Goal: Feedback & Contribution: Submit feedback/report problem

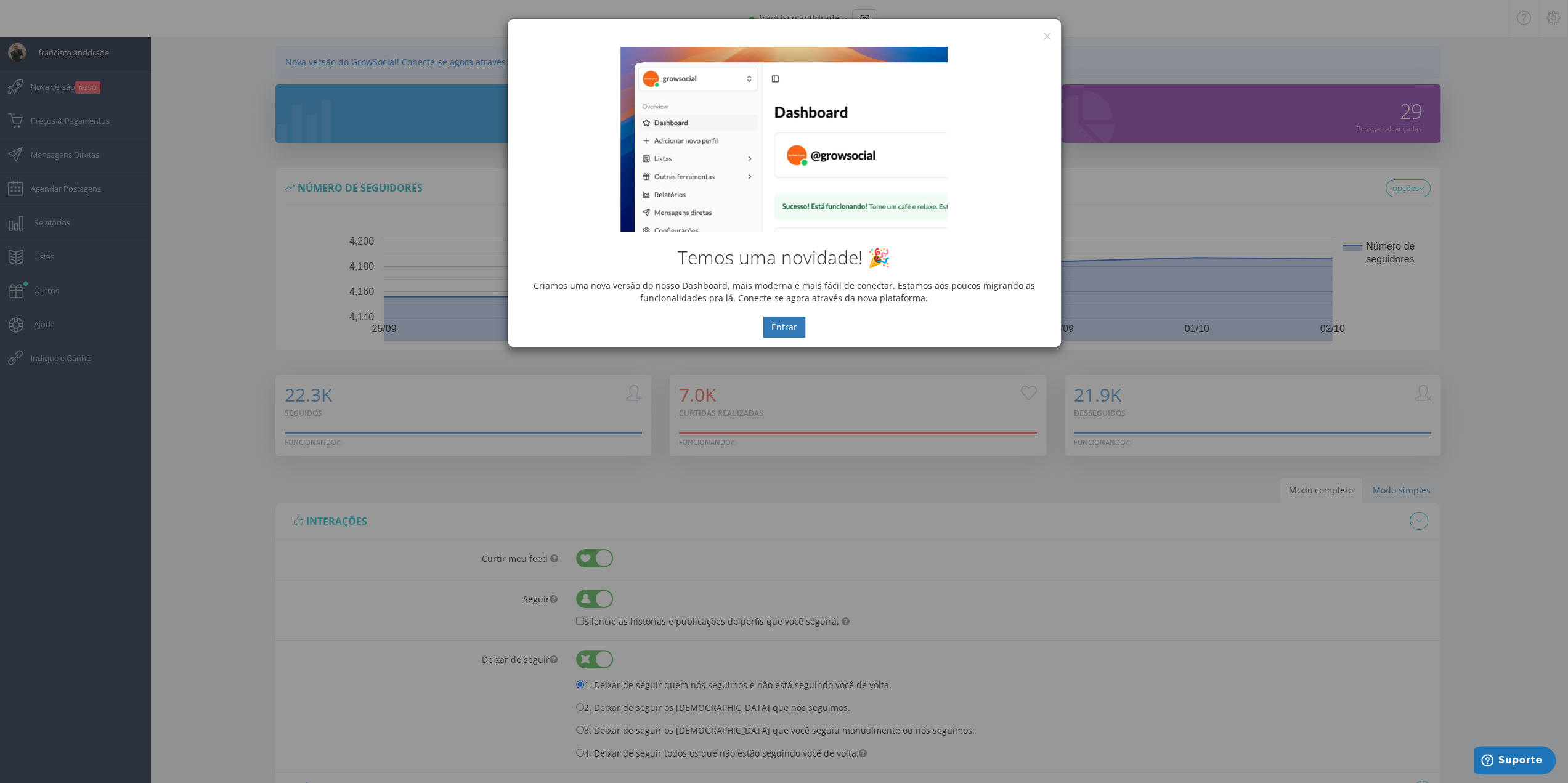
click at [1044, 39] on div "Temos uma novidade! 🎉 Criamos uma nova versão do nosso Dashboard, mais moderna …" at bounding box center [784, 192] width 553 height 310
click at [1049, 36] on button "×" at bounding box center [1047, 36] width 9 height 16
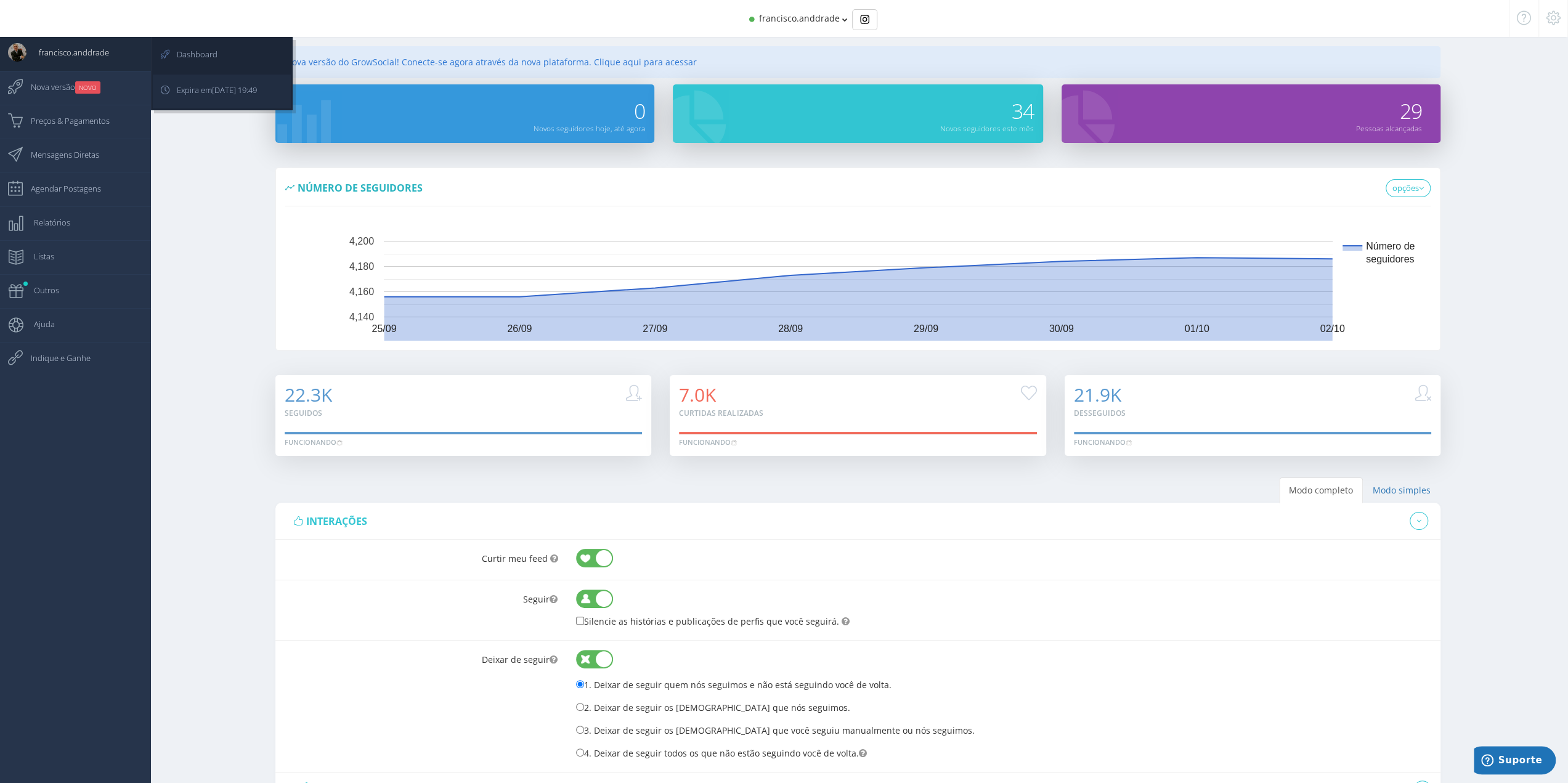
click at [180, 88] on span "Expira em 16/10/2025 19:49" at bounding box center [210, 89] width 92 height 31
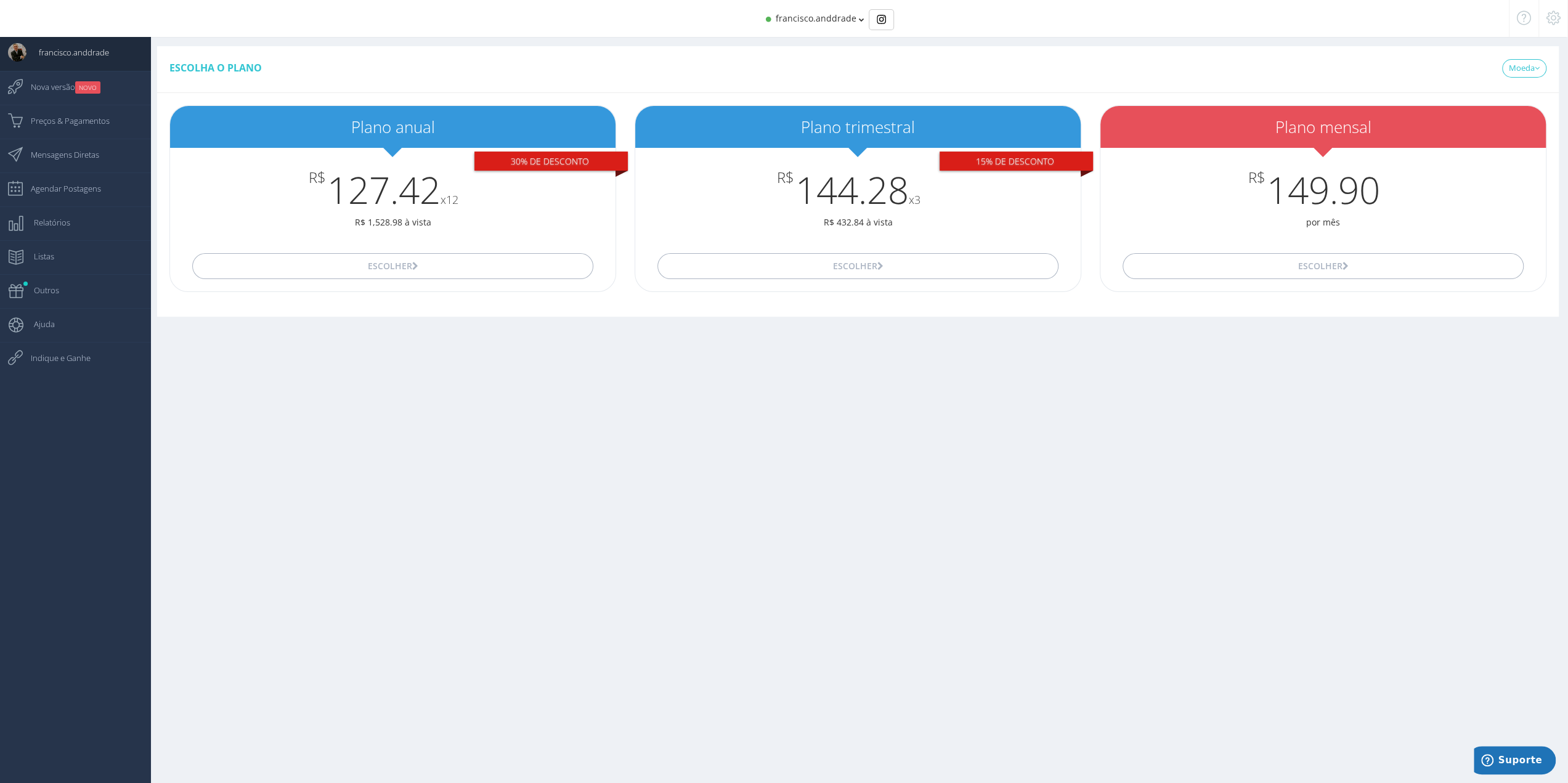
click at [1558, 20] on icon at bounding box center [1554, 18] width 14 height 9
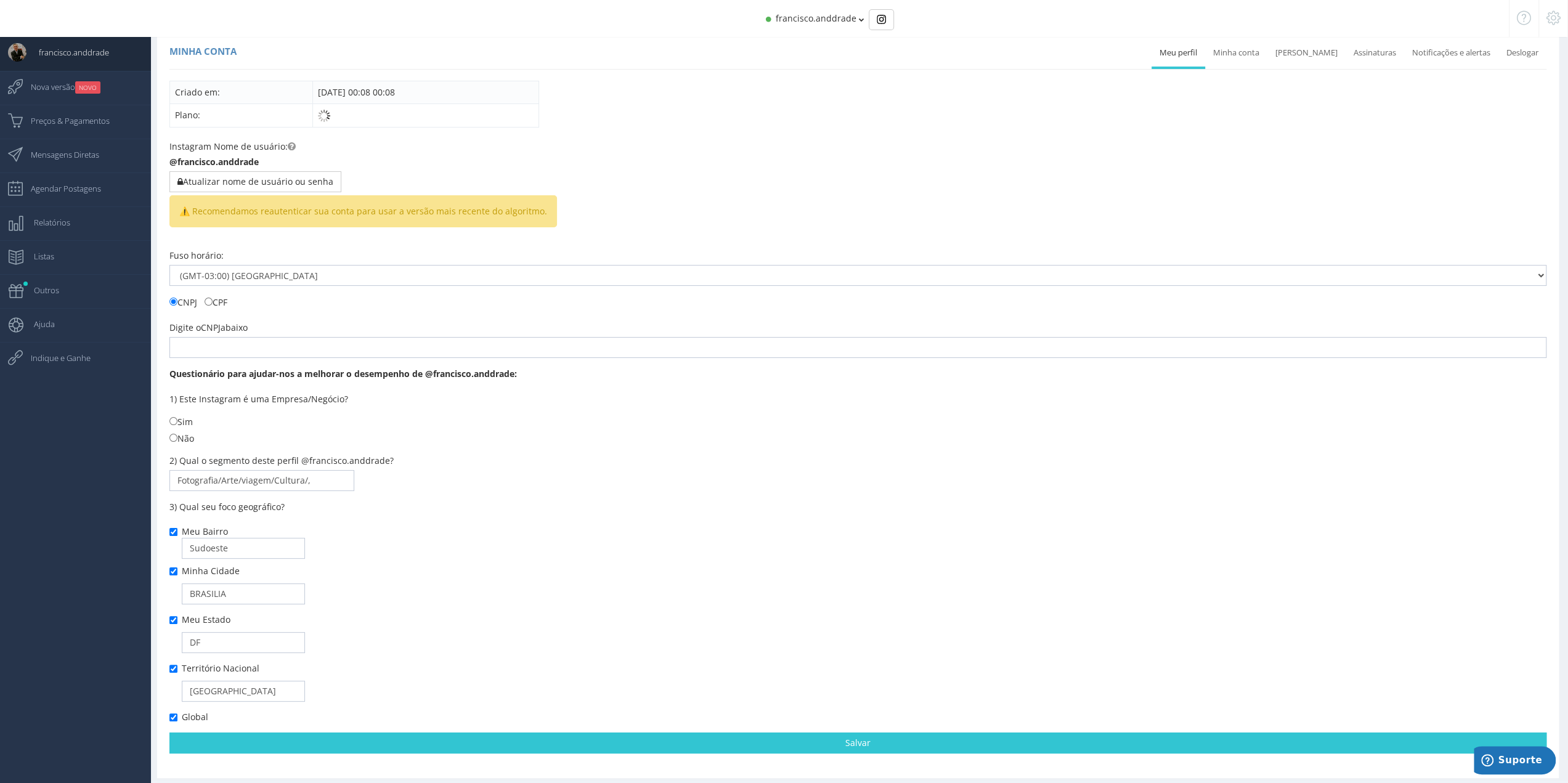
scroll to position [24, 0]
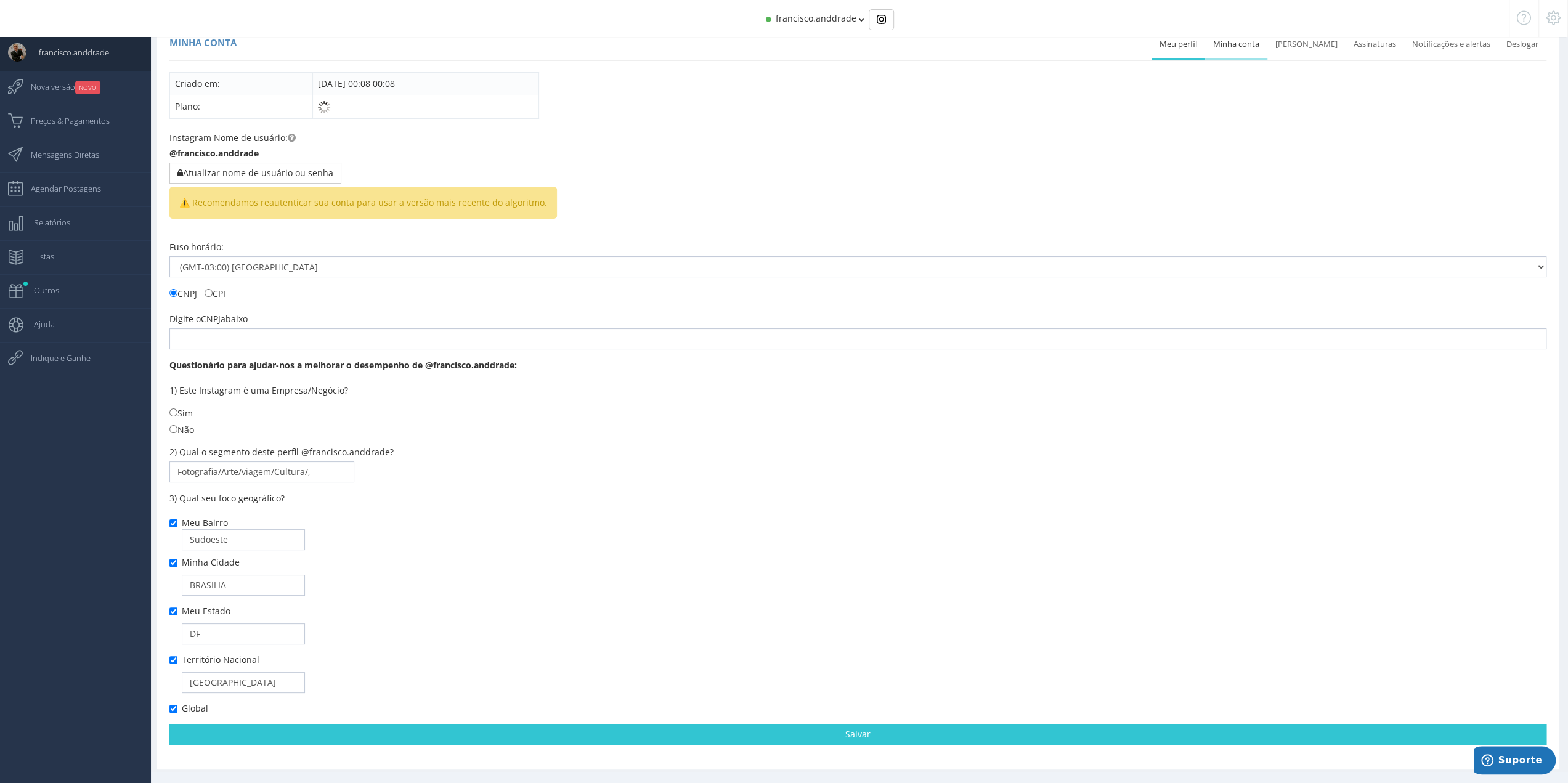
click at [1253, 47] on link "Minha conta" at bounding box center [1236, 44] width 62 height 27
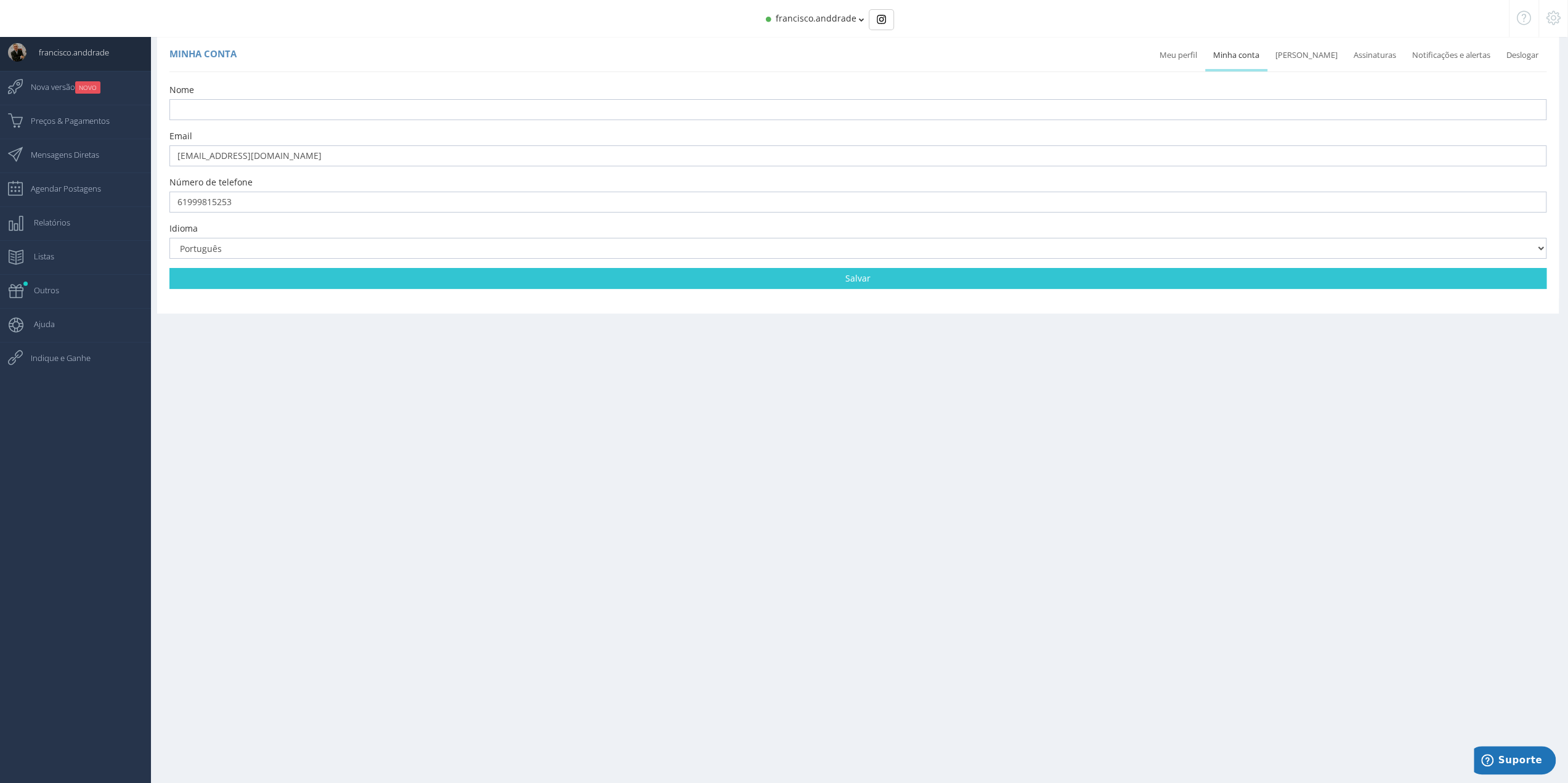
scroll to position [12, 0]
click at [1247, 55] on link "Minha conta" at bounding box center [1236, 56] width 62 height 27
drag, startPoint x: 1243, startPoint y: 59, endPoint x: 1232, endPoint y: 59, distance: 11.0
click at [1241, 59] on link "Minha conta" at bounding box center [1236, 56] width 62 height 27
click at [1326, 58] on link "Mudar senha" at bounding box center [1306, 56] width 78 height 27
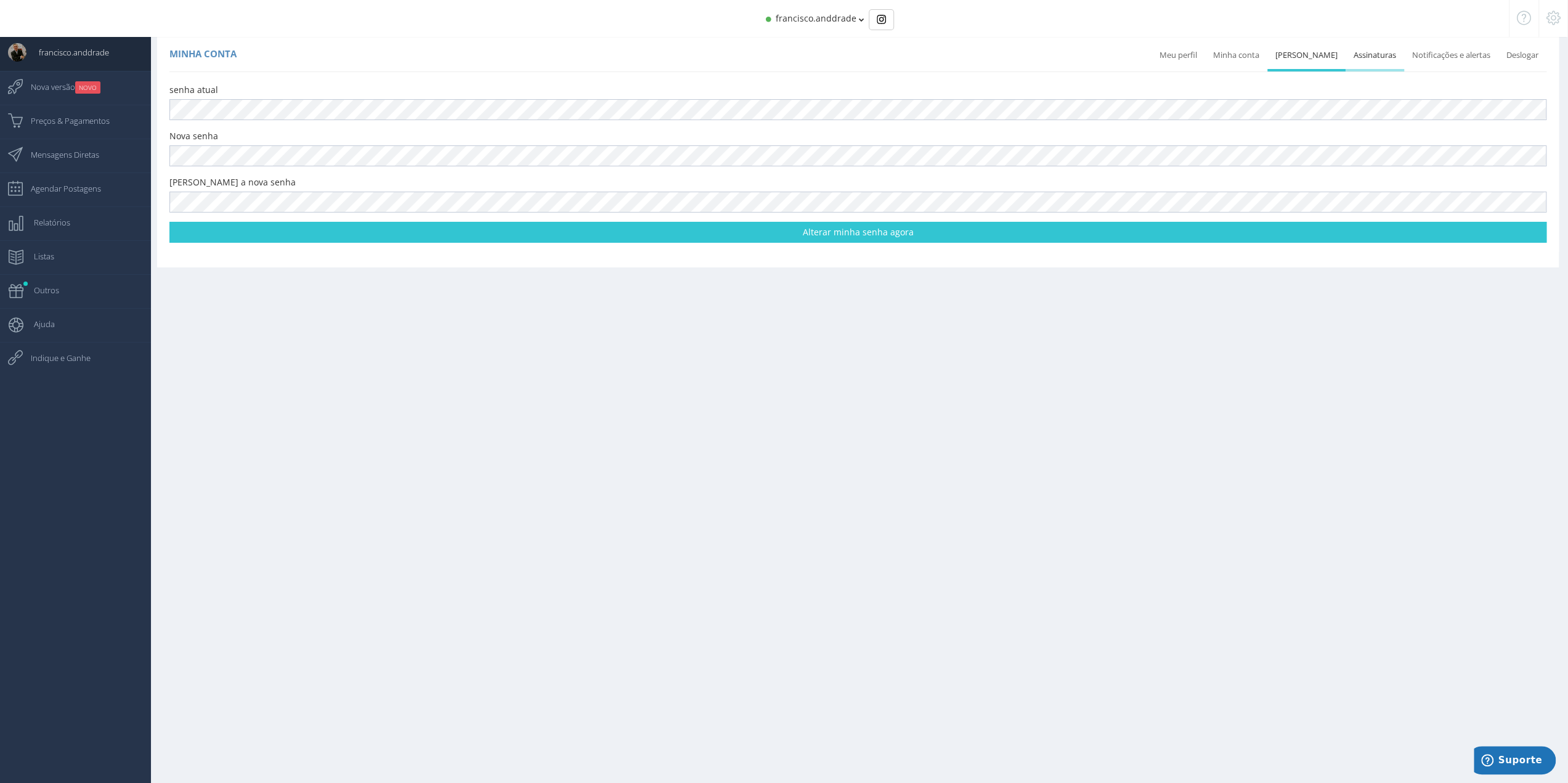
click at [1356, 53] on link "Assinaturas" at bounding box center [1375, 56] width 59 height 27
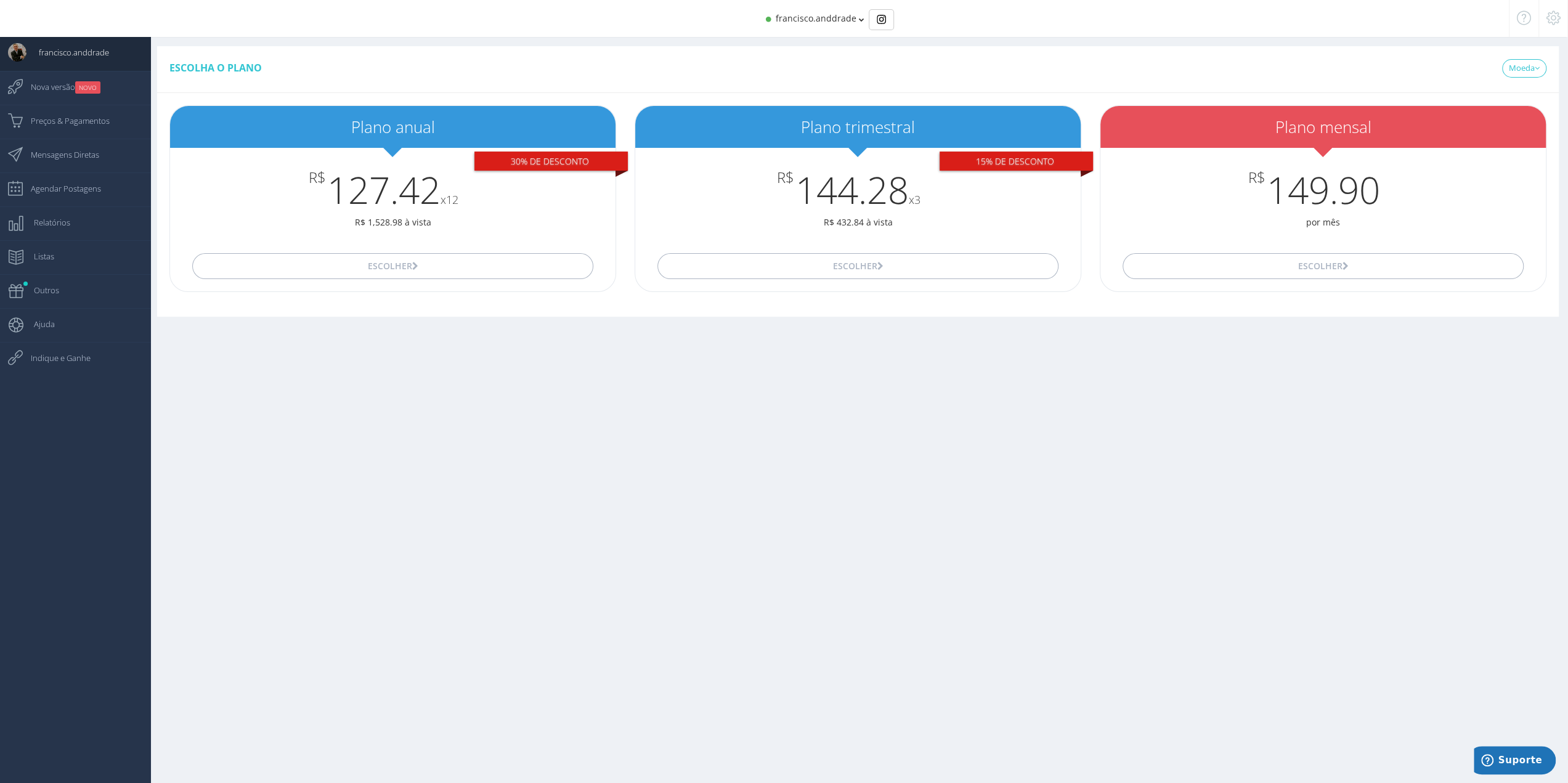
click at [1547, 19] on icon at bounding box center [1554, 18] width 14 height 9
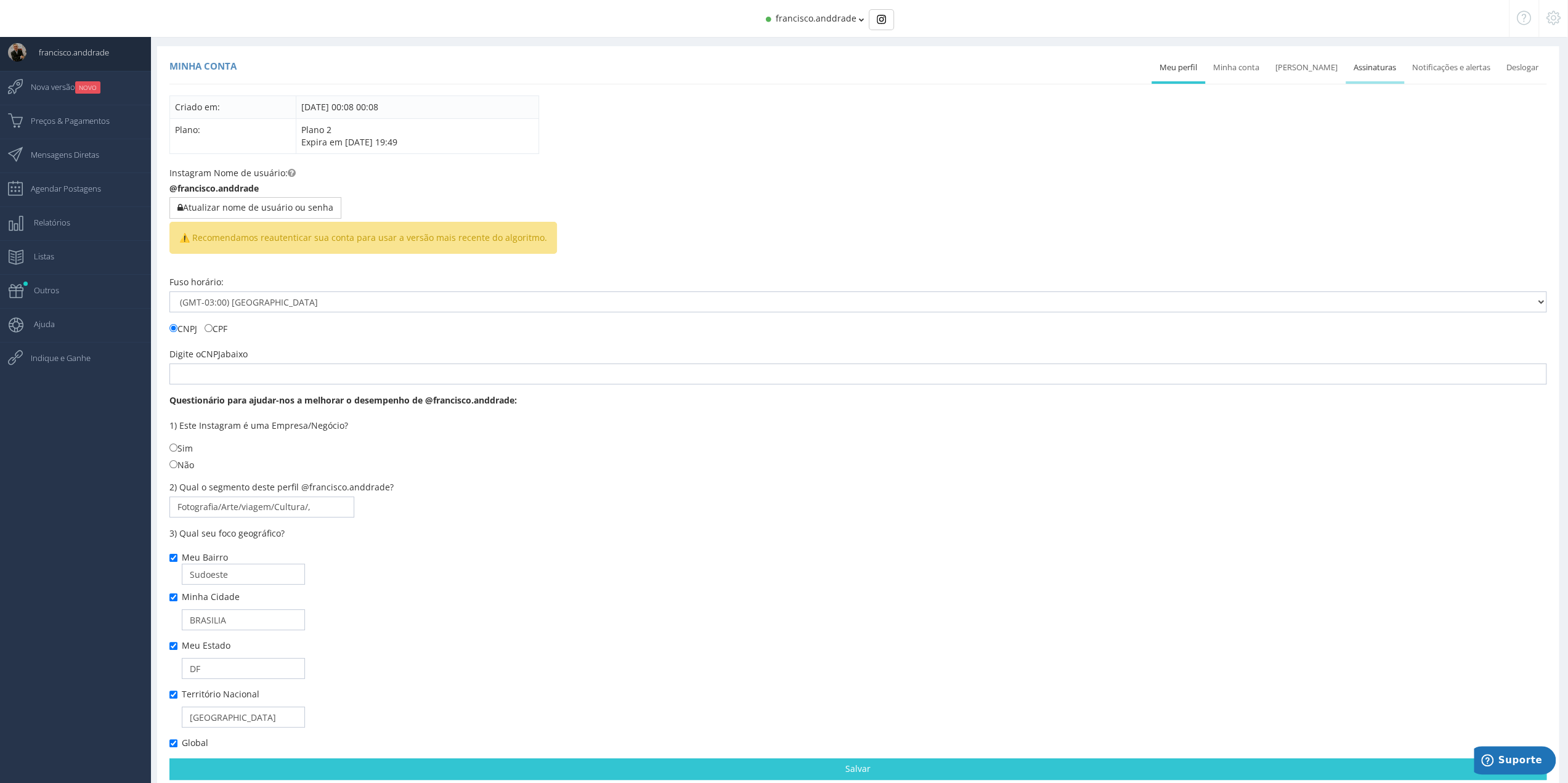
click at [1358, 69] on link "Assinaturas" at bounding box center [1375, 68] width 59 height 27
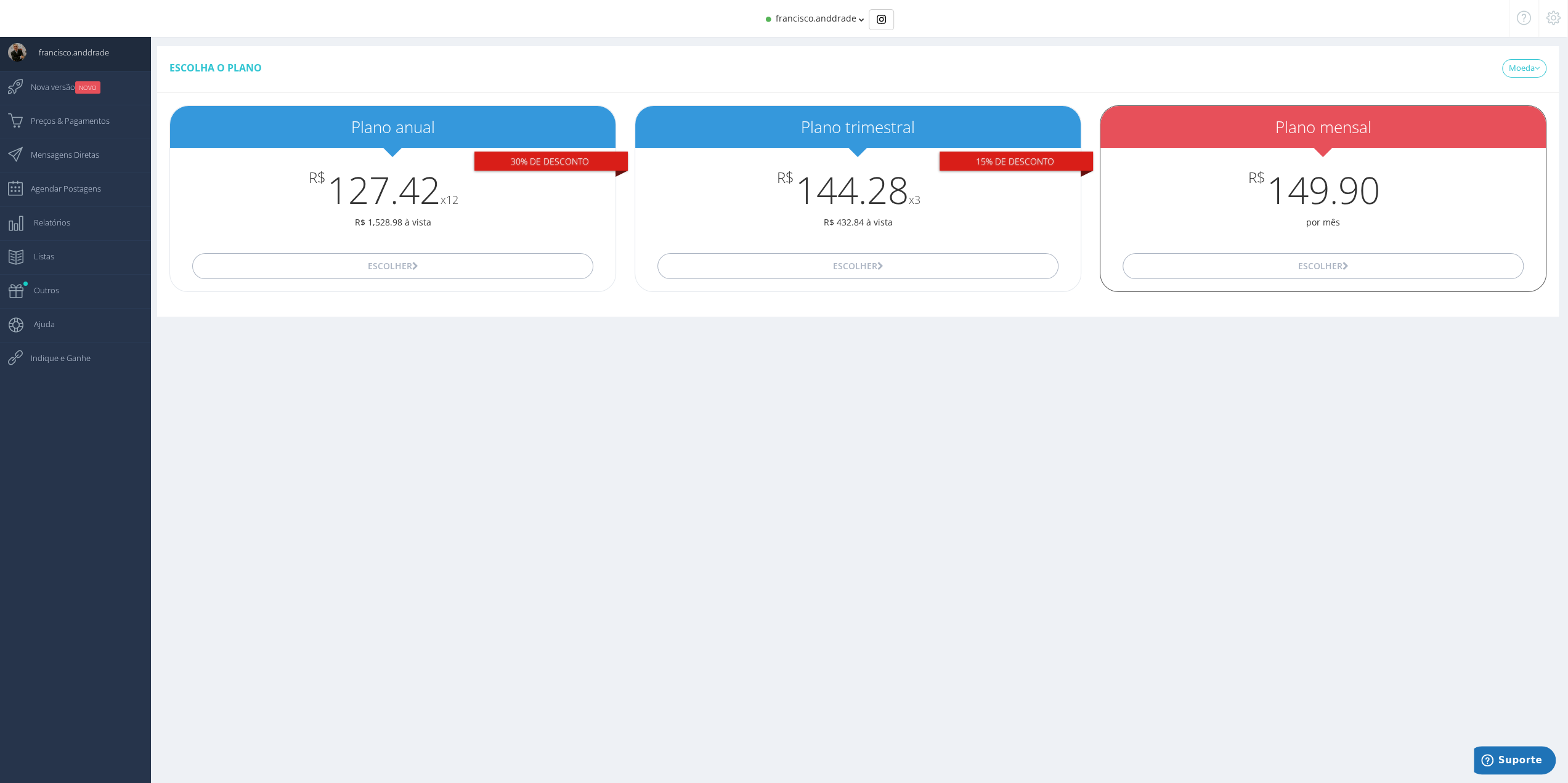
click at [1284, 138] on div "Plano mensal" at bounding box center [1323, 127] width 445 height 42
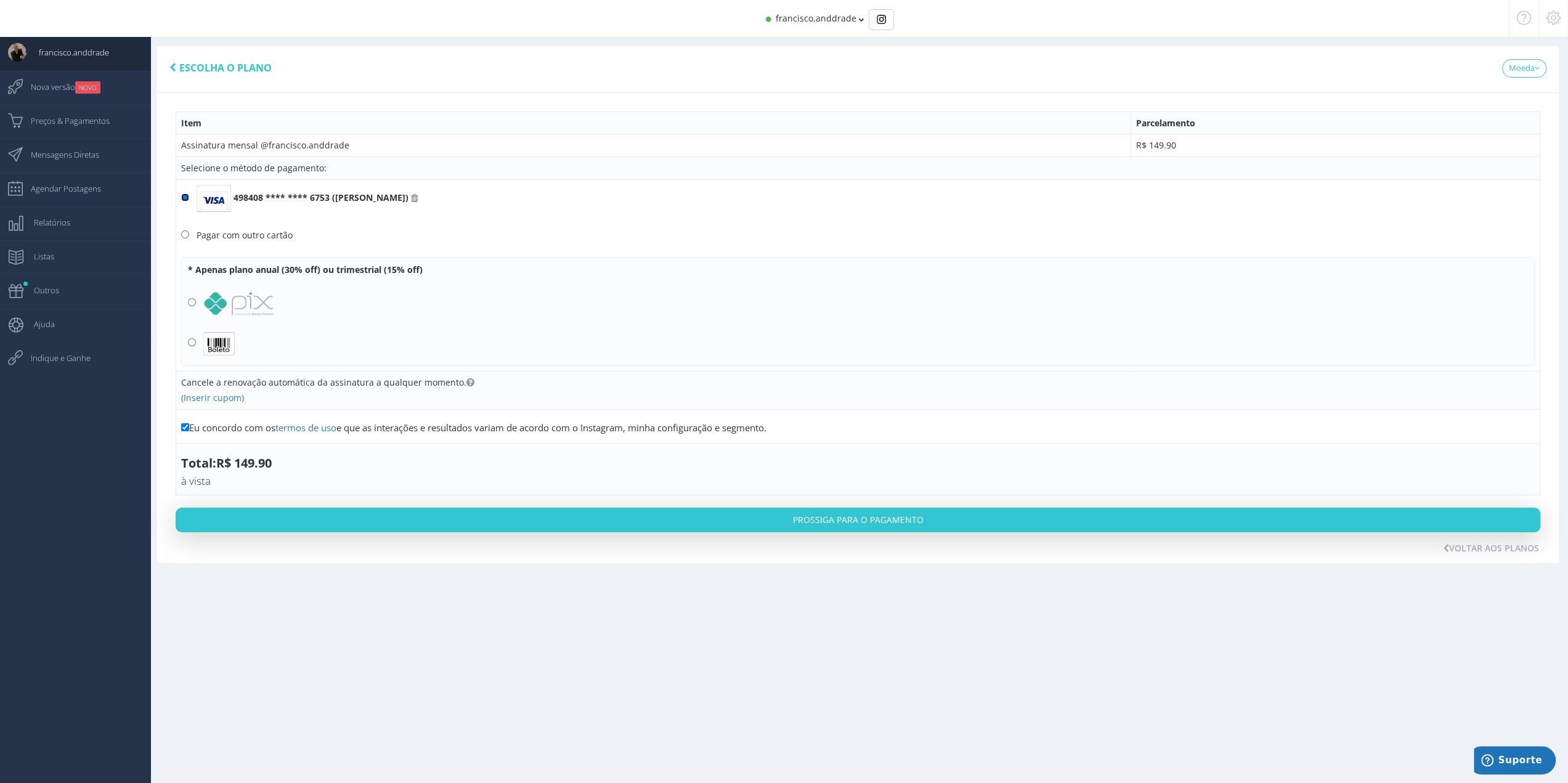
click at [187, 199] on input "498408 **** **** 6753 (FRANCISCO A ANDRADE)" at bounding box center [184, 197] width 8 height 8
click at [418, 196] on icon at bounding box center [415, 198] width 7 height 9
click at [189, 196] on input "498408 **** **** 6753 (FRANCISCO A ANDRADE)" at bounding box center [184, 197] width 8 height 8
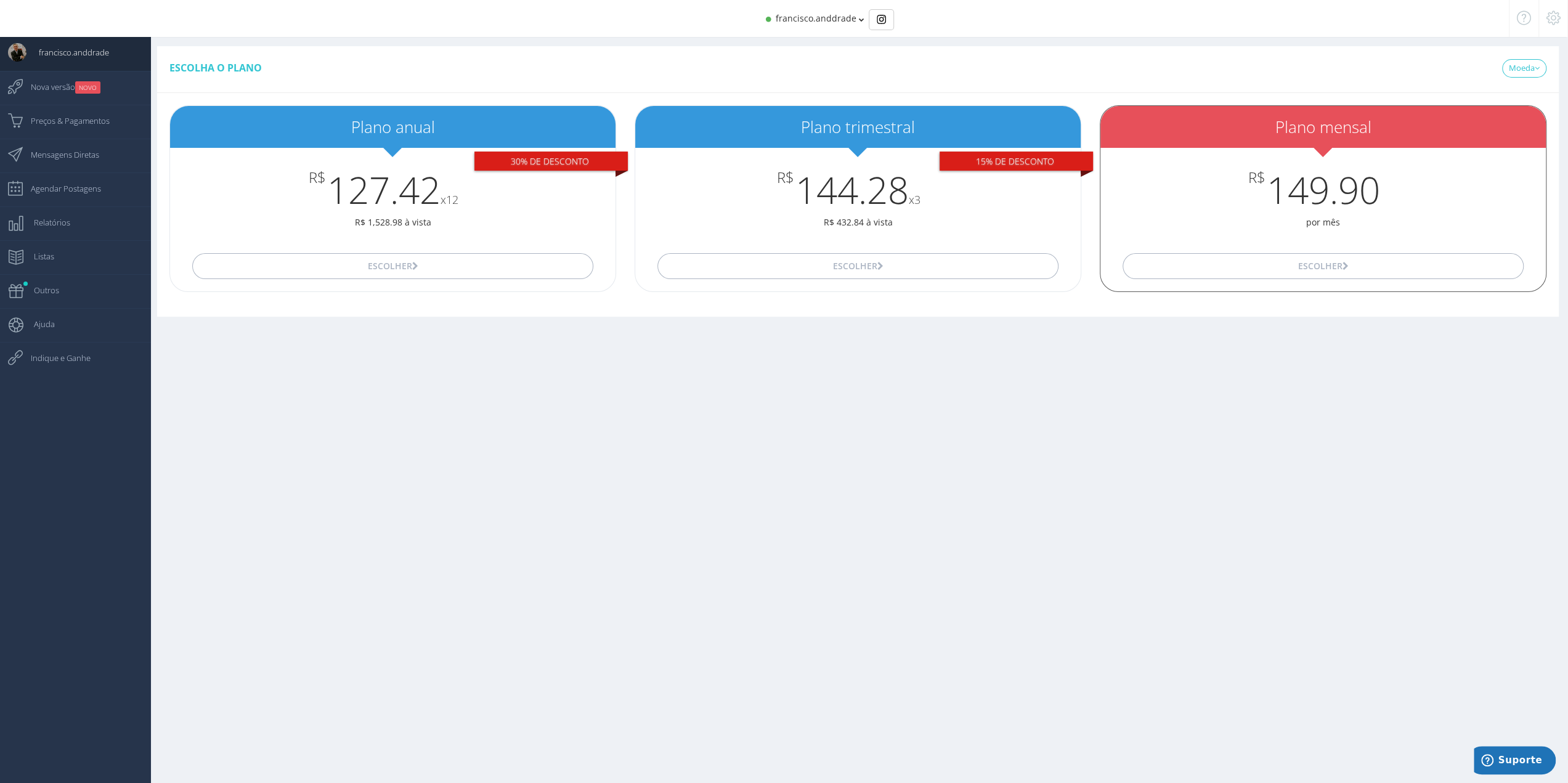
click at [1307, 130] on h2 "Plano mensal" at bounding box center [1323, 127] width 445 height 18
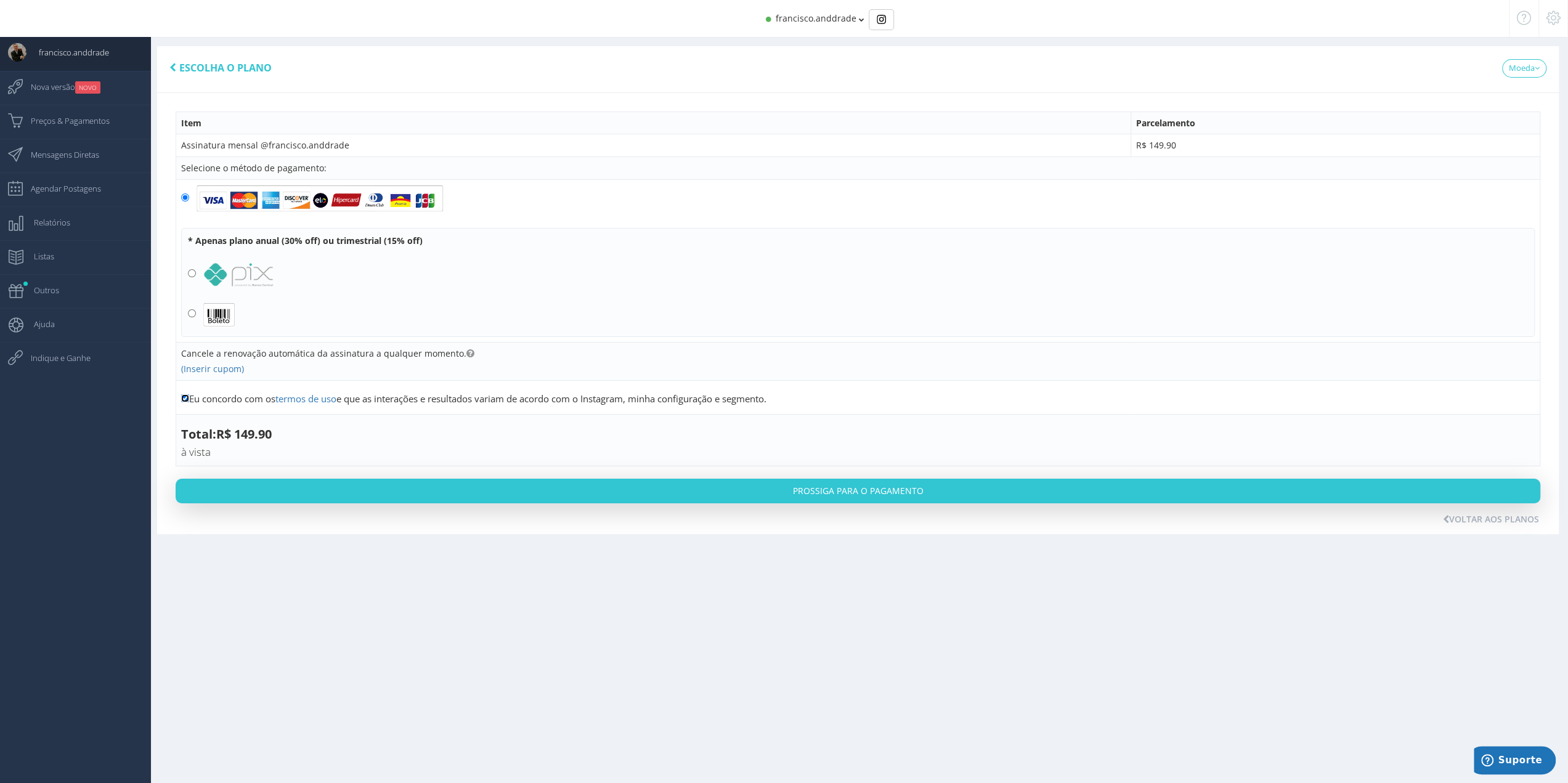
click at [184, 398] on input "Eu concordo com os termos de uso e que as interações e resultados variam de aco…" at bounding box center [184, 398] width 8 height 8
checkbox input "false"
click at [1150, 144] on span "R$ 149.90" at bounding box center [1156, 145] width 40 height 11
click at [184, 89] on span "Expira em 16/10/2025 19:49" at bounding box center [210, 89] width 92 height 31
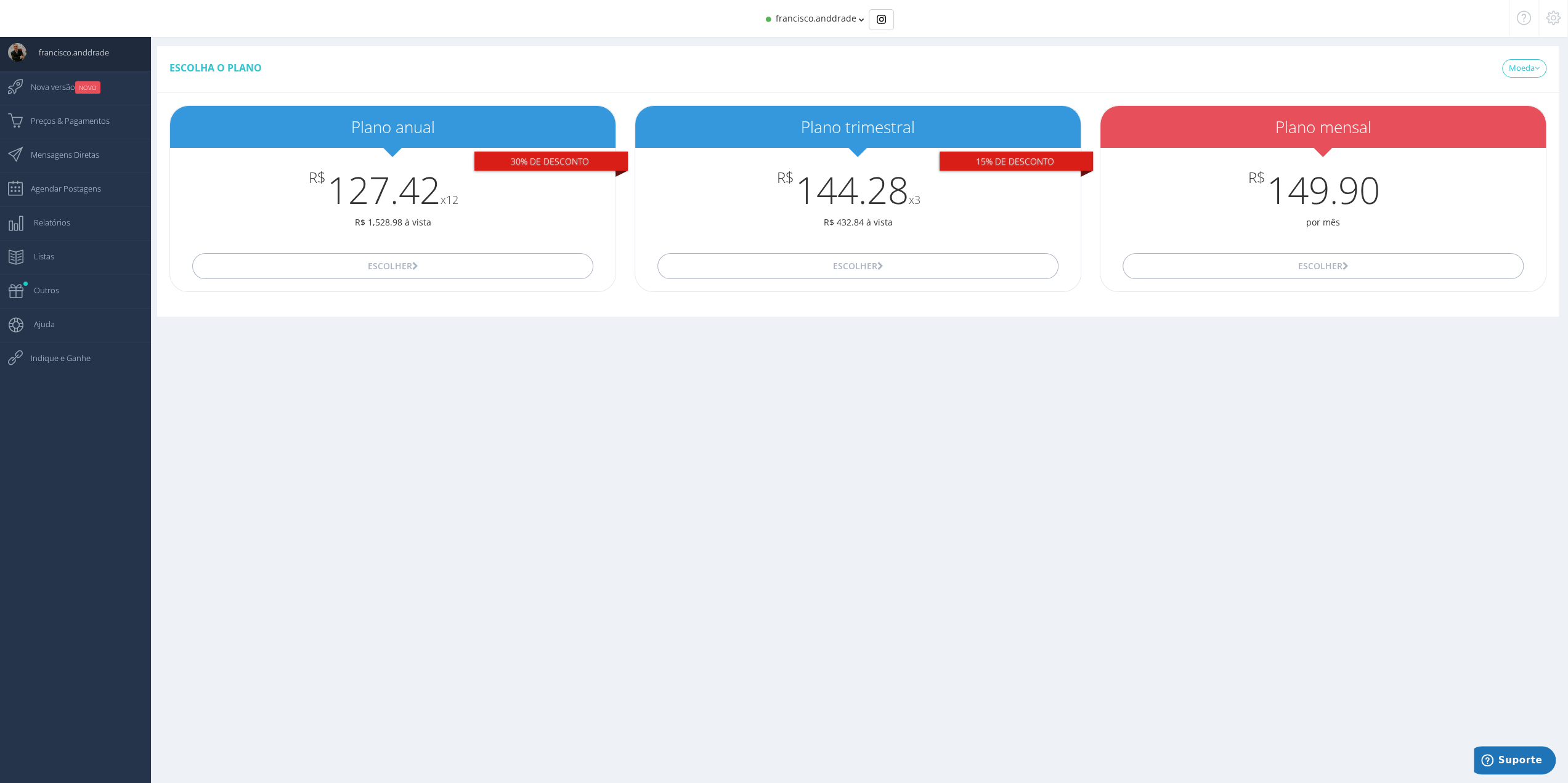
click at [1522, 14] on icon at bounding box center [1524, 18] width 14 height 9
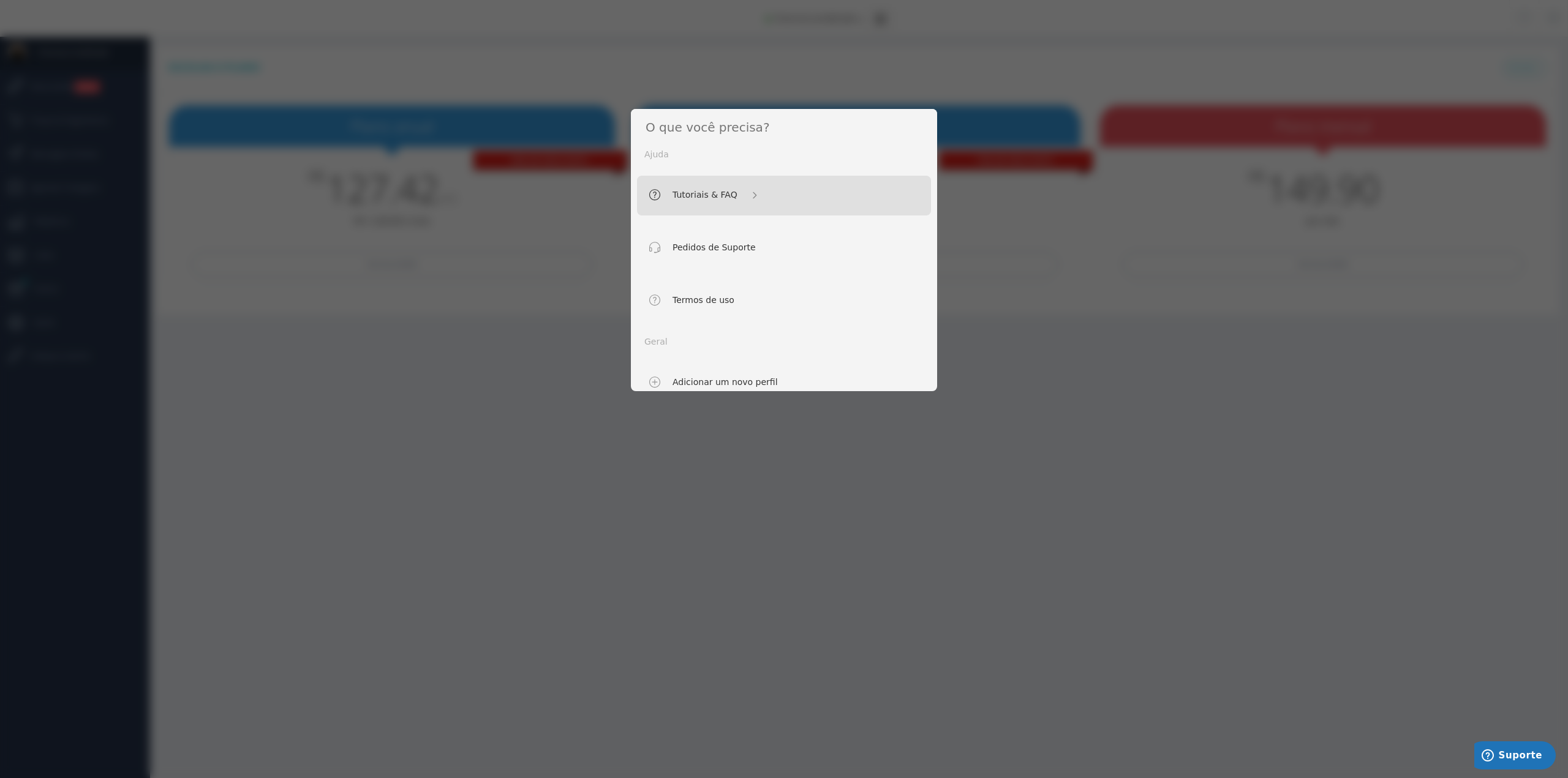
click at [710, 126] on input at bounding box center [783, 127] width 306 height 38
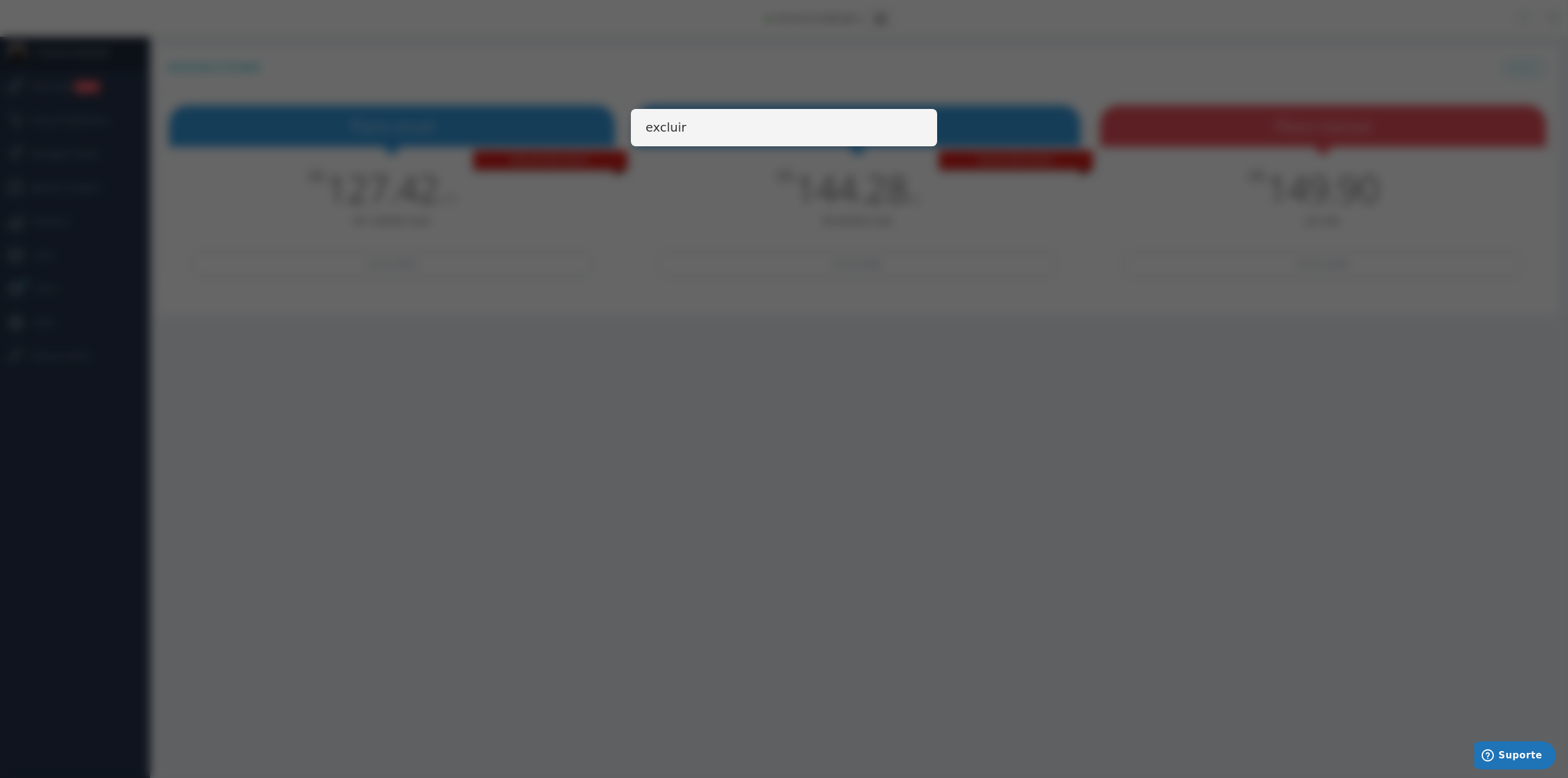
type input "excluir"
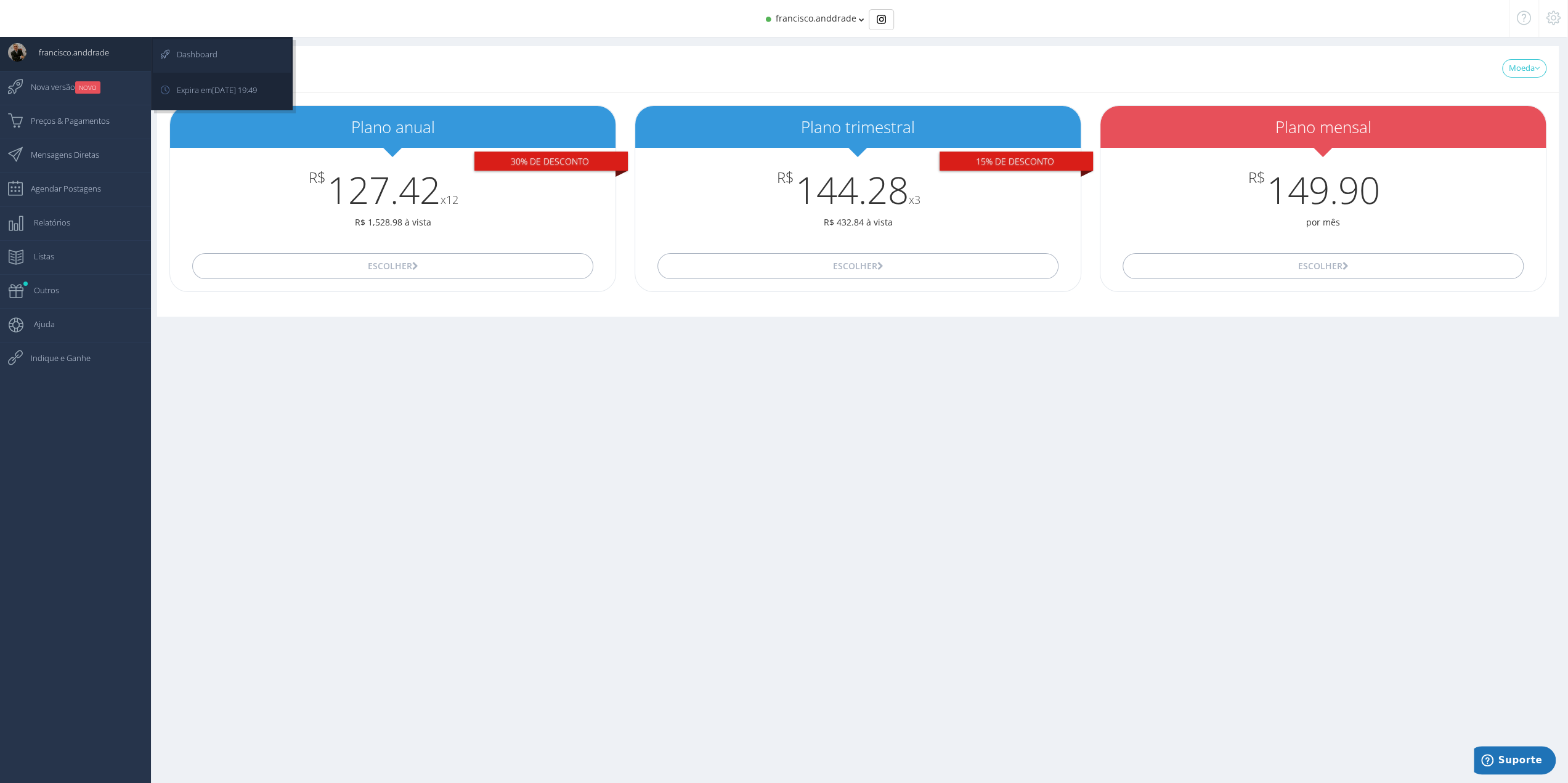
click at [181, 58] on span "Dashboard" at bounding box center [191, 54] width 53 height 31
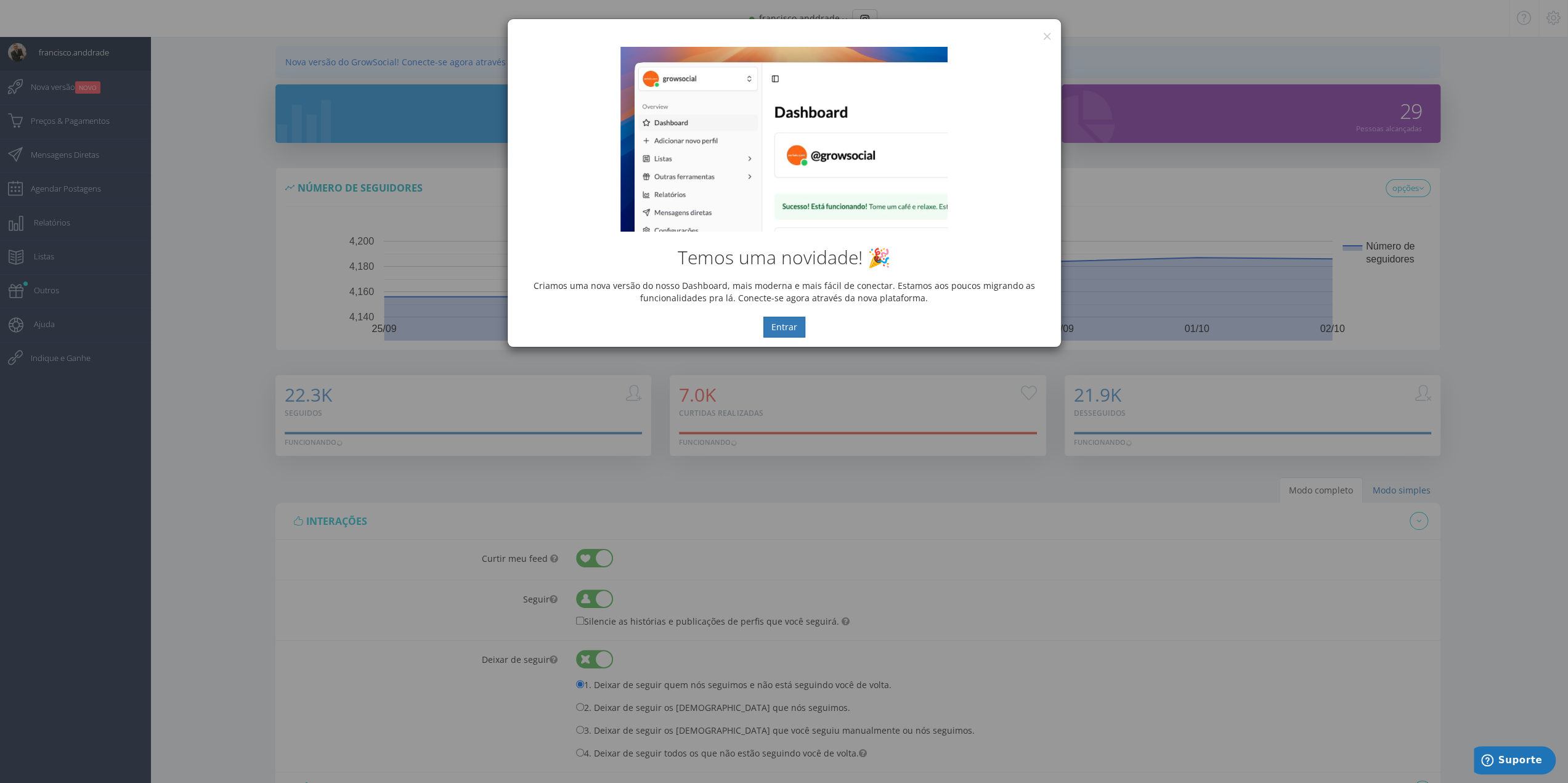
click at [1045, 38] on div "Temos uma novidade! 🎉 Criamos uma nova versão do nosso Dashboard, mais moderna …" at bounding box center [784, 192] width 553 height 310
click at [1051, 34] on div "× IG Grow Social" at bounding box center [784, 29] width 553 height 19
click at [207, 146] on div "× IG Grow Social Temos uma novidade! 🎉 Criamos uma nova versão do nosso Dashboa…" at bounding box center [784, 391] width 1568 height 783
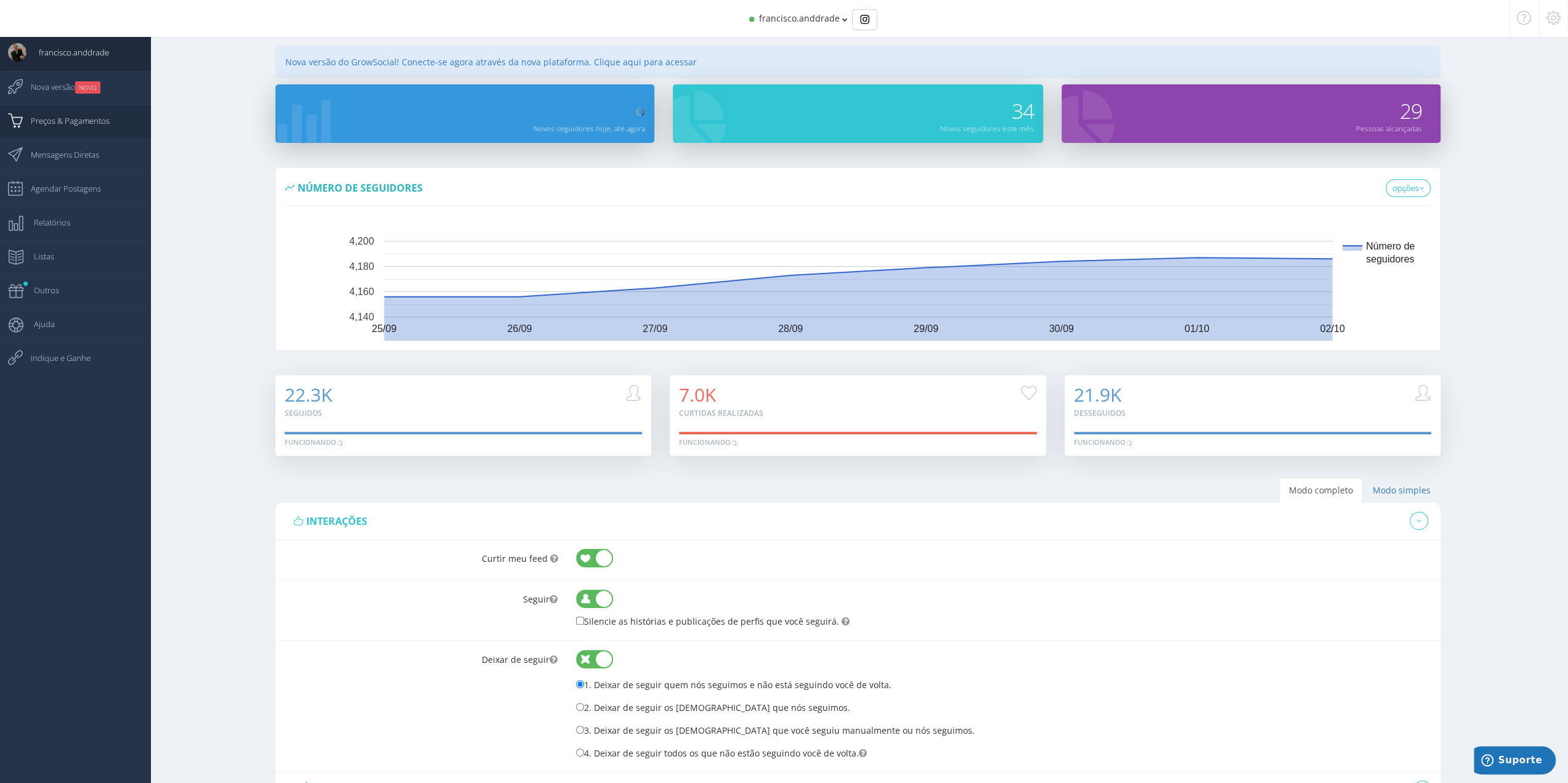
click at [104, 123] on span "Preços & Pagamentos" at bounding box center [64, 120] width 92 height 31
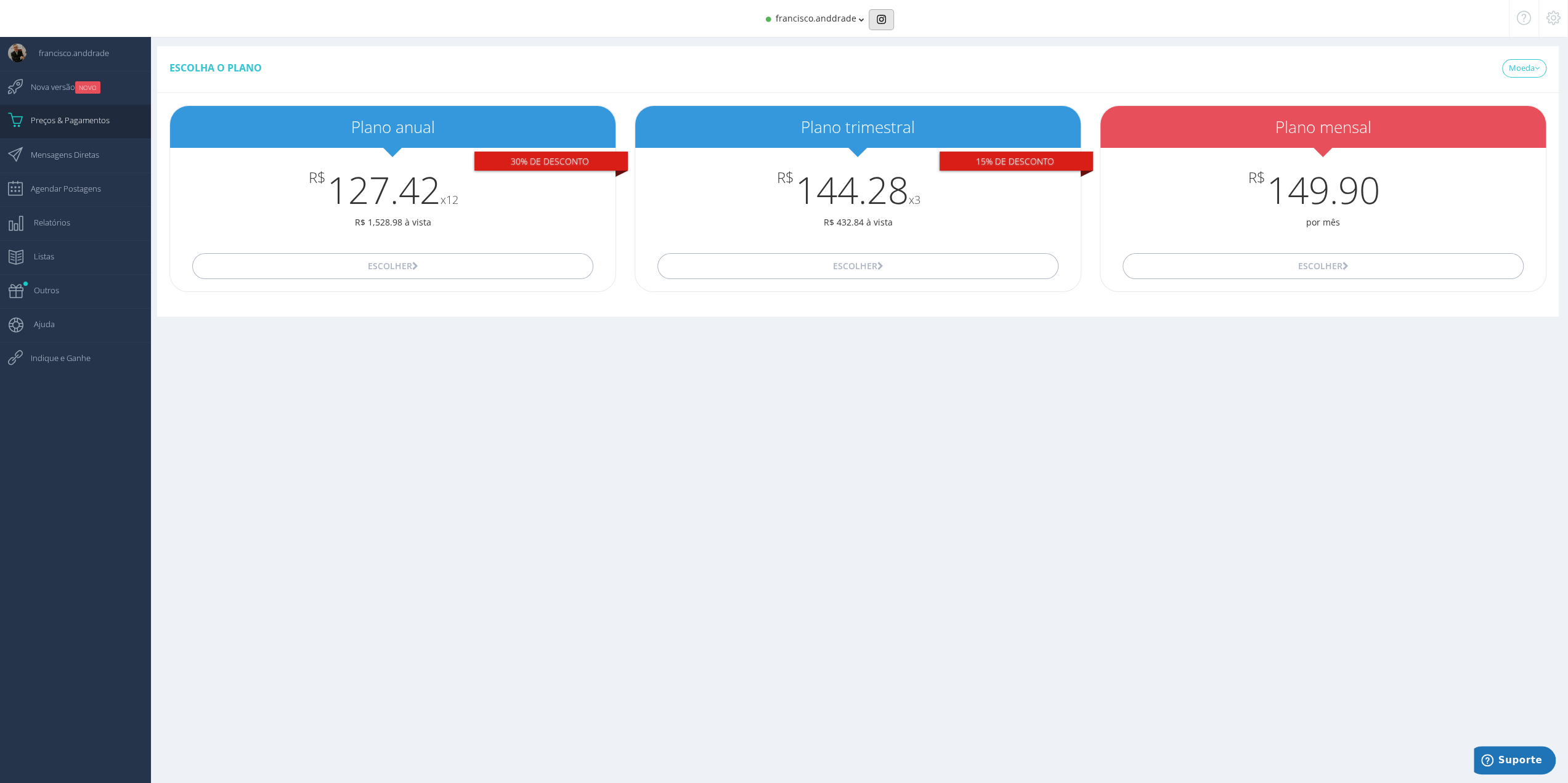
click at [872, 16] on button "Basic example" at bounding box center [881, 19] width 25 height 21
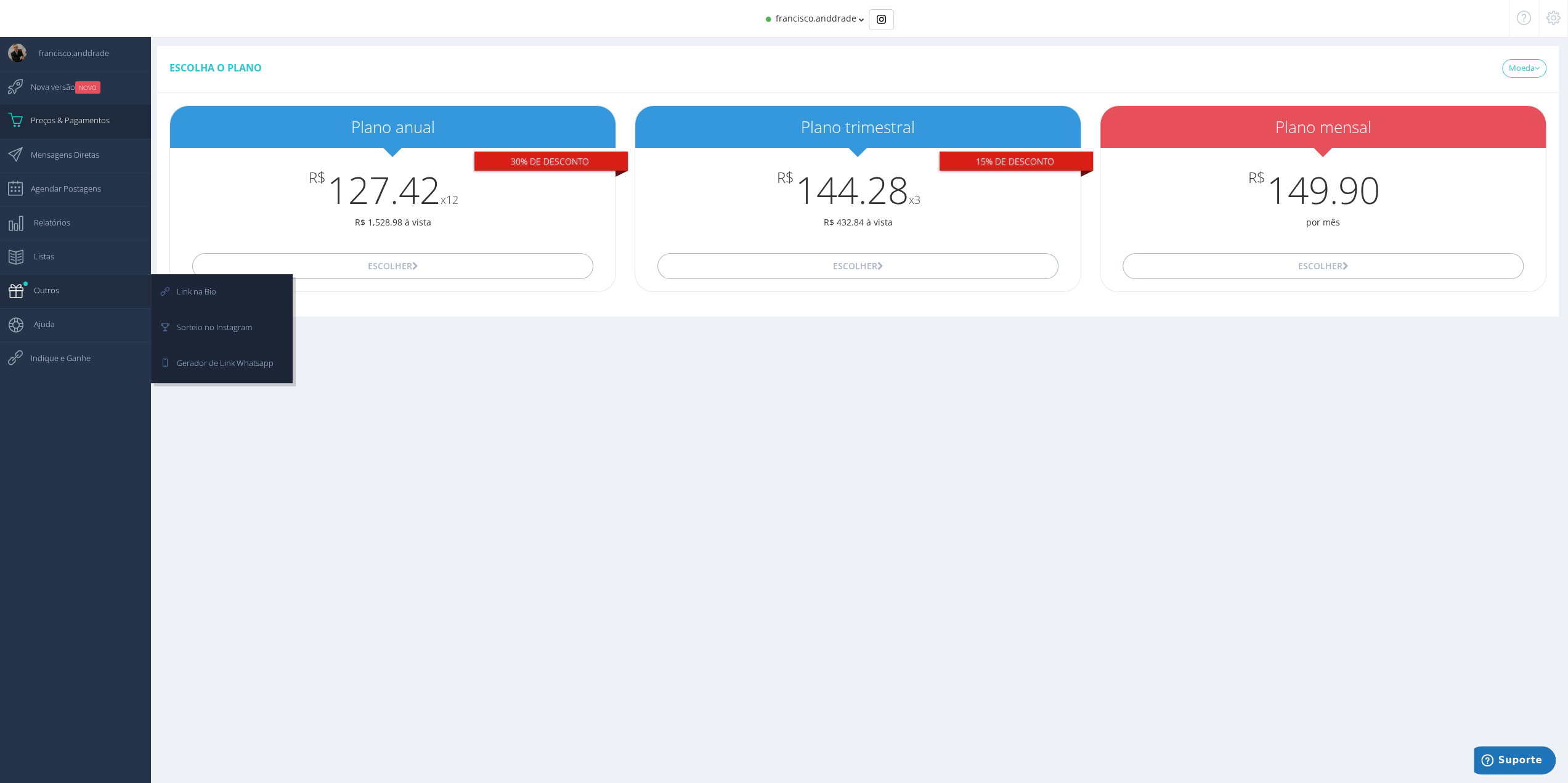
click at [44, 283] on span "Outros" at bounding box center [40, 290] width 38 height 31
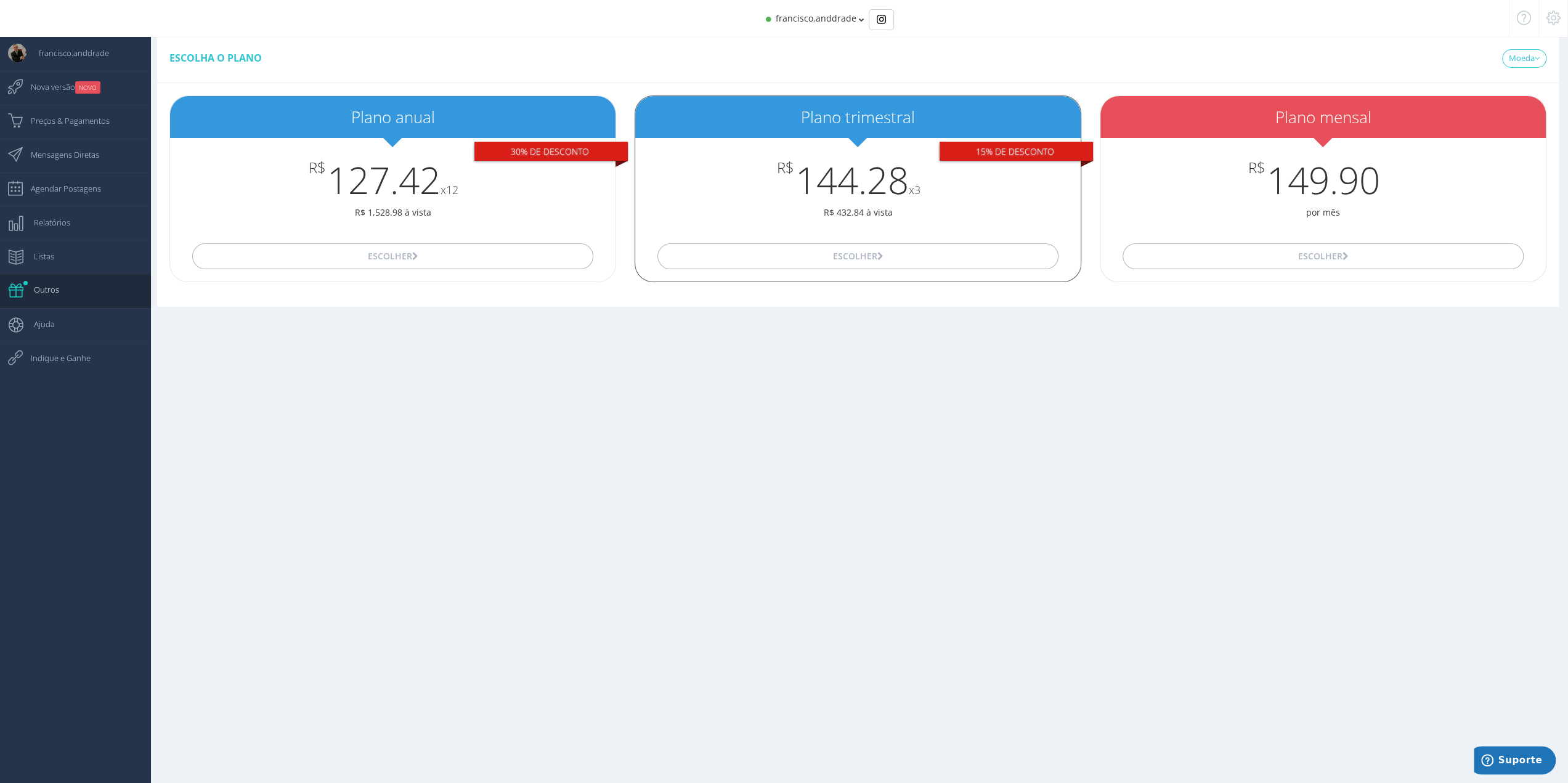
scroll to position [12, 0]
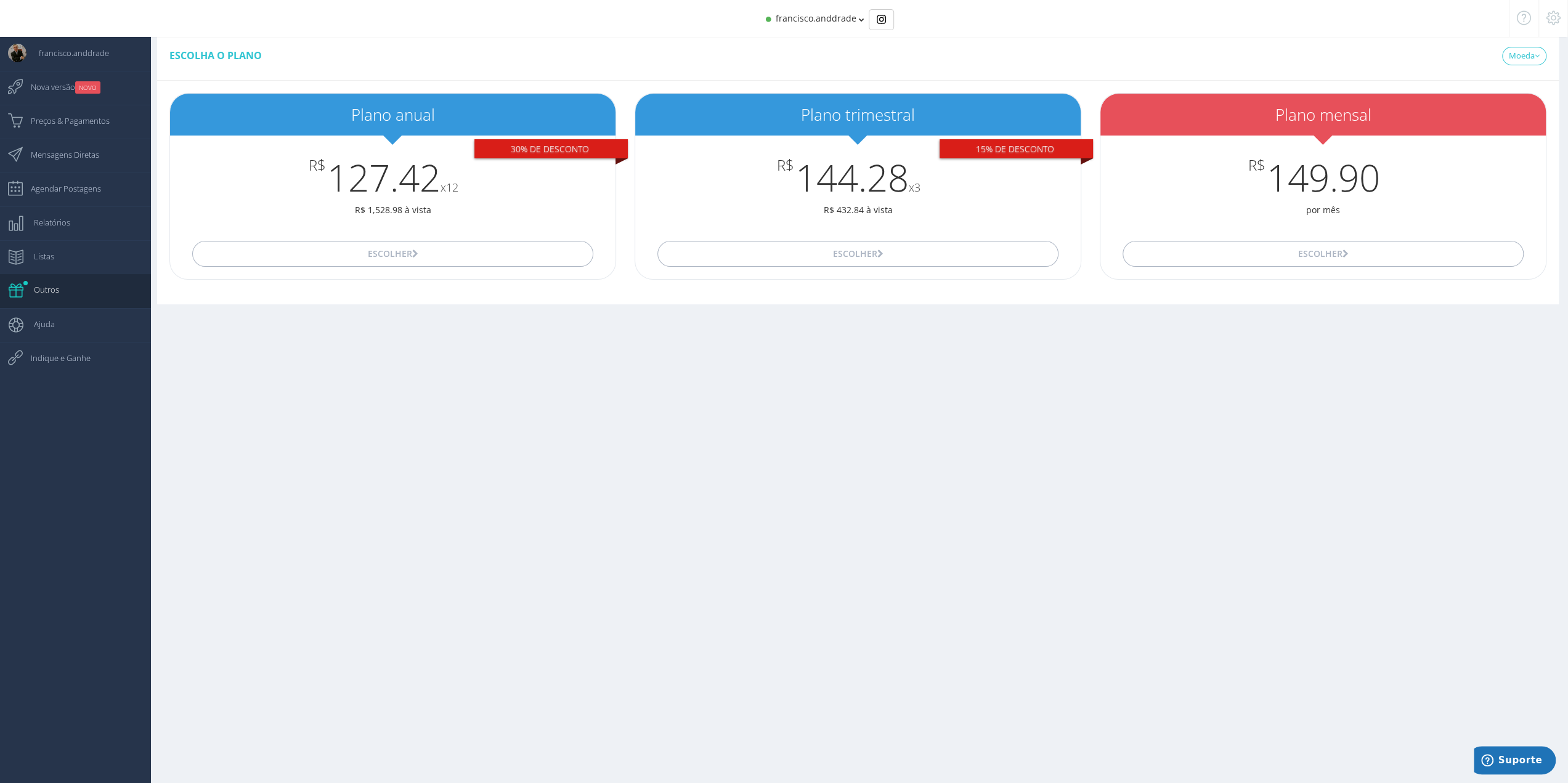
click at [1551, 20] on icon at bounding box center [1554, 18] width 14 height 9
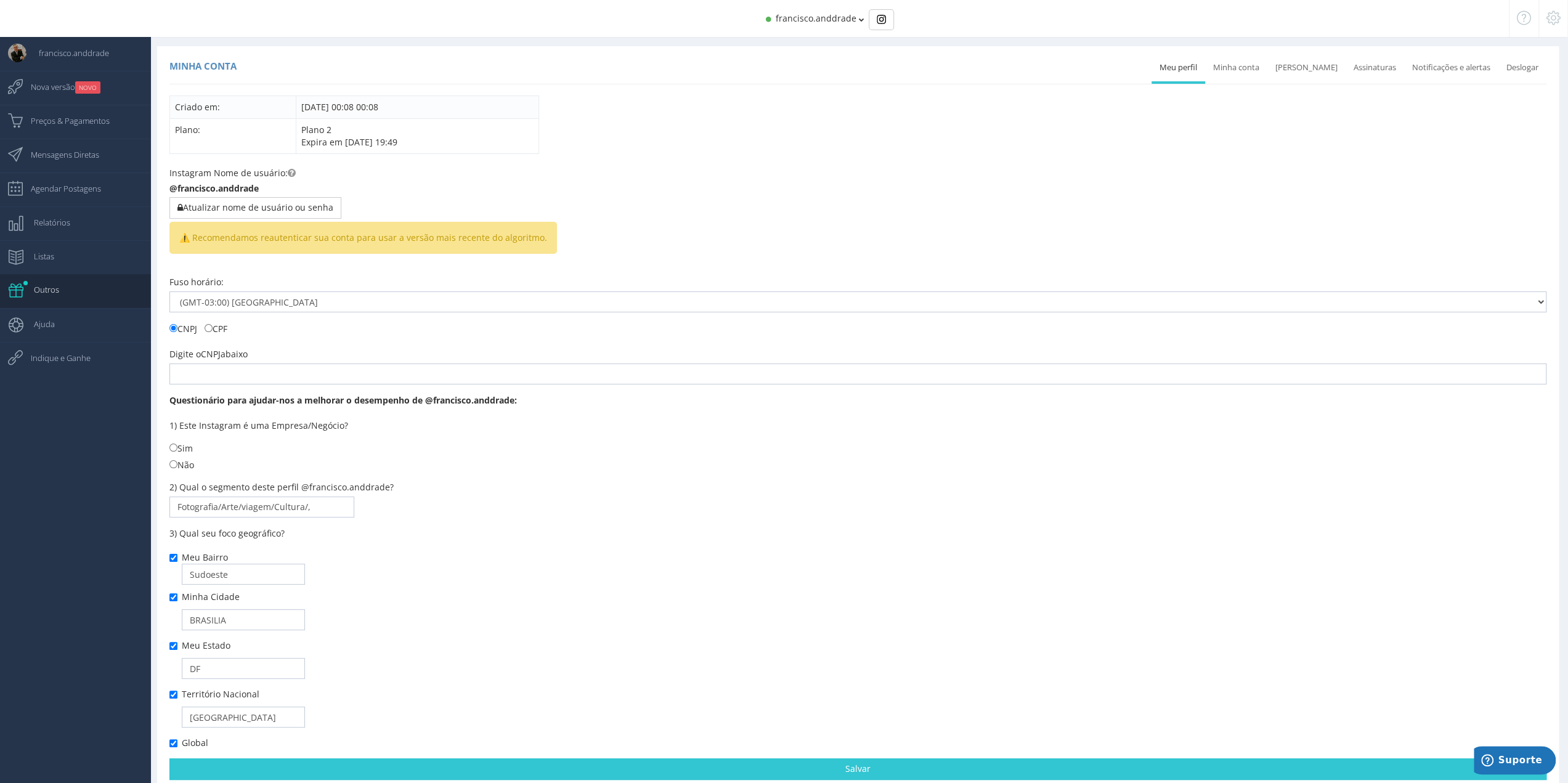
click at [1548, 22] on icon at bounding box center [1554, 18] width 14 height 9
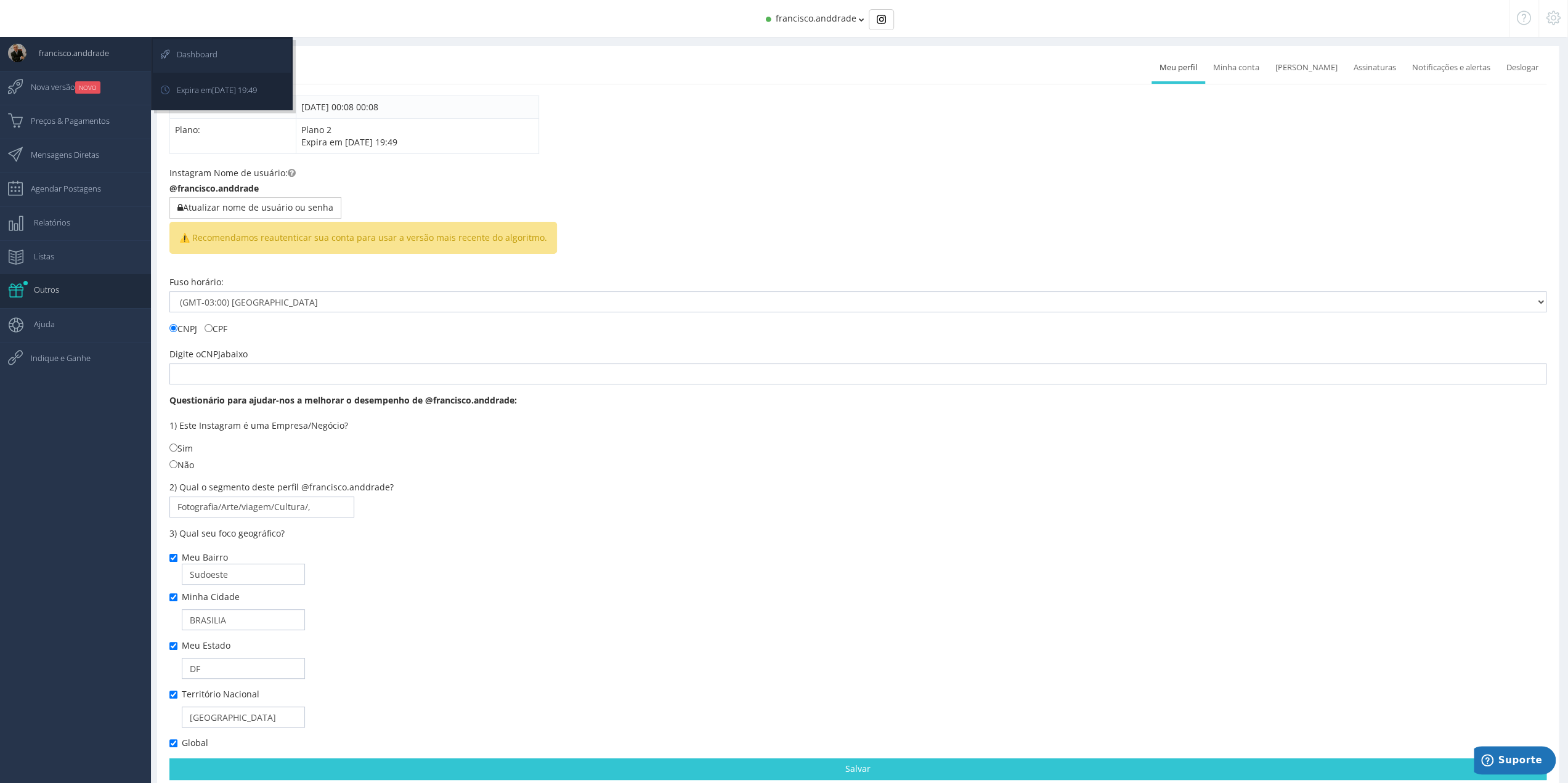
click at [174, 55] on span "Dashboard" at bounding box center [191, 54] width 53 height 31
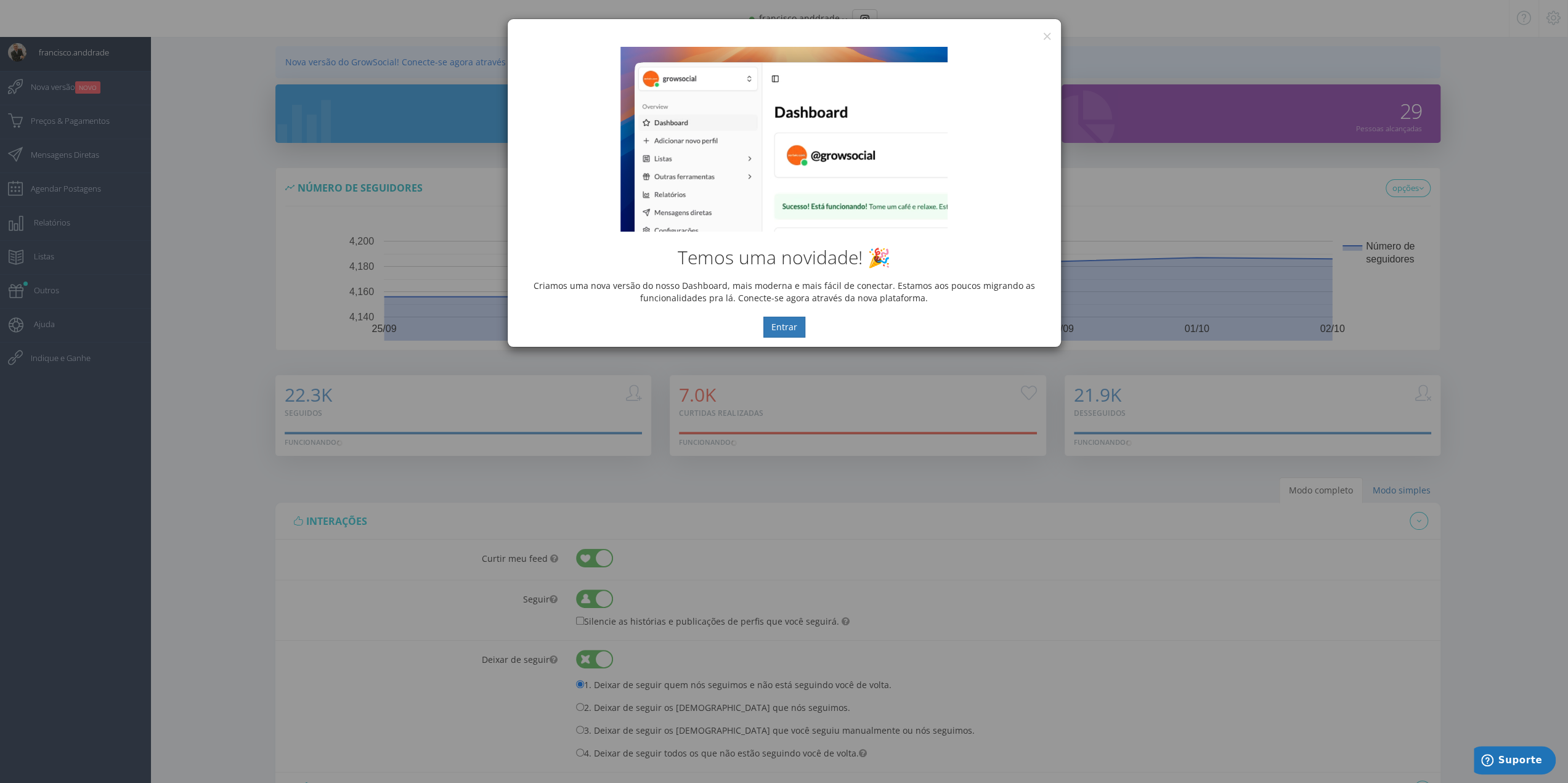
click at [1048, 38] on div "Temos uma novidade! 🎉 Criamos uma nova versão do nosso Dashboard, mais moderna …" at bounding box center [784, 192] width 553 height 310
click at [1044, 36] on button "×" at bounding box center [1047, 36] width 9 height 16
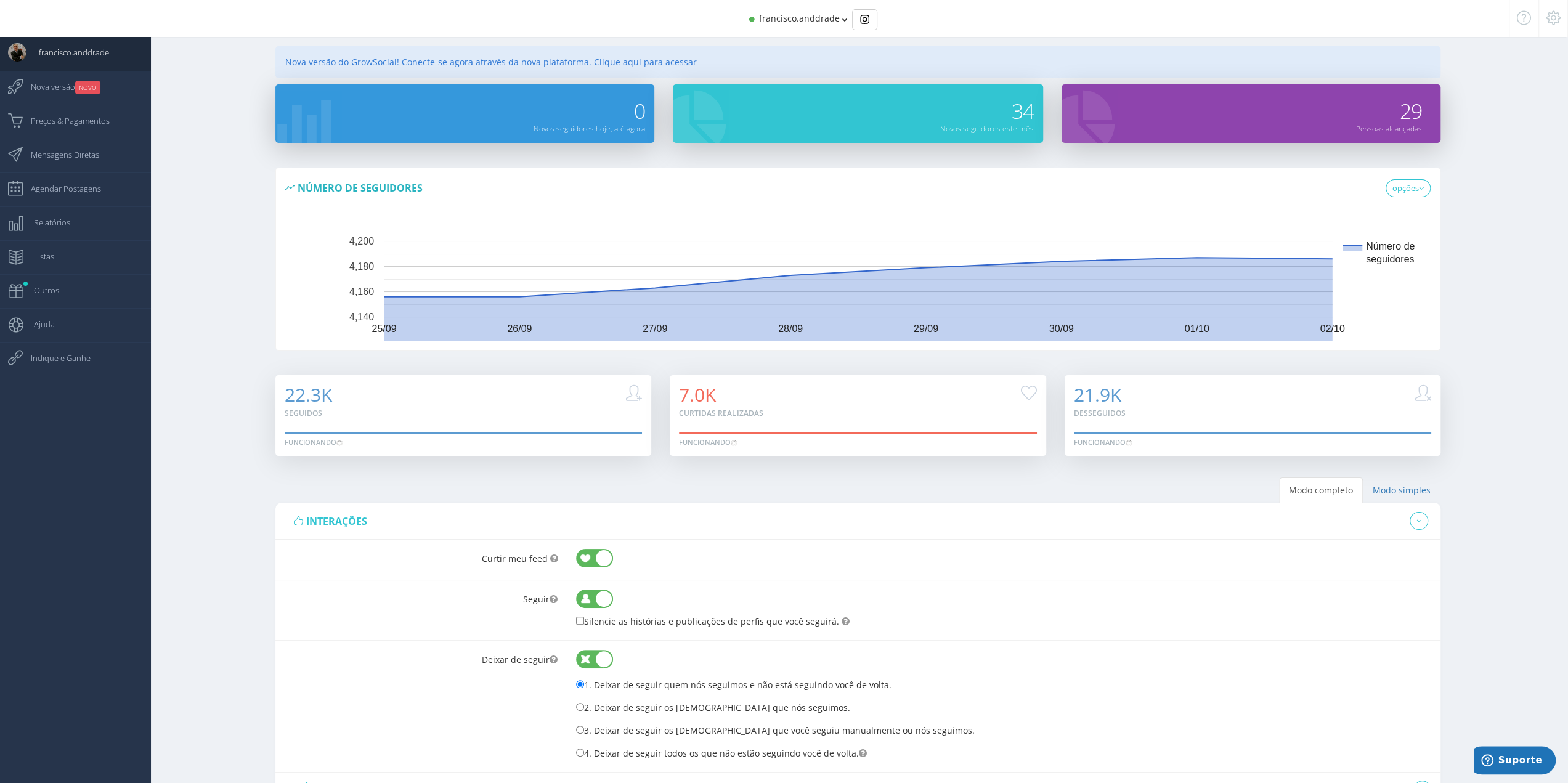
click at [1527, 22] on icon at bounding box center [1524, 18] width 14 height 9
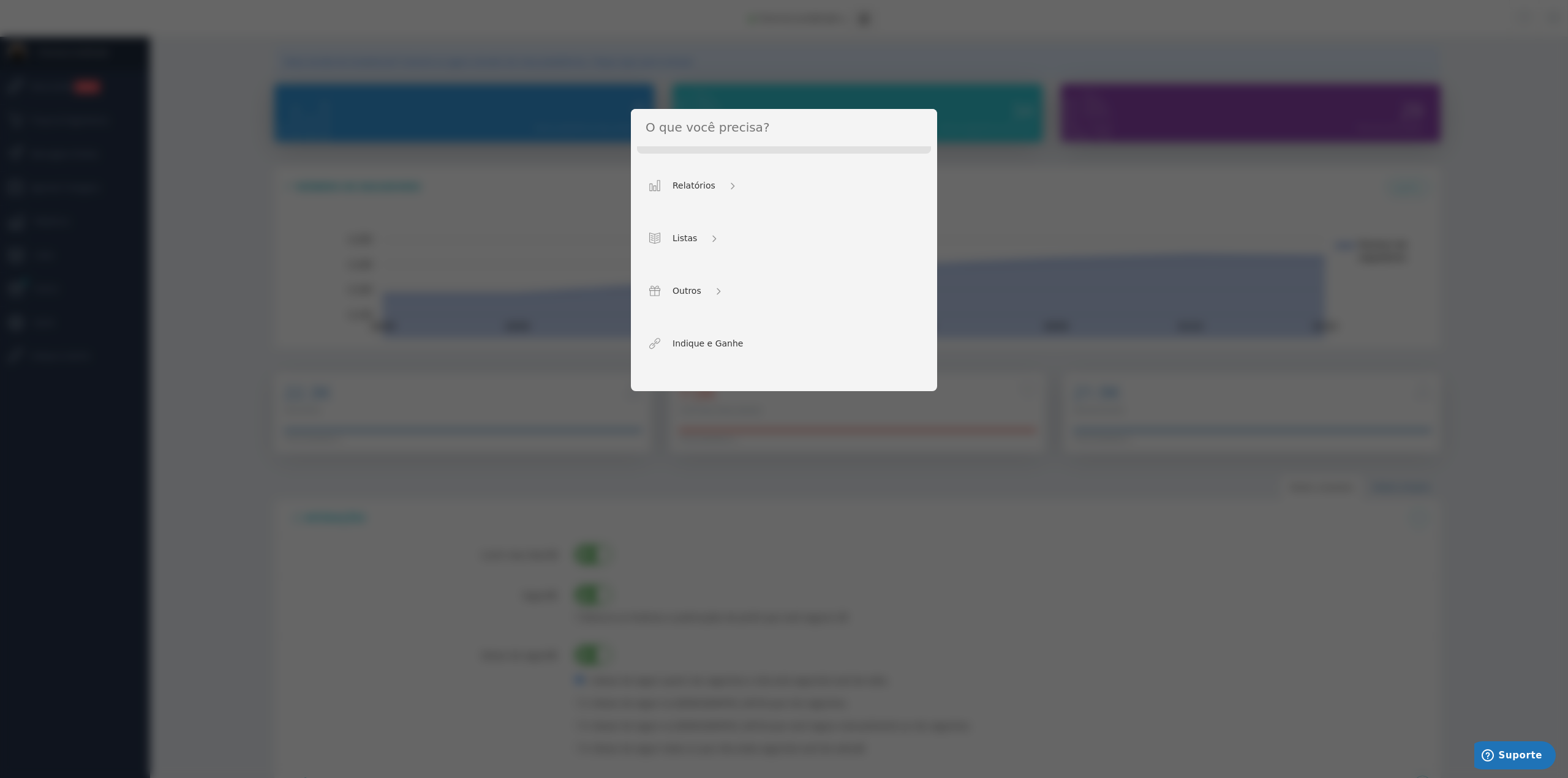
scroll to position [374, 0]
click at [881, 123] on input at bounding box center [783, 127] width 306 height 38
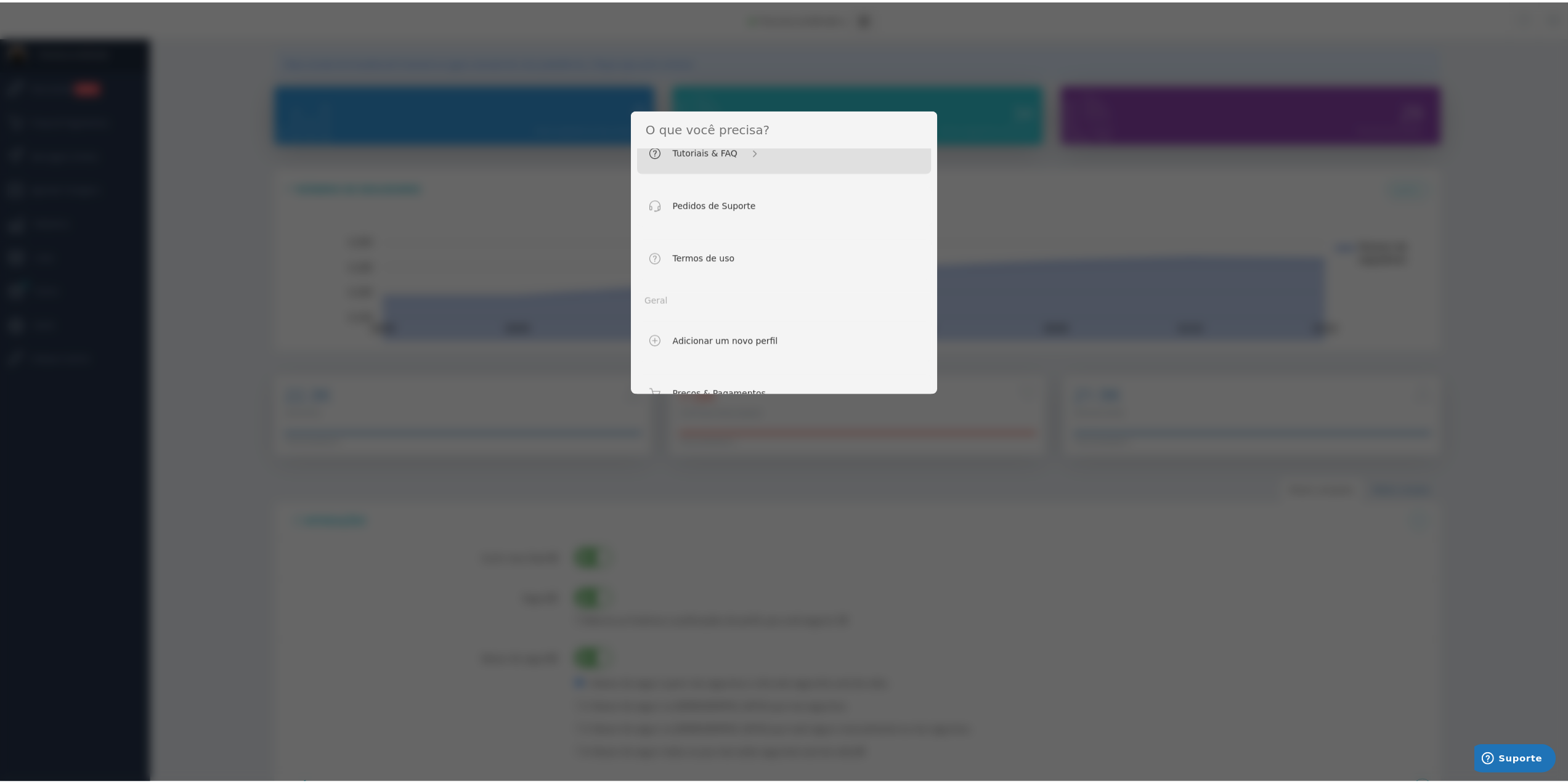
scroll to position [0, 0]
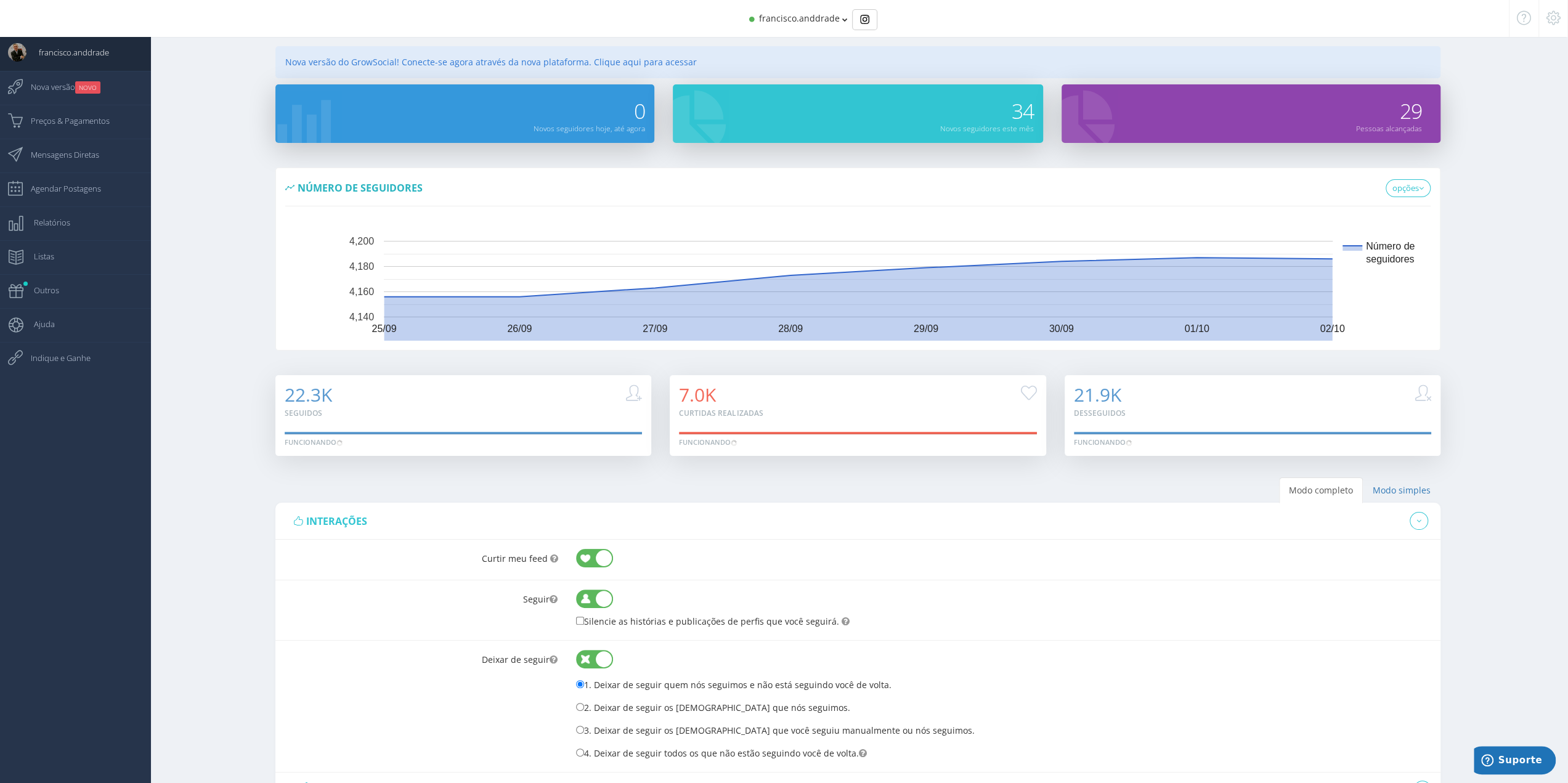
click at [1550, 19] on icon at bounding box center [1554, 18] width 14 height 9
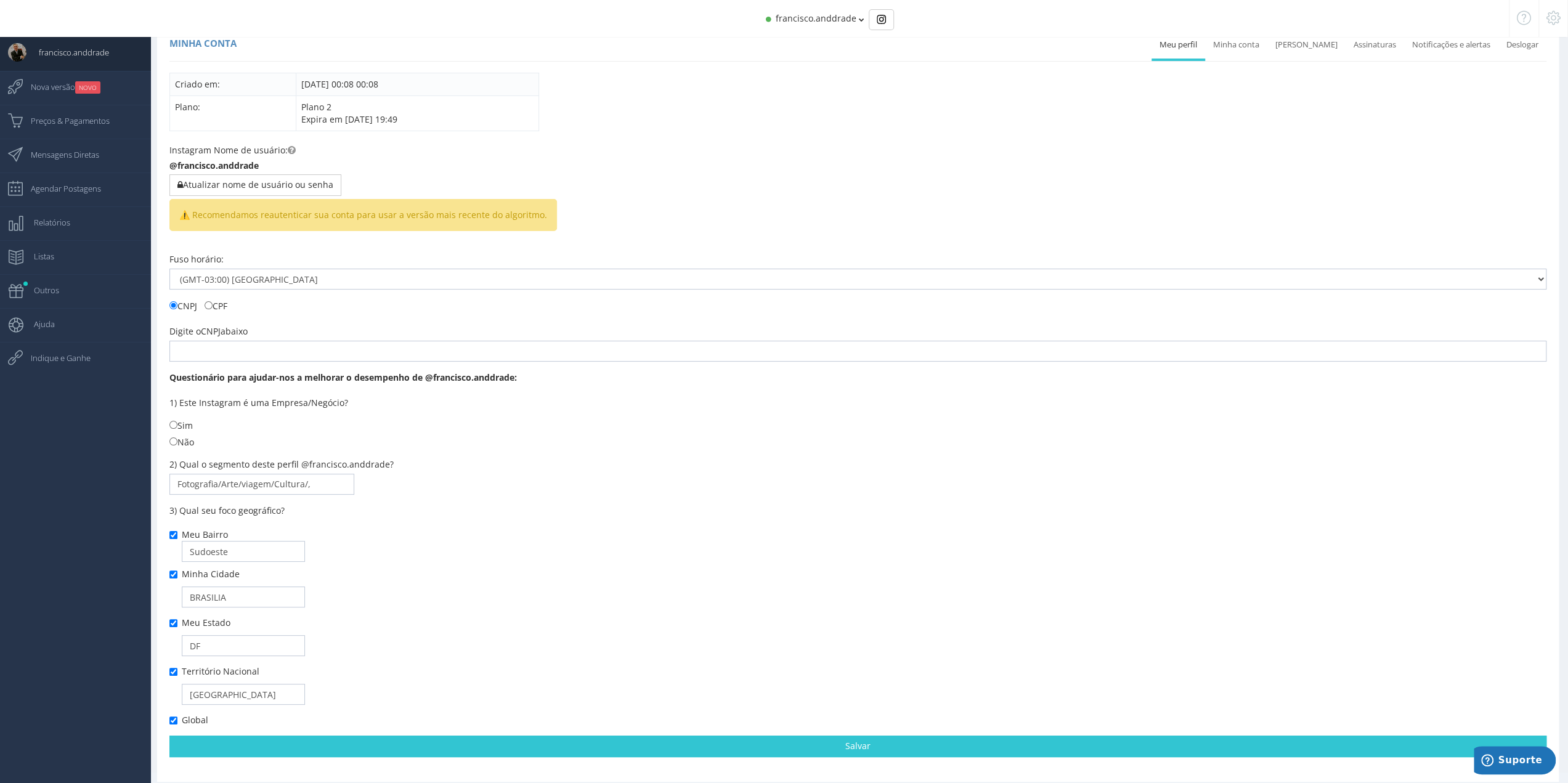
scroll to position [35, 0]
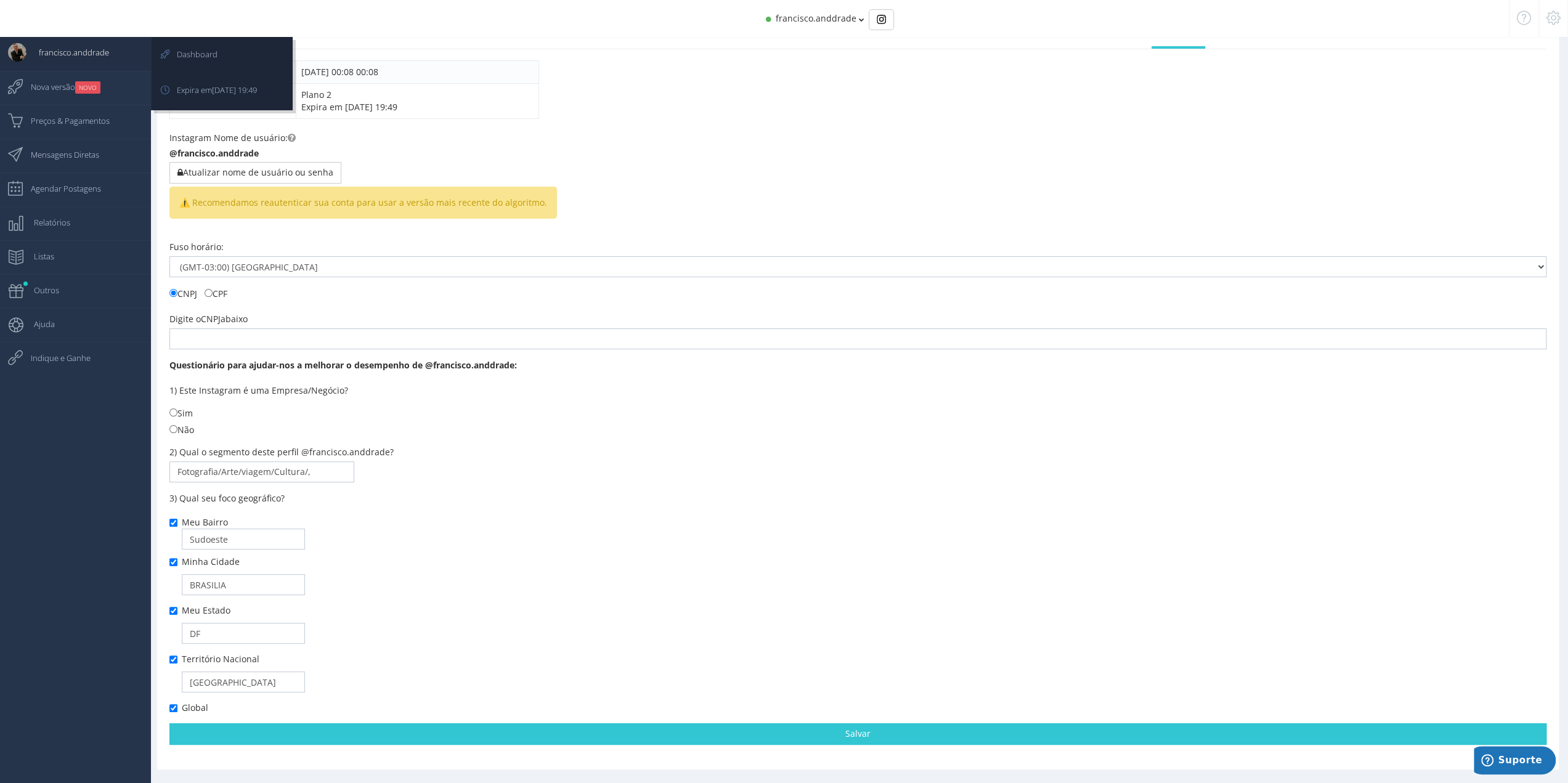
click at [21, 54] on img at bounding box center [17, 52] width 19 height 19
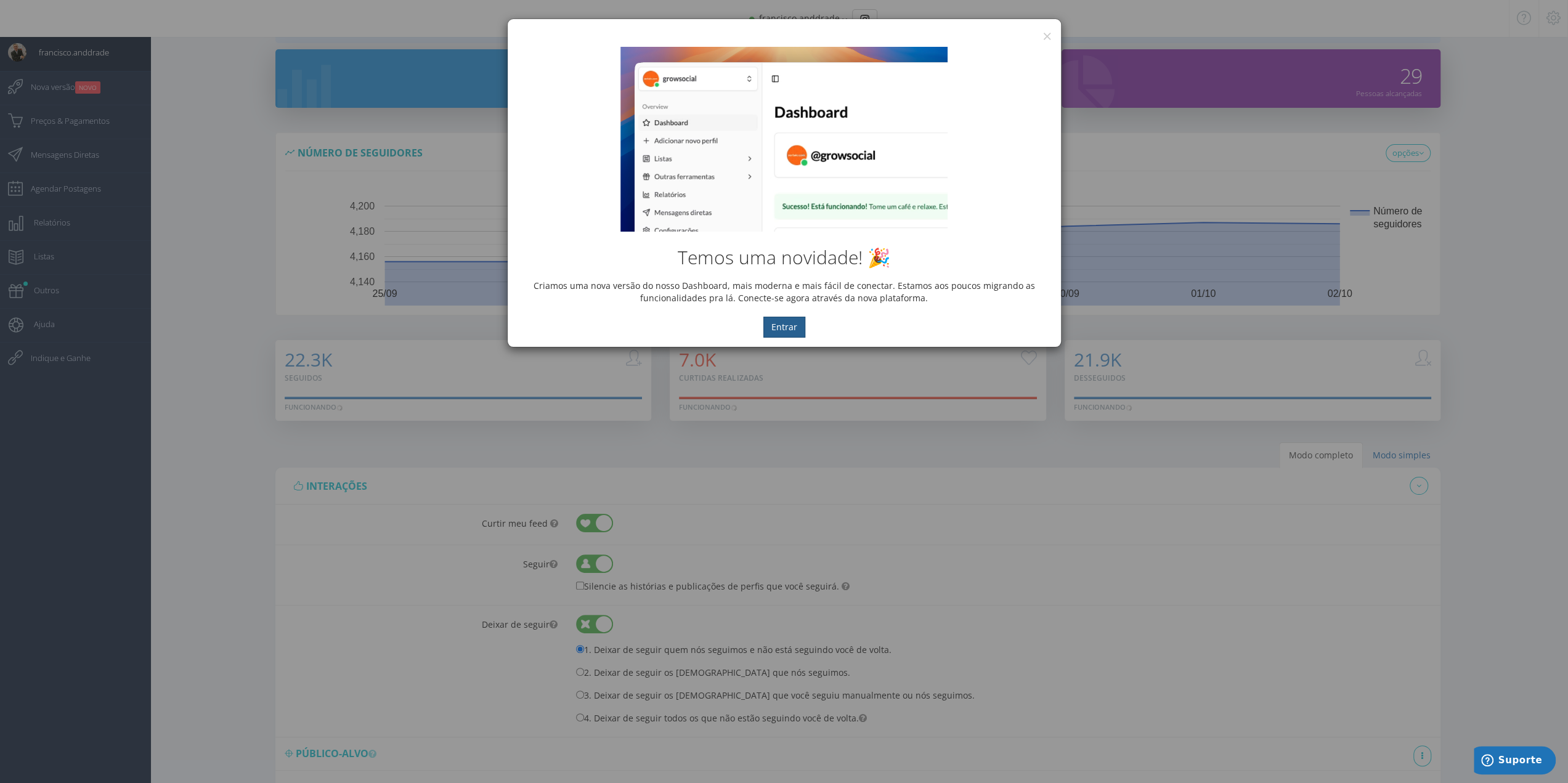
click at [777, 322] on button "Entrar" at bounding box center [784, 327] width 42 height 21
click at [781, 325] on button "Entrar" at bounding box center [784, 327] width 42 height 21
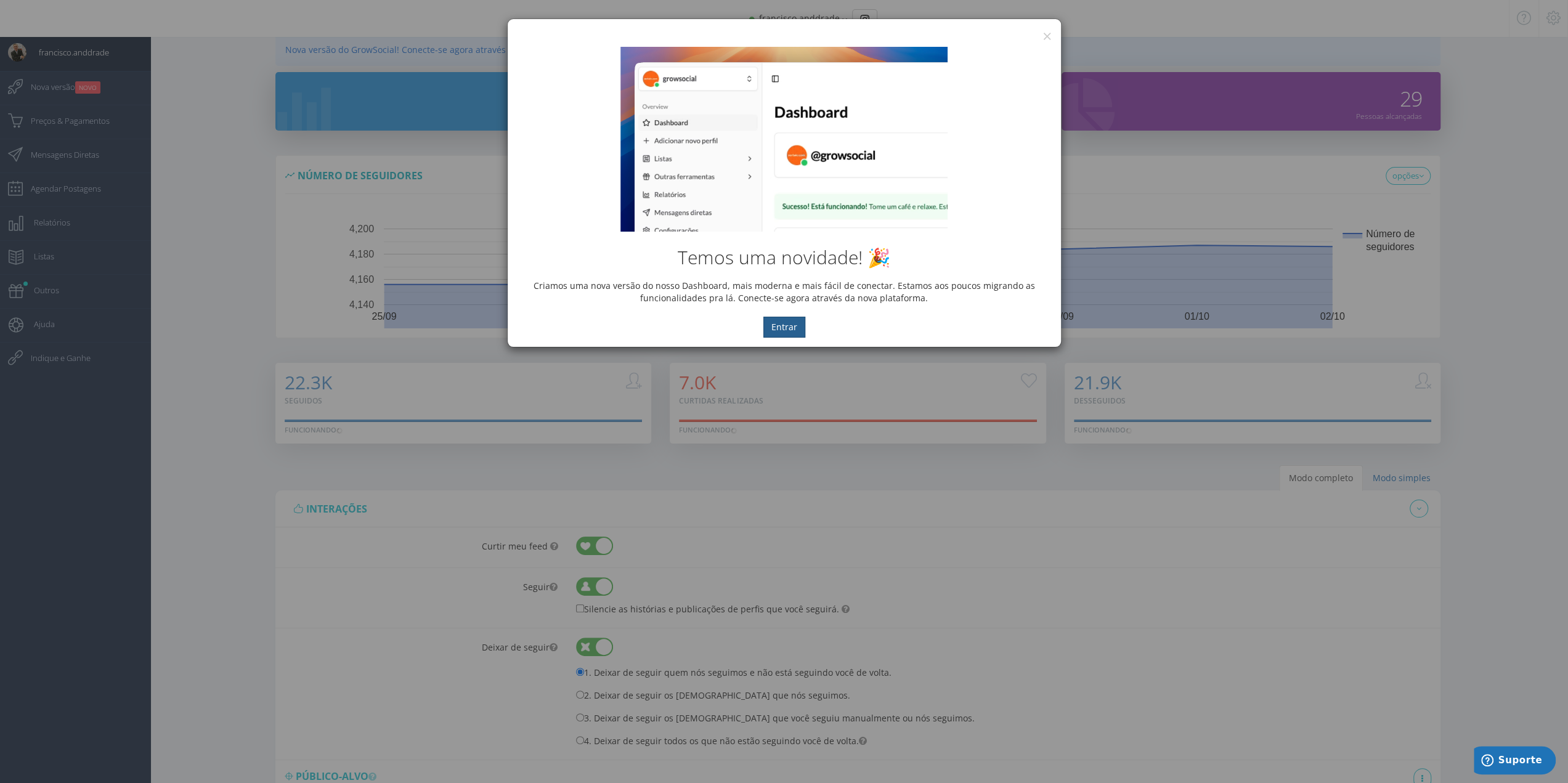
click at [794, 332] on button "Entrar" at bounding box center [784, 327] width 42 height 21
click at [790, 329] on button "Entrar" at bounding box center [784, 327] width 42 height 21
click at [1044, 33] on button "×" at bounding box center [1047, 36] width 9 height 16
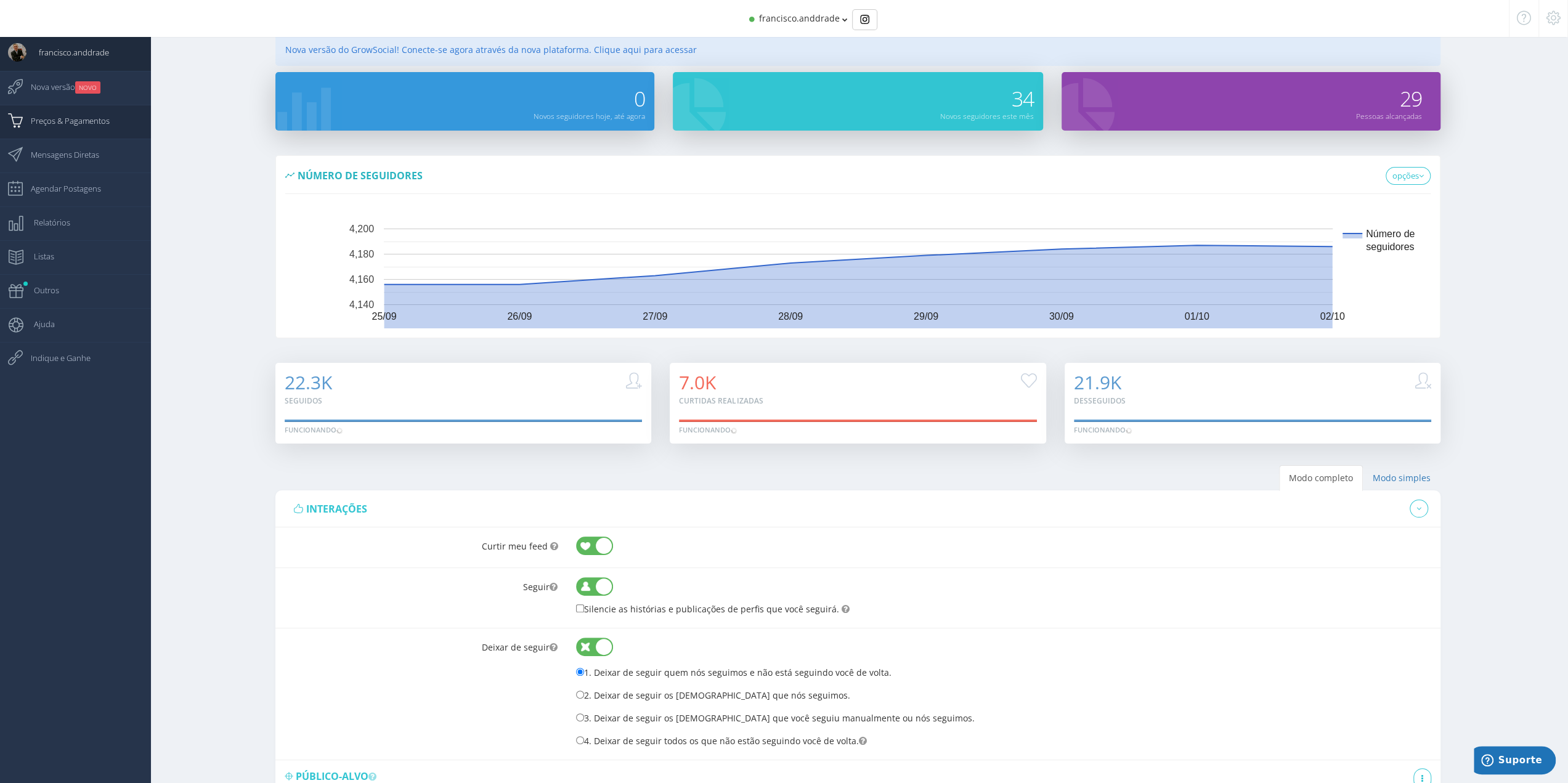
click at [44, 128] on span "Preços & Pagamentos" at bounding box center [64, 120] width 92 height 31
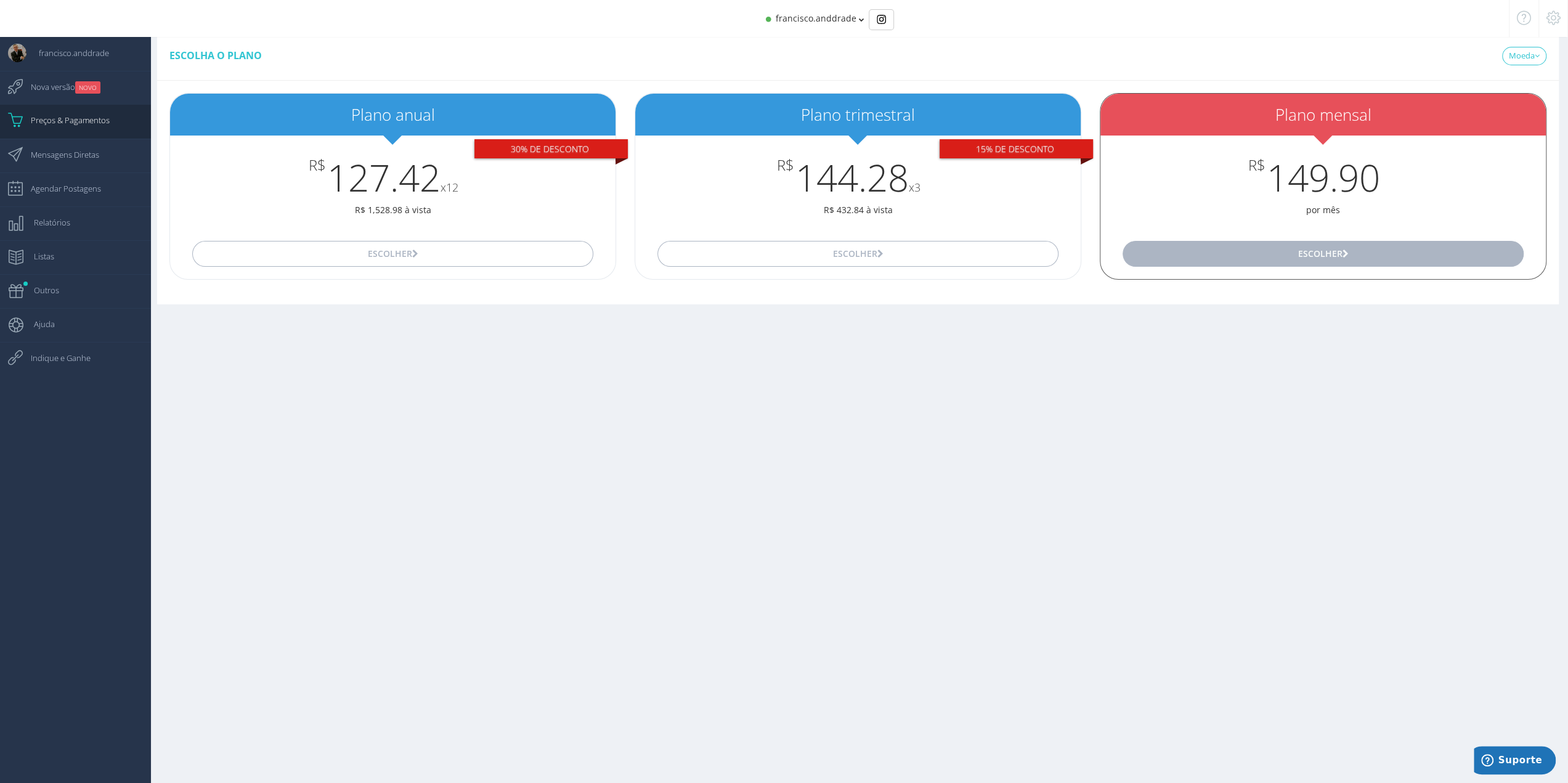
click at [1343, 252] on icon "button" at bounding box center [1345, 254] width 6 height 9
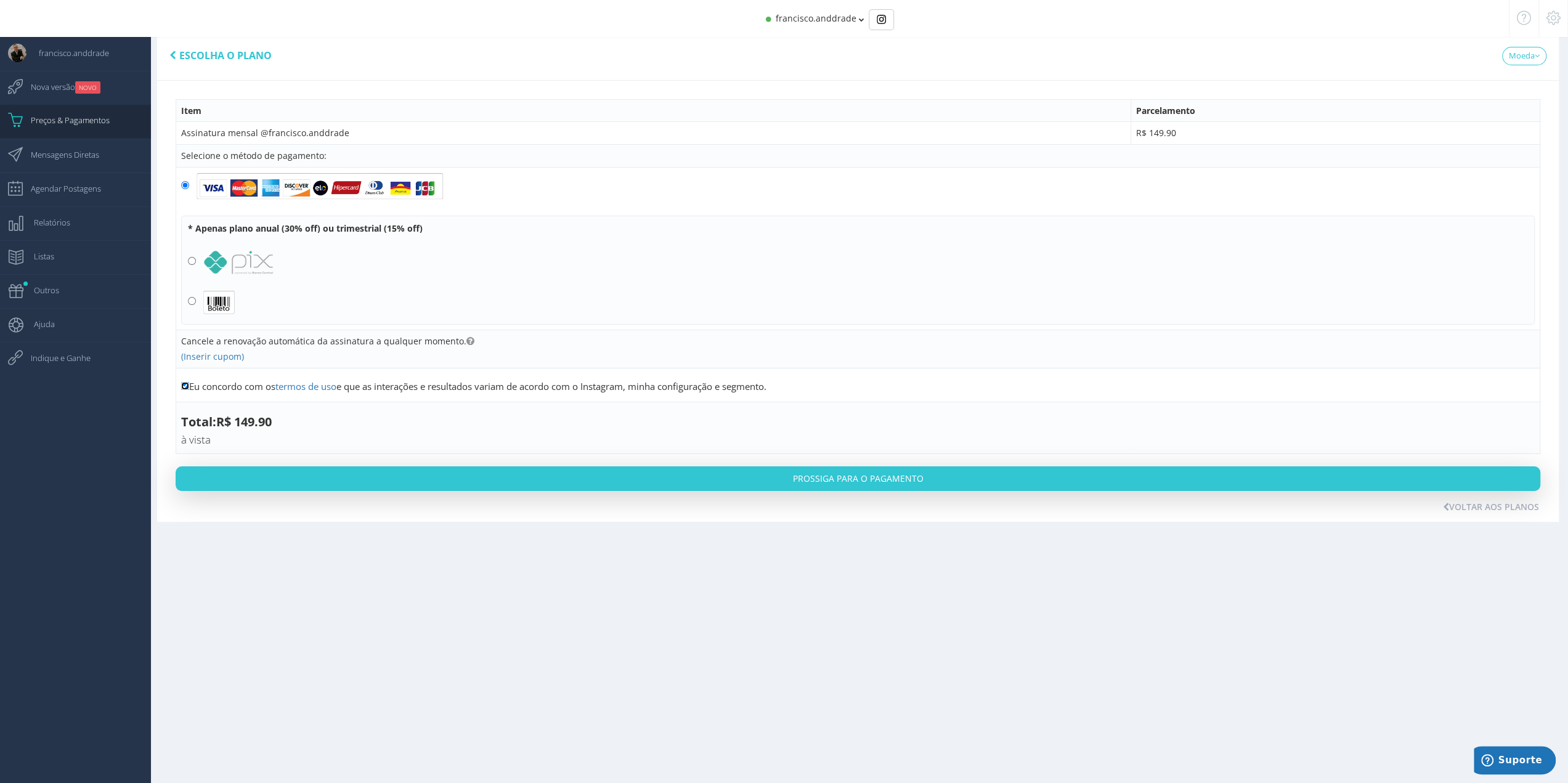
click at [184, 383] on input "Eu concordo com os termos de uso e que as interações e resultados variam de aco…" at bounding box center [184, 385] width 8 height 8
checkbox input "false"
click at [457, 340] on label "Cancele a renovação automática da assinatura a qualquer momento." at bounding box center [327, 341] width 293 height 12
click at [372, 347] on td "Cancele a renovação automática da assinatura a qualquer momento. De R$ 149.90 p…" at bounding box center [858, 349] width 1364 height 38
click at [213, 340] on label "Cancele a renovação automática da assinatura a qualquer momento." at bounding box center [327, 341] width 293 height 12
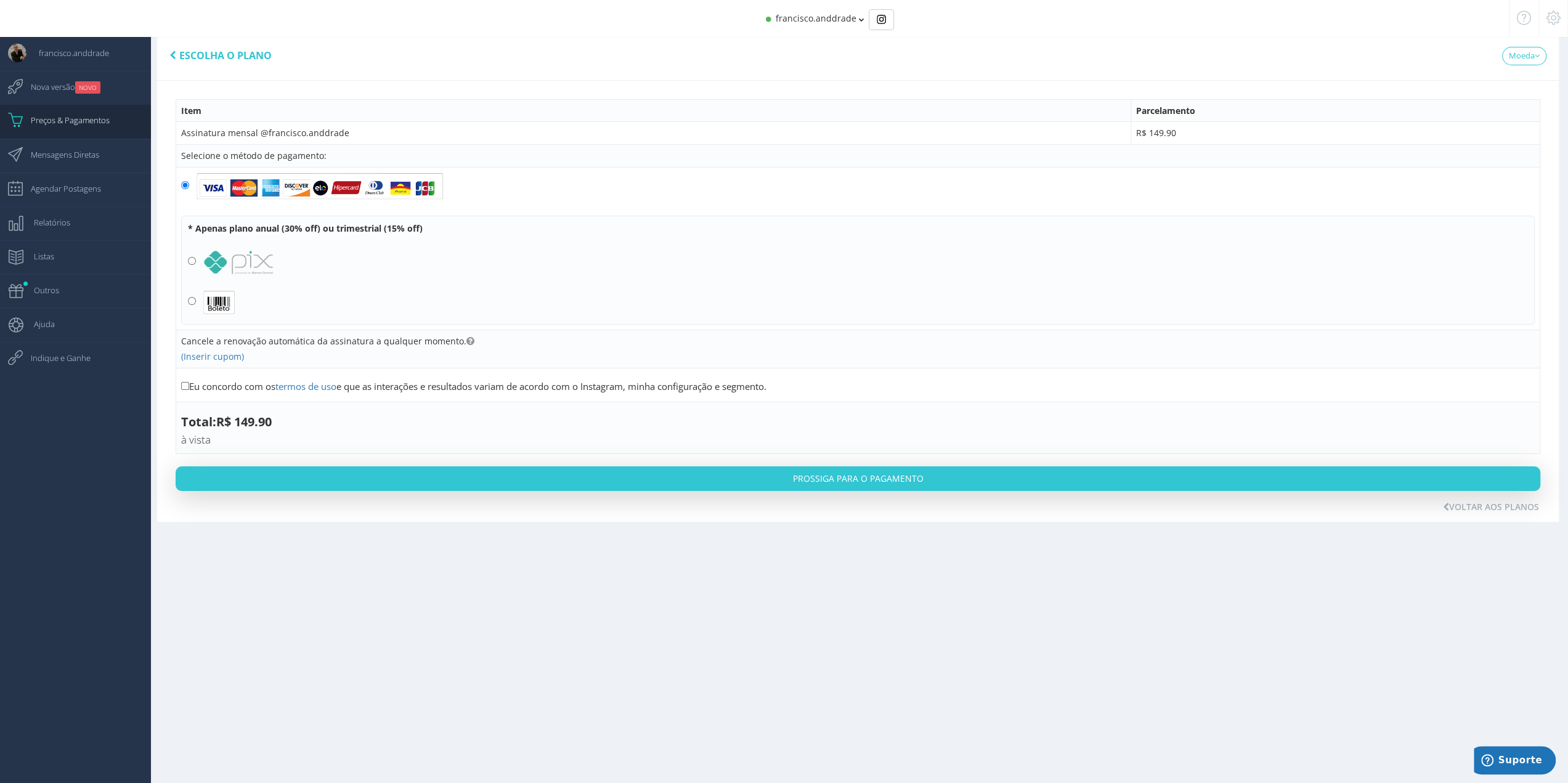
click at [297, 341] on label "Cancele a renovação automática da assinatura a qualquer momento." at bounding box center [327, 341] width 293 height 12
click at [273, 158] on div "Selecione o método de pagamento:" at bounding box center [857, 155] width 1353 height 12
click at [291, 136] on td "Assinatura mensal @francisco.anddrade" at bounding box center [653, 134] width 955 height 23
click at [341, 132] on td "Assinatura mensal @francisco.anddrade" at bounding box center [653, 134] width 955 height 23
click at [347, 132] on td "Assinatura mensal @francisco.anddrade" at bounding box center [653, 134] width 955 height 23
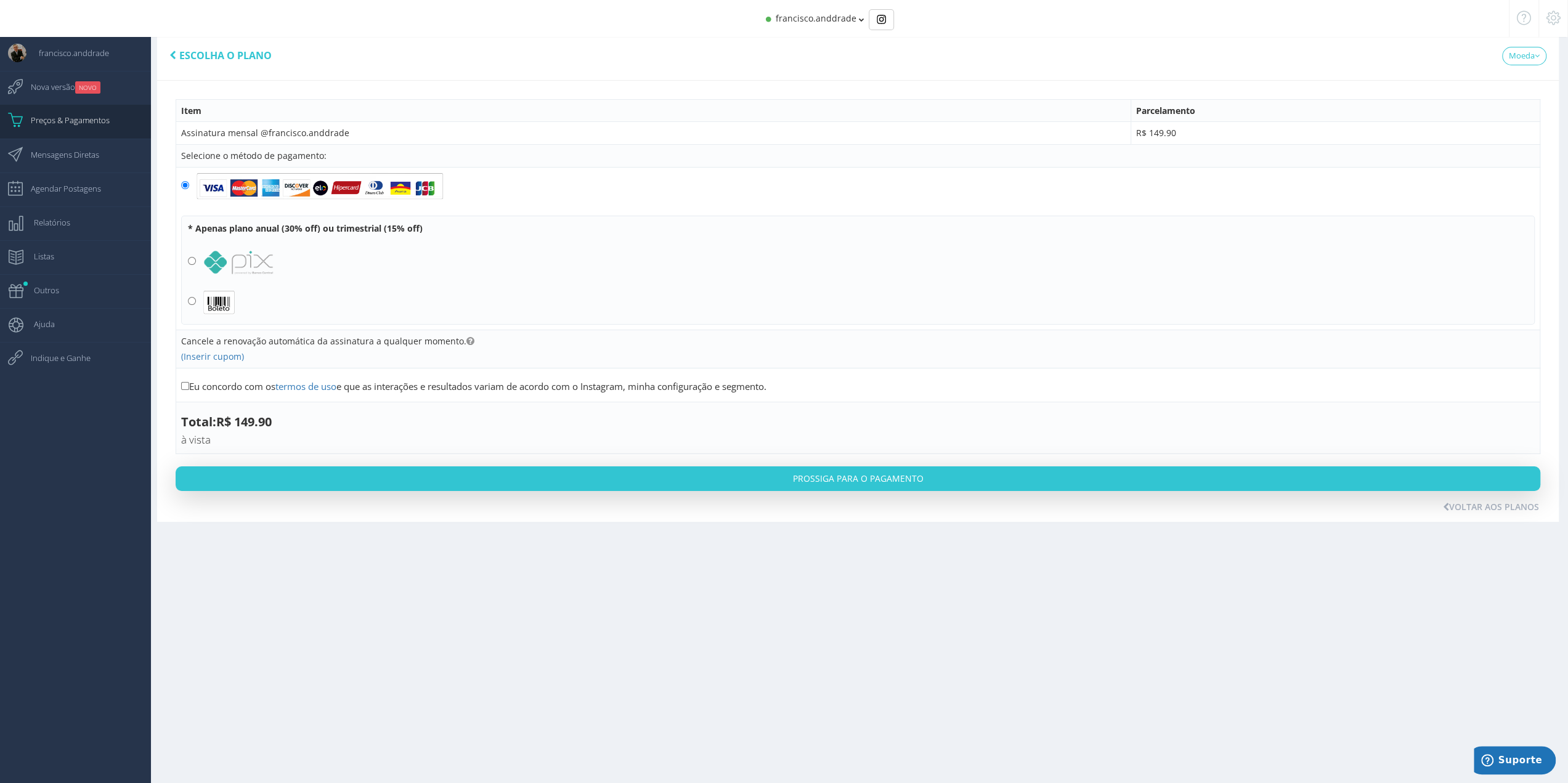
click at [348, 132] on td "Assinatura mensal @francisco.anddrade" at bounding box center [653, 134] width 955 height 23
click at [204, 113] on th "Item" at bounding box center [653, 111] width 955 height 23
click at [230, 61] on div "Escolha o plano" at bounding box center [220, 55] width 102 height 24
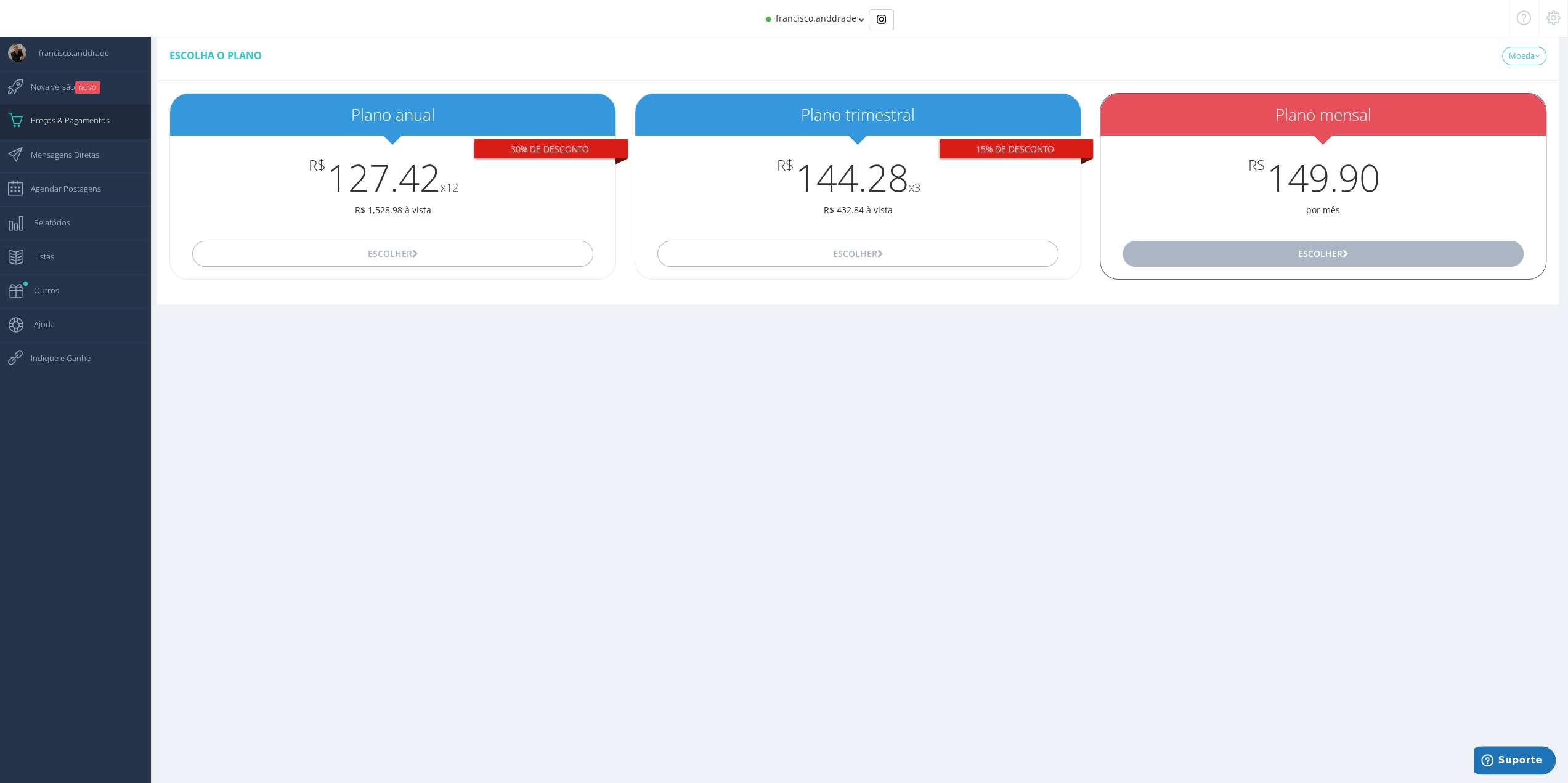
click at [1266, 263] on button "Escolher" at bounding box center [1323, 254] width 401 height 26
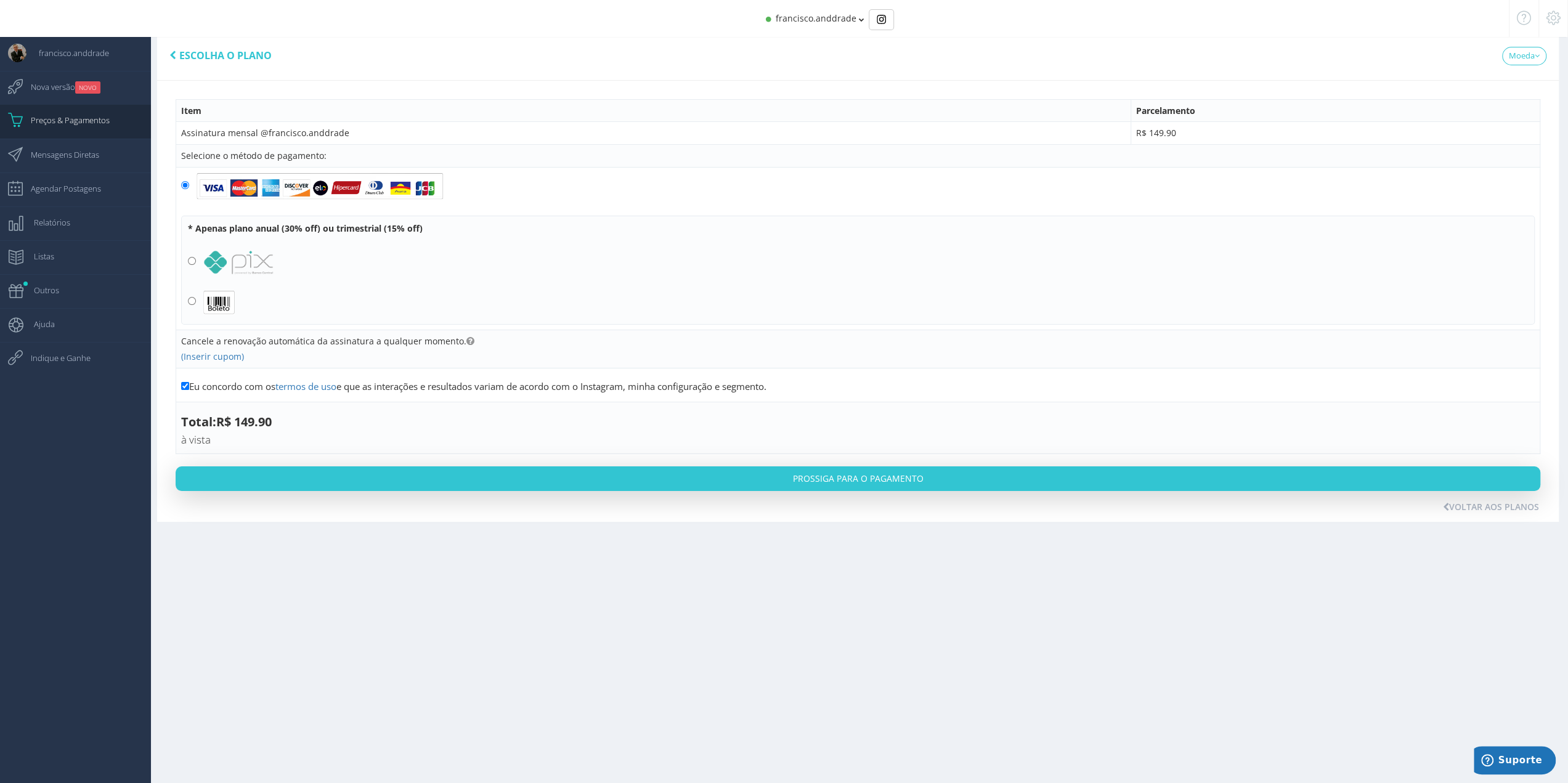
click at [556, 136] on td "Assinatura mensal @francisco.anddrade" at bounding box center [653, 134] width 955 height 23
click at [483, 144] on td "Selecione o método de pagamento:" at bounding box center [858, 156] width 1364 height 23
click at [282, 340] on label "Cancele a renovação automática da assinatura a qualquer momento." at bounding box center [327, 341] width 293 height 12
click at [466, 338] on icon at bounding box center [470, 341] width 8 height 9
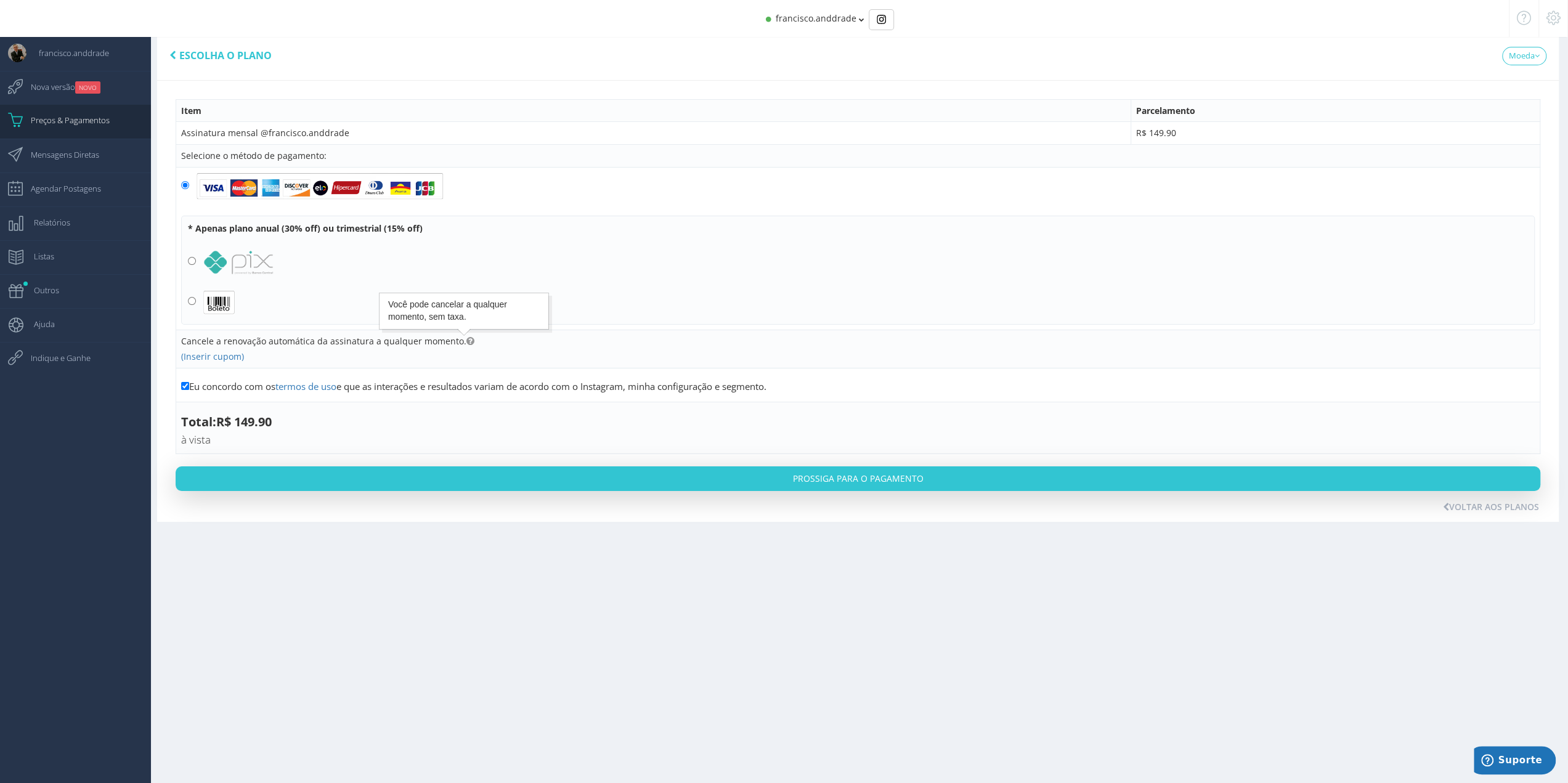
click at [466, 340] on icon at bounding box center [470, 341] width 8 height 9
click at [272, 425] on span "Total: R$ 149.90 à vista" at bounding box center [226, 430] width 91 height 35
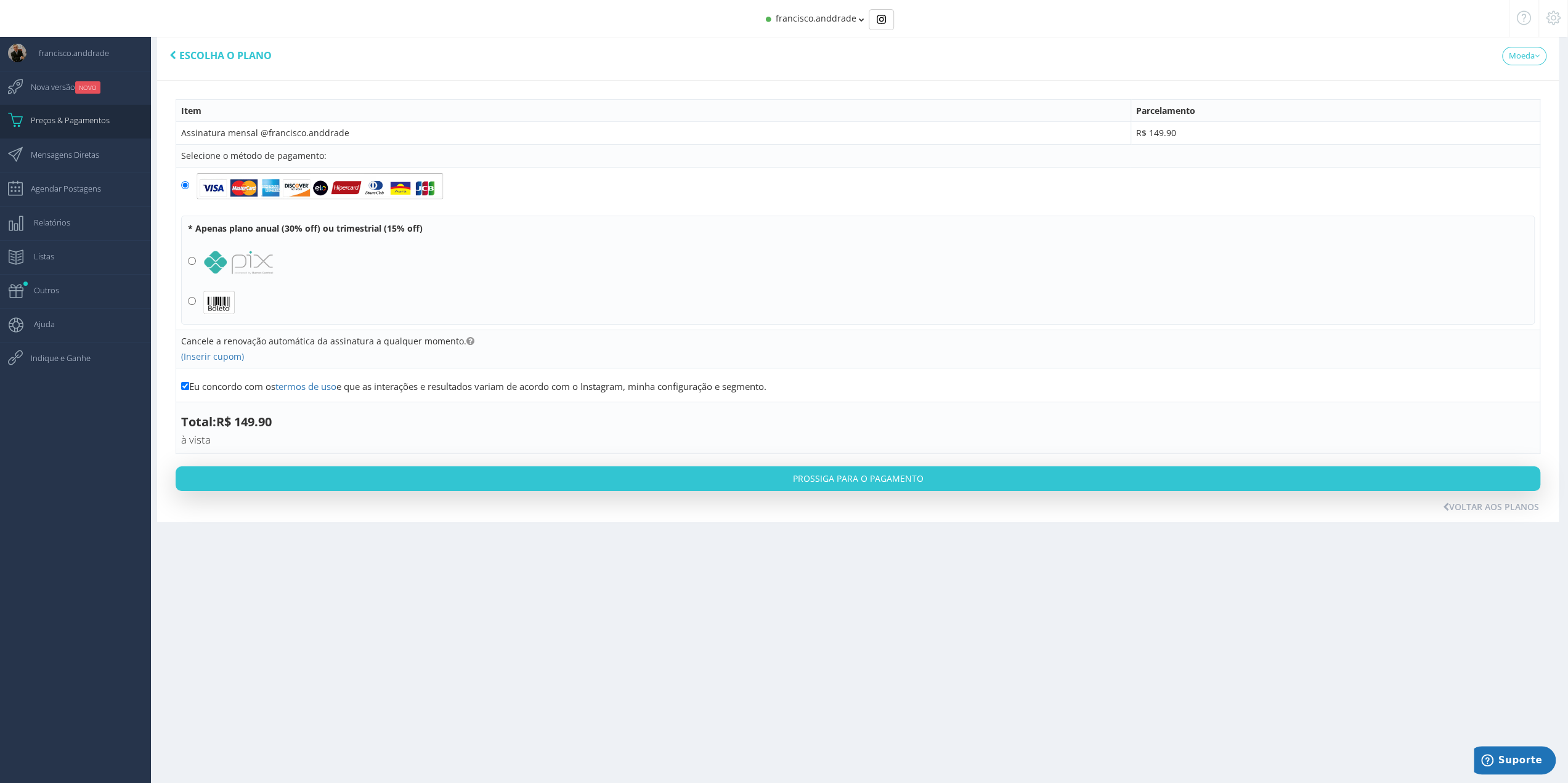
click at [230, 432] on span "Total: R$ 149.90 à vista" at bounding box center [226, 430] width 91 height 35
click at [186, 386] on input "Eu concordo com os termos de uso e que as interações e resultados variam de aco…" at bounding box center [184, 385] width 8 height 8
checkbox input "false"
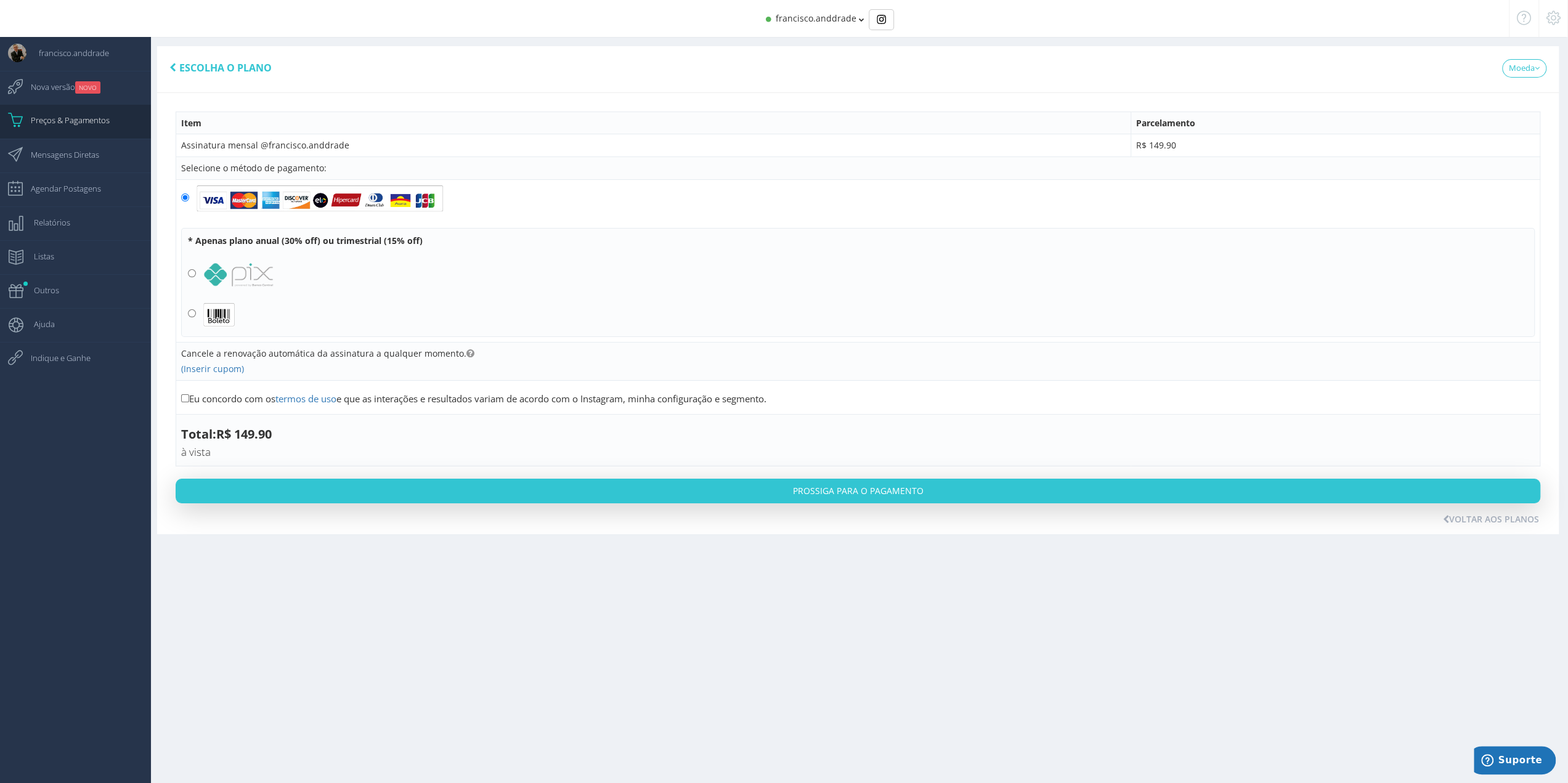
click at [1221, 149] on td "R$ 149.90" at bounding box center [1335, 146] width 409 height 23
click at [1204, 146] on td "R$ 149.90" at bounding box center [1335, 146] width 409 height 23
click at [1177, 146] on td "R$ 149.90" at bounding box center [1335, 146] width 409 height 23
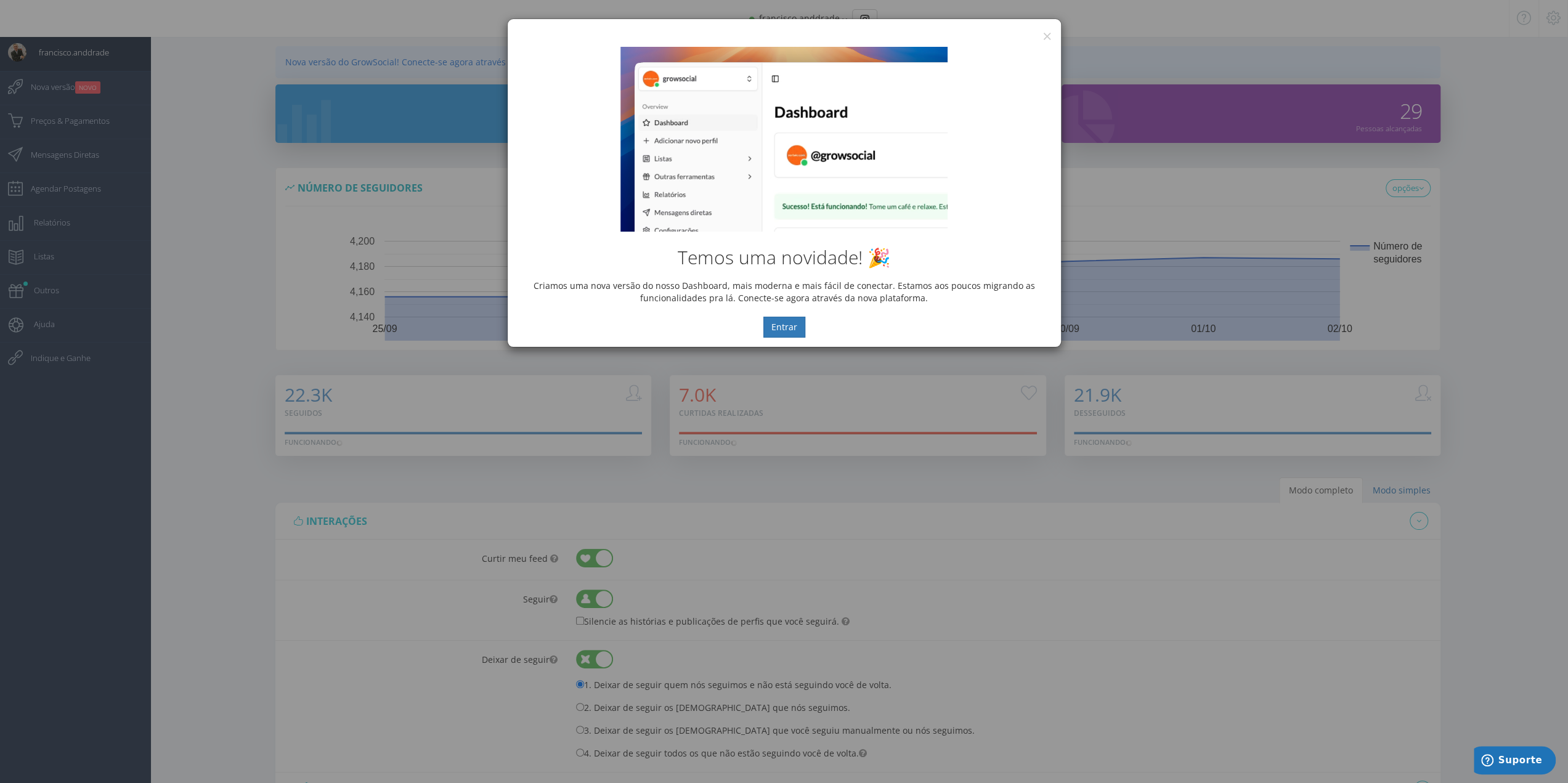
click at [1047, 38] on div "Temos uma novidade! 🎉 Criamos uma nova versão do nosso Dashboard, mais moderna …" at bounding box center [784, 192] width 553 height 310
click at [1050, 34] on button "×" at bounding box center [1047, 36] width 9 height 16
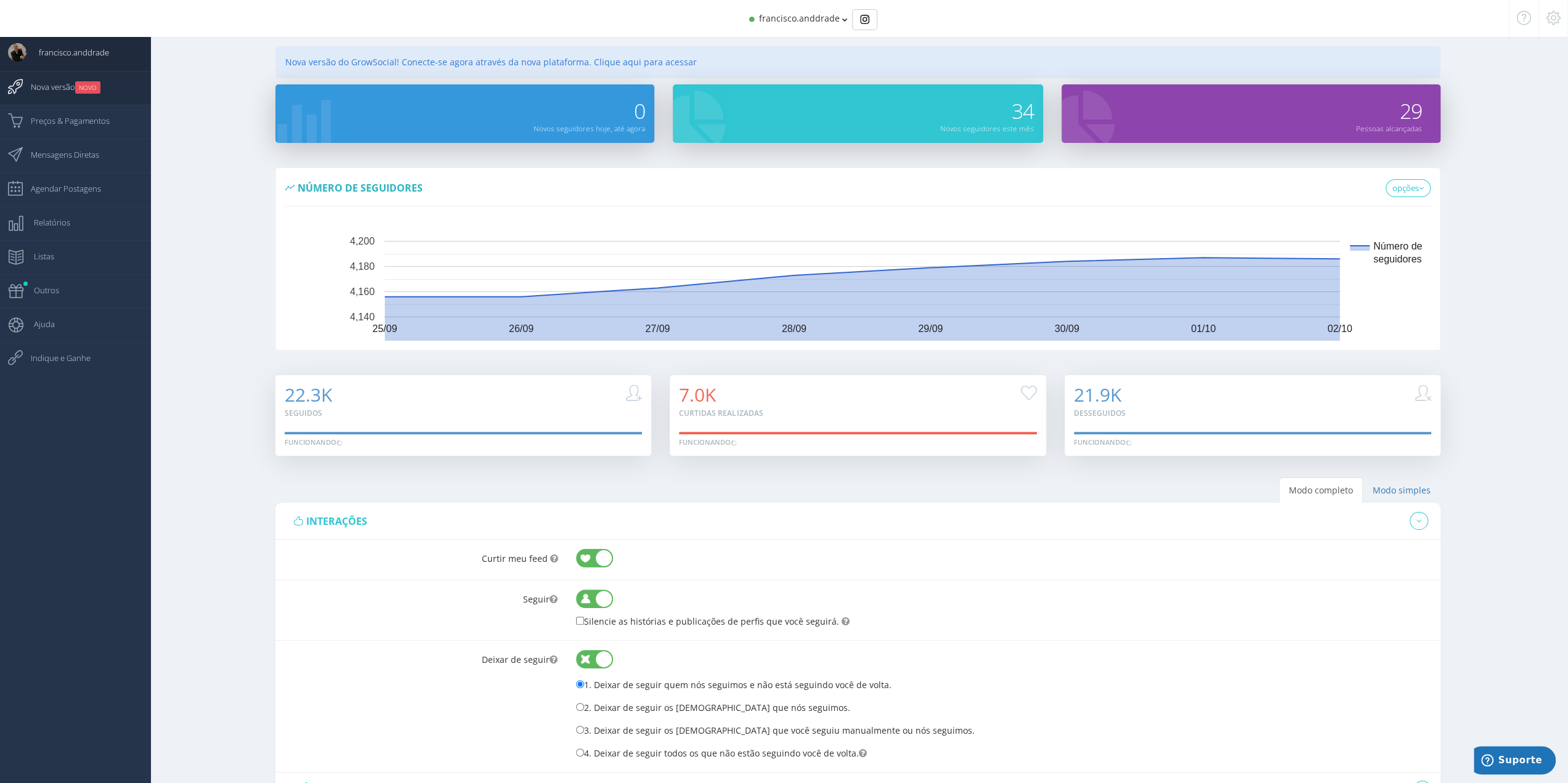
click at [79, 90] on small "NOVO" at bounding box center [87, 87] width 25 height 12
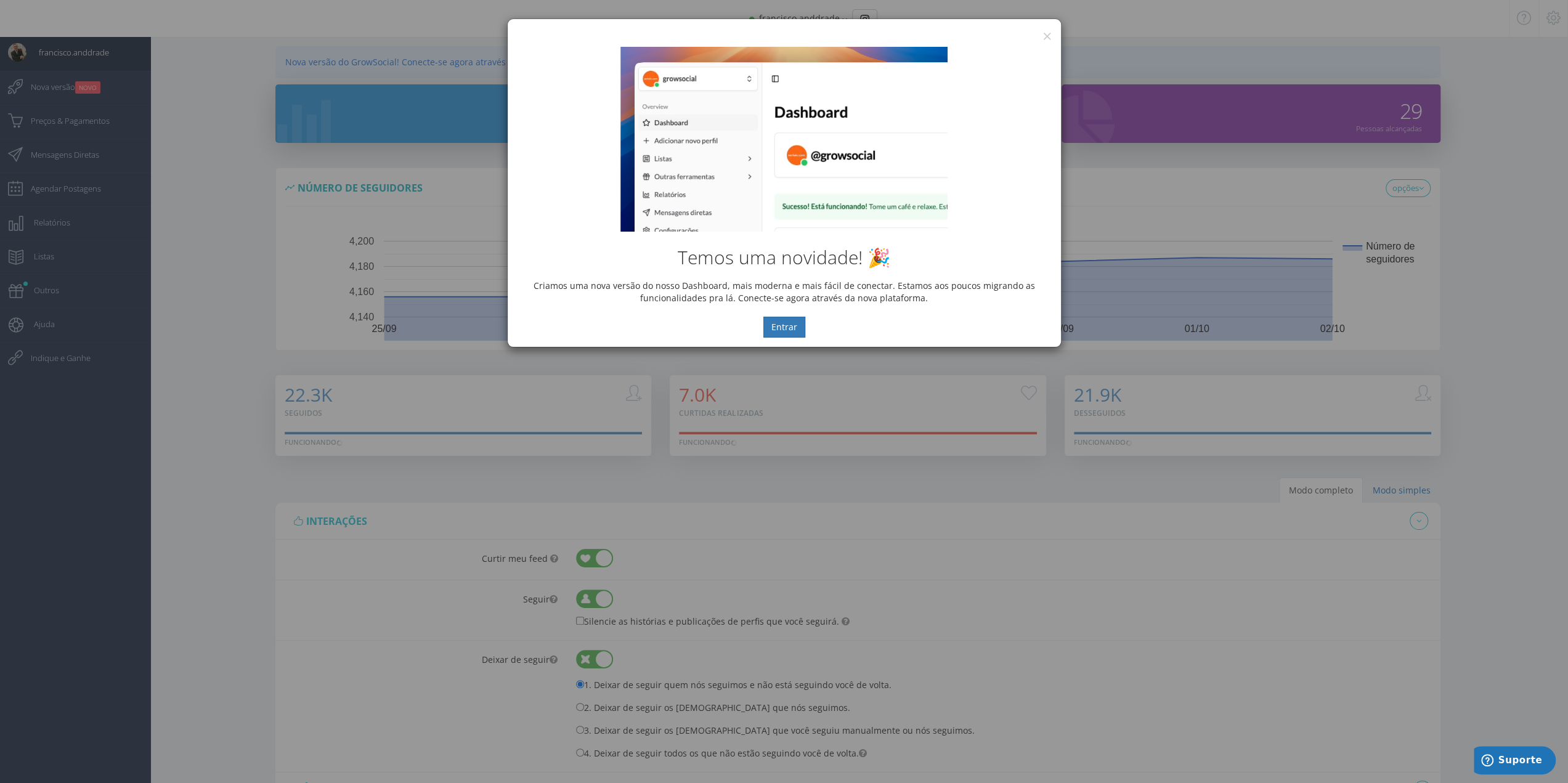
click at [78, 96] on div "× IG Grow Social Temos uma novidade! 🎉 Criamos uma nova versão do nosso Dashboa…" at bounding box center [784, 391] width 1568 height 783
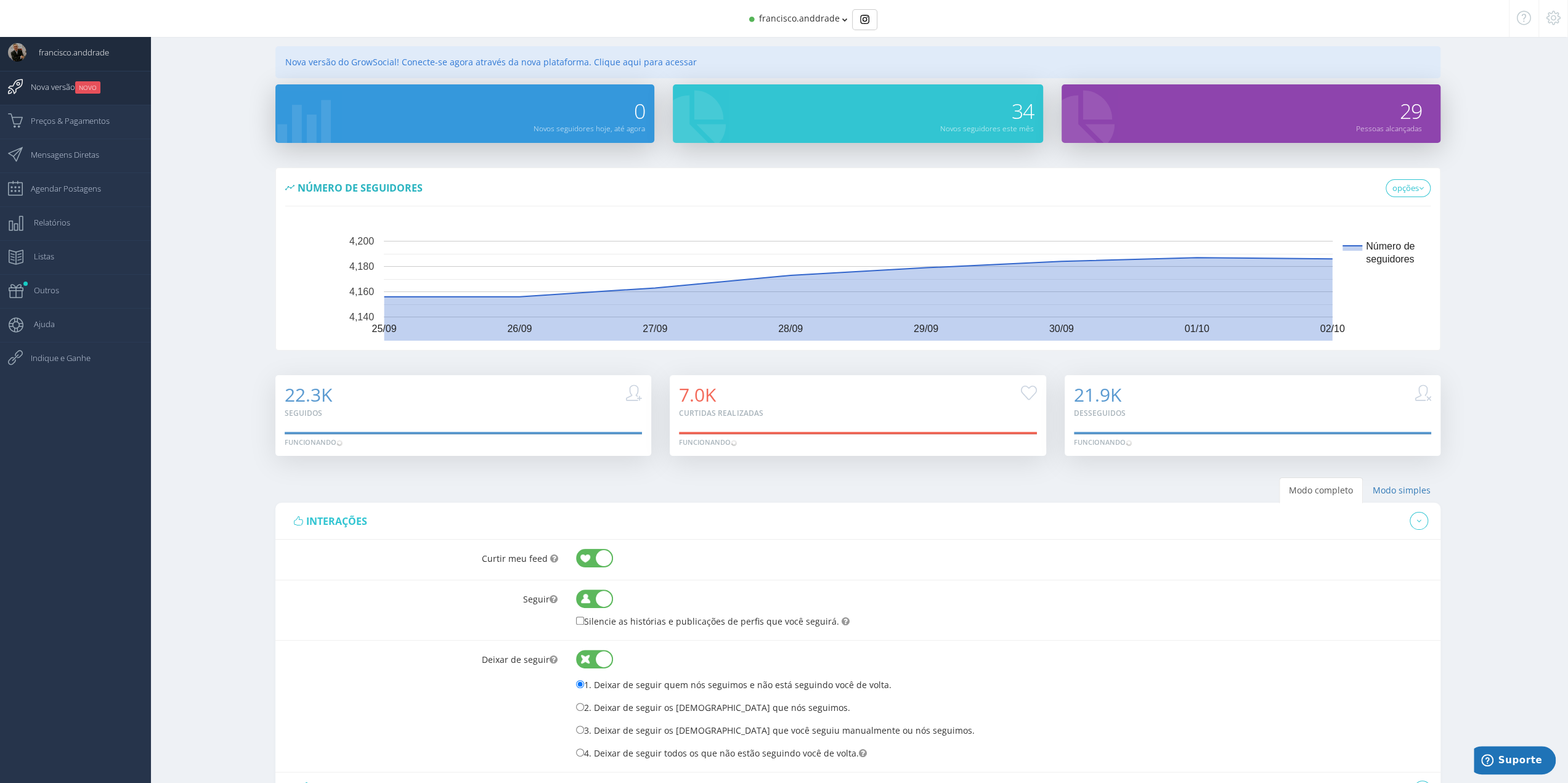
click at [79, 92] on small "NOVO" at bounding box center [87, 87] width 25 height 12
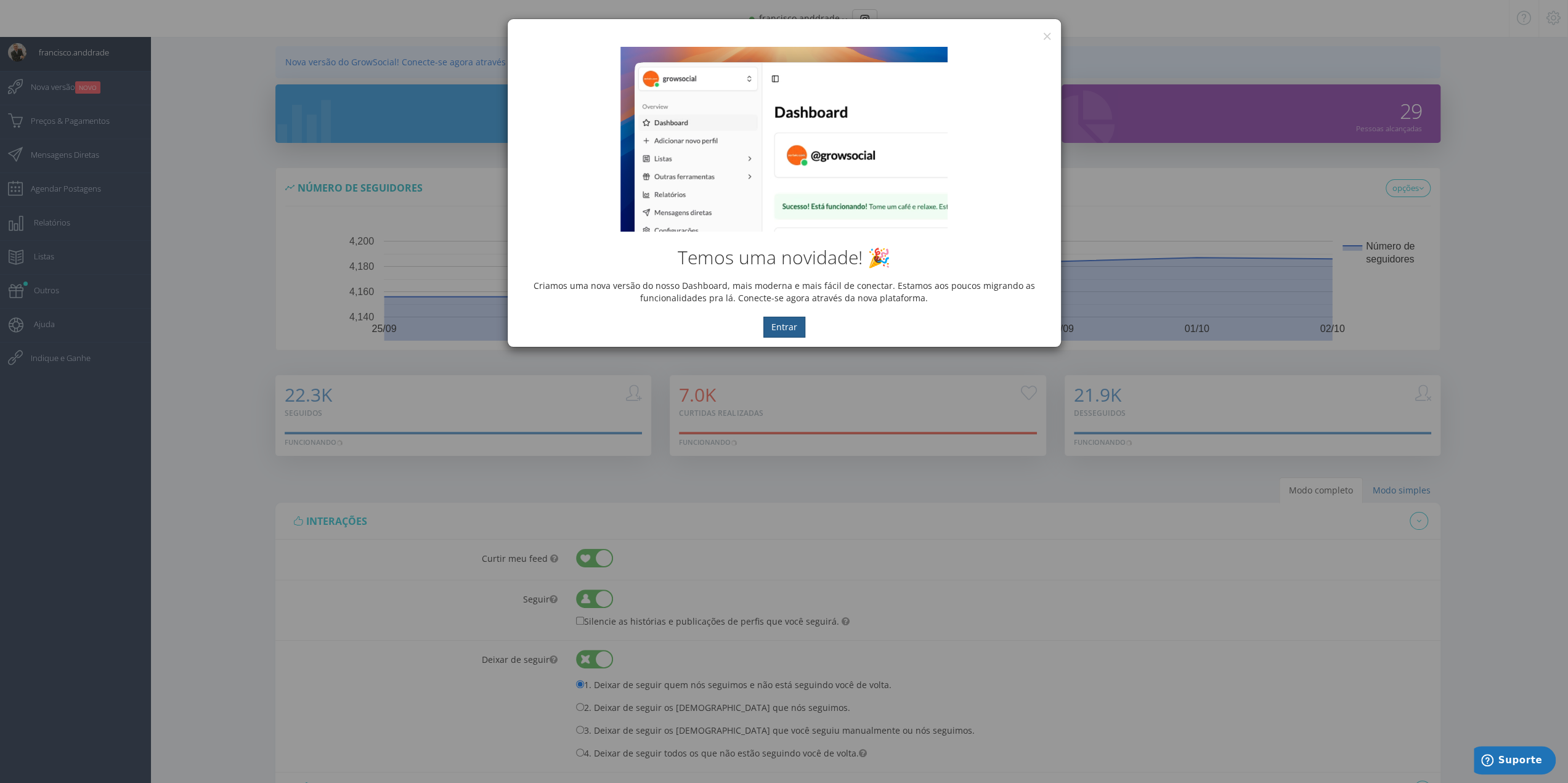
click at [774, 323] on button "Entrar" at bounding box center [784, 327] width 42 height 21
click at [779, 326] on button "Entrar" at bounding box center [784, 327] width 42 height 21
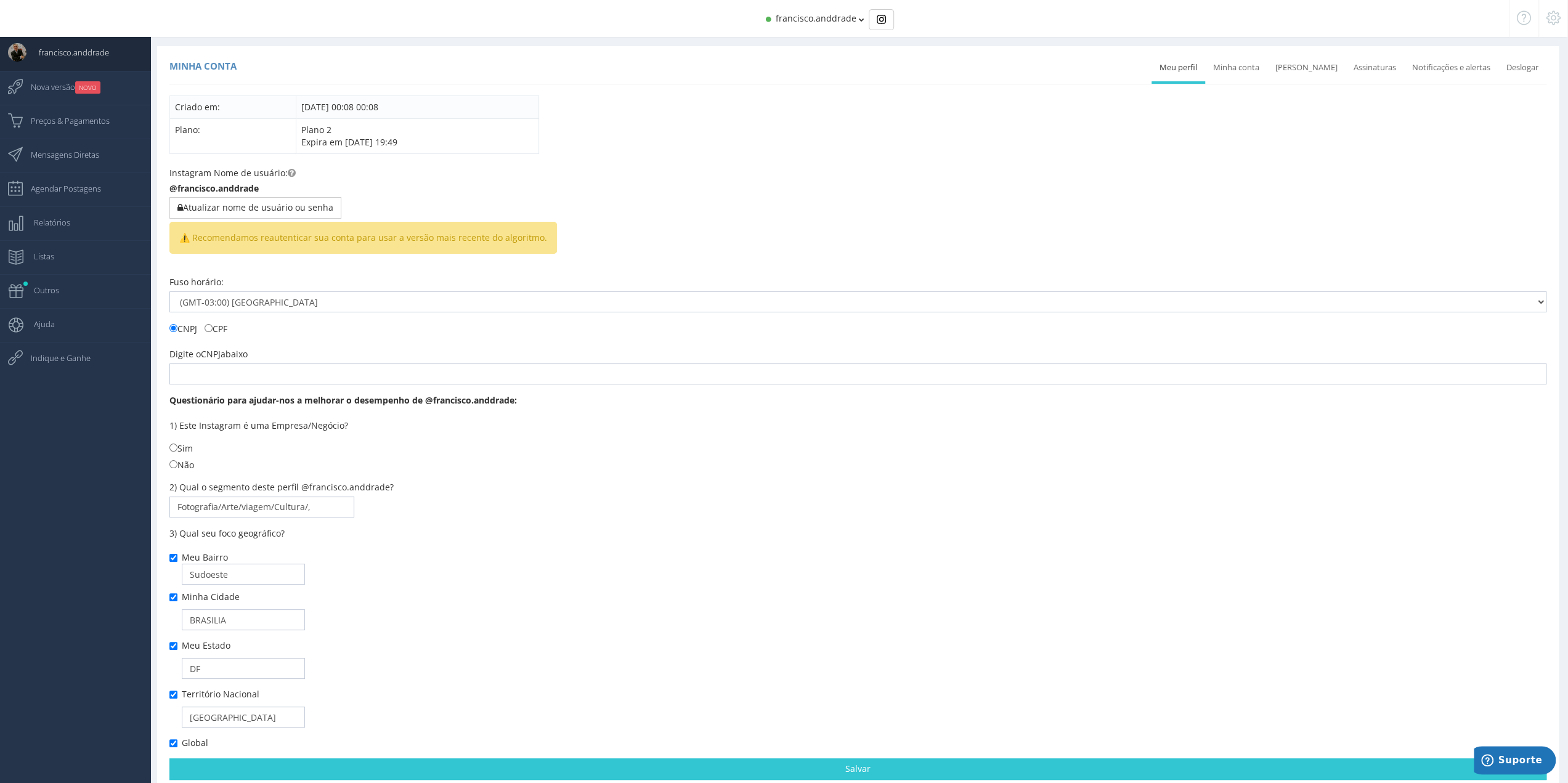
click at [1548, 20] on icon at bounding box center [1554, 18] width 14 height 9
click at [199, 91] on span "Expira em 16/10/2025 19:49" at bounding box center [210, 89] width 92 height 31
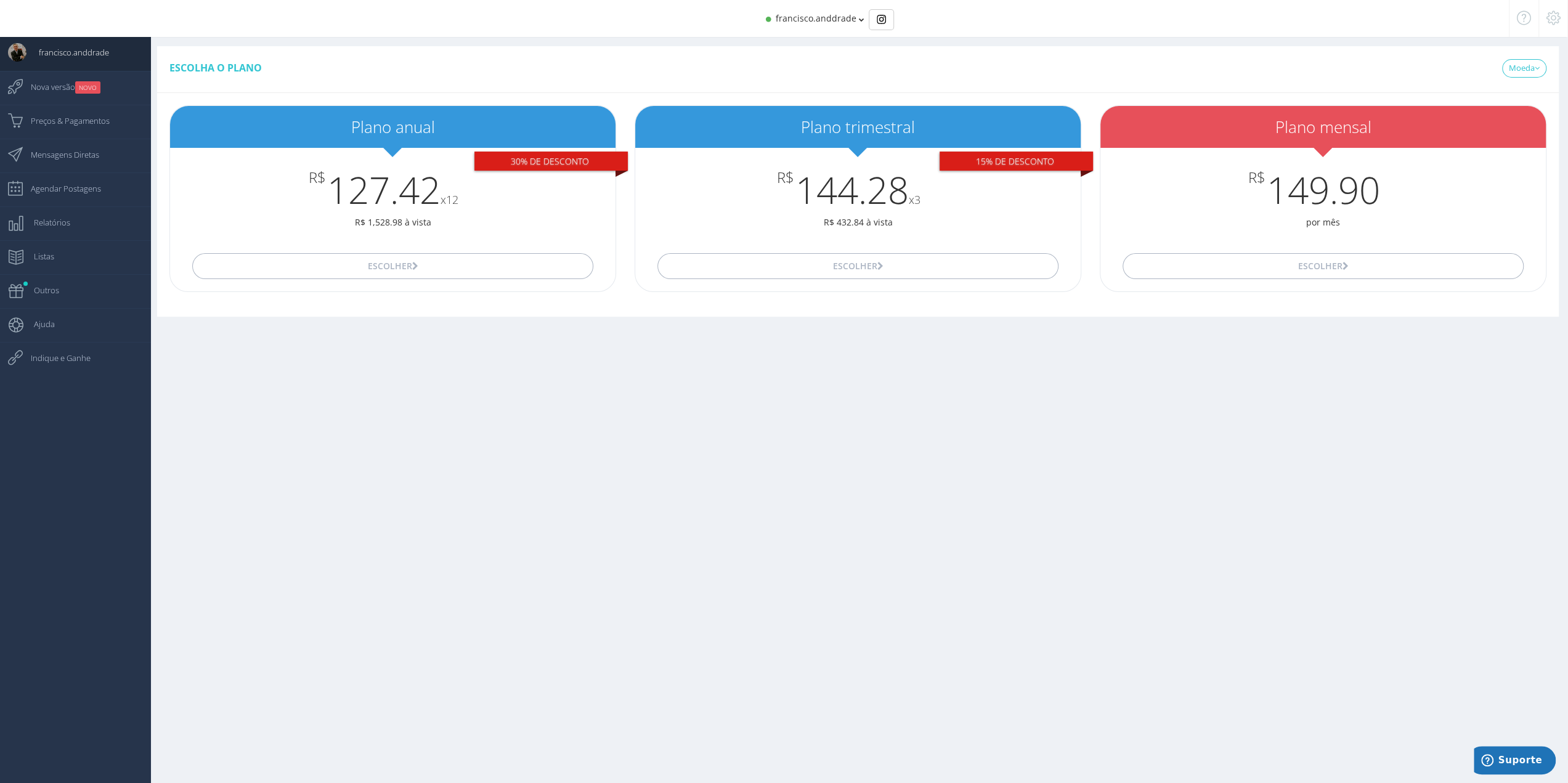
click at [1524, 16] on icon at bounding box center [1524, 18] width 14 height 9
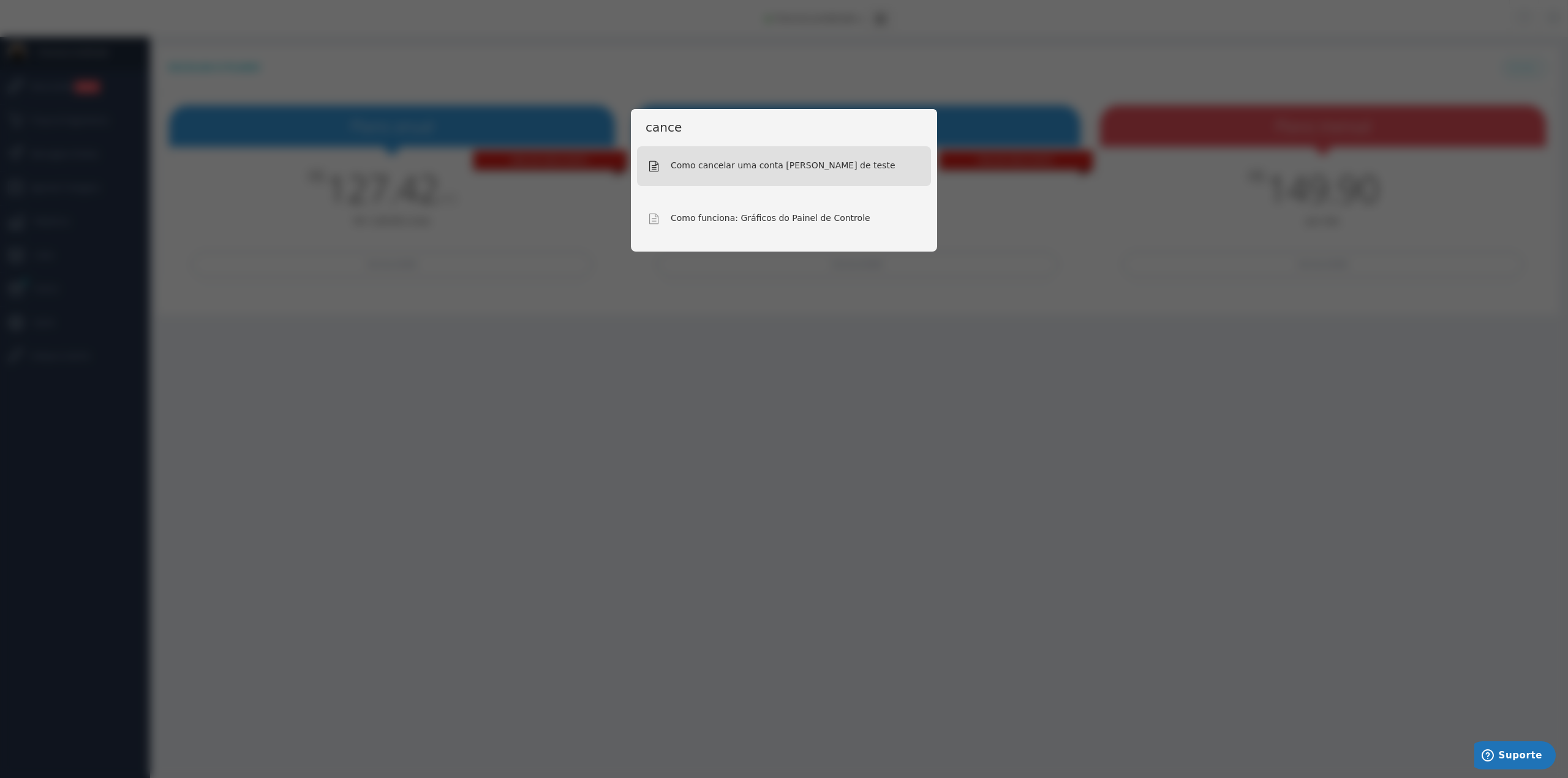
type input "cance"
click at [826, 179] on div "Como cancelar uma conta em fase de teste" at bounding box center [784, 166] width 294 height 40
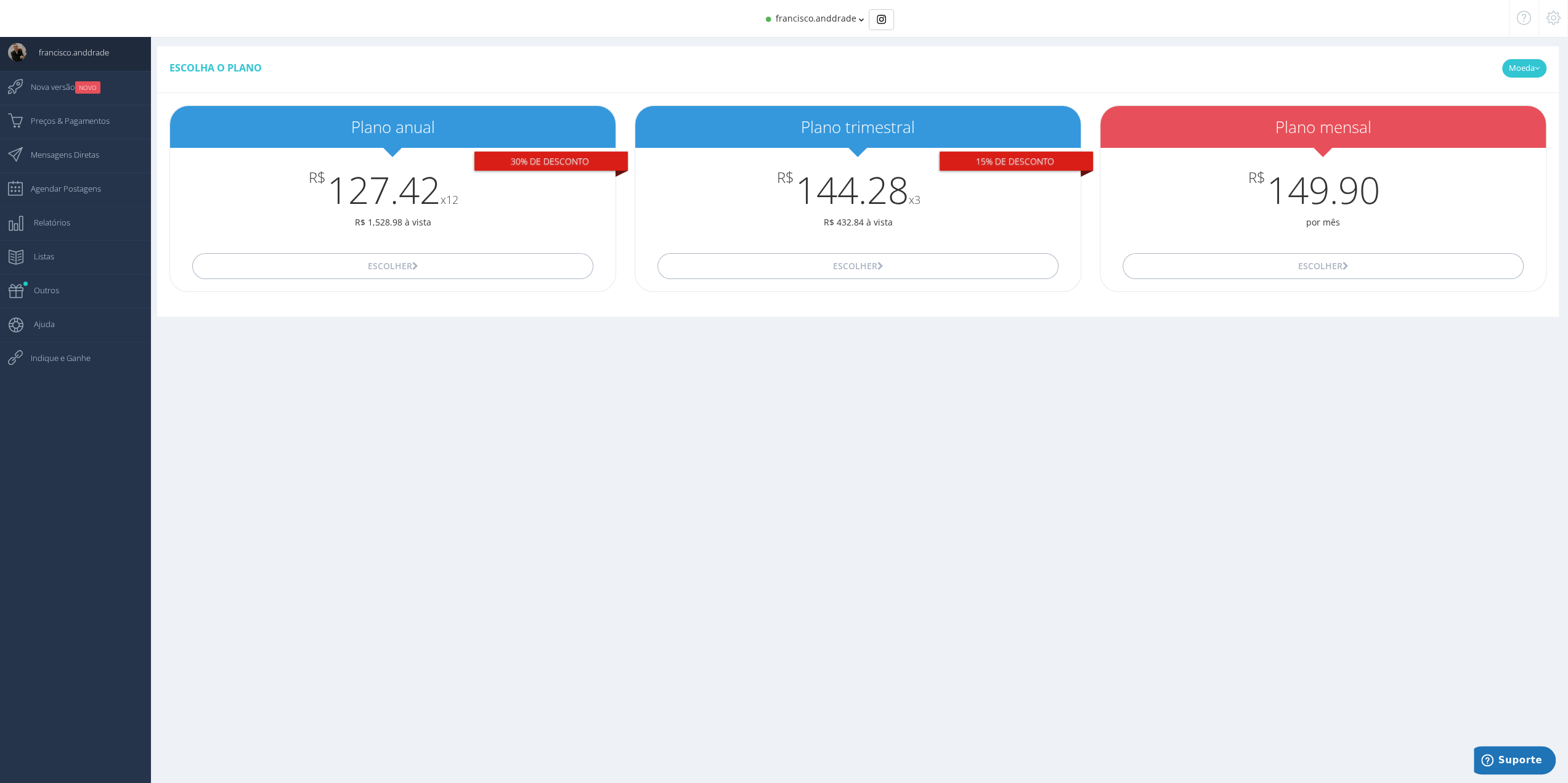
click at [1524, 64] on link "Moeda" at bounding box center [1524, 69] width 44 height 19
click at [1545, 16] on div at bounding box center [1552, 19] width 29 height 37
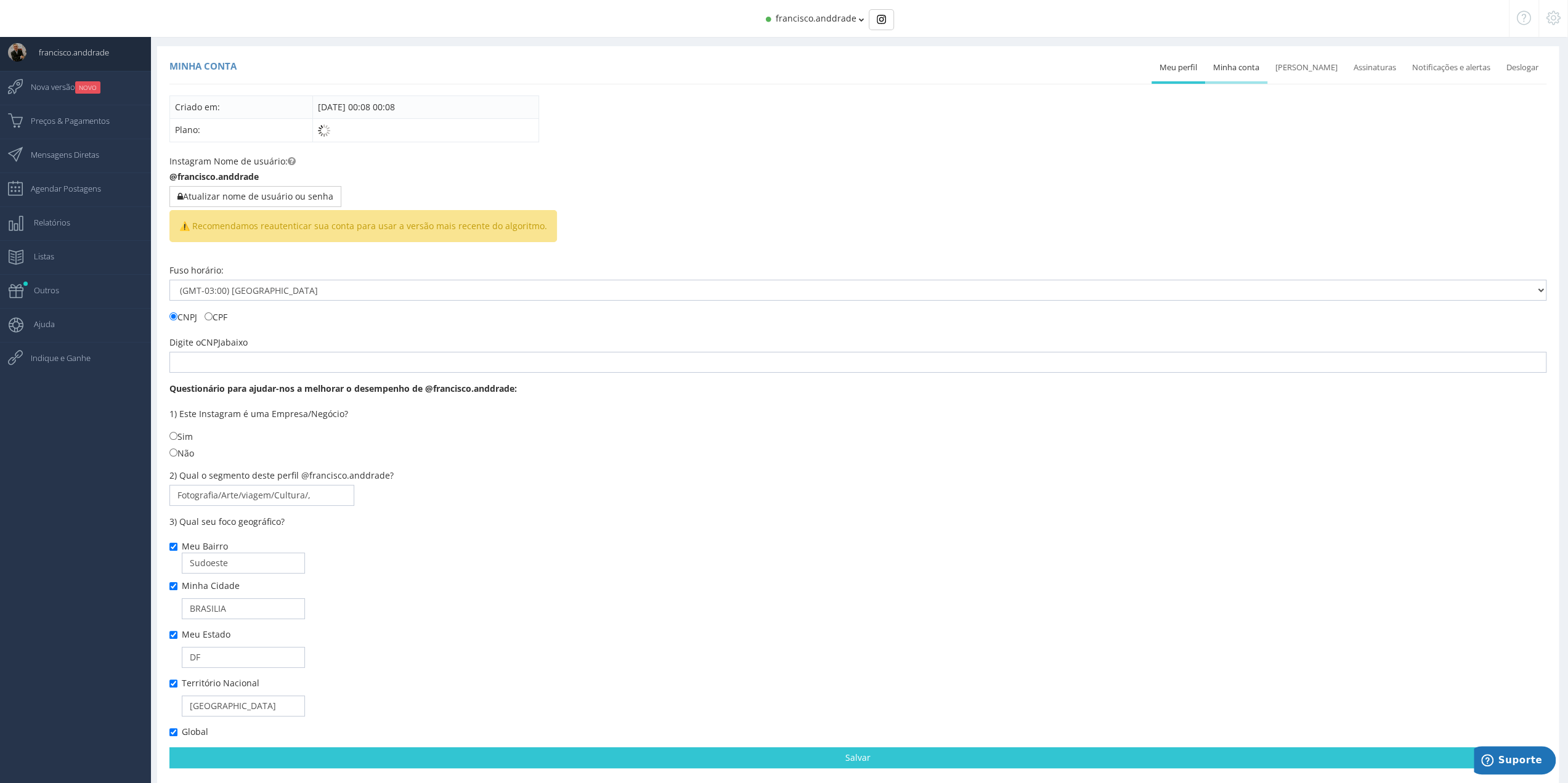
click at [1253, 61] on link "Minha conta" at bounding box center [1236, 68] width 62 height 27
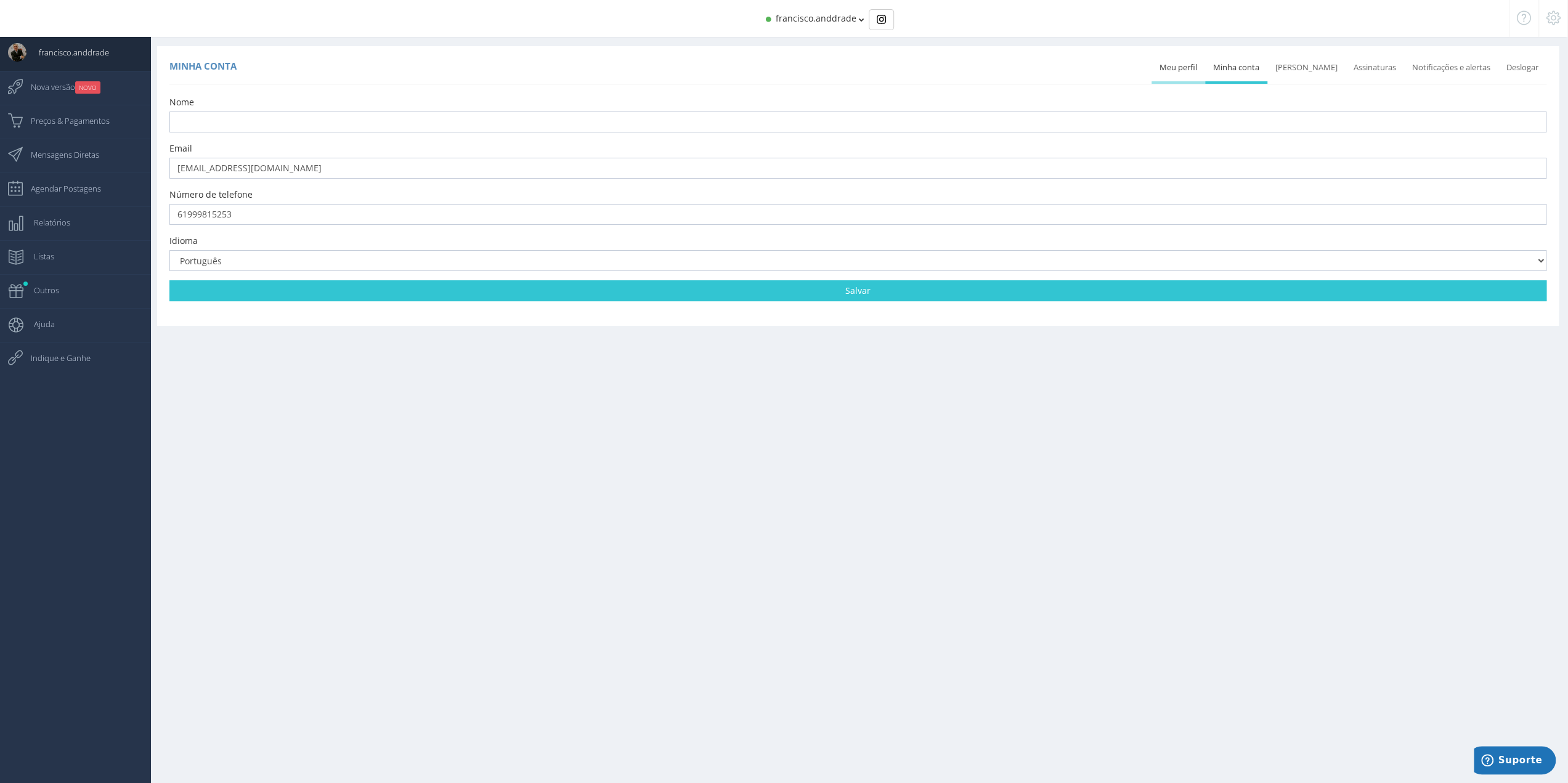
click at [1193, 69] on link "Meu perfil" at bounding box center [1178, 68] width 54 height 27
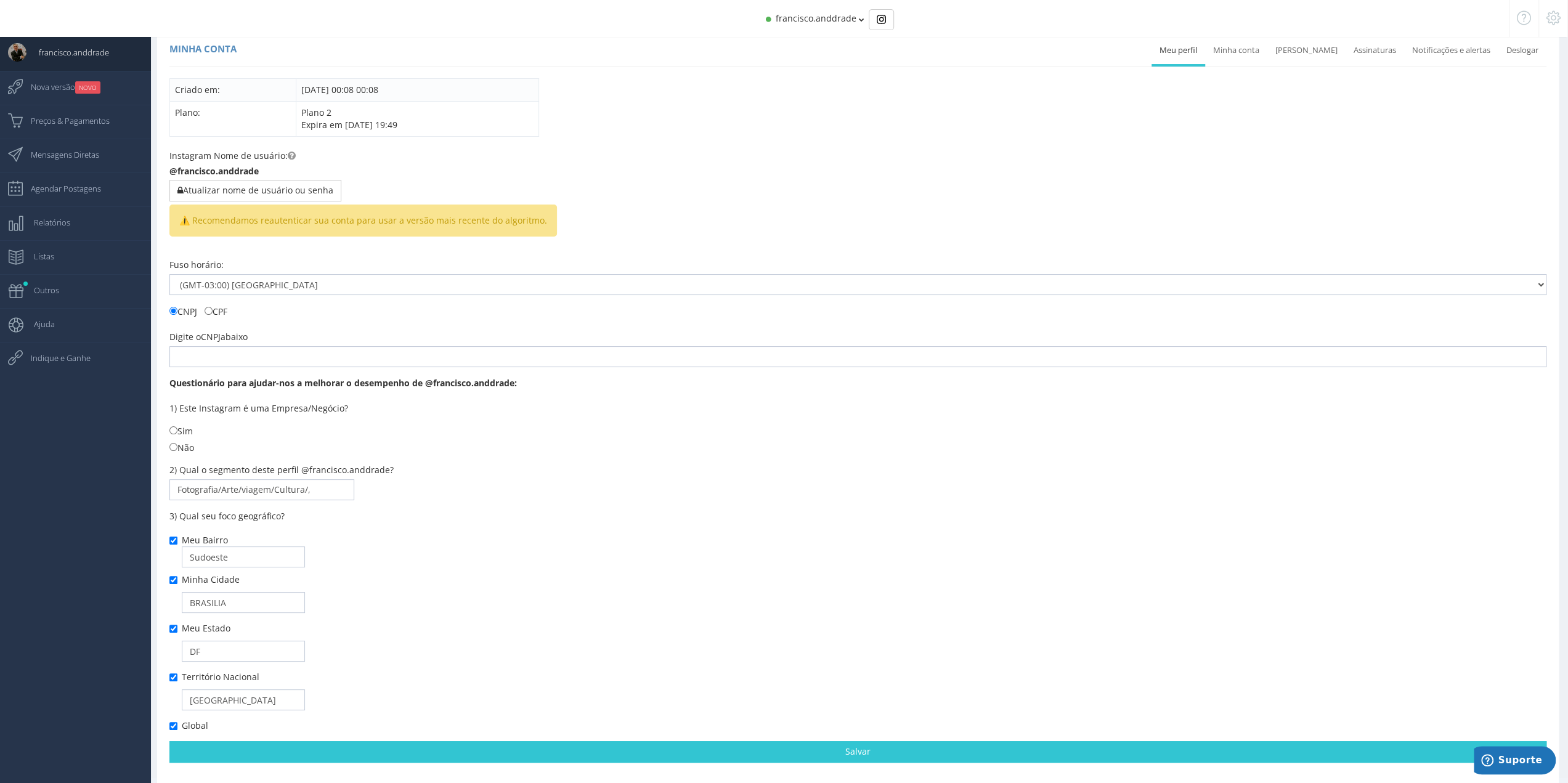
scroll to position [35, 0]
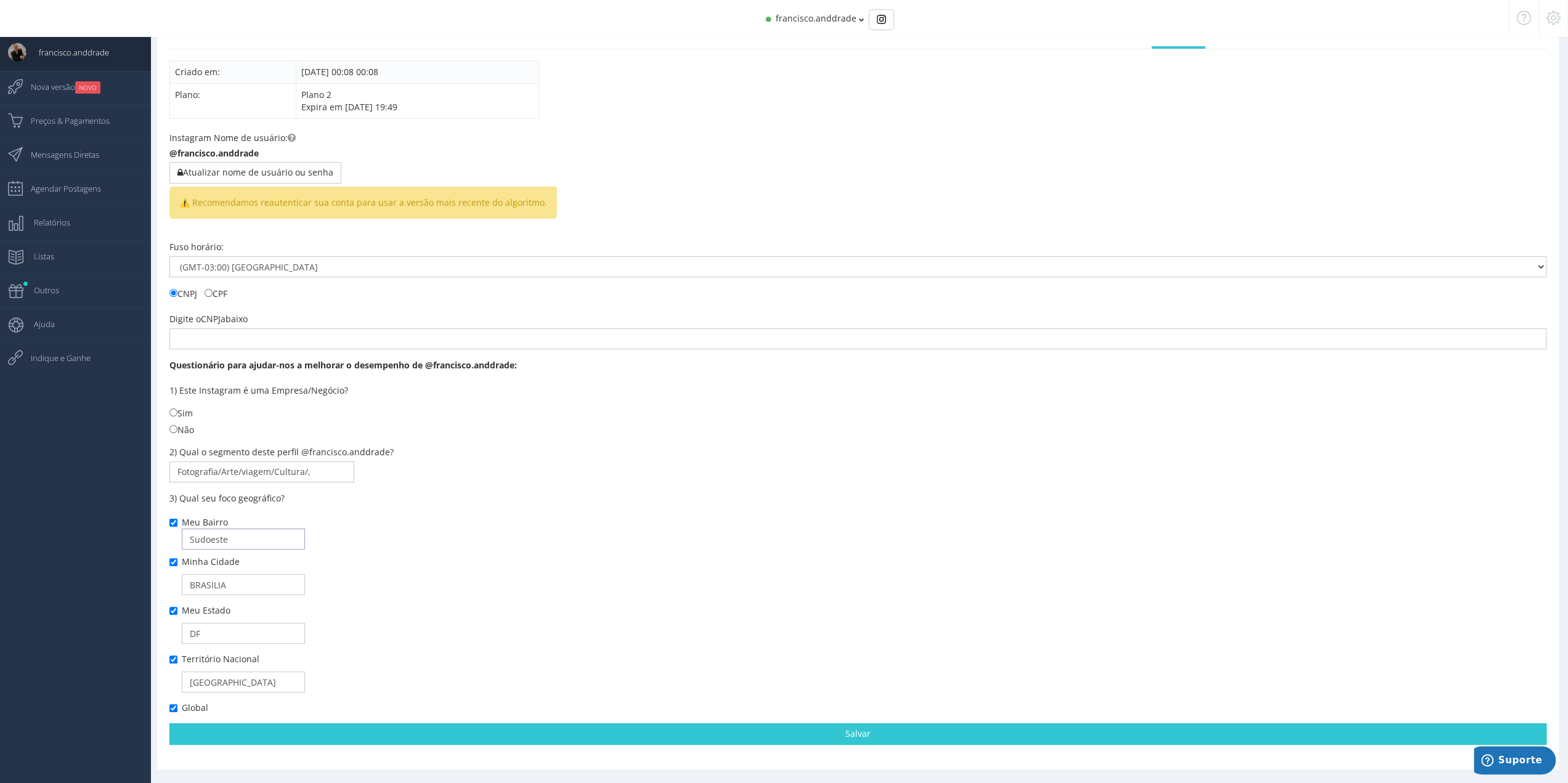
click at [227, 539] on input "Sudoeste" at bounding box center [243, 538] width 123 height 21
type input "S"
click at [230, 582] on input "BRASILIA" at bounding box center [243, 584] width 123 height 21
type input "B"
click at [225, 678] on input "[GEOGRAPHIC_DATA]" at bounding box center [243, 681] width 123 height 21
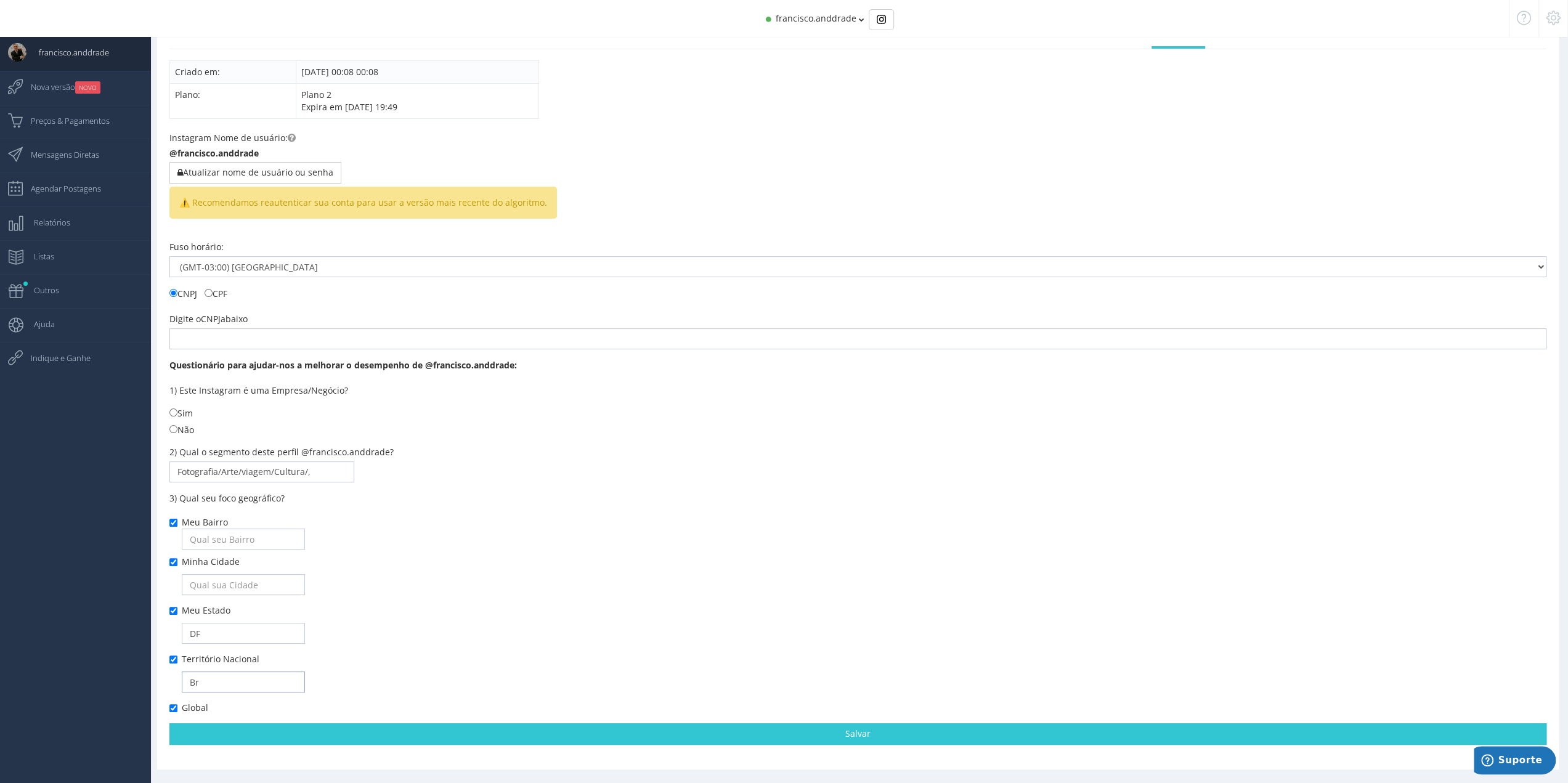
type input "B"
click at [225, 634] on input "DF" at bounding box center [243, 633] width 123 height 21
type input "D"
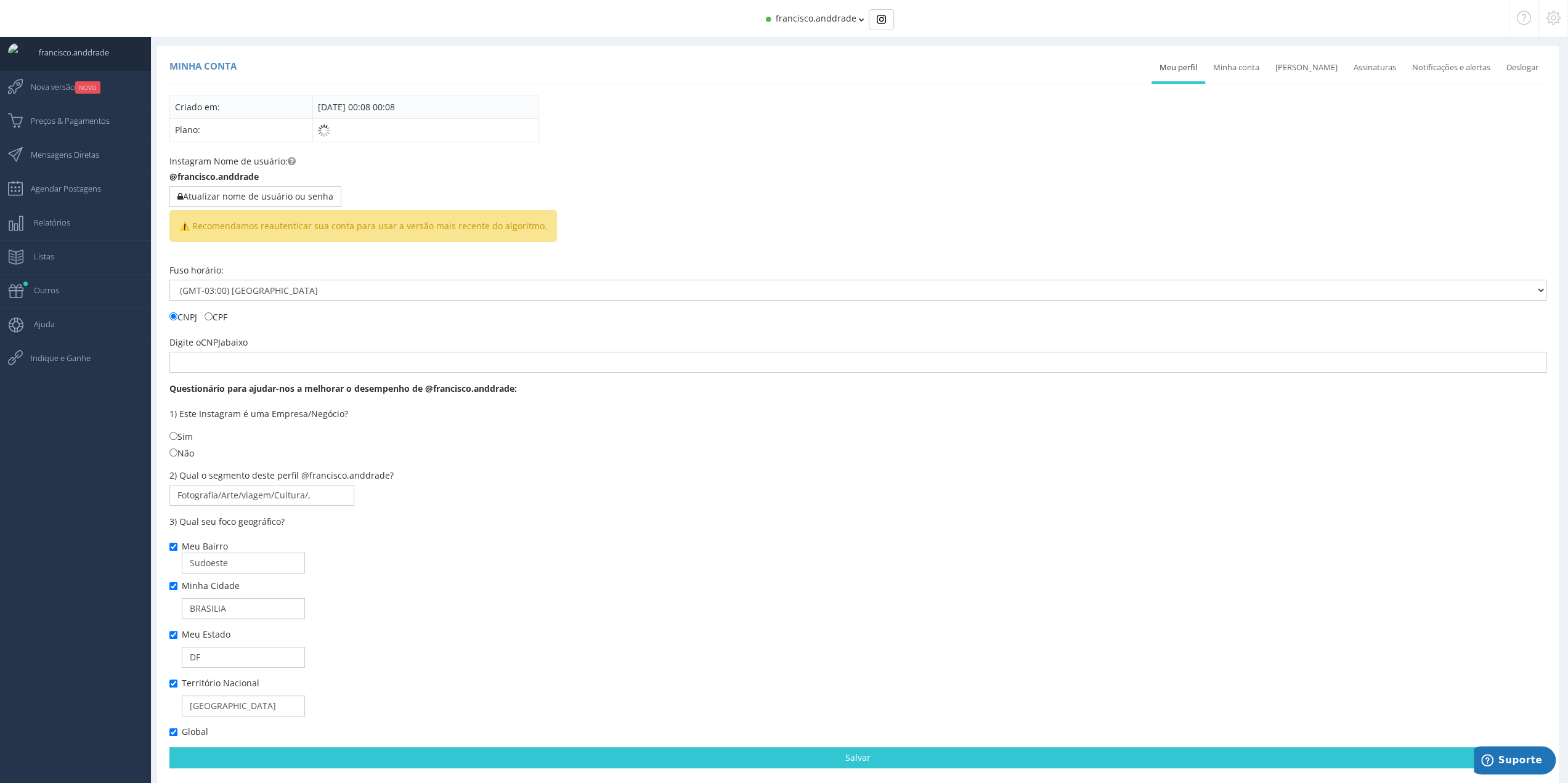
scroll to position [24, 0]
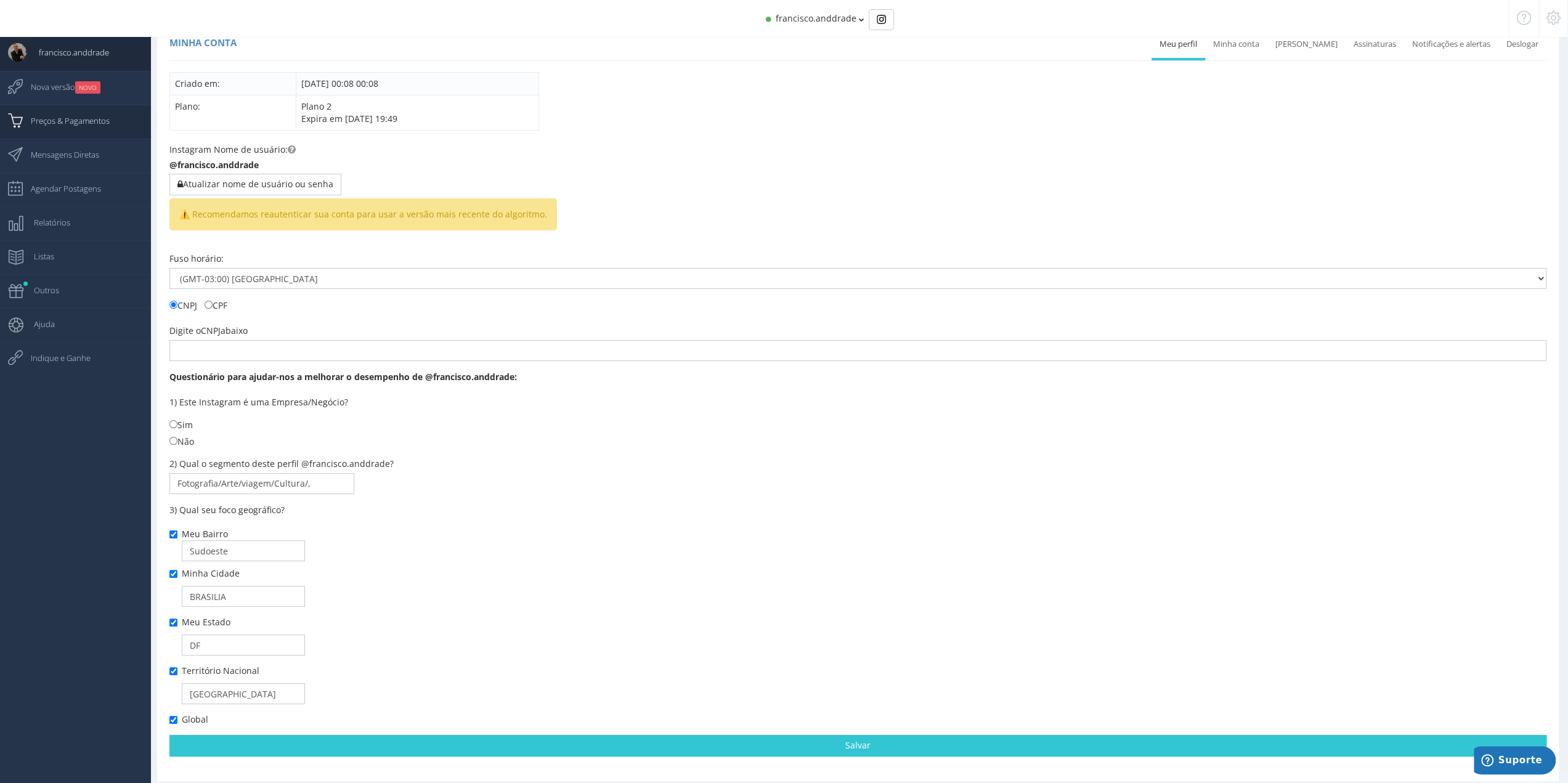
click at [102, 114] on span "Preços & Pagamentos" at bounding box center [64, 120] width 92 height 31
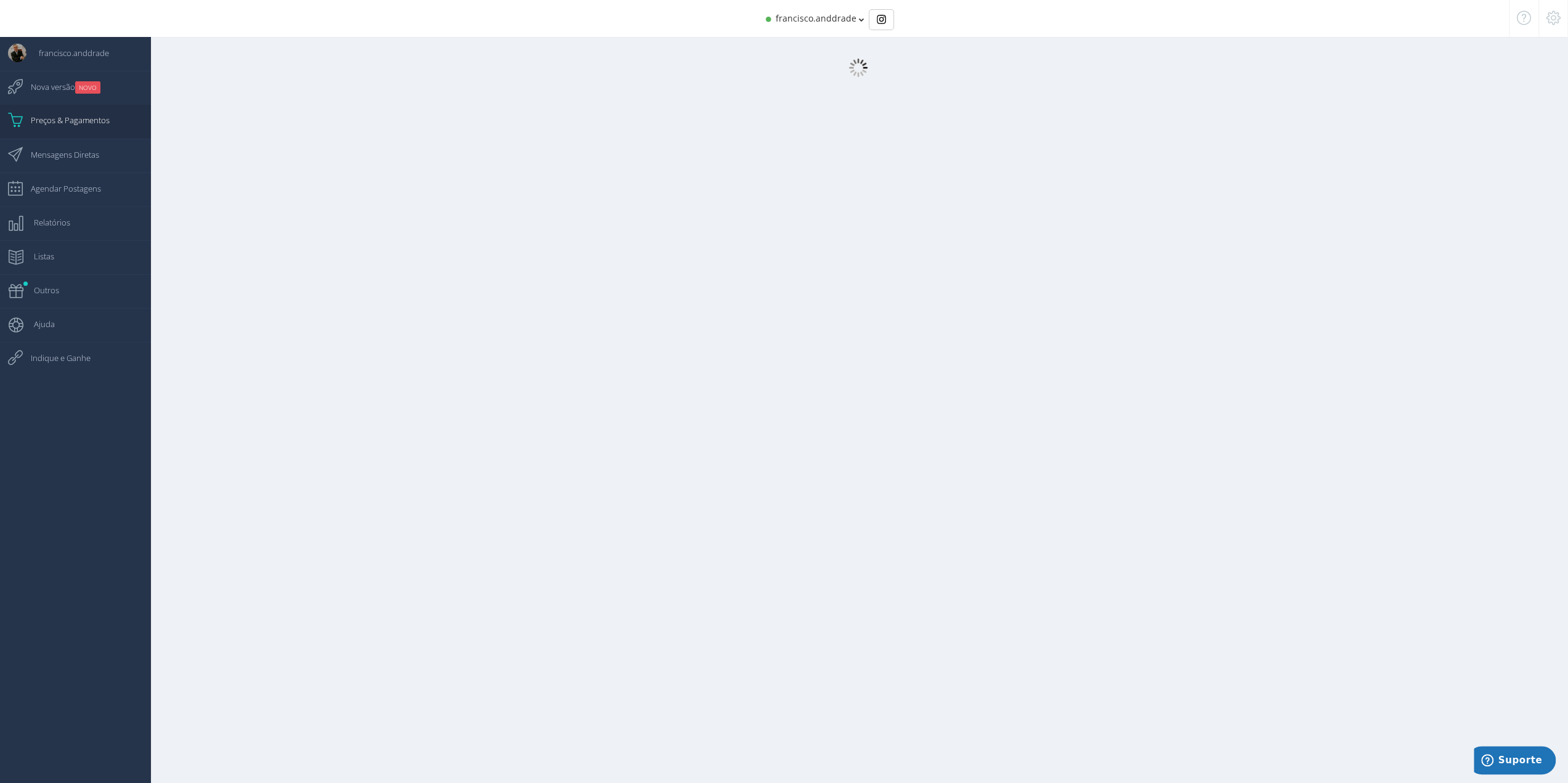
scroll to position [12, 0]
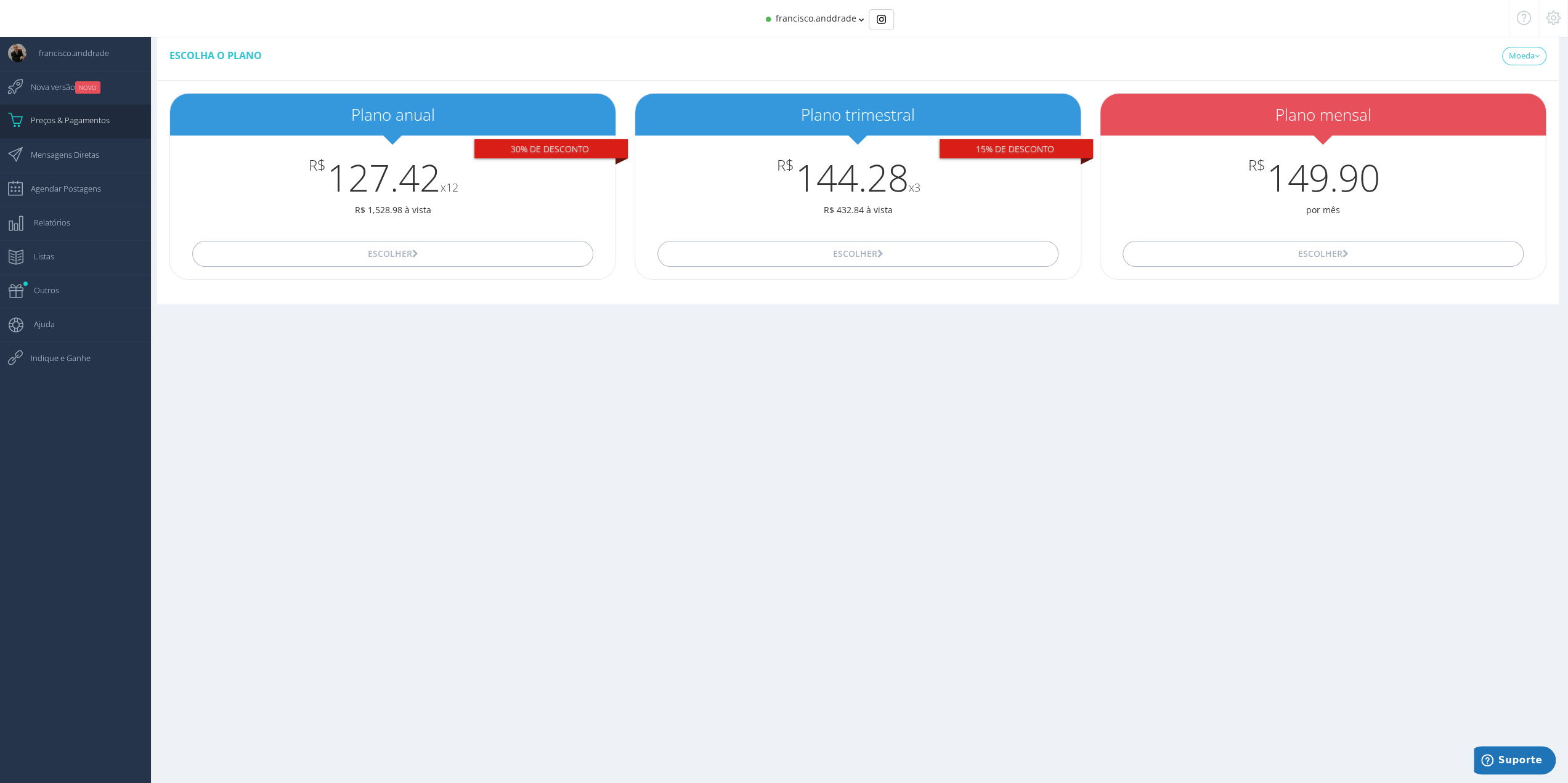
click at [1550, 14] on icon at bounding box center [1554, 18] width 14 height 9
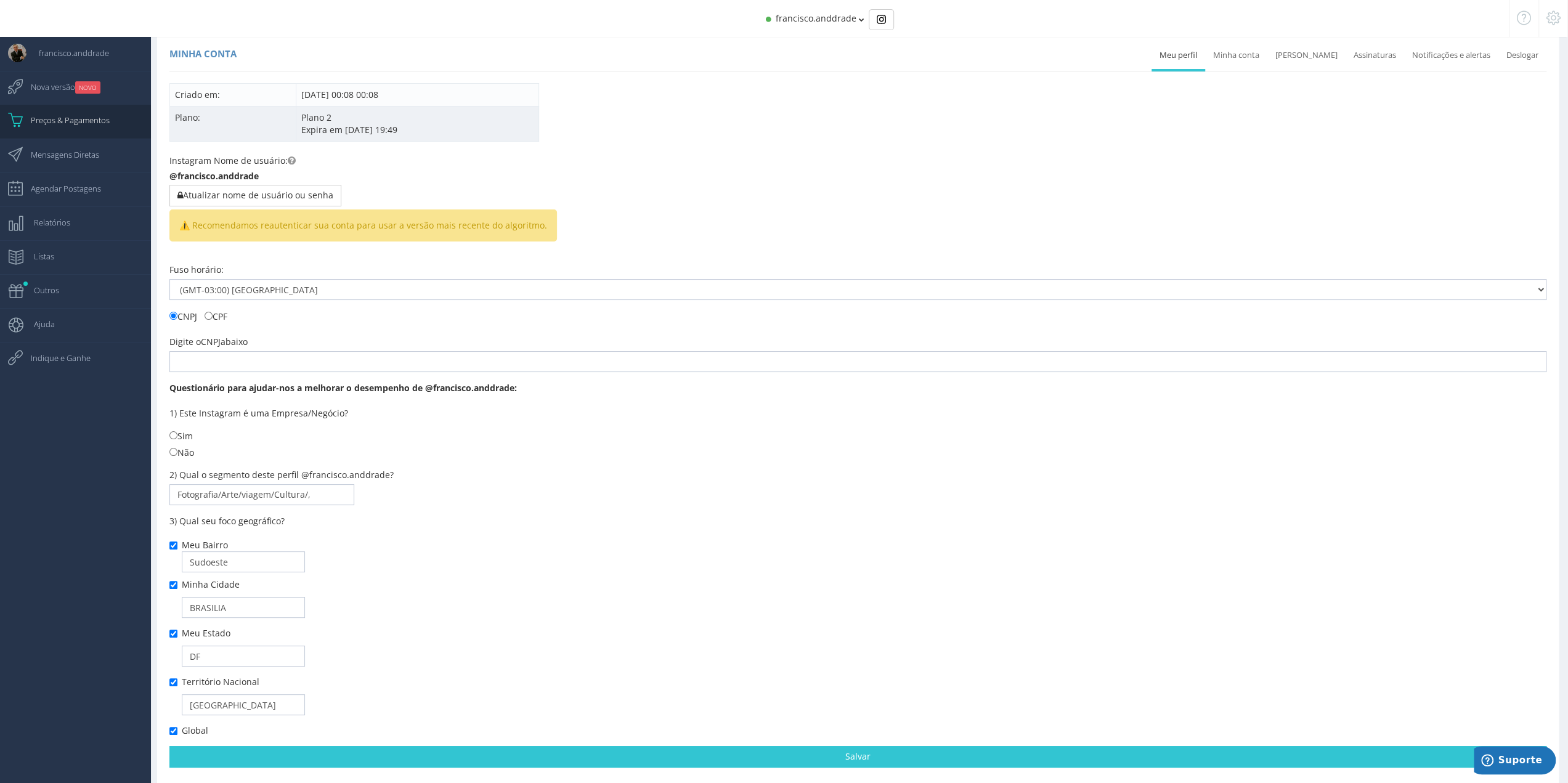
click at [335, 129] on span "Expira em [DATE] 19:49" at bounding box center [349, 129] width 96 height 11
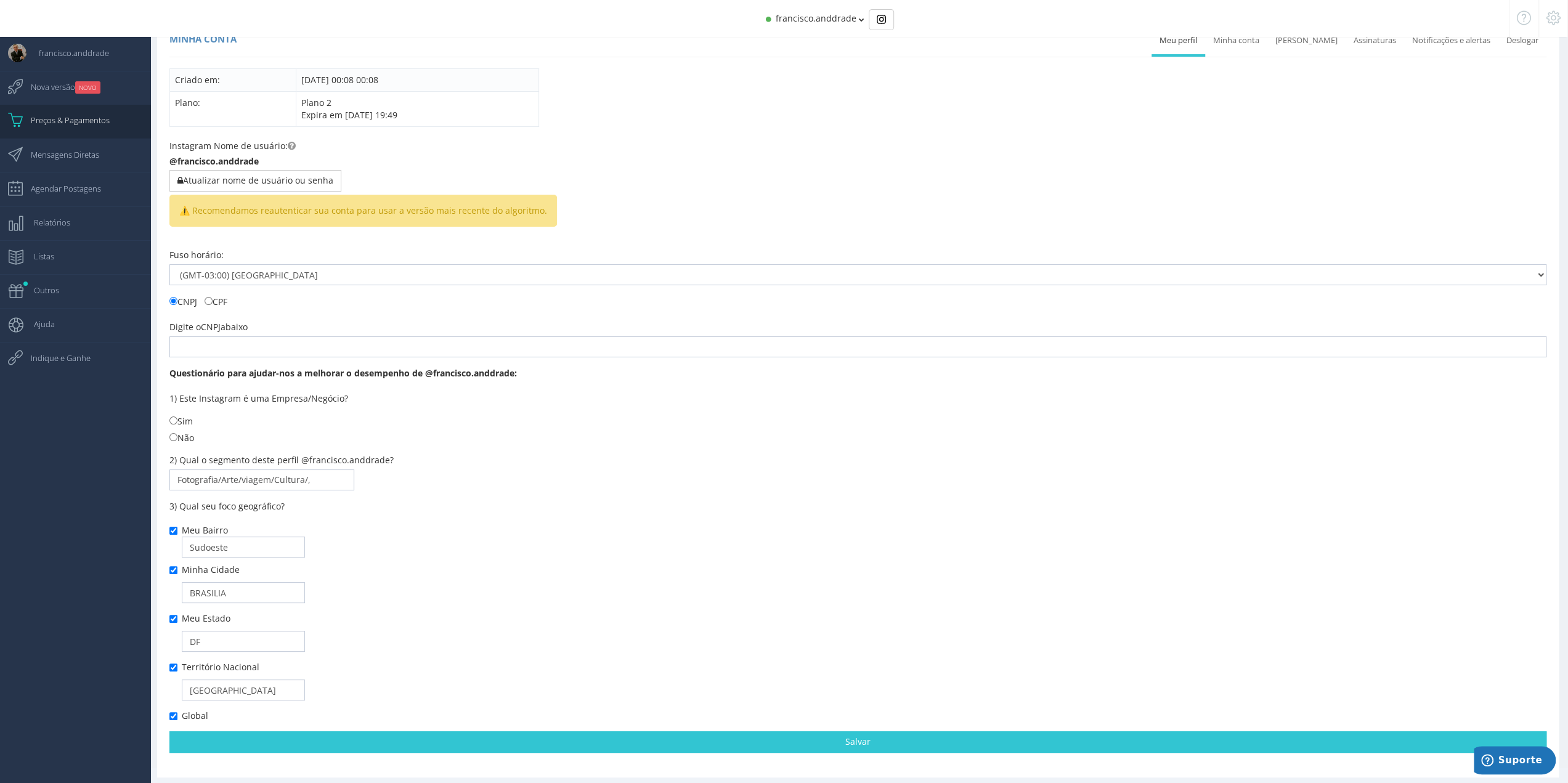
scroll to position [35, 0]
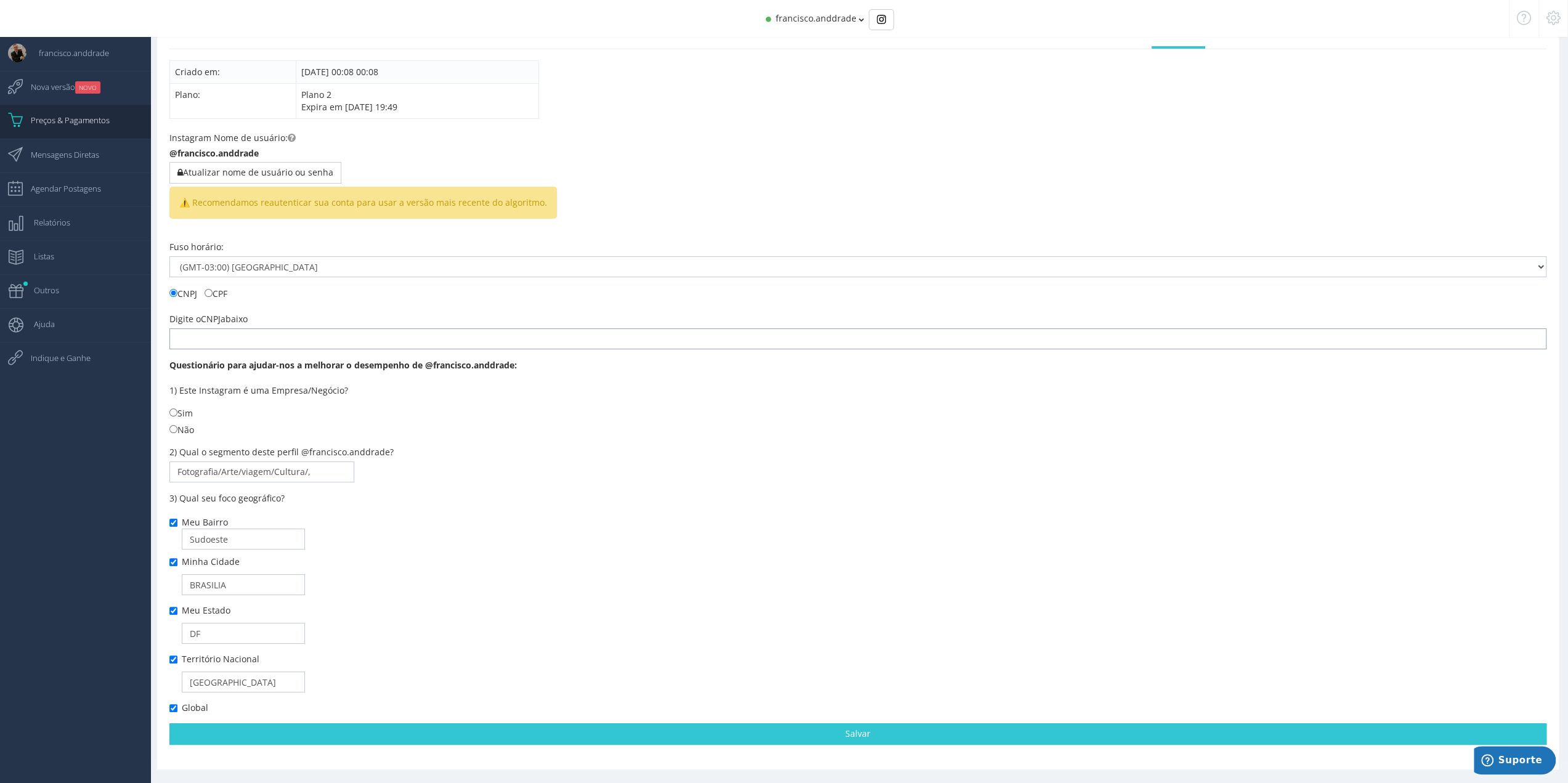
click at [325, 328] on input "text" at bounding box center [858, 338] width 1377 height 21
click at [636, 186] on div "Instagram Nome de usuário: @francisco.anddrade Atualizar nome de usuário ou sen…" at bounding box center [858, 182] width 1377 height 100
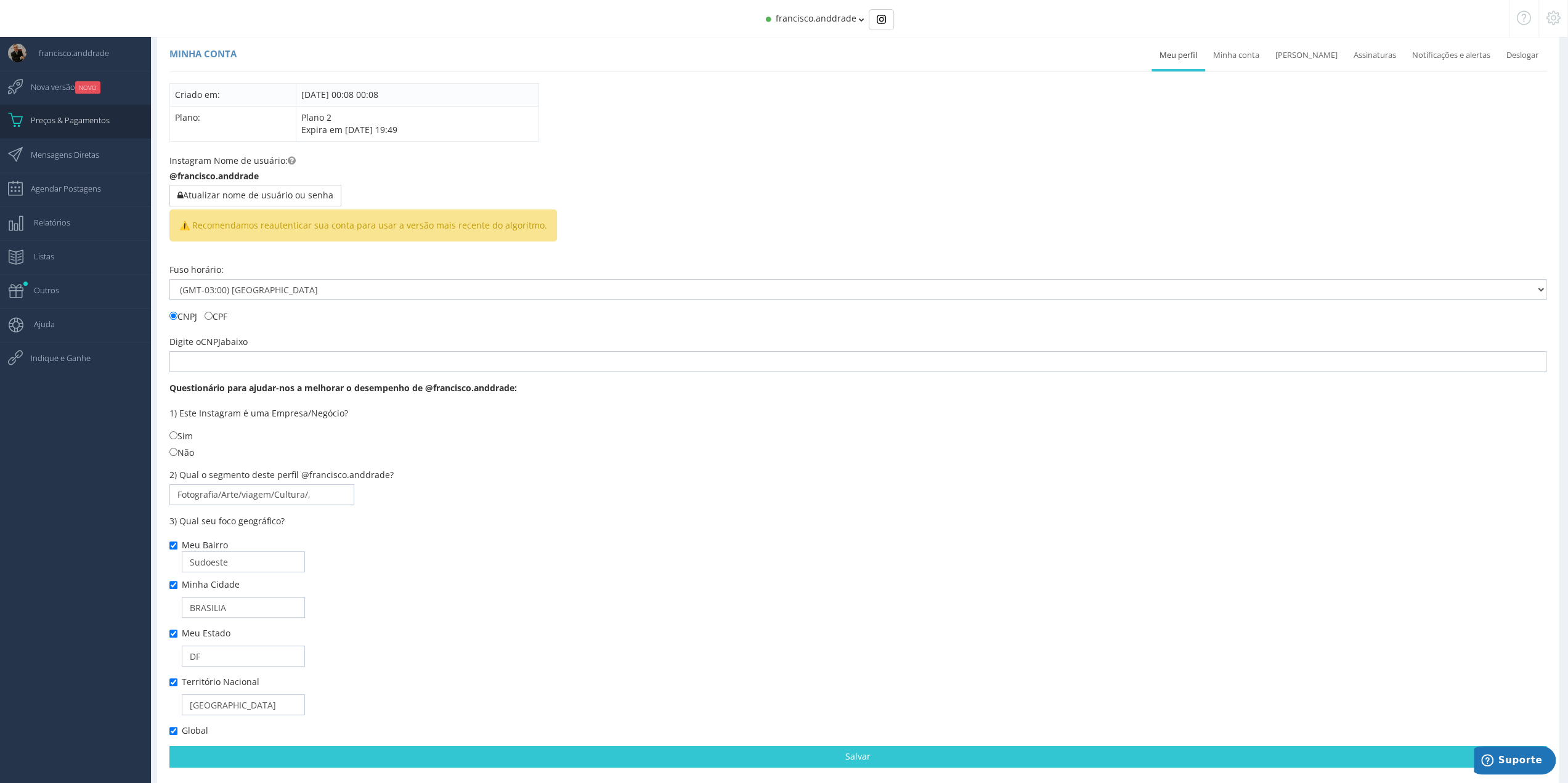
scroll to position [0, 0]
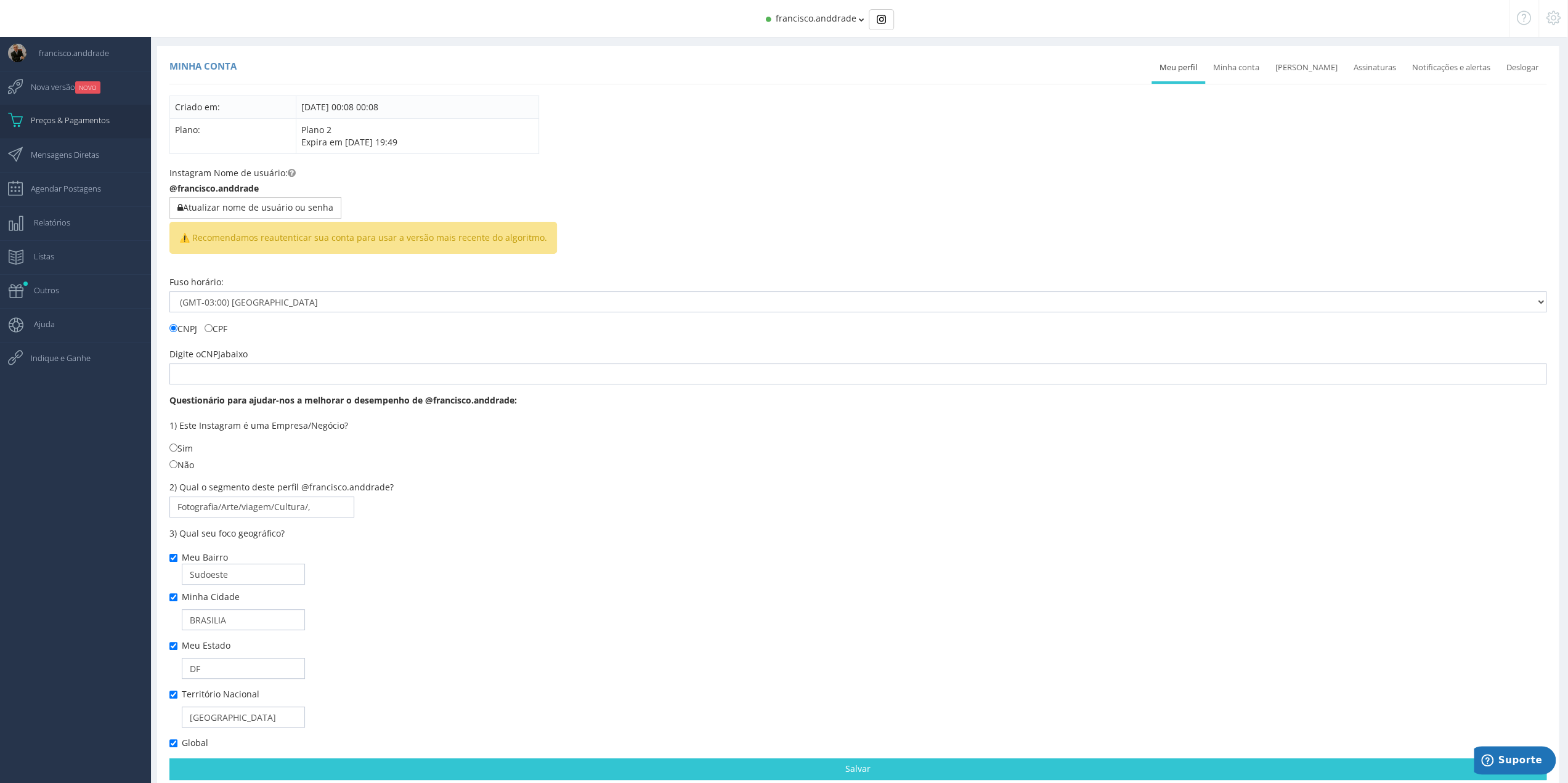
click at [82, 124] on span "Preços & Pagamentos" at bounding box center [64, 119] width 92 height 31
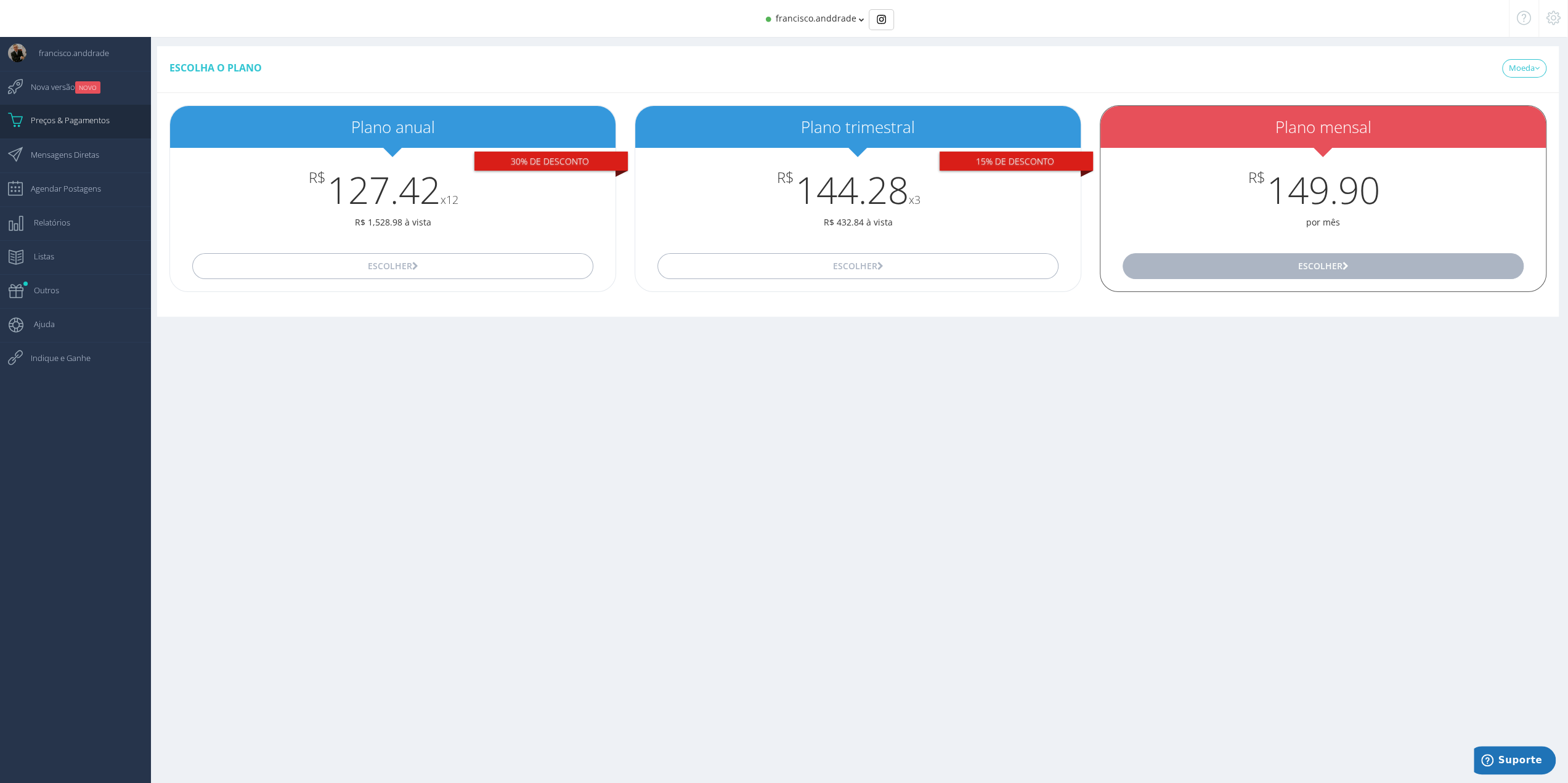
click at [1386, 260] on button "Escolher" at bounding box center [1323, 266] width 401 height 26
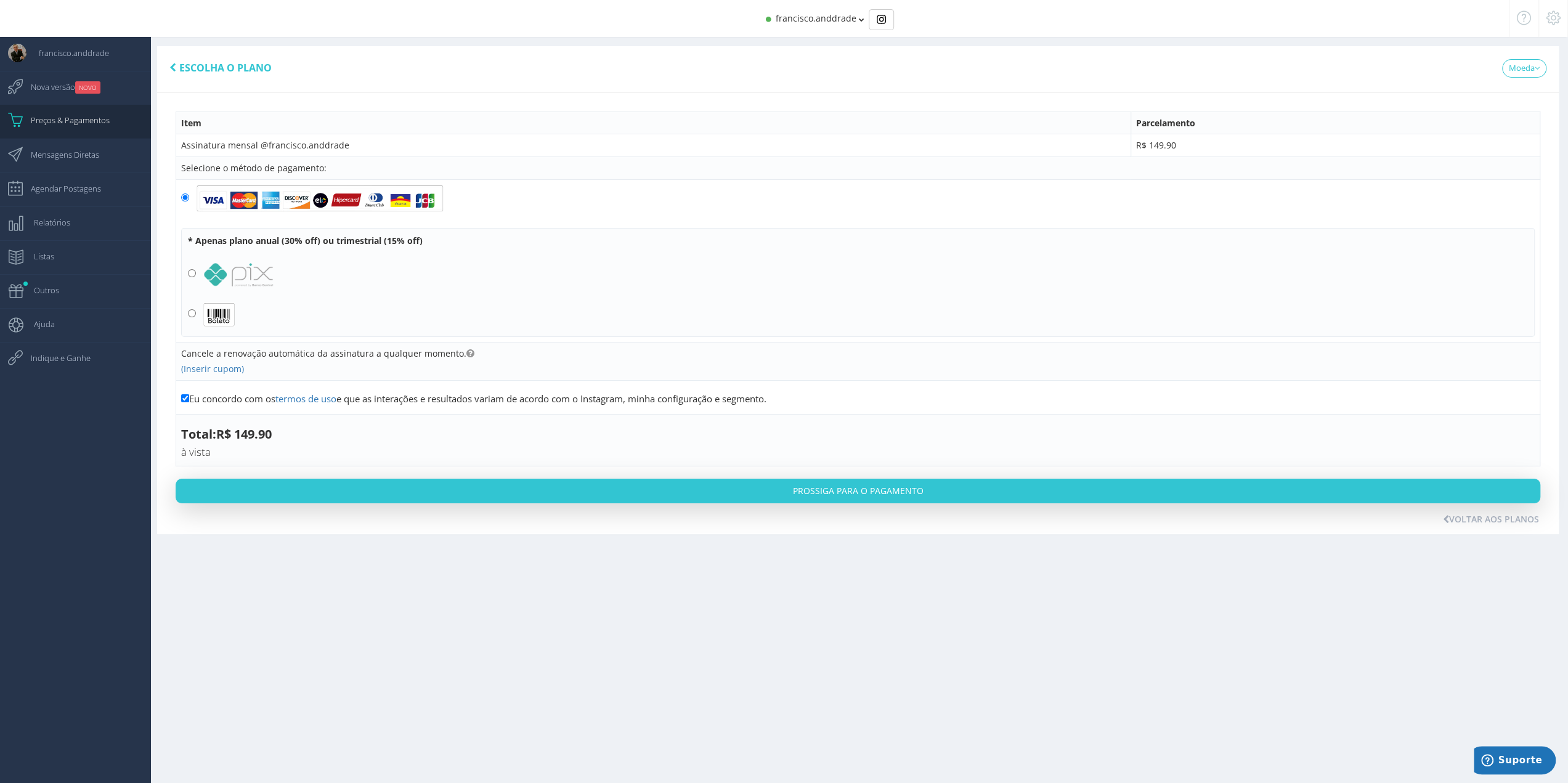
click at [603, 173] on td "Selecione o método de pagamento:" at bounding box center [858, 169] width 1364 height 23
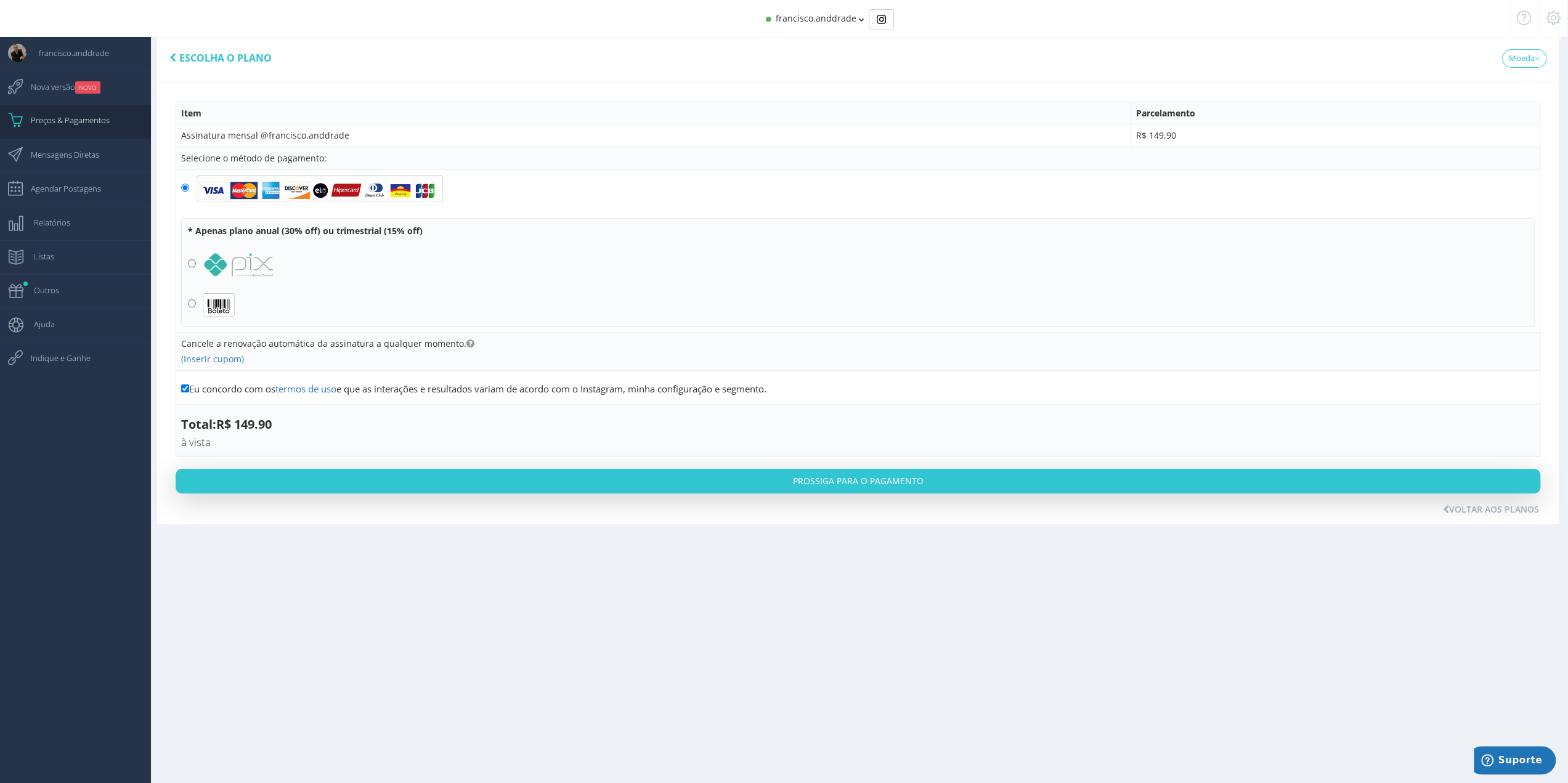
scroll to position [12, 0]
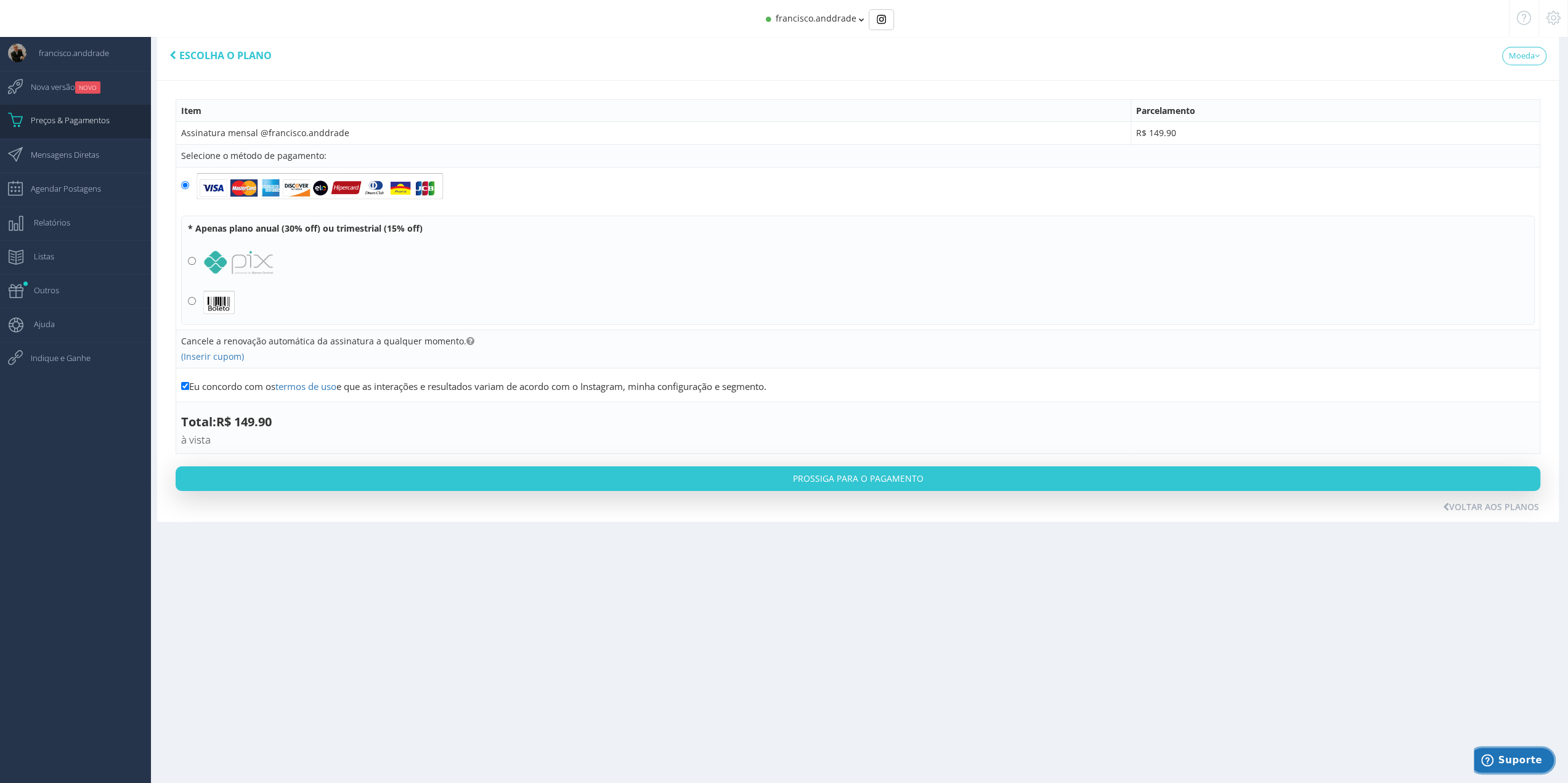
click at [1498, 760] on span "Suporte" at bounding box center [1489, 760] width 17 height 12
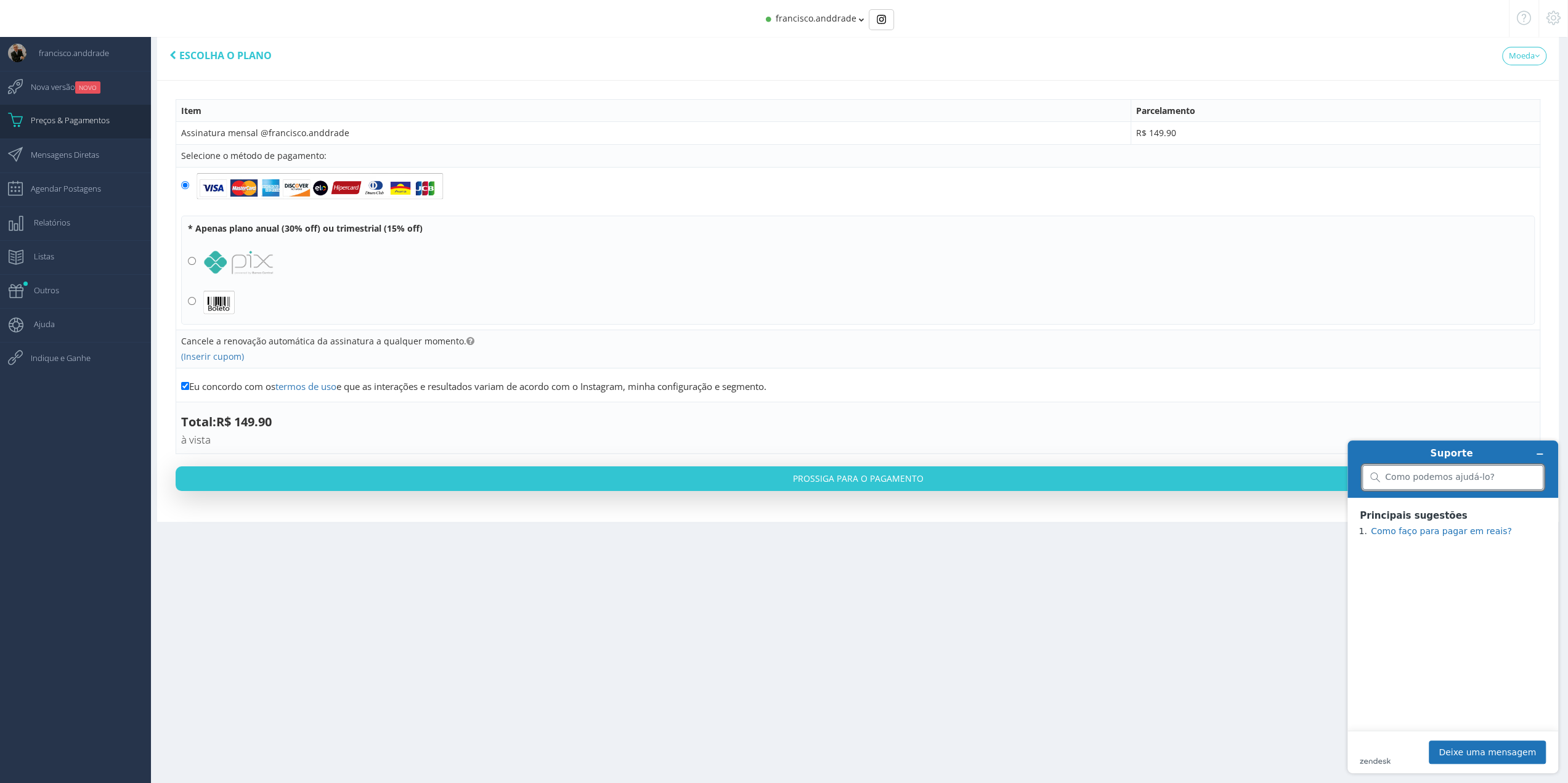
click at [1406, 479] on input "search" at bounding box center [1460, 478] width 150 height 11
type input "c"
type input "Como faço para cancelar a conta?"
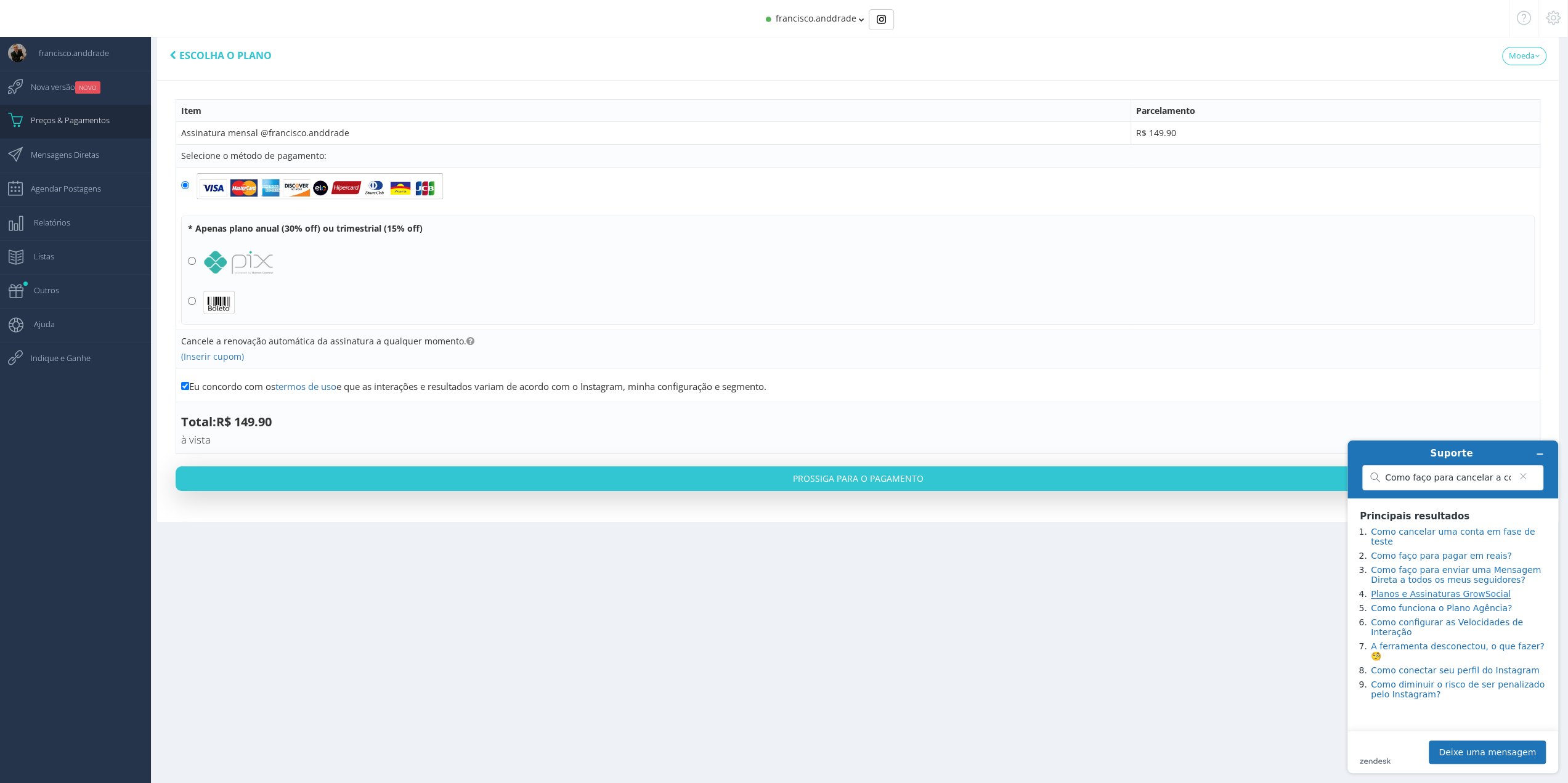
click at [1474, 592] on link "Planos e Assinaturas GrowSocial" at bounding box center [1441, 594] width 140 height 10
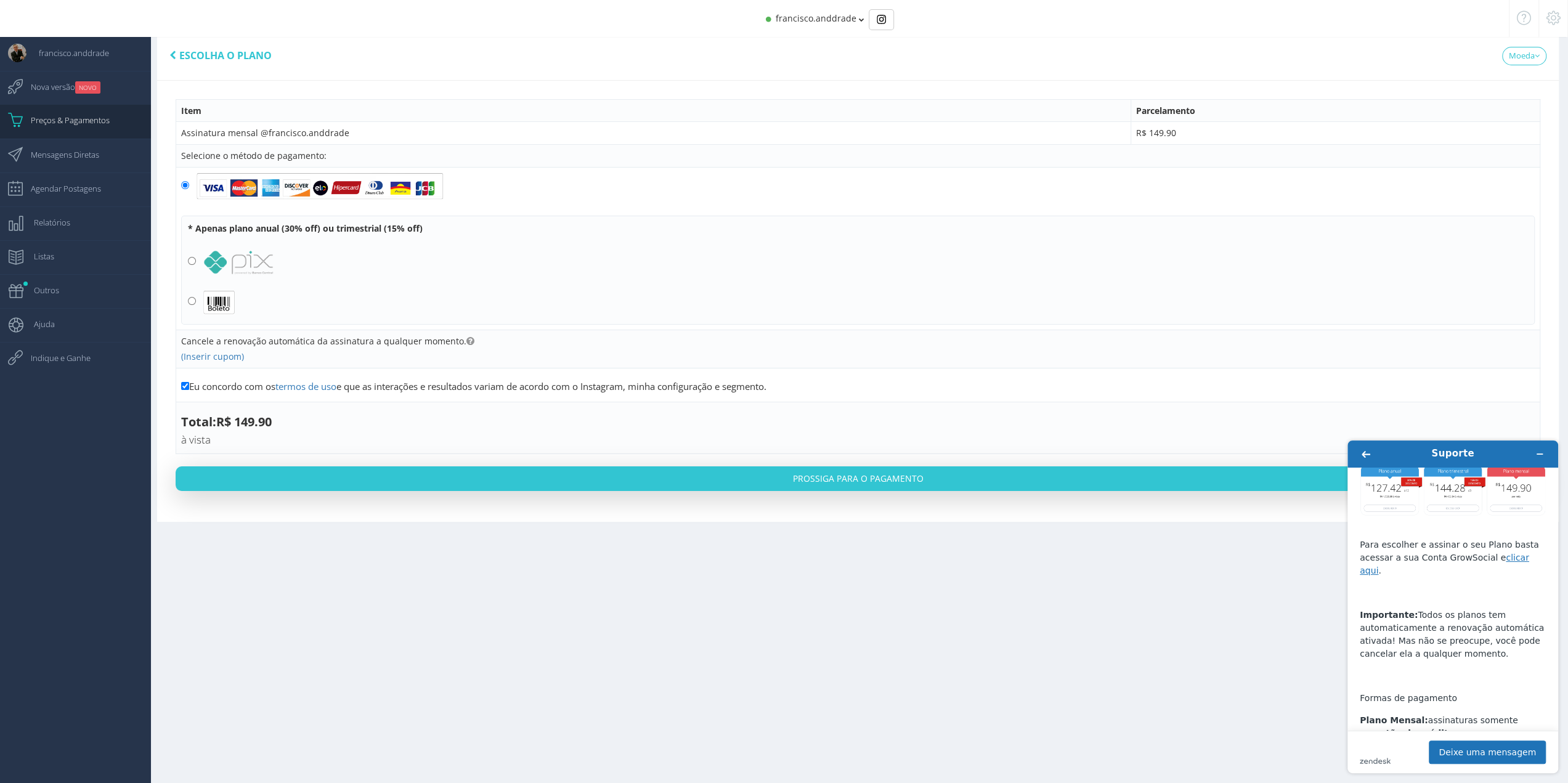
scroll to position [84, 0]
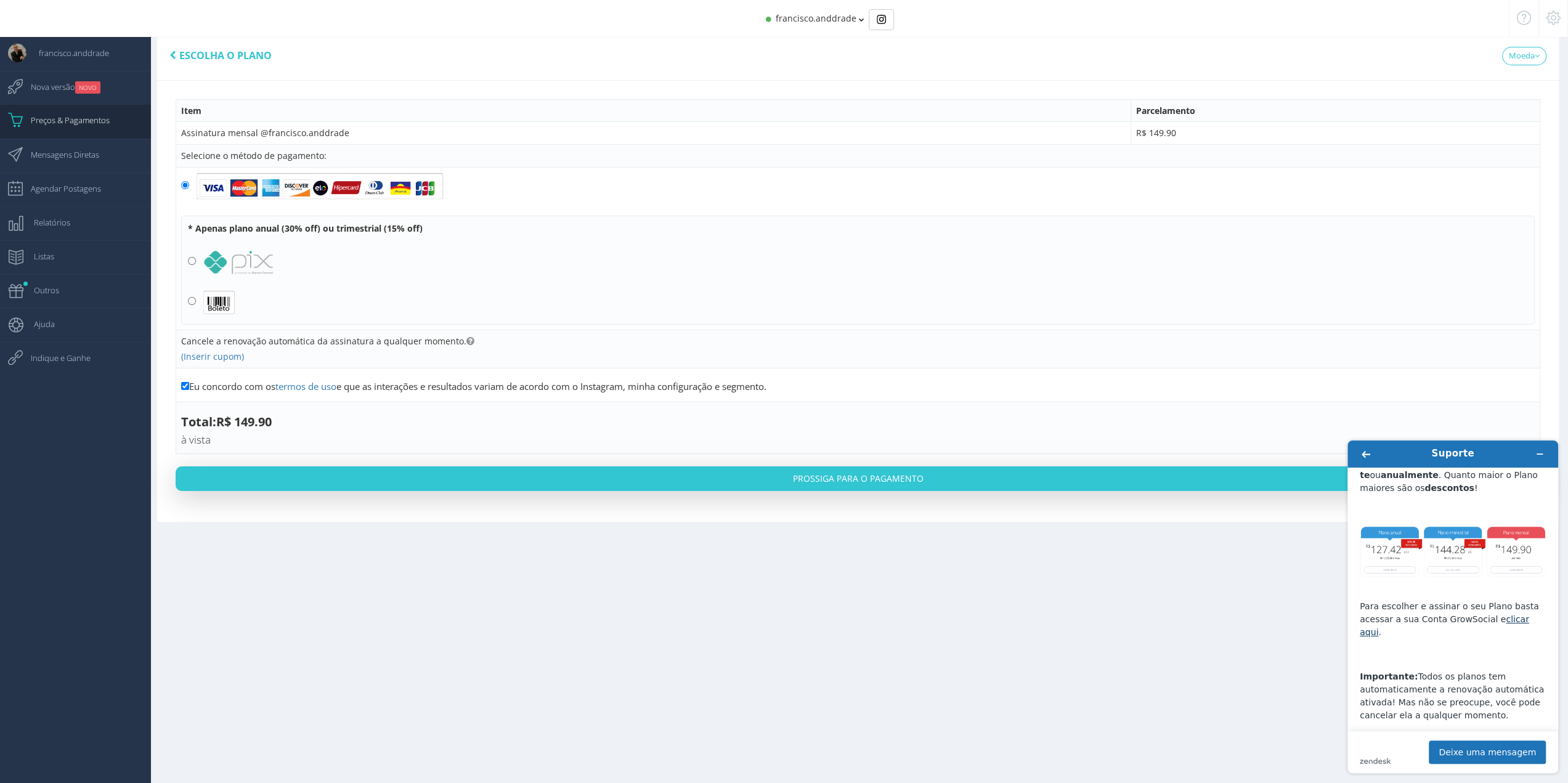
click at [1498, 620] on link "clicar aqui" at bounding box center [1444, 626] width 169 height 23
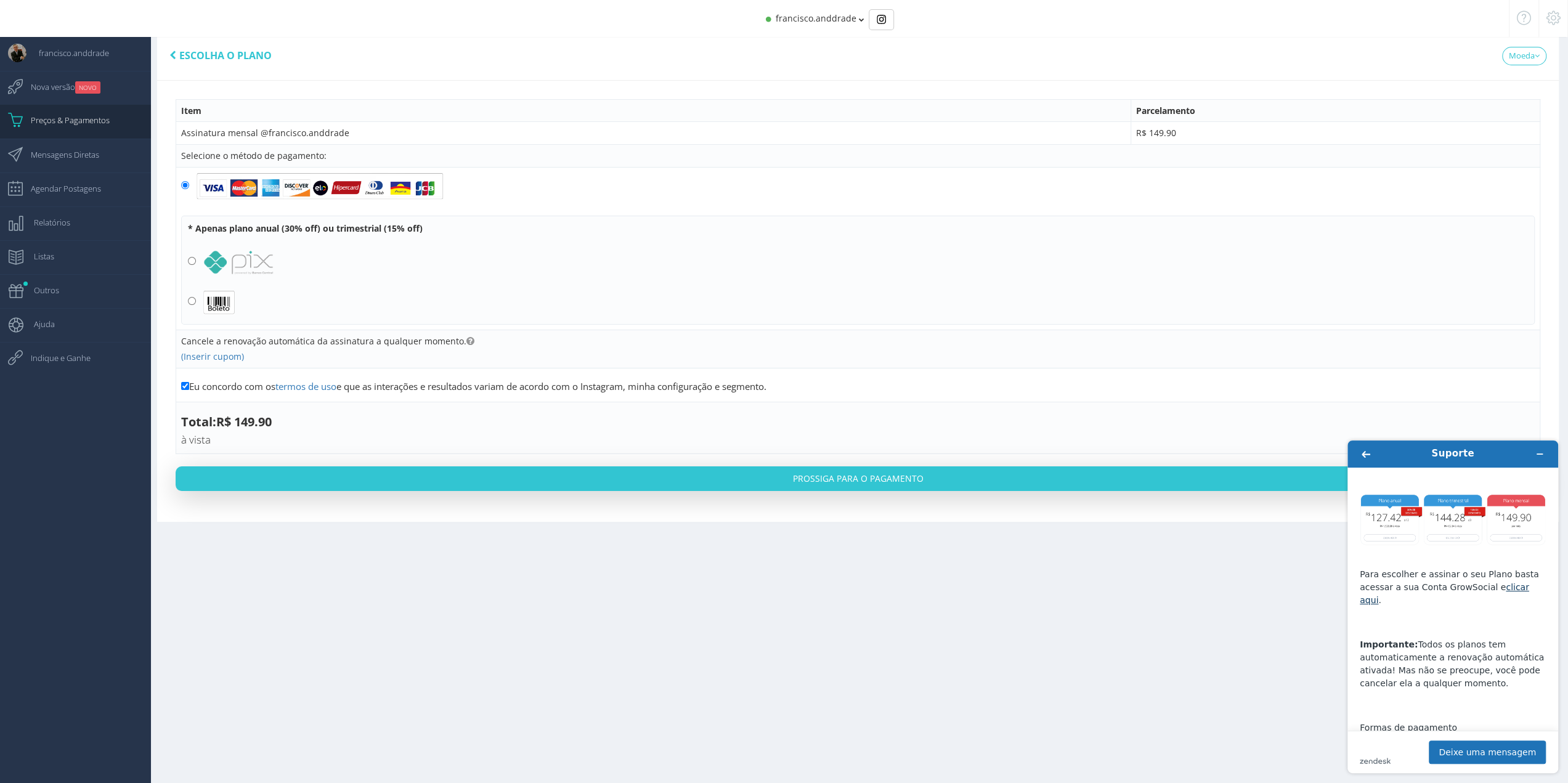
scroll to position [184, 0]
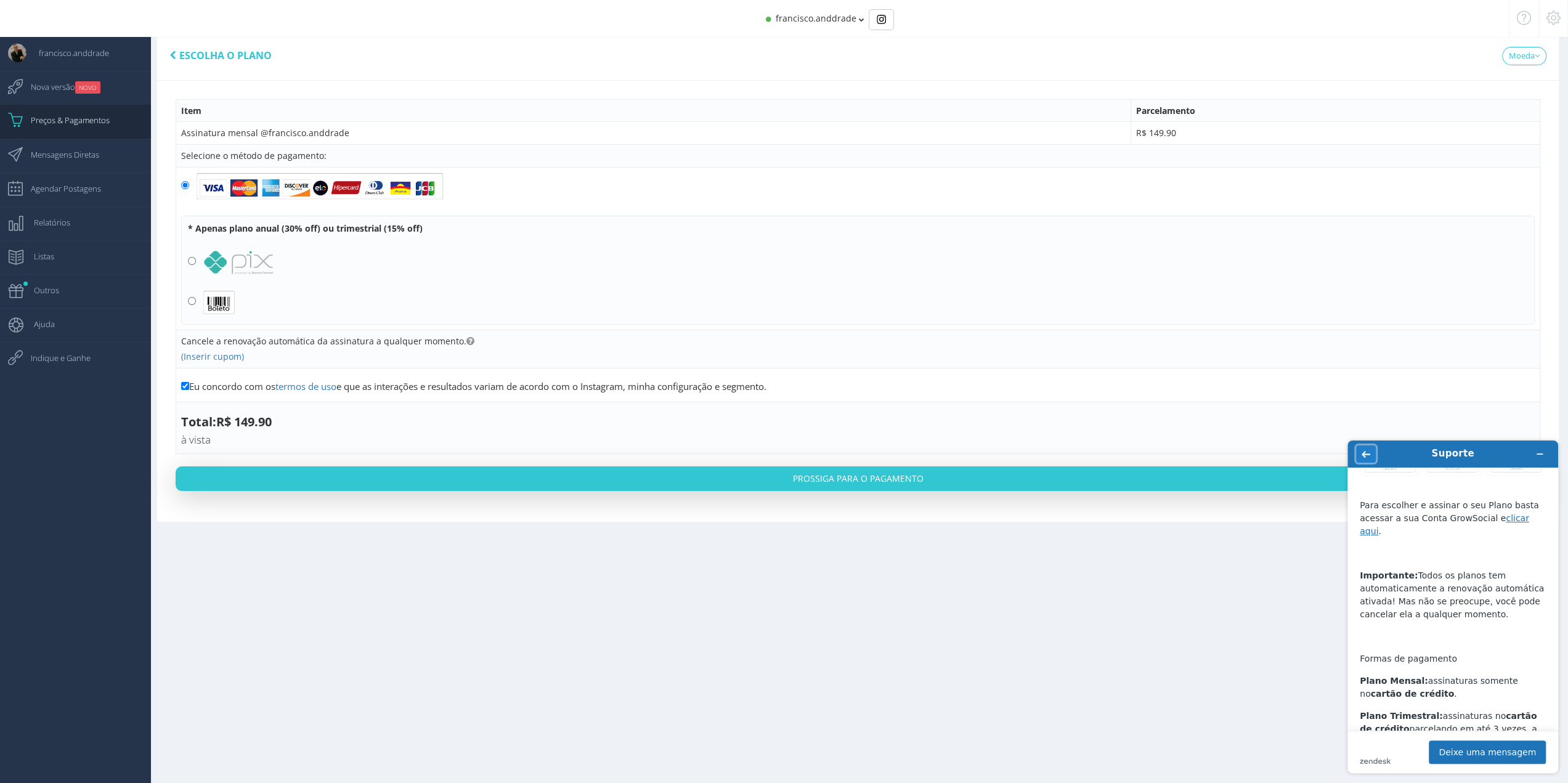
click at [1367, 452] on icon "Voltar" at bounding box center [1366, 454] width 9 height 9
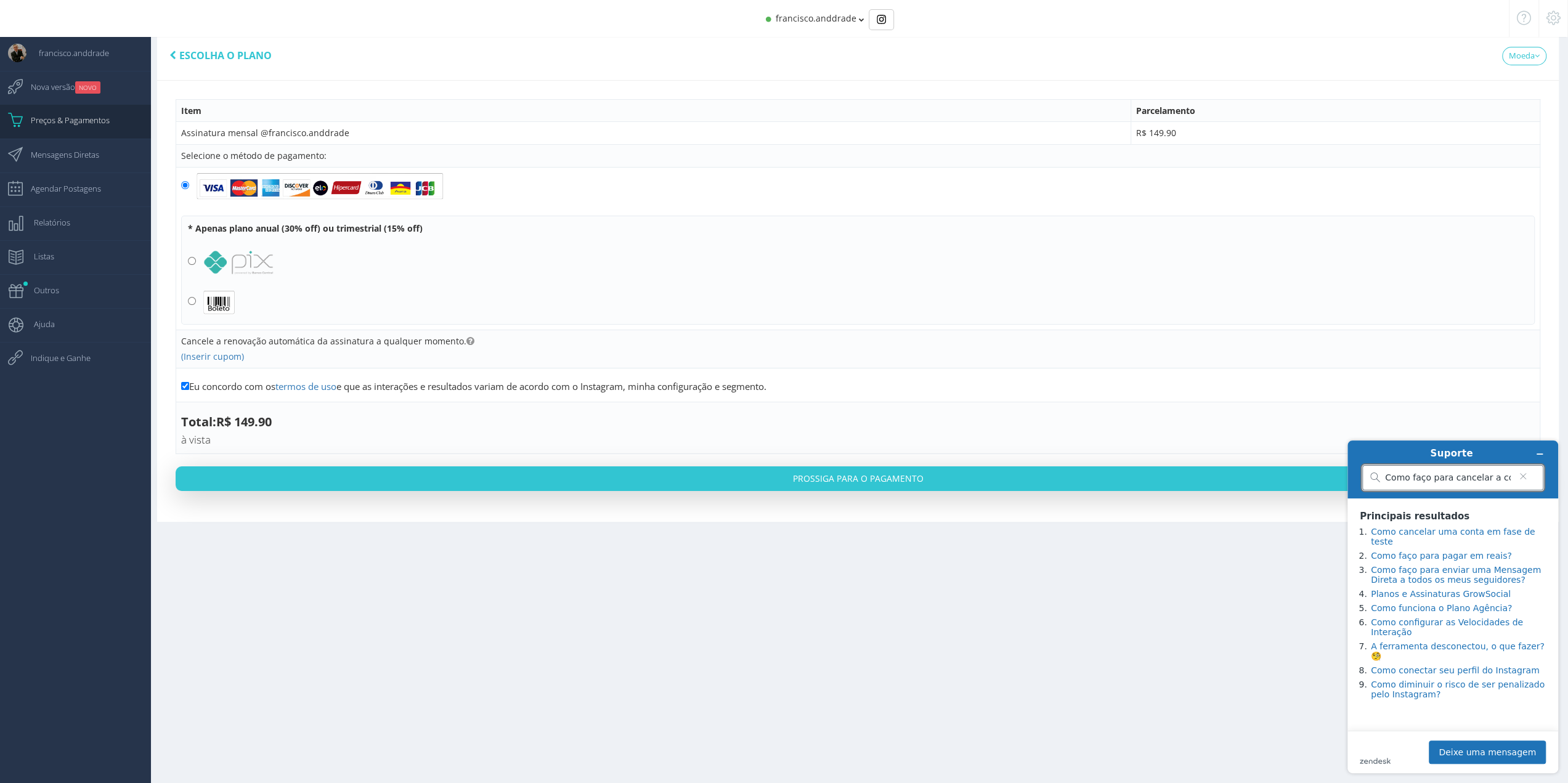
click at [1445, 478] on input "Como faço para cancelar a conta?" at bounding box center [1448, 478] width 126 height 11
click at [1484, 480] on input "Como cancelar a conta?" at bounding box center [1448, 478] width 126 height 11
type input "Como cancelar a conta?"
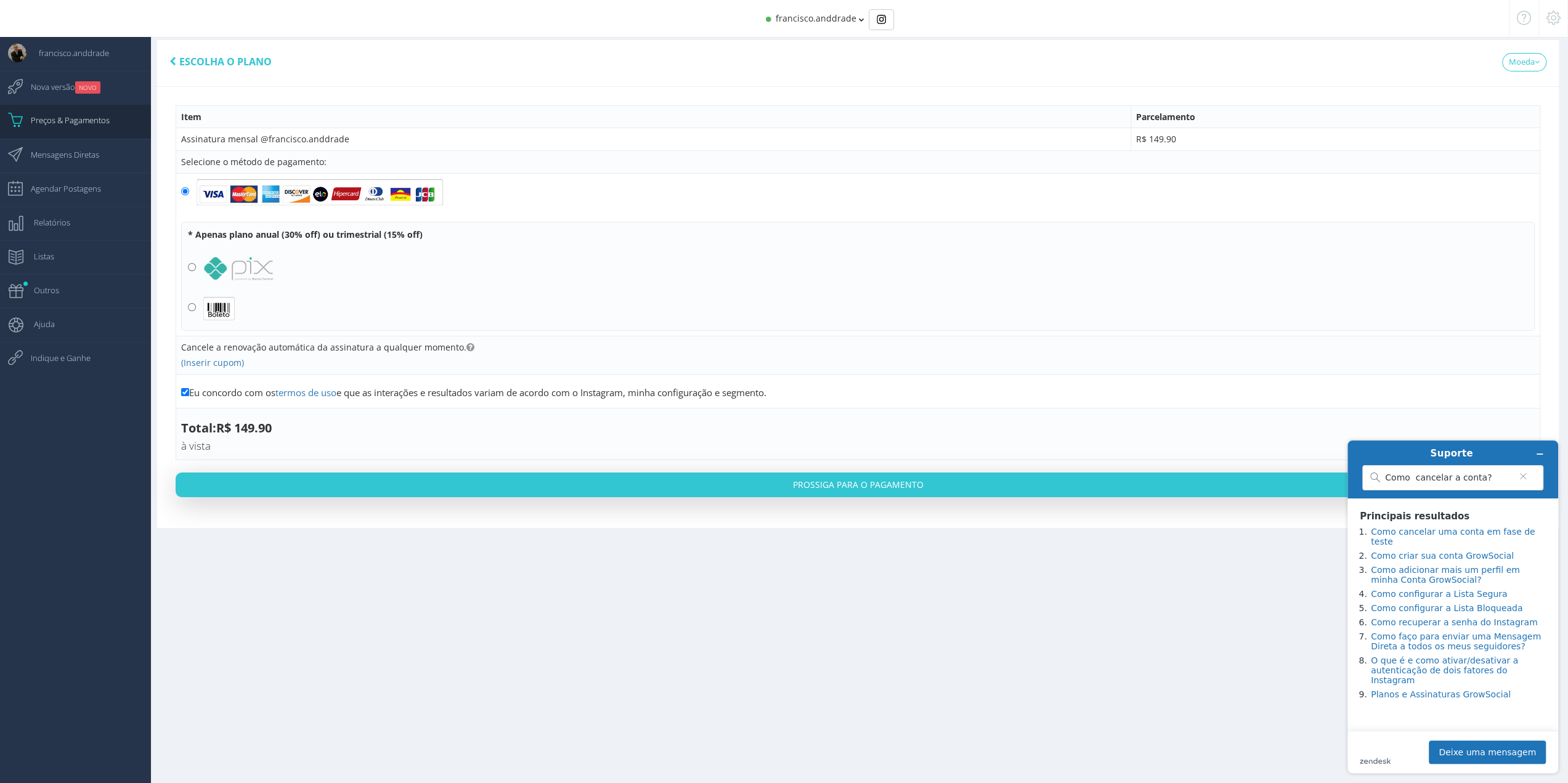
scroll to position [0, 0]
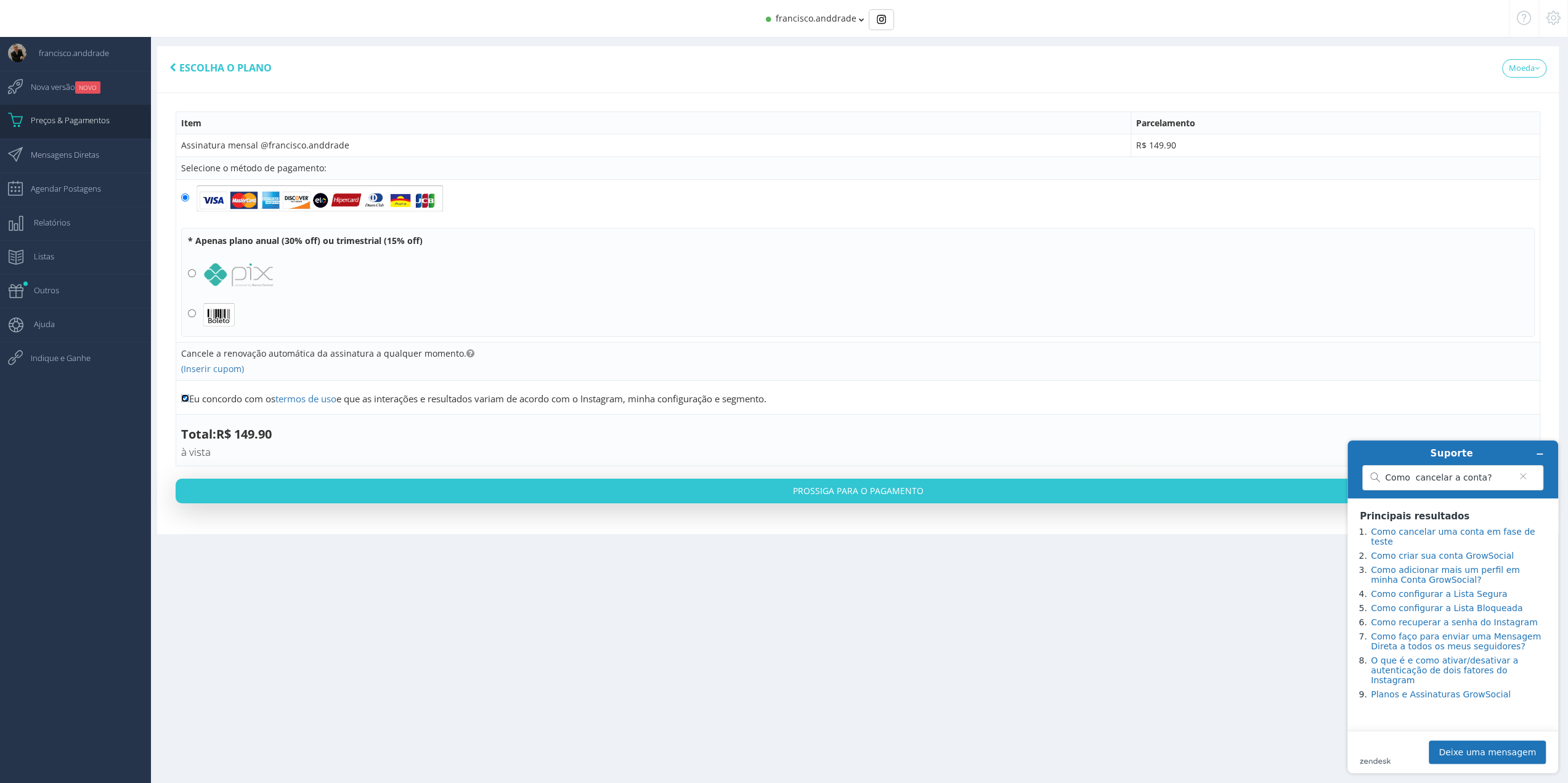
click at [181, 398] on input "Eu concordo com os termos de uso e que as interações e resultados variam de aco…" at bounding box center [184, 398] width 8 height 8
checkbox input "false"
click at [1520, 20] on icon at bounding box center [1524, 18] width 14 height 9
click at [1559, 22] on icon at bounding box center [1554, 18] width 14 height 9
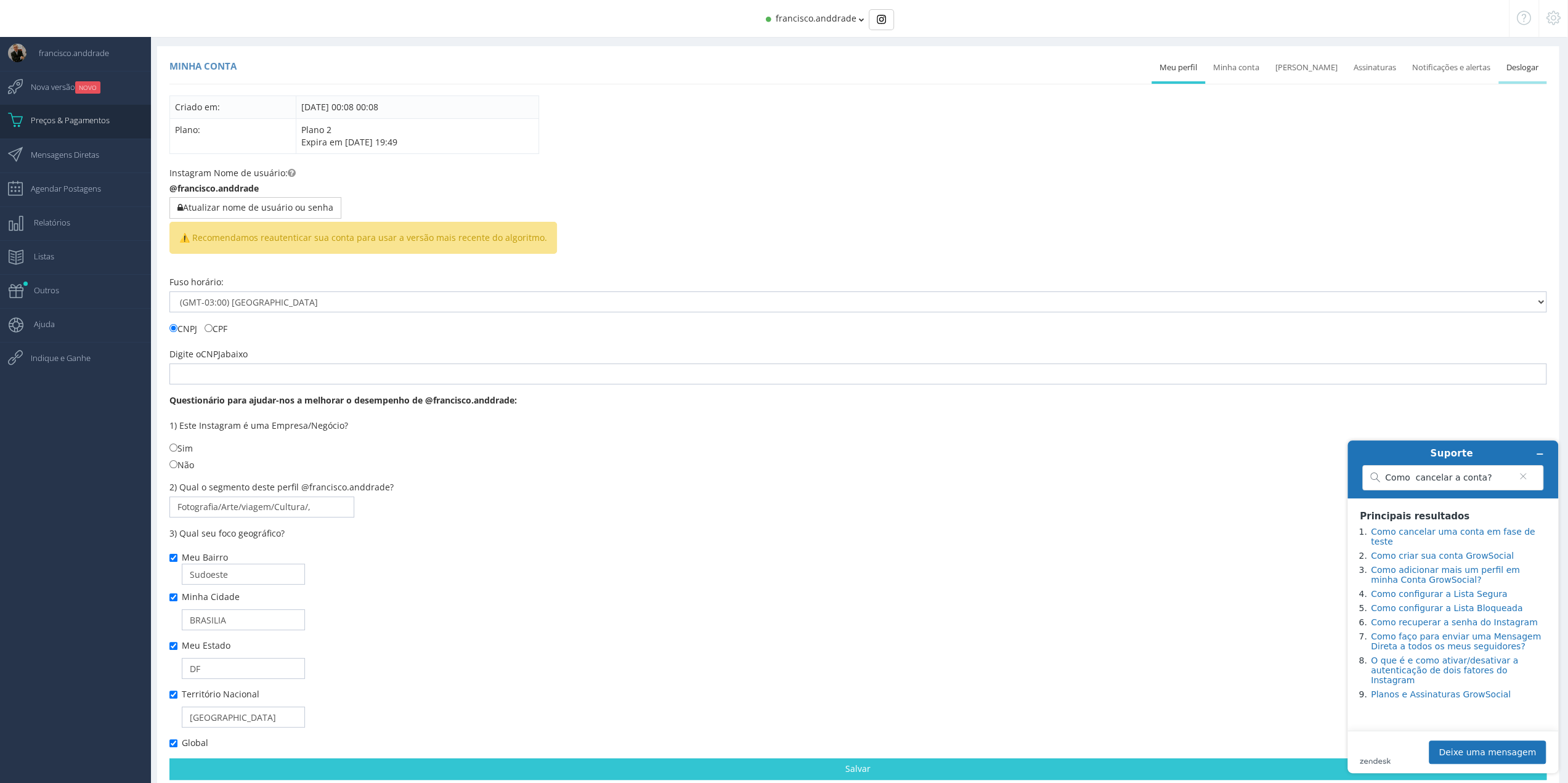
click at [1520, 72] on link "Deslogar" at bounding box center [1522, 68] width 48 height 27
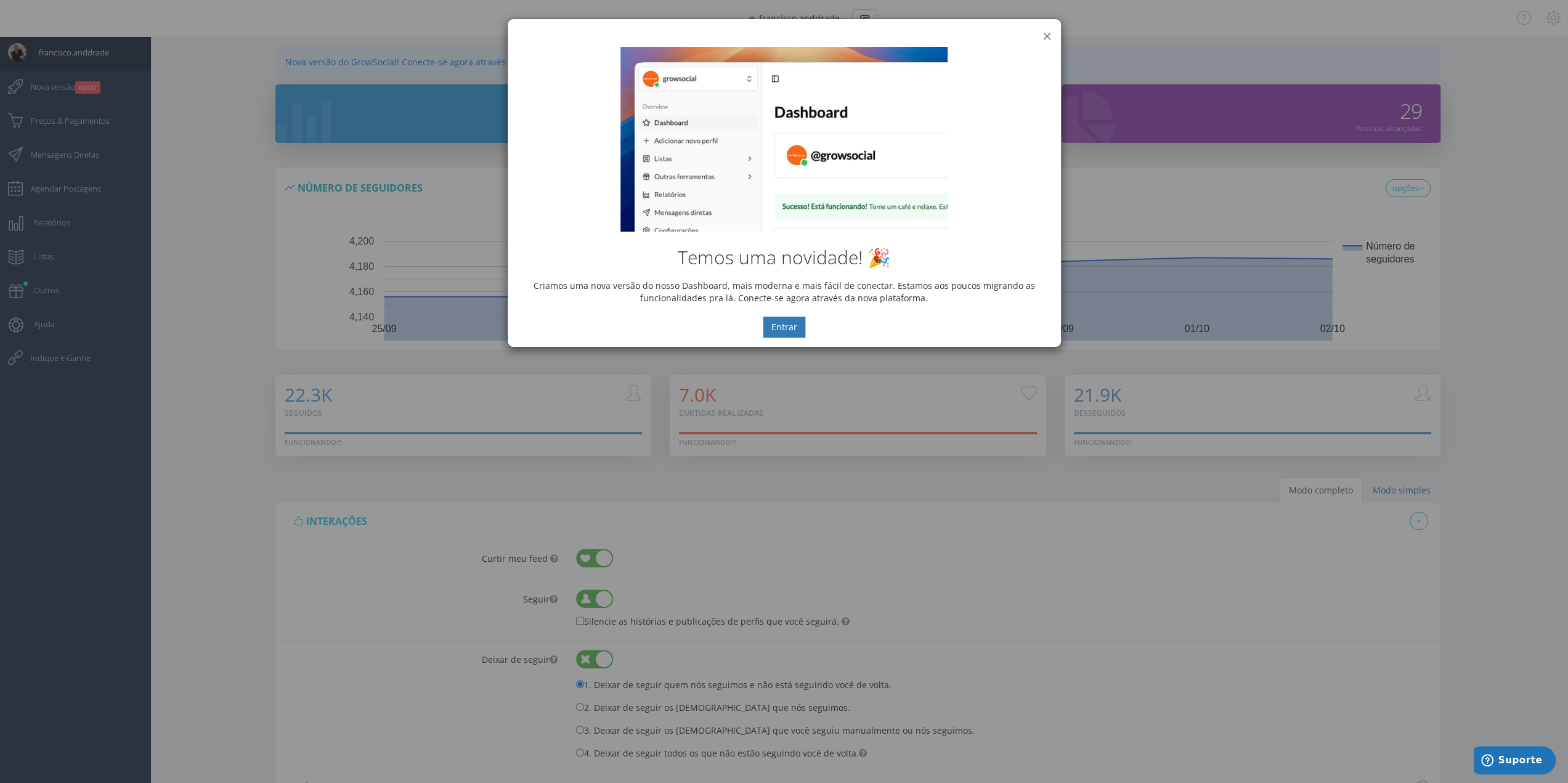
click at [1048, 34] on button "×" at bounding box center [1047, 36] width 9 height 16
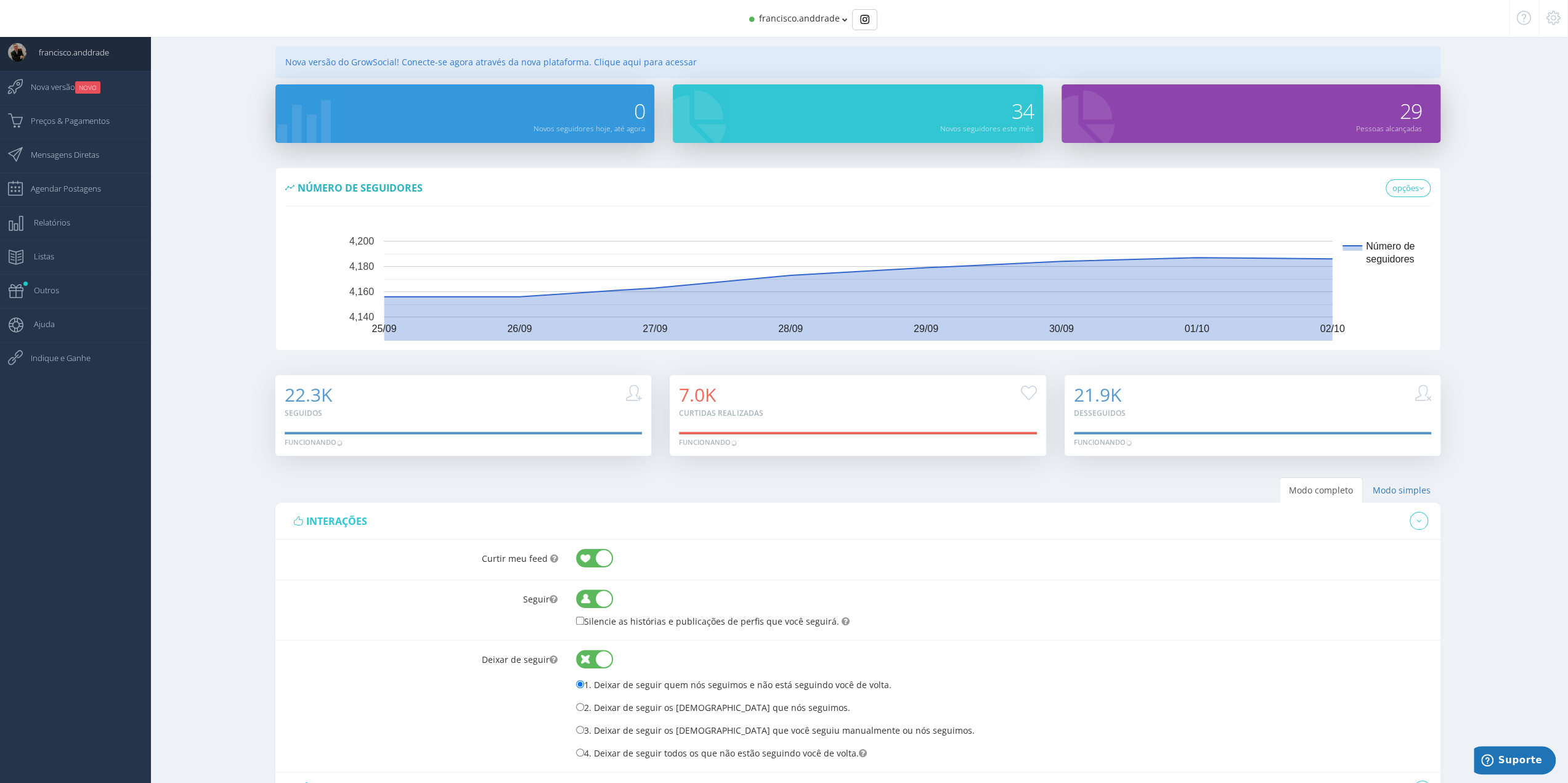
click at [1548, 22] on icon at bounding box center [1554, 18] width 14 height 9
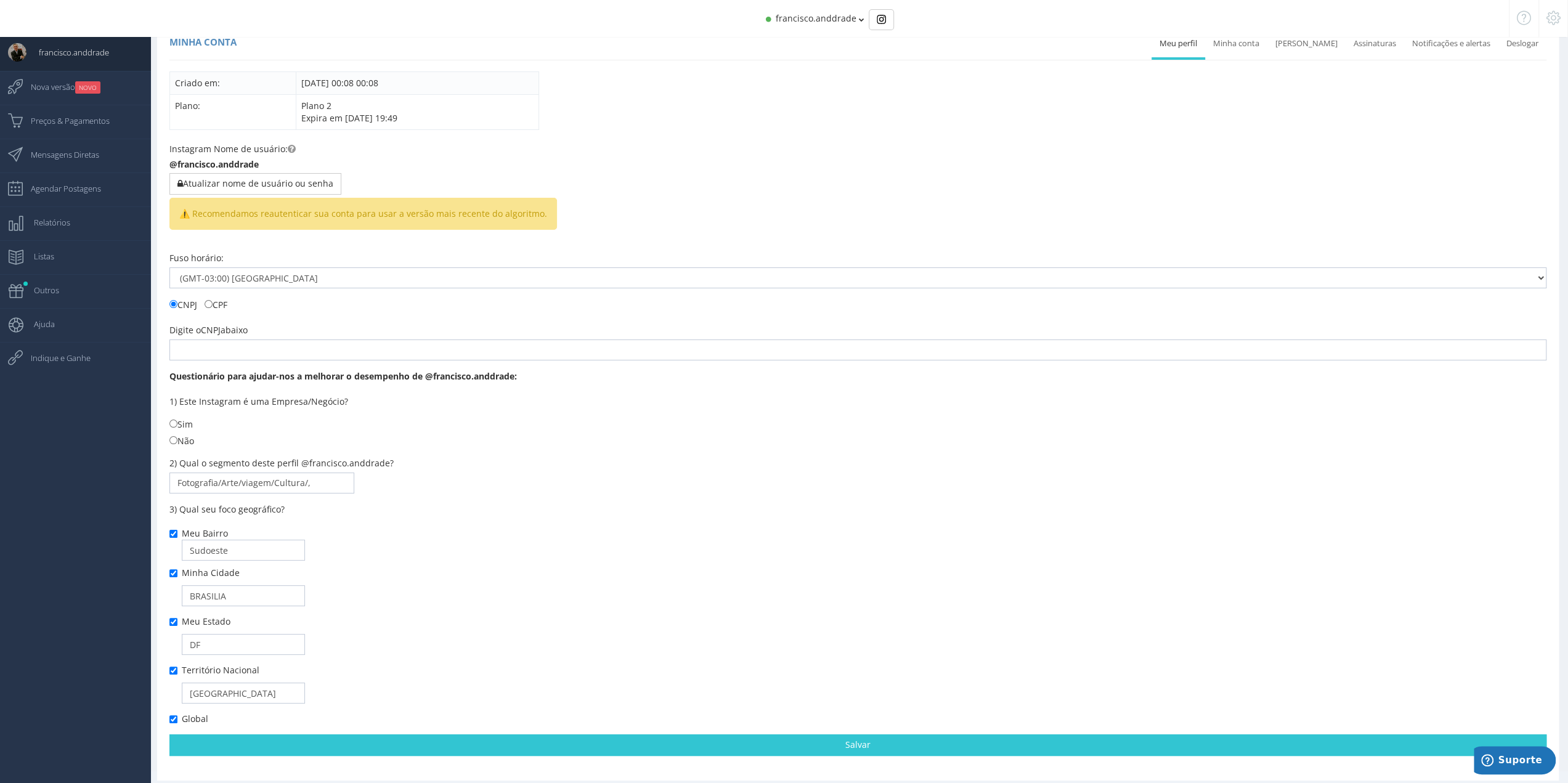
scroll to position [35, 0]
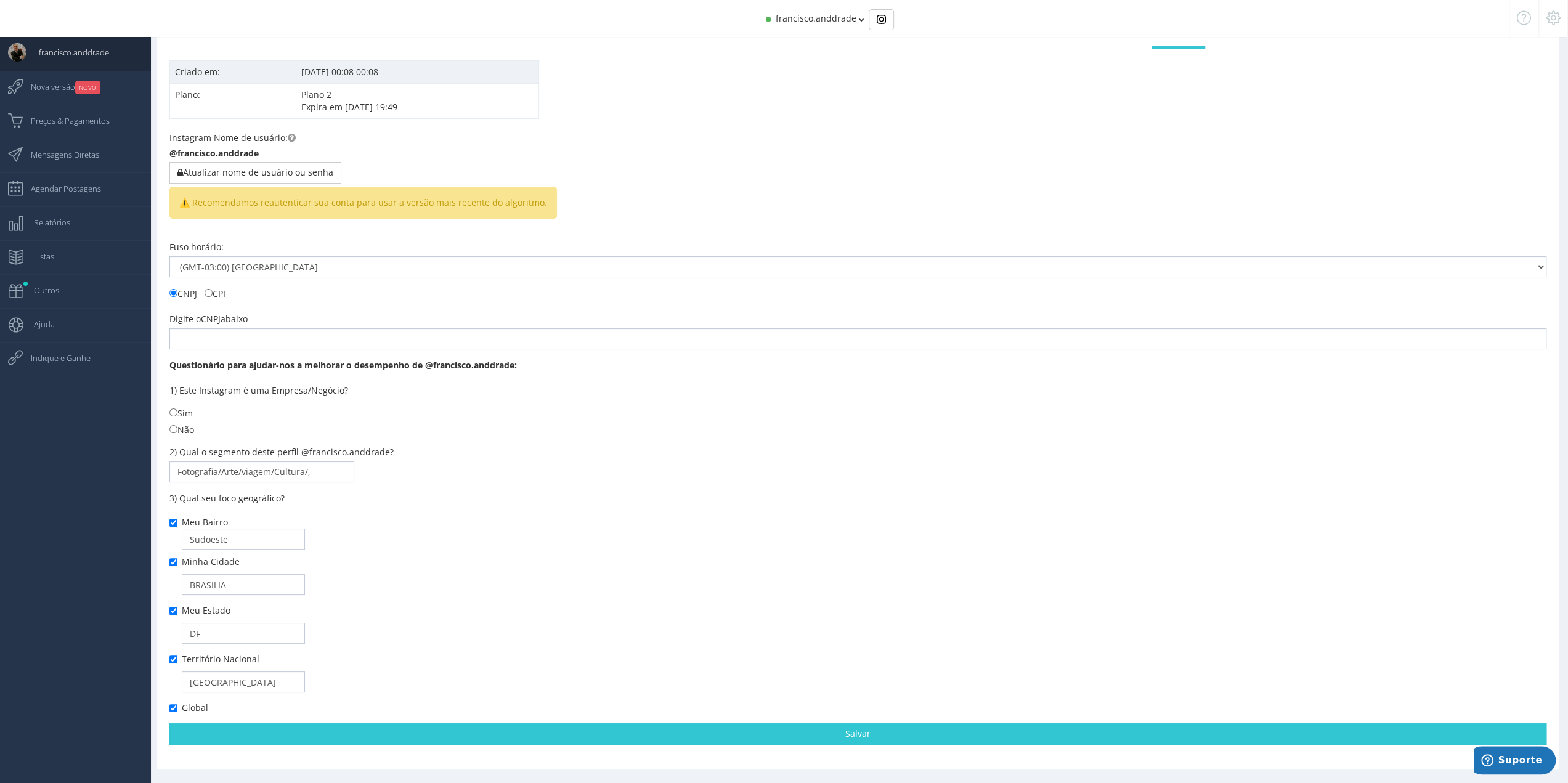
click at [371, 72] on td "[DATE] 00:08 00:08" at bounding box center [417, 72] width 242 height 23
click at [270, 75] on td "Criado em:" at bounding box center [233, 72] width 127 height 23
click at [305, 74] on td "18/07/2020 00:08 00:08" at bounding box center [417, 72] width 242 height 23
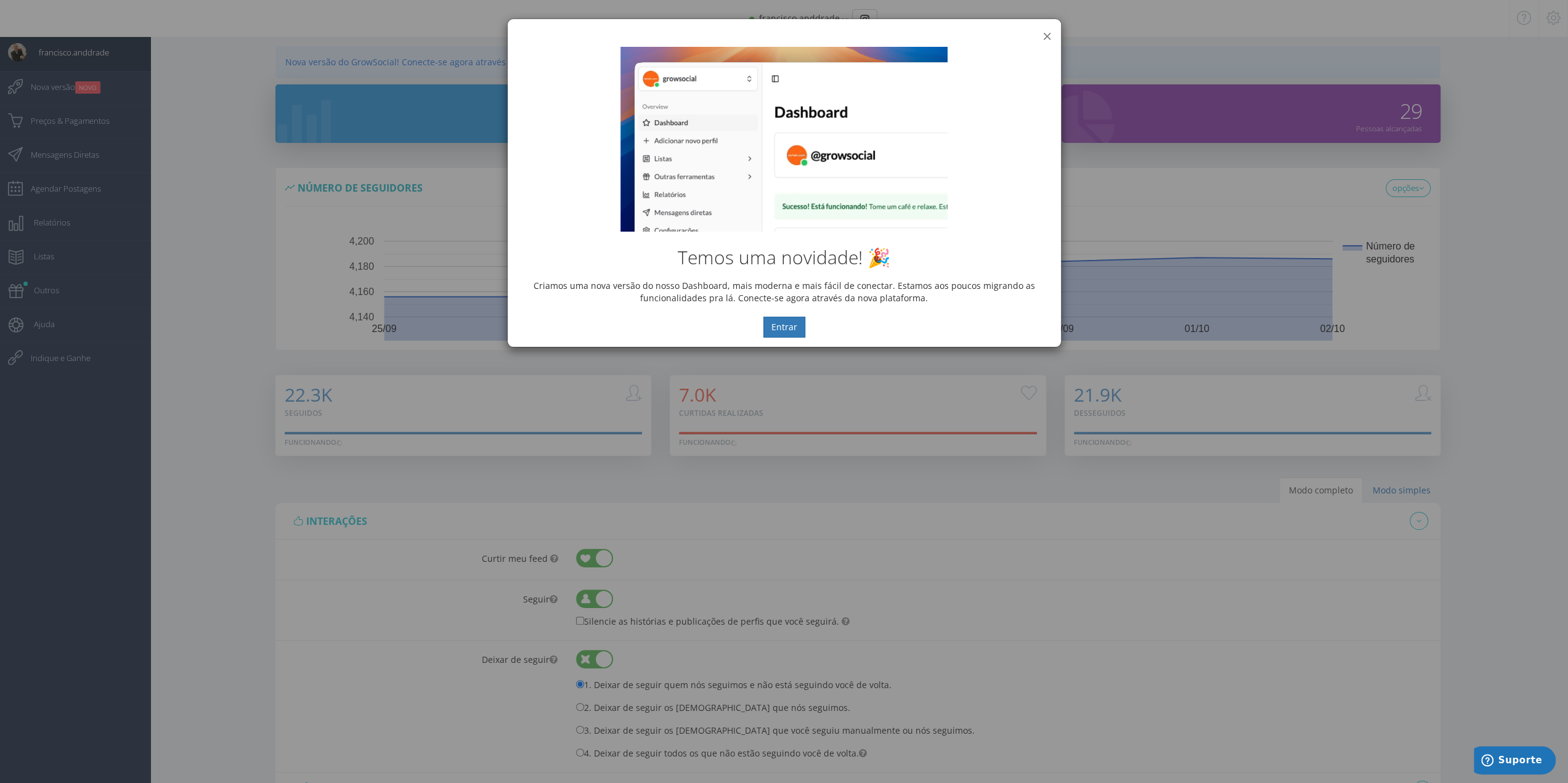
click at [1047, 36] on button "×" at bounding box center [1047, 36] width 9 height 16
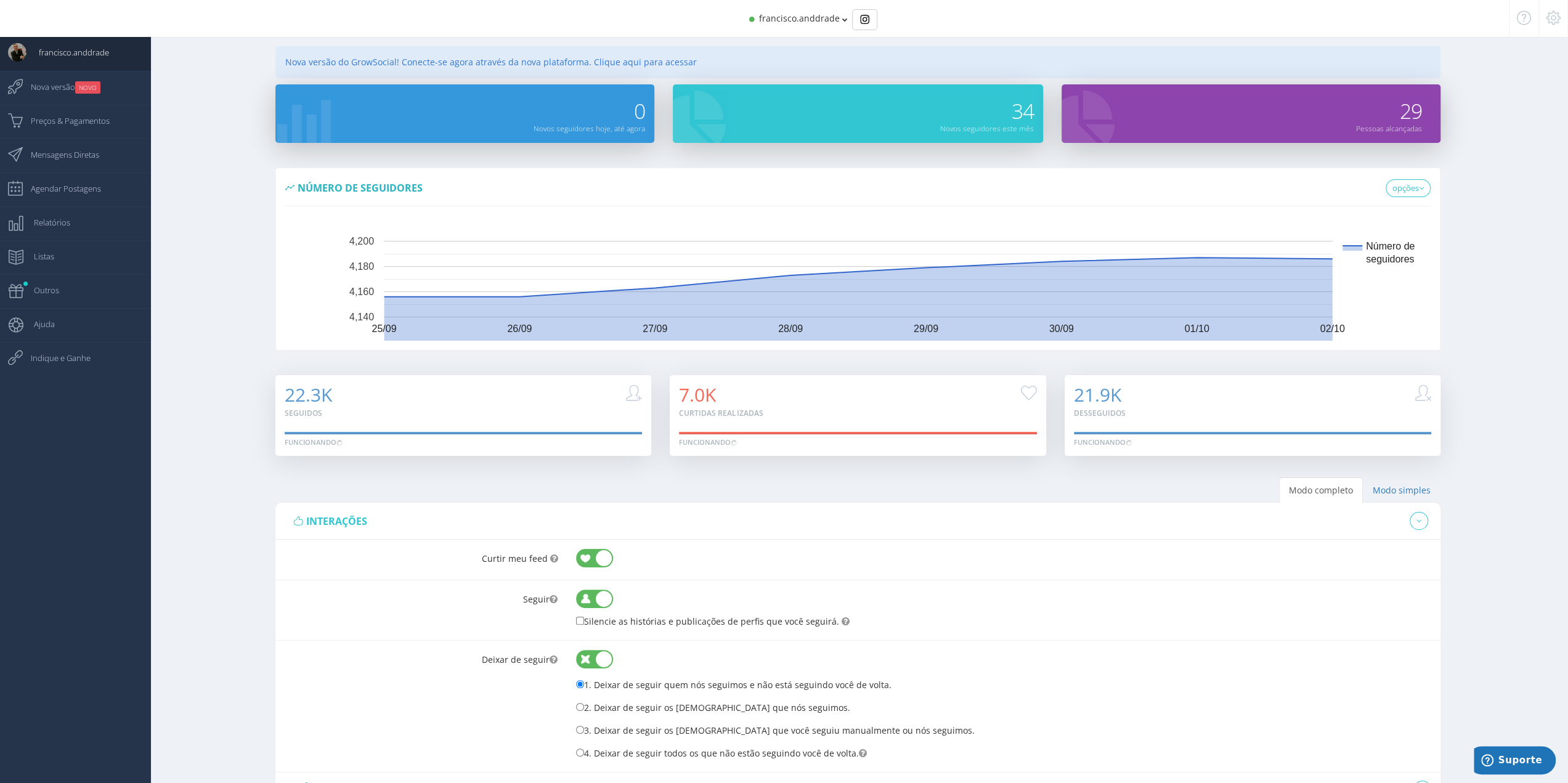
click at [1547, 20] on icon at bounding box center [1554, 18] width 14 height 9
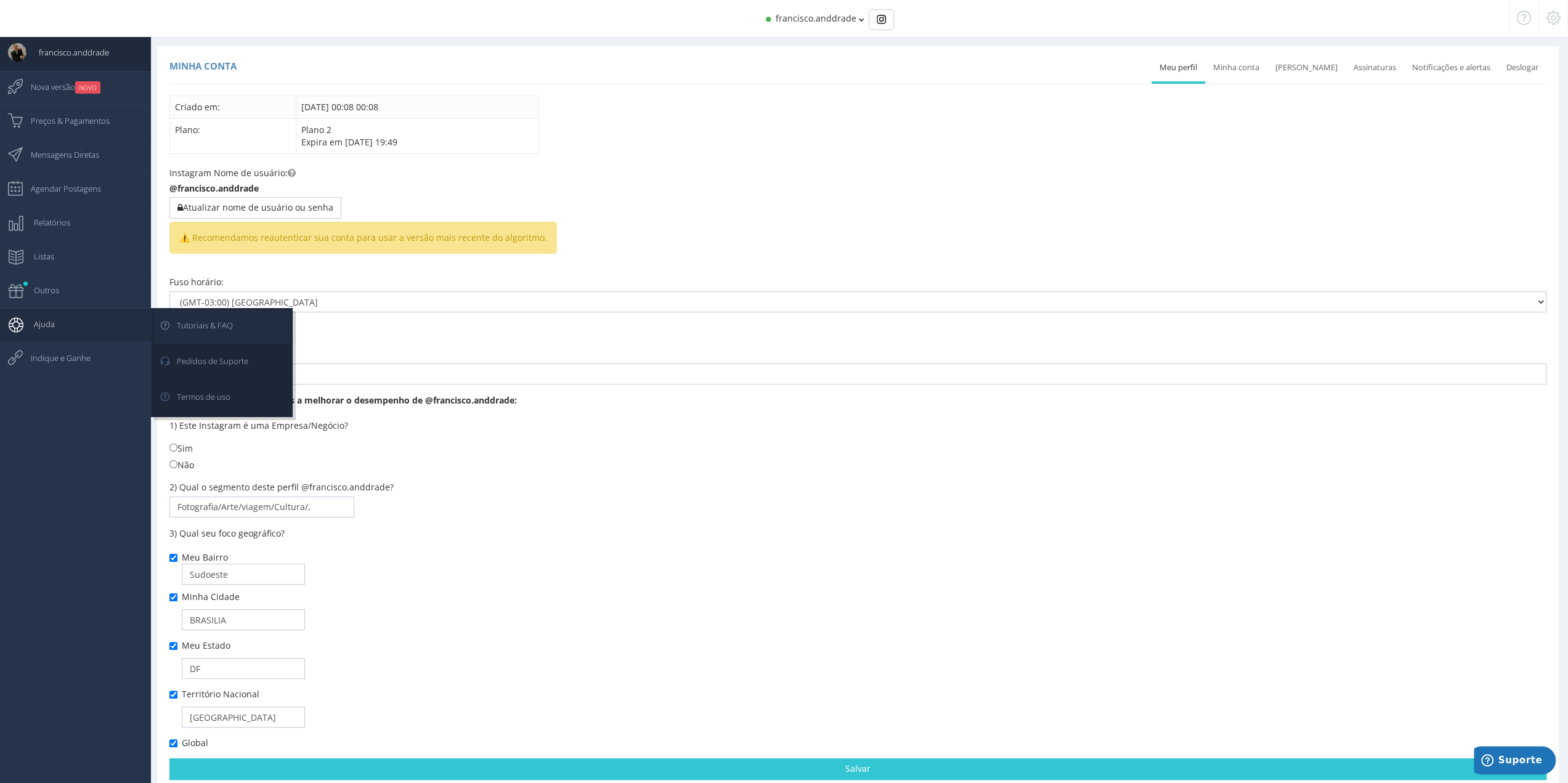
click at [182, 330] on span "Tutoriais & FAQ" at bounding box center [199, 325] width 69 height 31
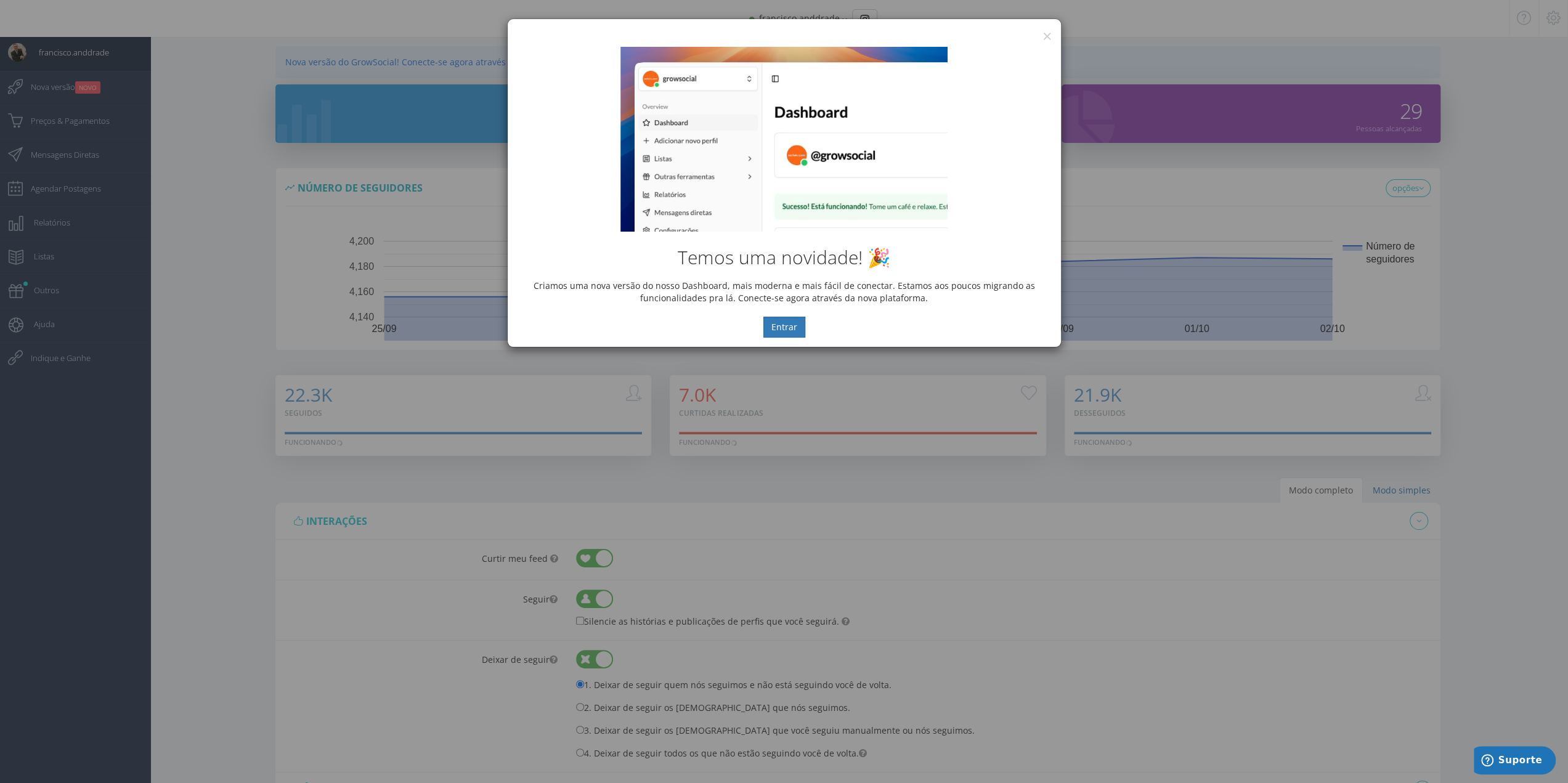
click at [1052, 41] on div "Temos uma novidade! 🎉 Criamos uma nova versão do nosso Dashboard, mais moderna …" at bounding box center [784, 192] width 553 height 310
click at [1048, 36] on button "×" at bounding box center [1047, 36] width 9 height 16
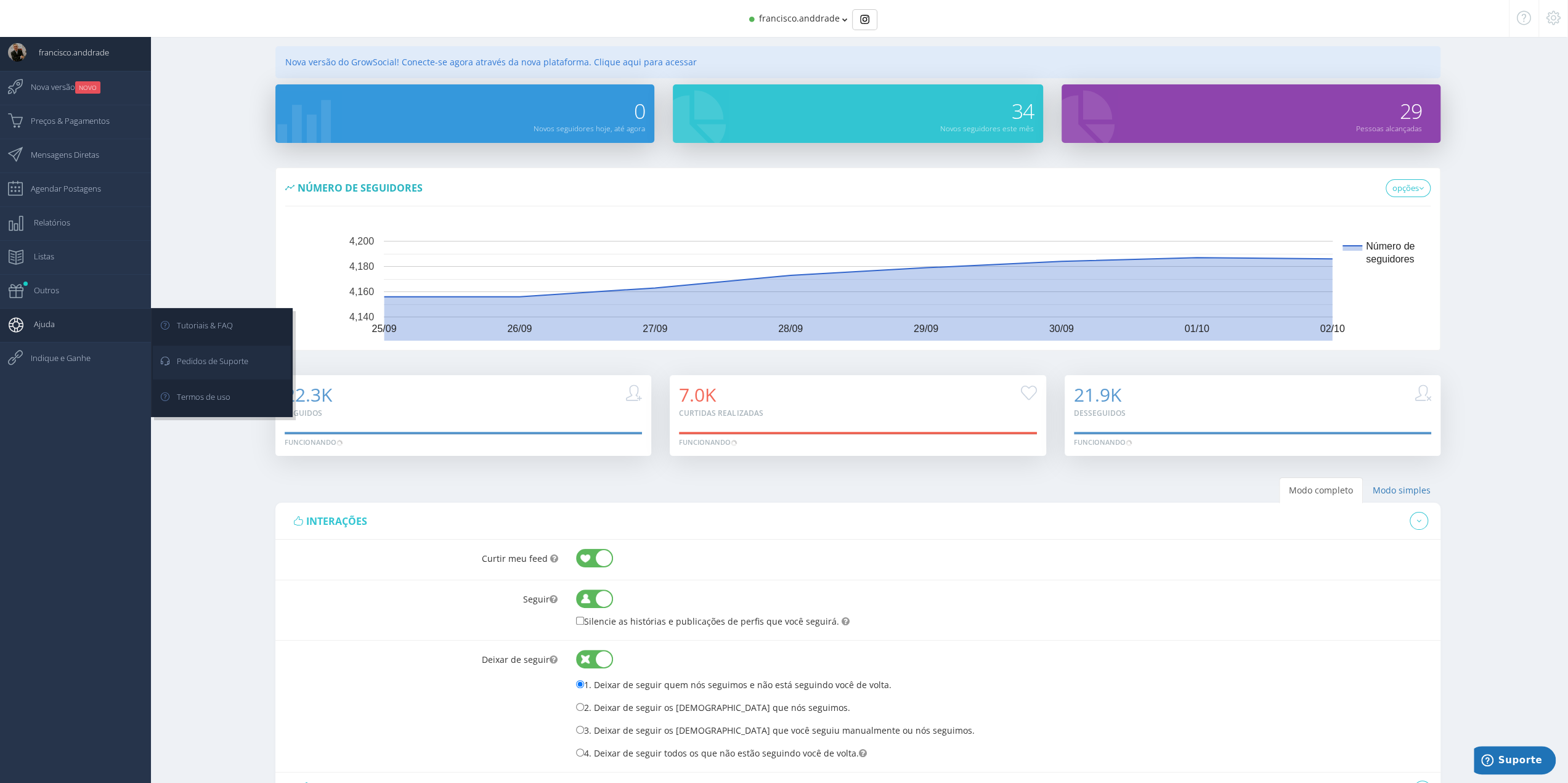
click at [184, 358] on span "Pedidos de Suporte" at bounding box center [206, 360] width 84 height 31
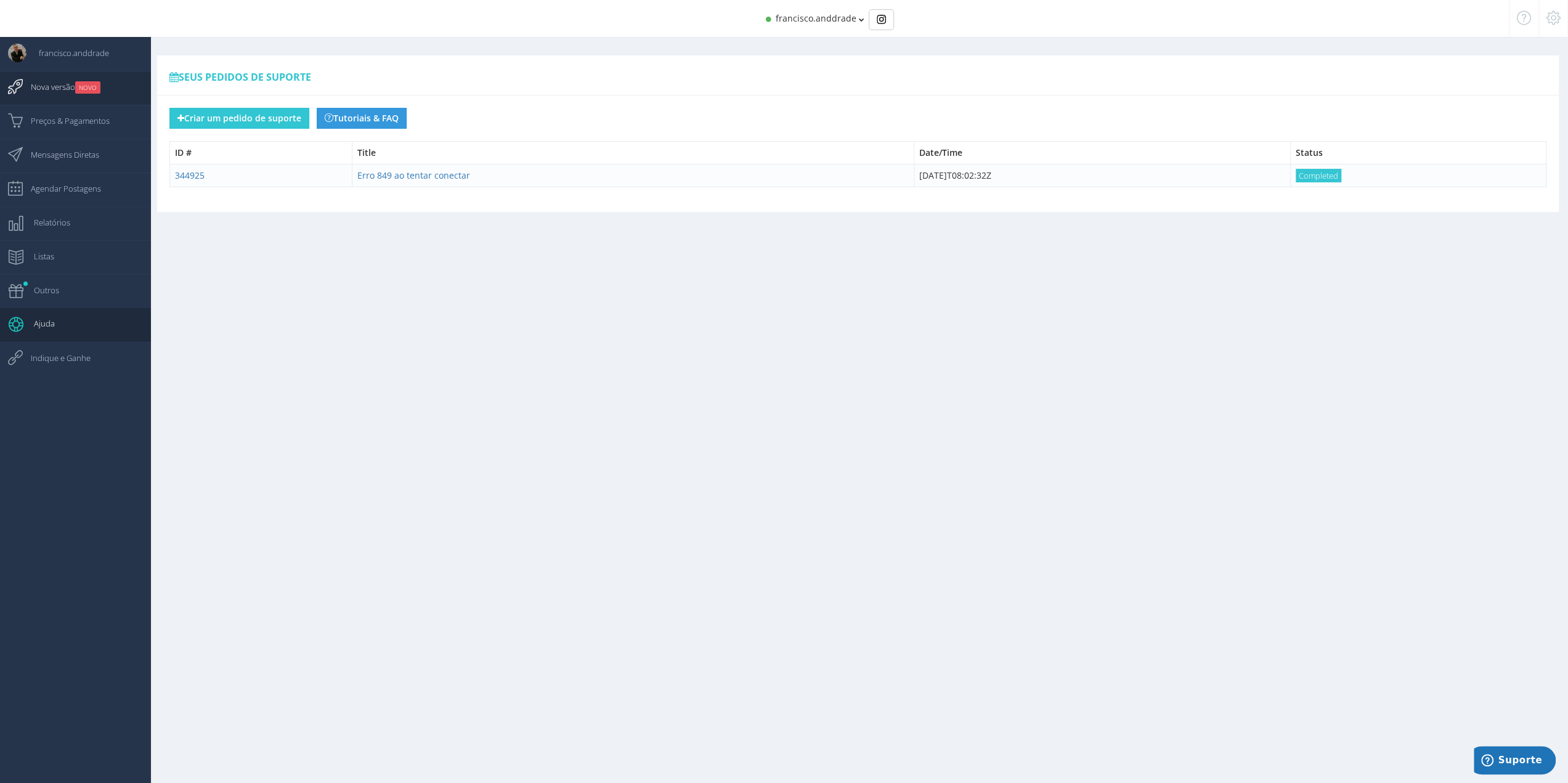
click at [69, 91] on span "Nova versão NOVO" at bounding box center [59, 87] width 82 height 31
click at [1554, 21] on icon at bounding box center [1554, 18] width 14 height 9
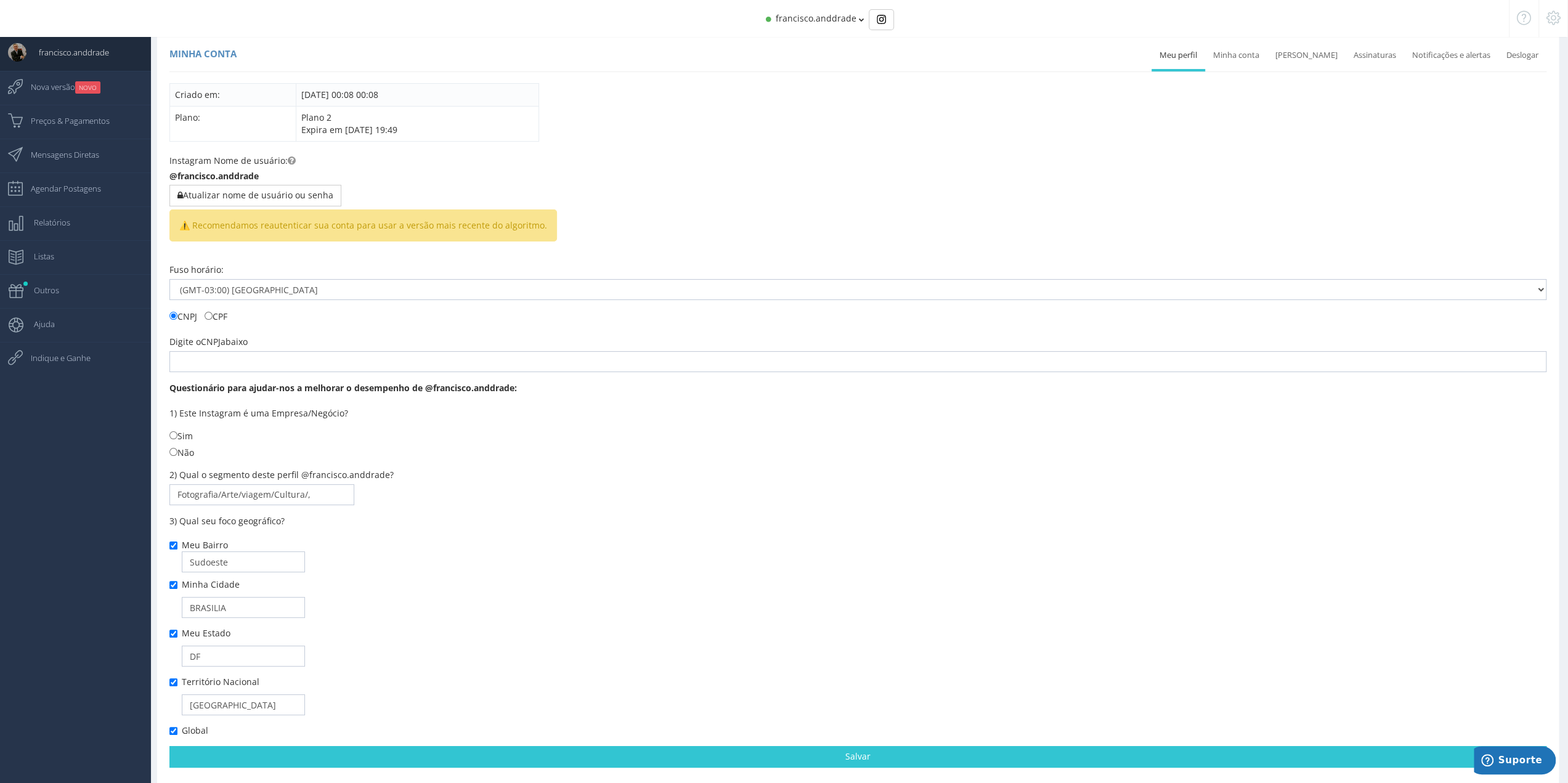
scroll to position [35, 0]
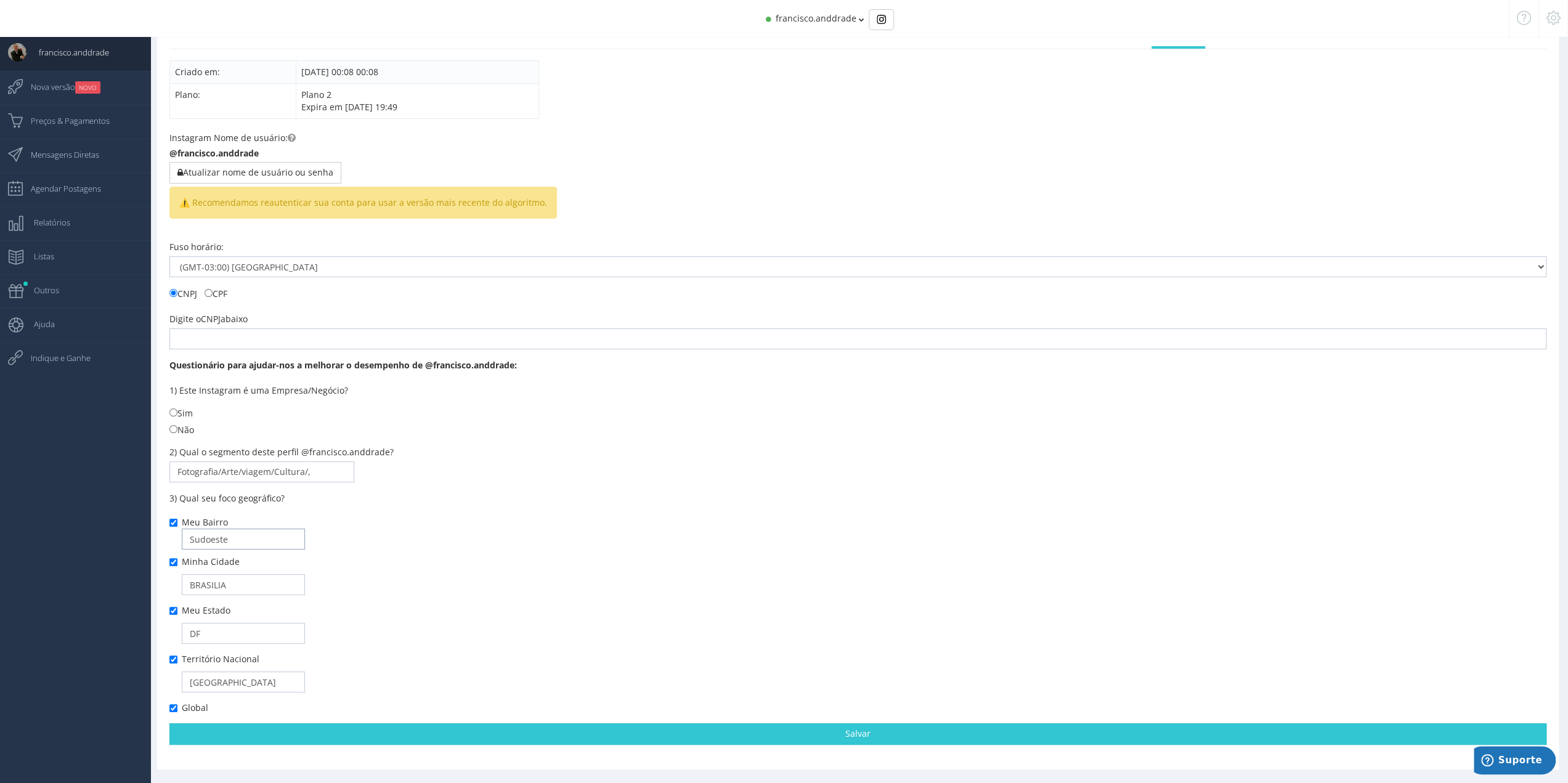
drag, startPoint x: 235, startPoint y: 541, endPoint x: 154, endPoint y: 541, distance: 81.0
click at [158, 542] on div "Minha conta Meu perfil [GEOGRAPHIC_DATA] conta Mudar senha Assinaturas Notifica…" at bounding box center [858, 383] width 1401 height 743
drag, startPoint x: 250, startPoint y: 586, endPoint x: 149, endPoint y: 583, distance: 101.0
click at [151, 583] on div "Minha conta Meu perfil [GEOGRAPHIC_DATA] conta" at bounding box center [858, 390] width 1420 height 759
click at [225, 636] on input "DF" at bounding box center [243, 633] width 123 height 21
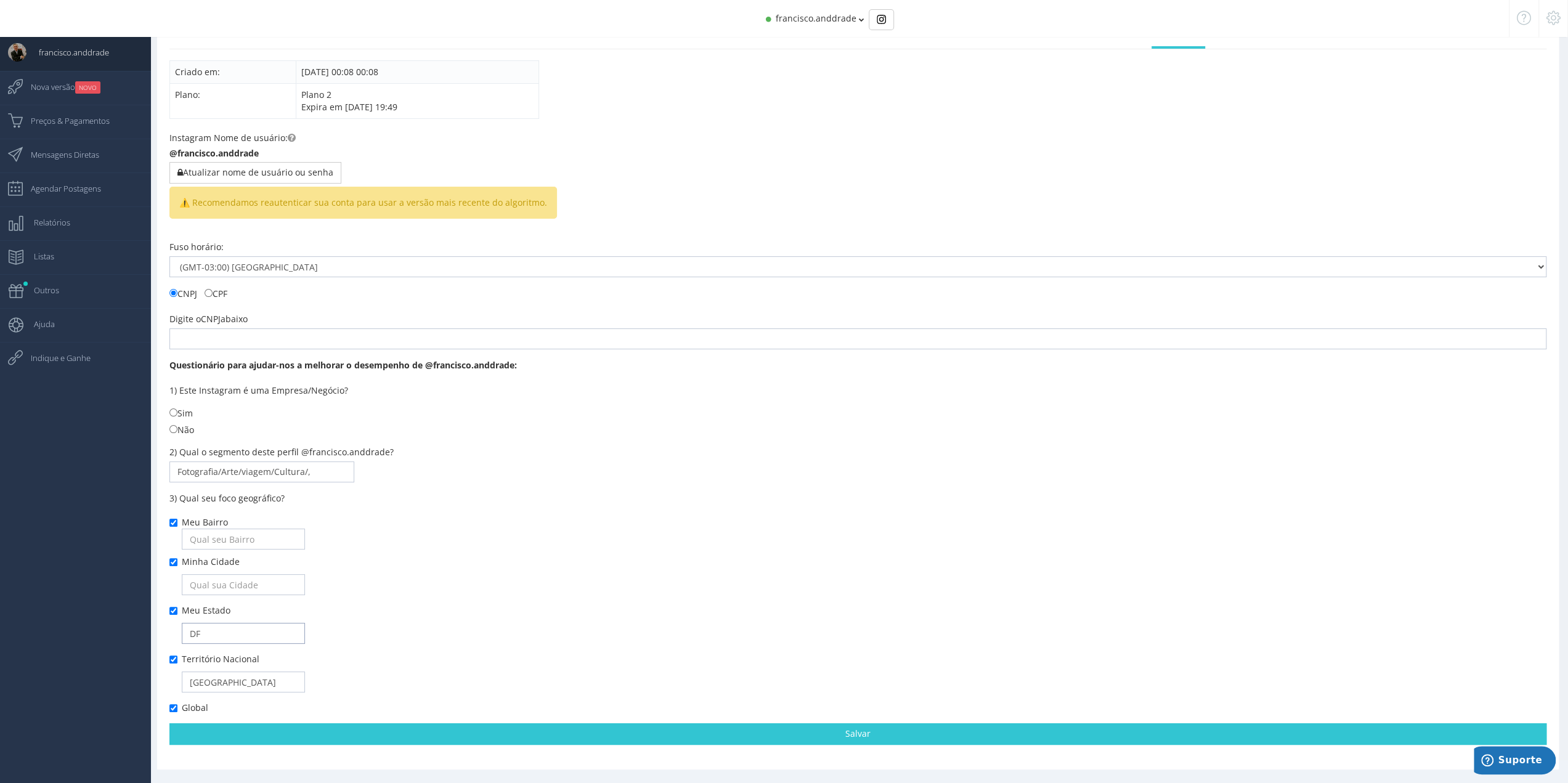
type input "D"
click at [219, 684] on input "[GEOGRAPHIC_DATA]" at bounding box center [243, 681] width 123 height 21
type input "Bra"
click at [174, 614] on div "Meu Bairro [GEOGRAPHIC_DATA] Meu Estado Bra Global" at bounding box center [858, 615] width 1377 height 198
click at [172, 611] on input "Meu Estado" at bounding box center [173, 611] width 8 height 8
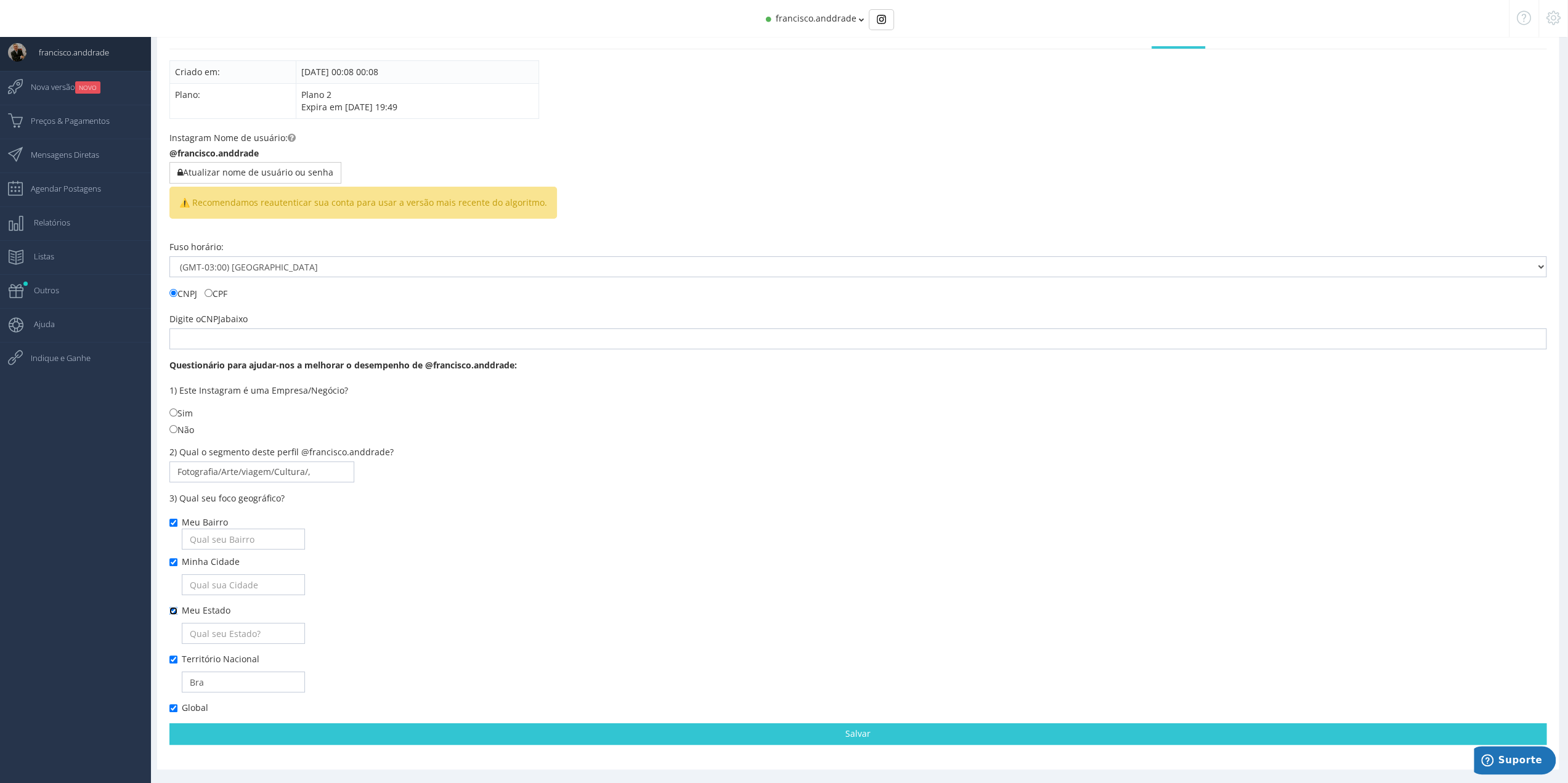
checkbox input "false"
click at [172, 569] on div "Meu Bairro [GEOGRAPHIC_DATA] Meu Estado Bra Global" at bounding box center [858, 615] width 1377 height 198
click at [172, 558] on input "Minha Cidade" at bounding box center [173, 562] width 8 height 8
checkbox input "false"
click at [172, 526] on div "Meu Bairro [GEOGRAPHIC_DATA] Meu Estado Bra Global" at bounding box center [858, 615] width 1377 height 198
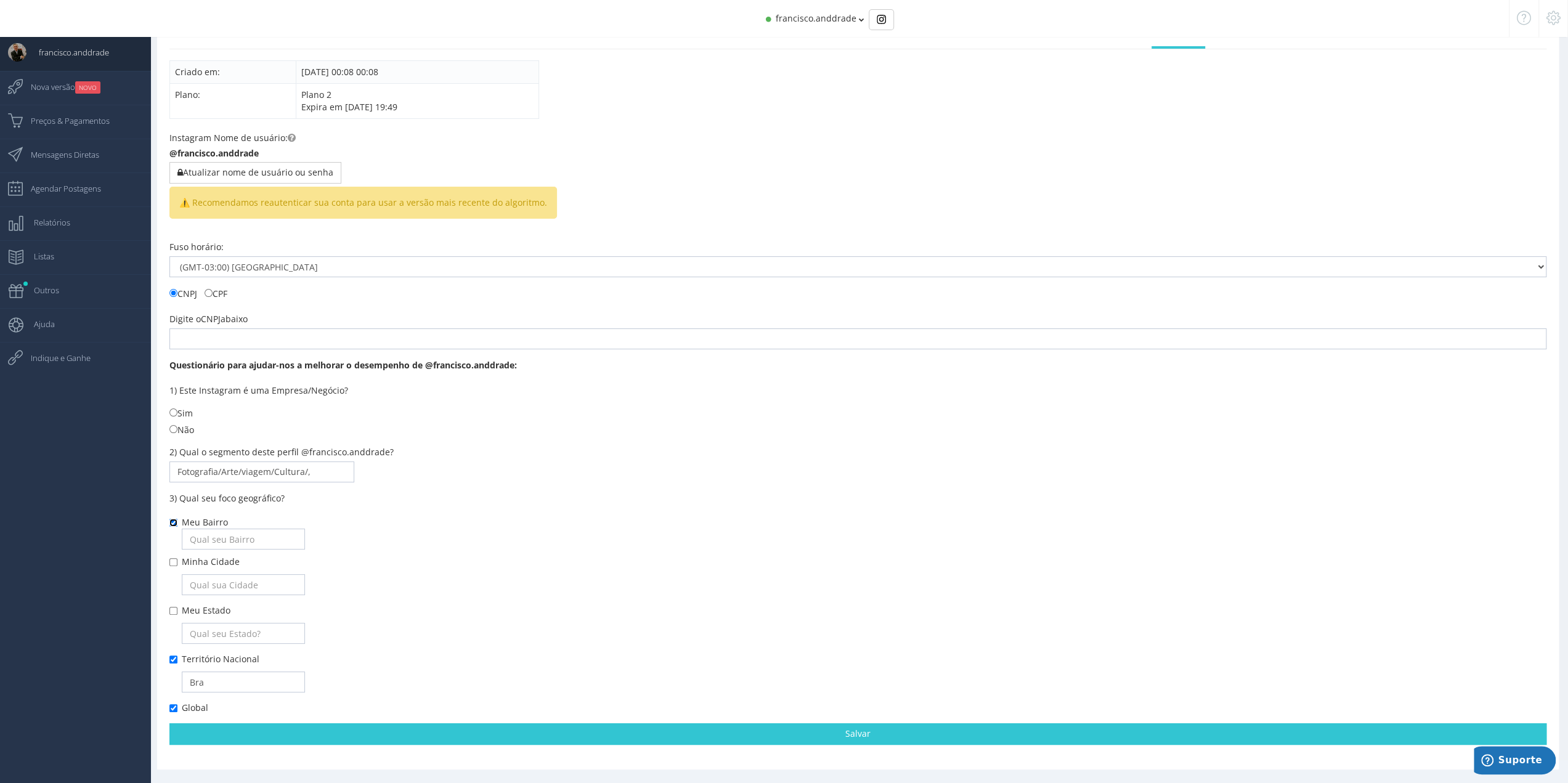
click at [172, 524] on input "Meu Bairro" at bounding box center [173, 522] width 8 height 8
checkbox input "false"
click at [177, 653] on div "Meu Bairro [GEOGRAPHIC_DATA] Meu Estado Bra Global" at bounding box center [858, 615] width 1377 height 198
click at [172, 659] on input "Território Nacional" at bounding box center [173, 659] width 8 height 8
checkbox input "false"
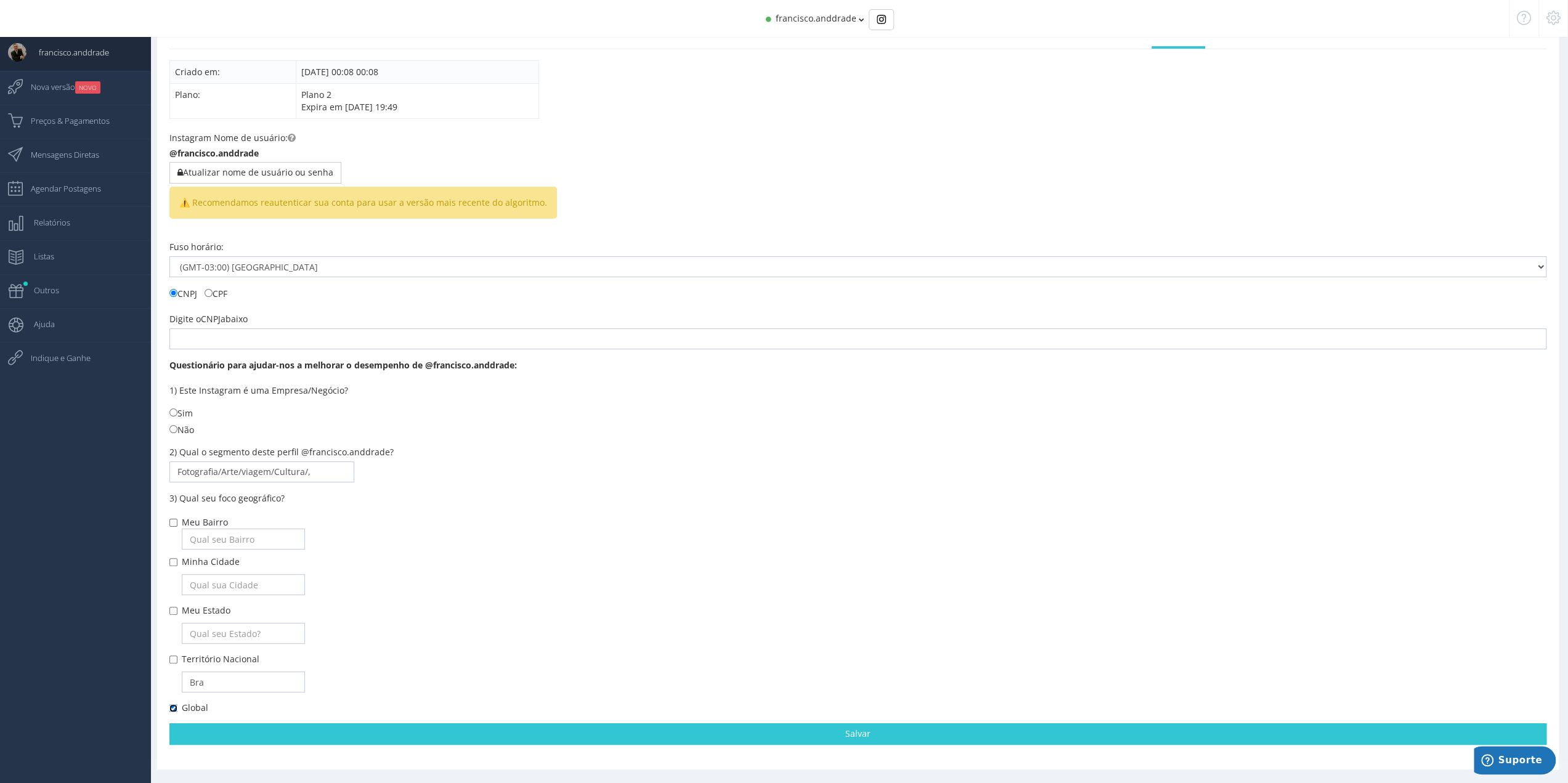
click at [172, 709] on input "Global" at bounding box center [173, 708] width 8 height 8
checkbox input "false"
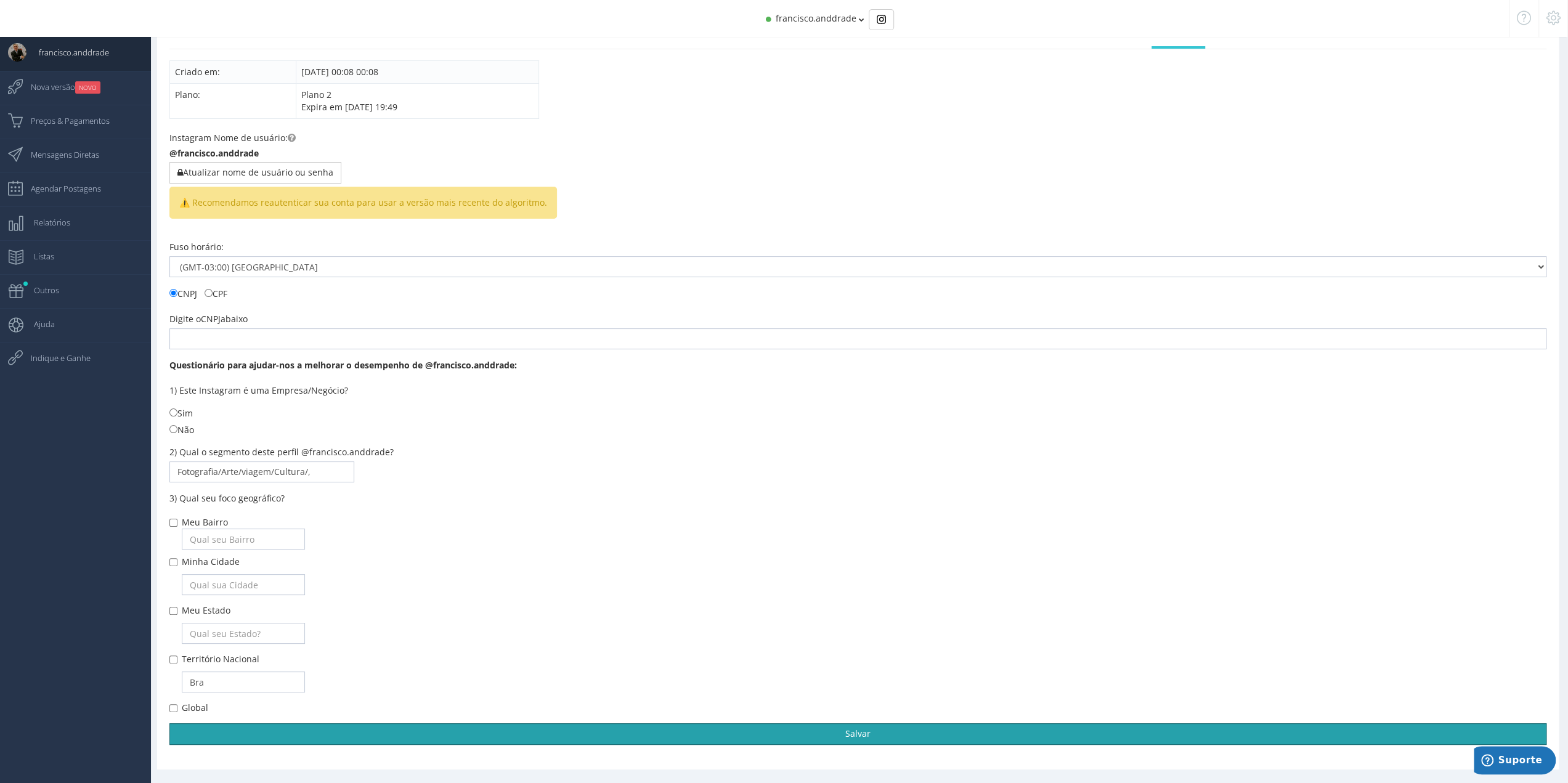
click at [746, 737] on link "Salvar" at bounding box center [858, 734] width 1377 height 21
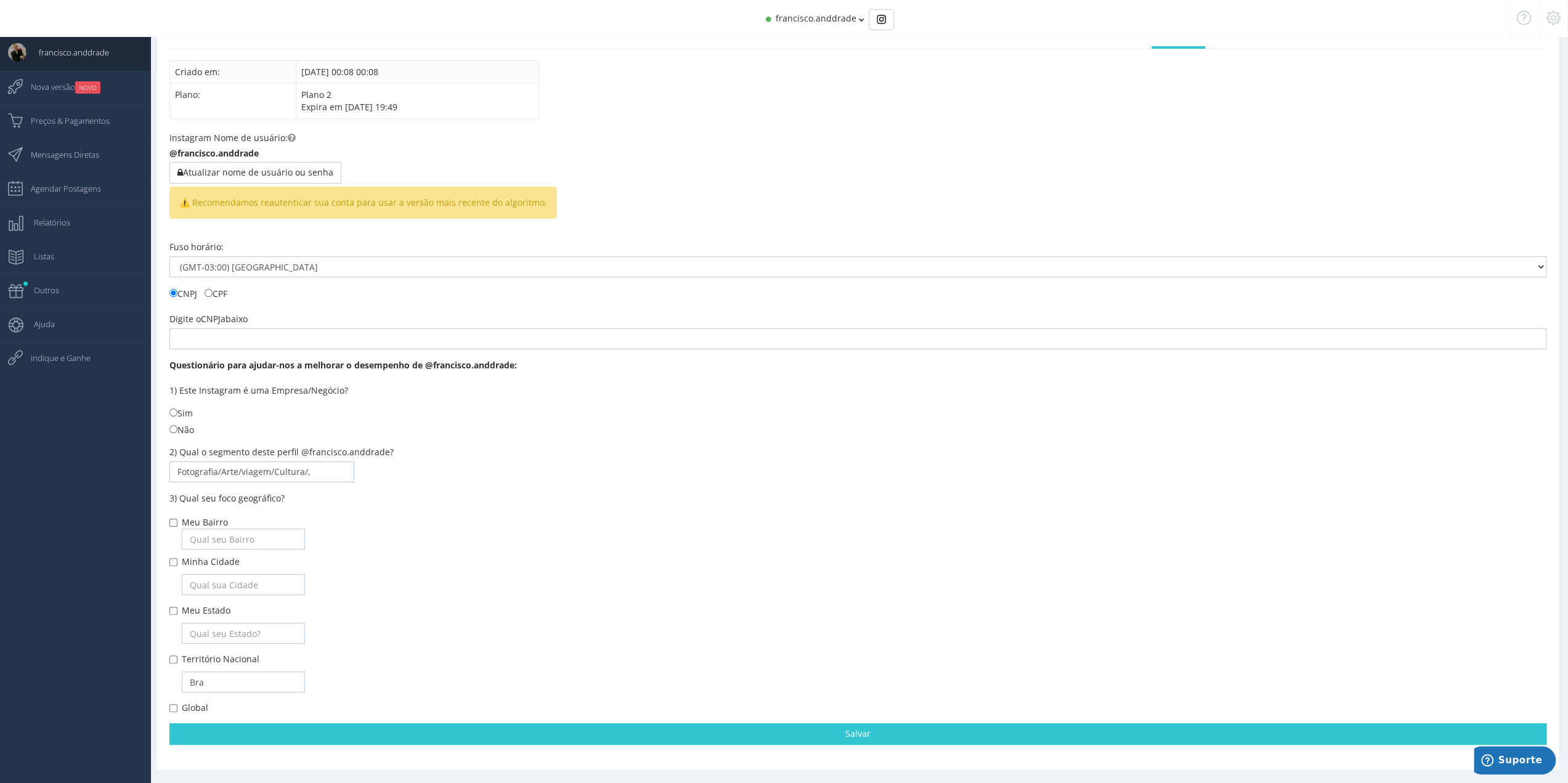
scroll to position [12, 0]
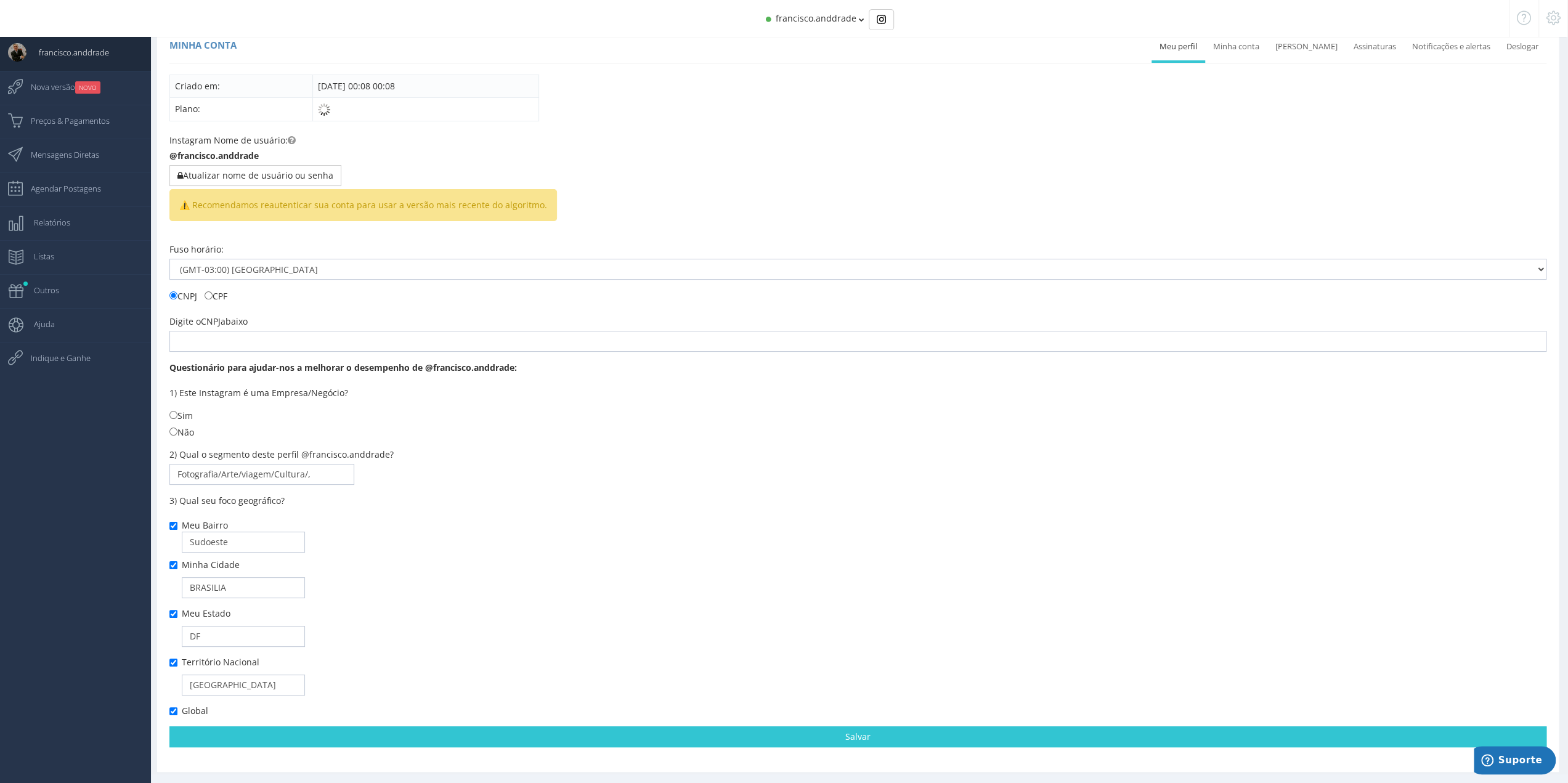
scroll to position [24, 0]
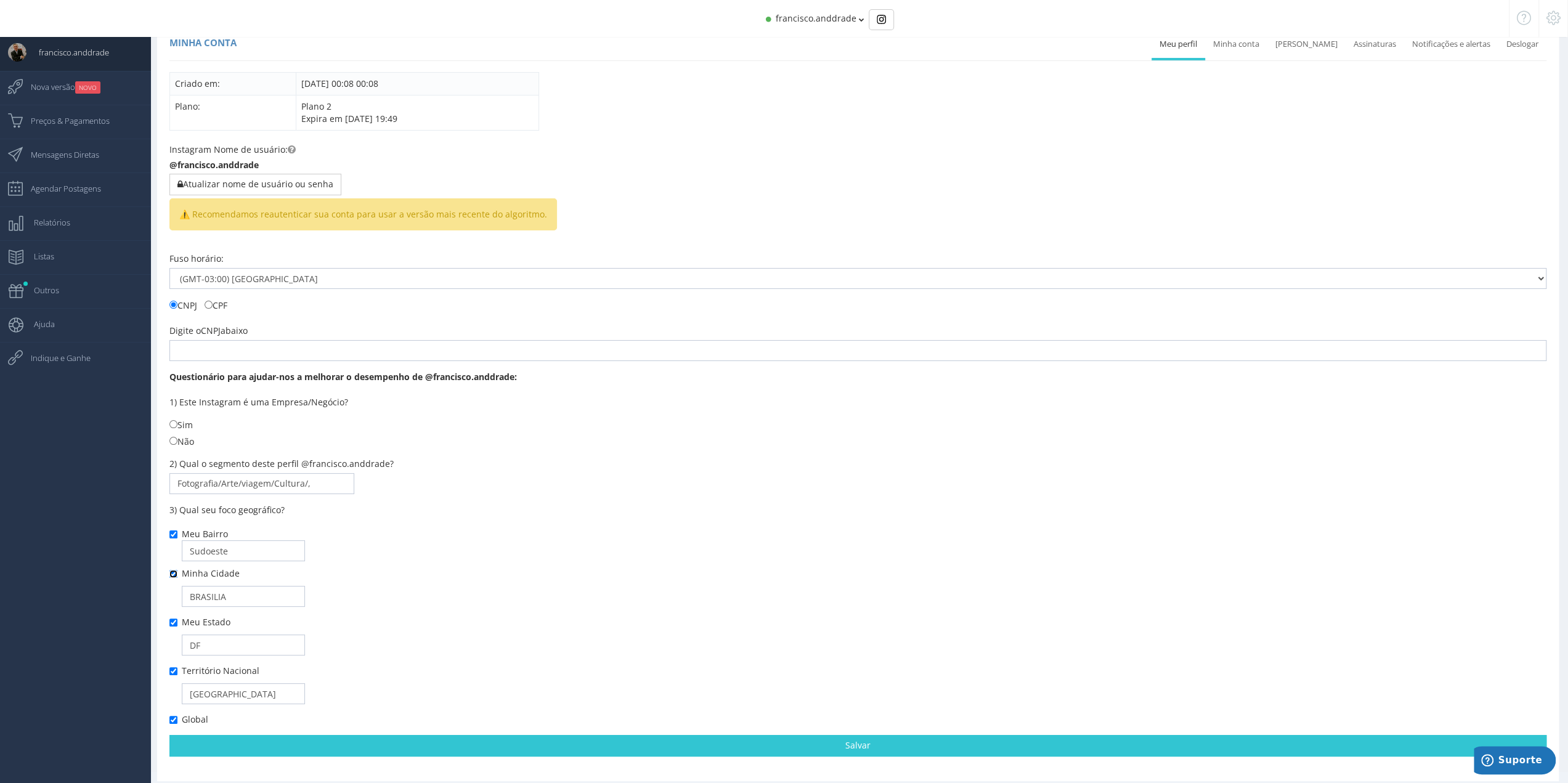
click at [174, 576] on input "Minha Cidade" at bounding box center [173, 573] width 8 height 8
checkbox input "false"
click at [175, 534] on input "Meu Bairro" at bounding box center [173, 534] width 8 height 8
checkbox input "false"
click at [174, 619] on input "Meu Estado" at bounding box center [173, 622] width 8 height 8
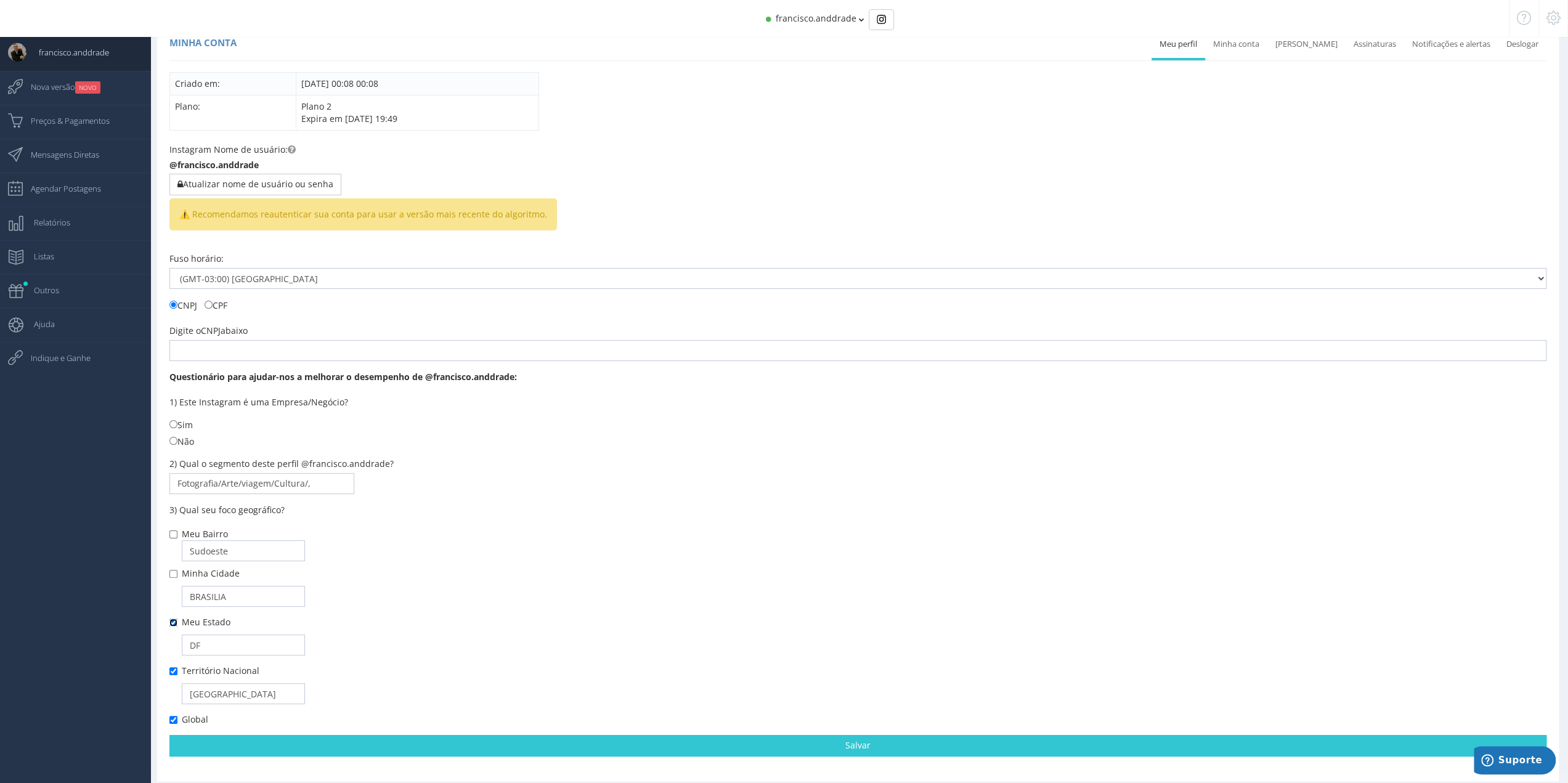
checkbox input "false"
click at [172, 672] on input "Território Nacional" at bounding box center [173, 671] width 8 height 8
checkbox input "false"
click at [176, 623] on input "Meu Estado" at bounding box center [173, 622] width 8 height 8
checkbox input "true"
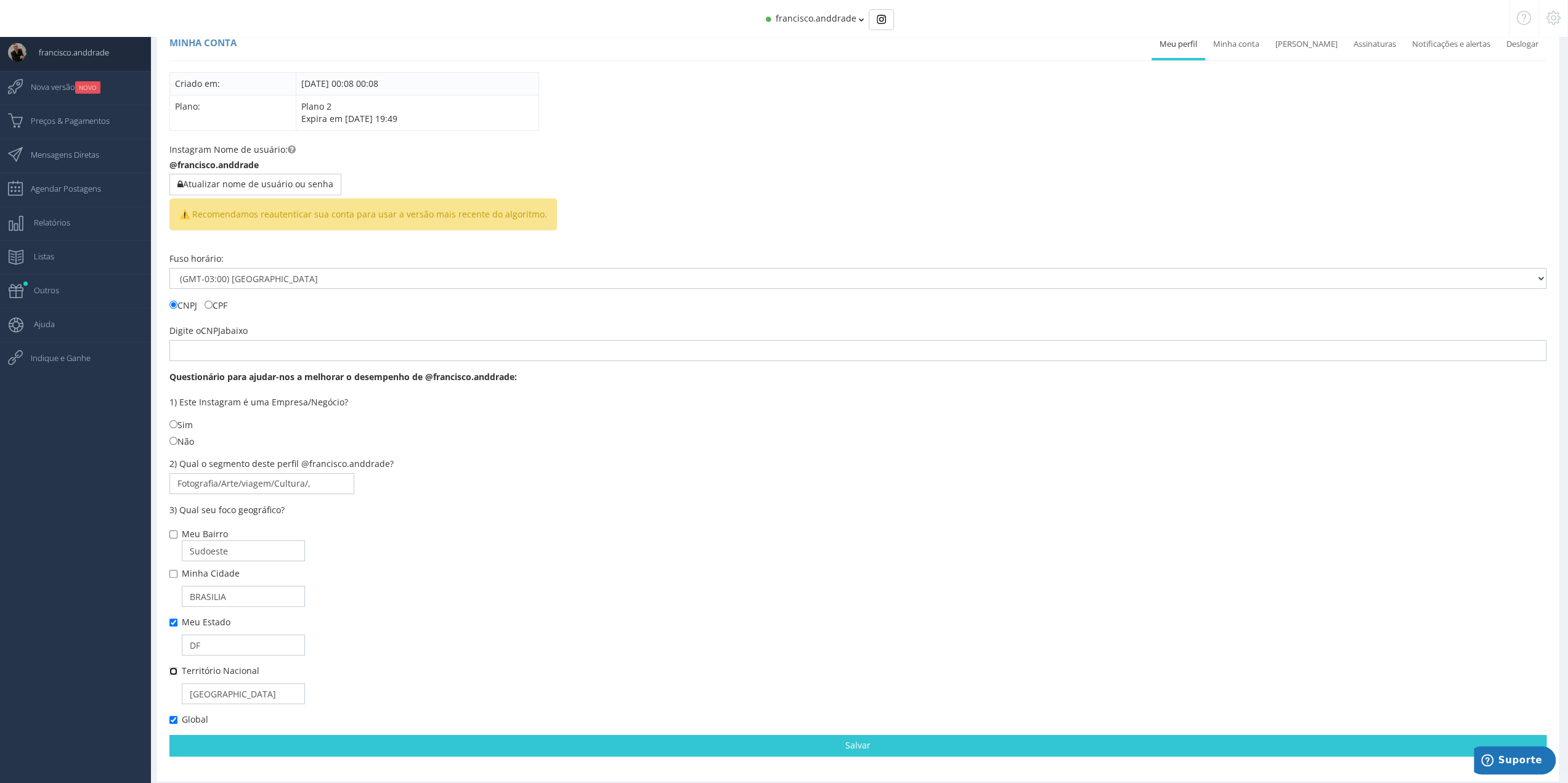
click at [172, 667] on input "Território Nacional" at bounding box center [173, 671] width 8 height 8
checkbox input "true"
click at [177, 536] on input "Meu Bairro" at bounding box center [173, 534] width 8 height 8
checkbox input "true"
click at [175, 568] on div "Meu Bairro Sudoeste [GEOGRAPHIC_DATA] [GEOGRAPHIC_DATA] Meu Estado DF Brasil Gl…" at bounding box center [858, 626] width 1377 height 198
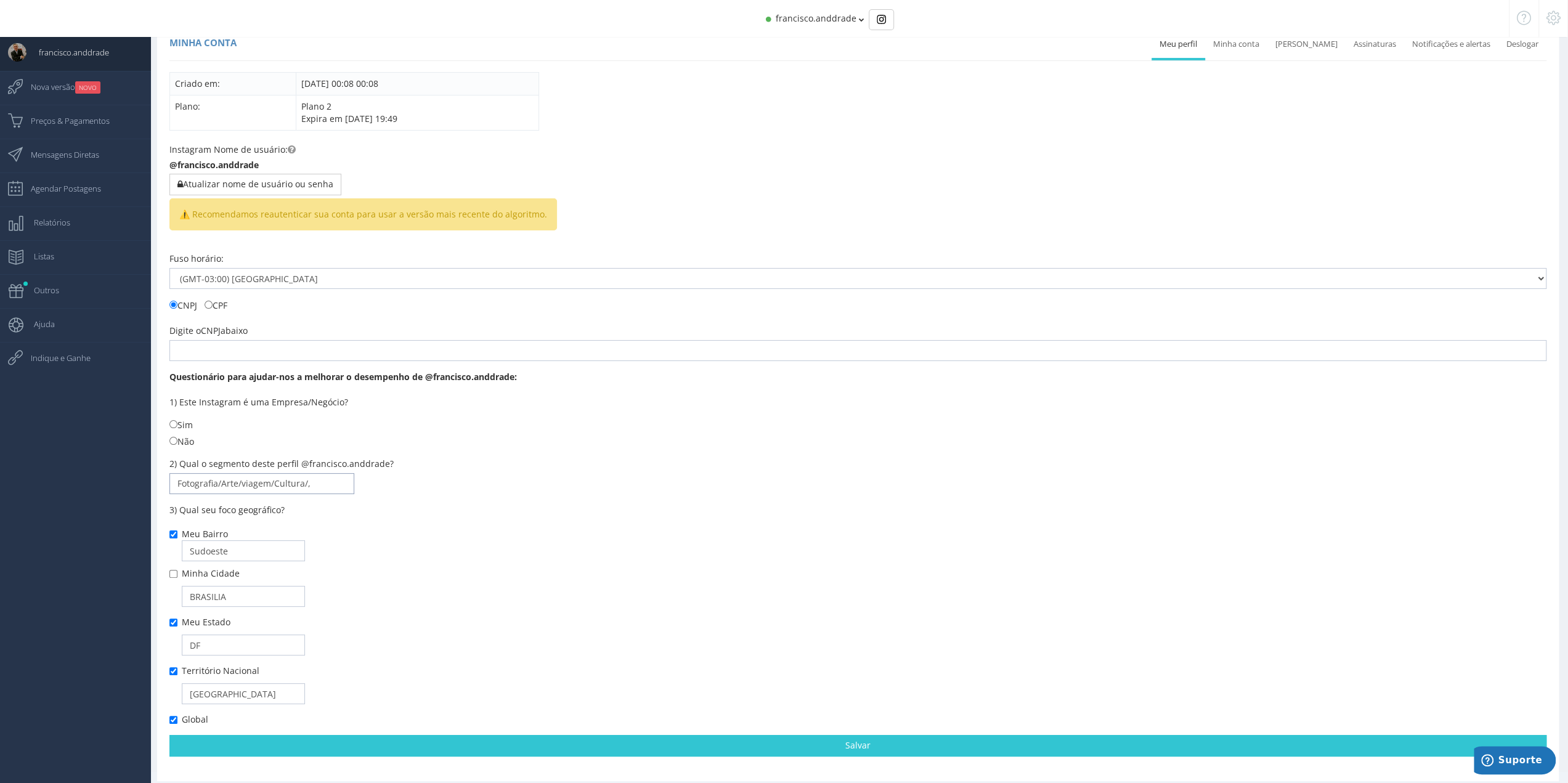
click at [319, 486] on input "Fotografia/Arte/viagem/Cultura/," at bounding box center [262, 483] width 184 height 21
drag, startPoint x: 314, startPoint y: 485, endPoint x: 104, endPoint y: 476, distance: 210.2
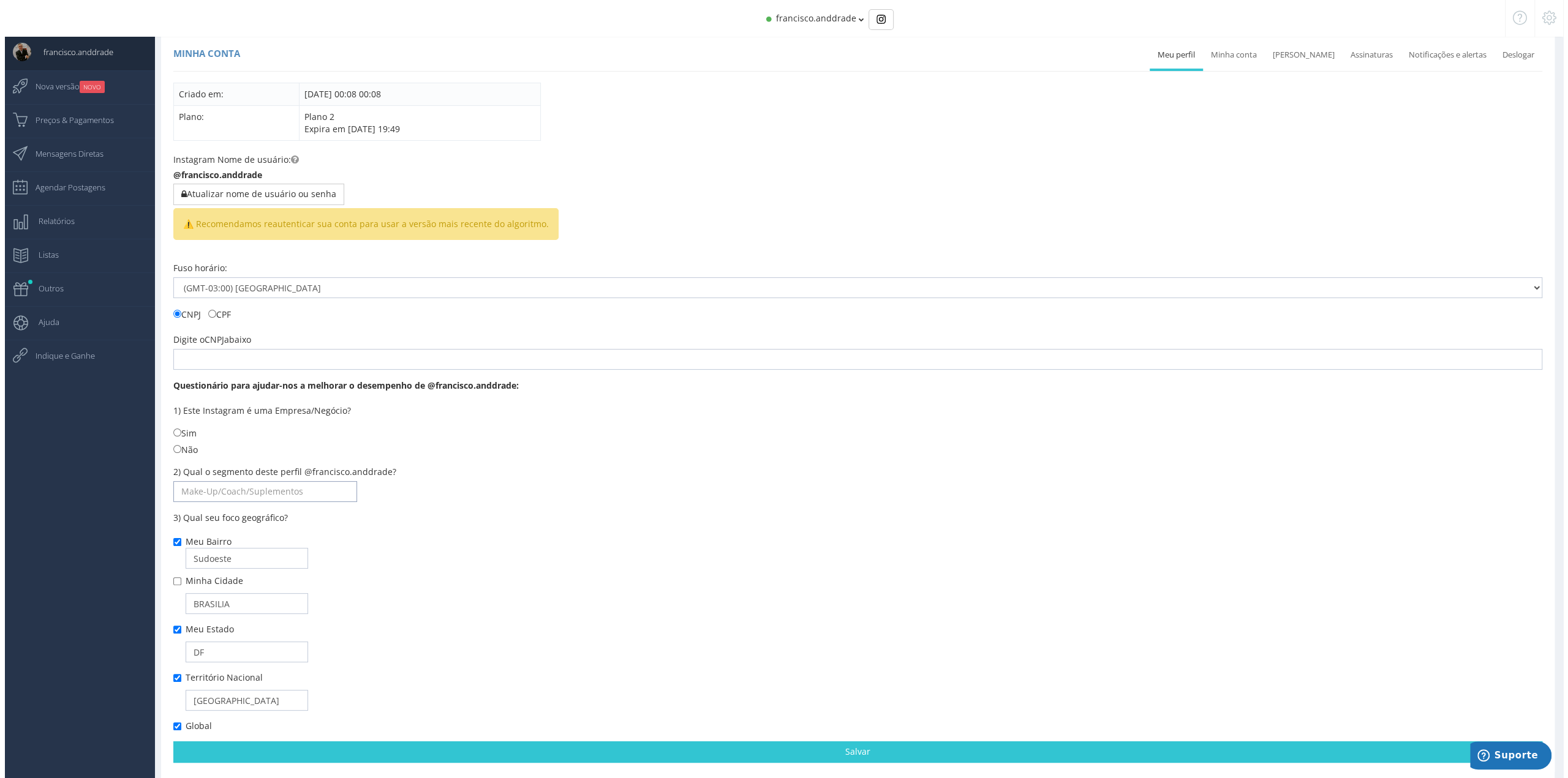
scroll to position [0, 0]
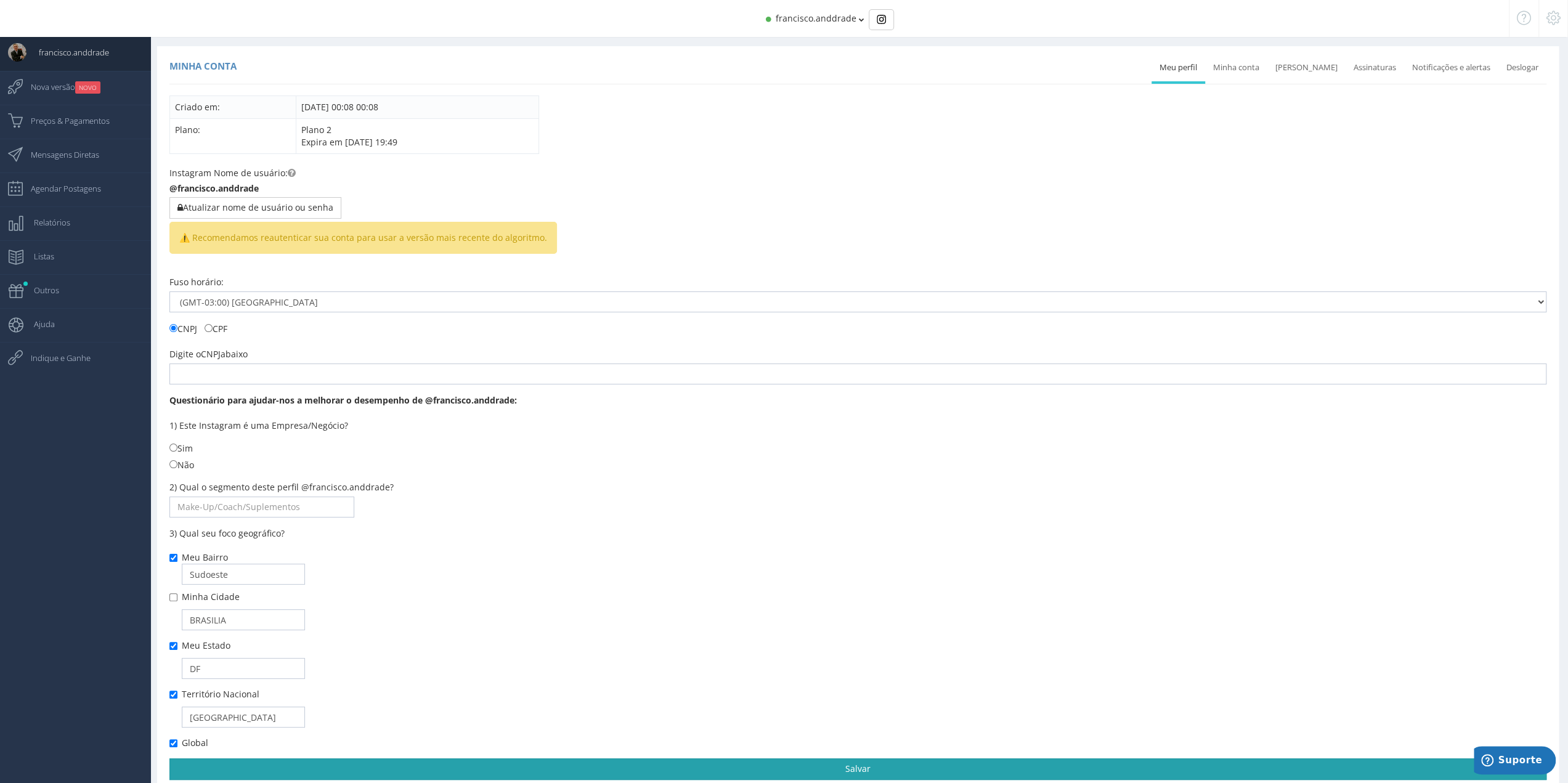
click at [813, 761] on link "Salvar" at bounding box center [858, 769] width 1377 height 21
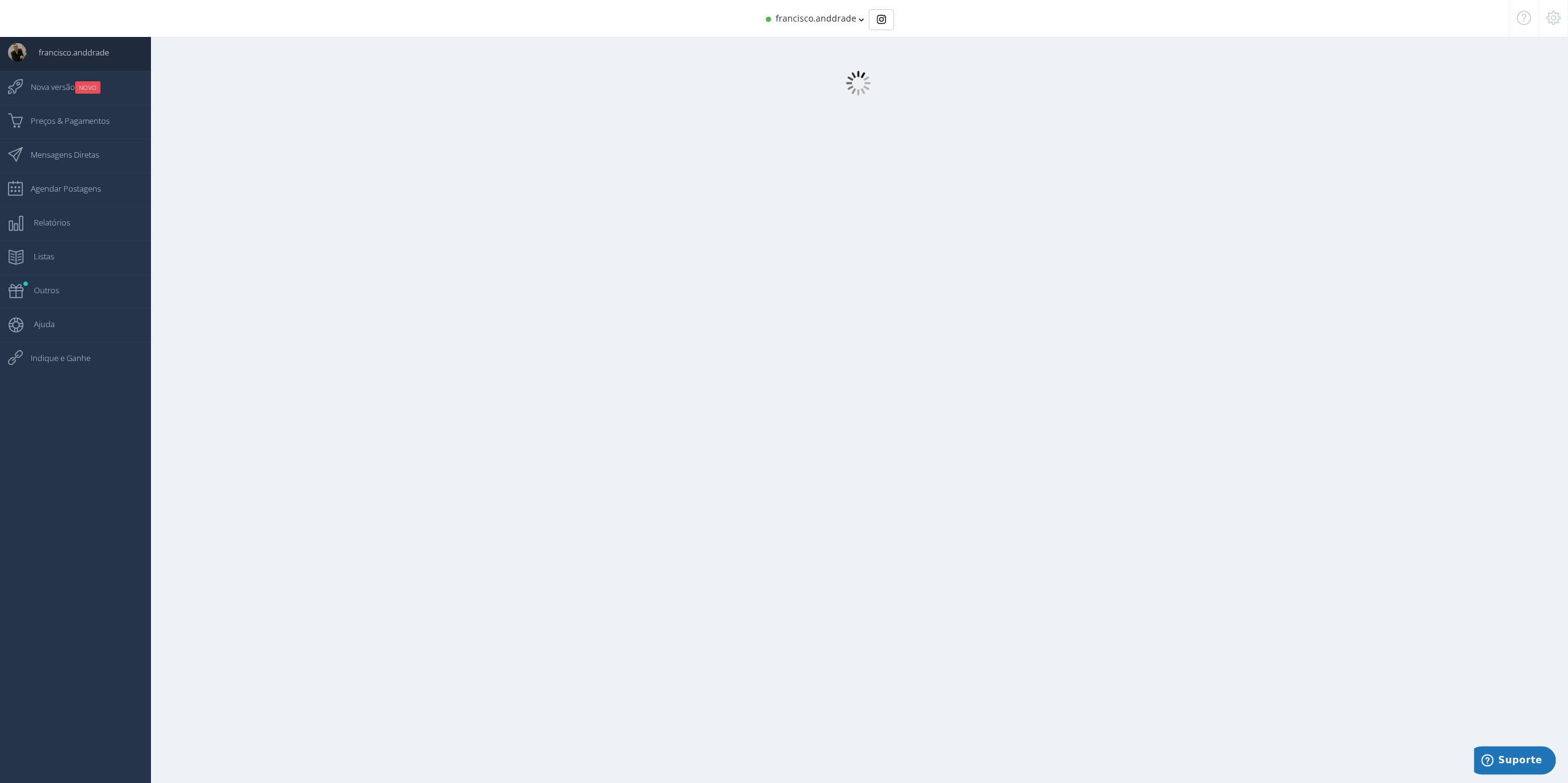
click at [1552, 20] on icon at bounding box center [1554, 18] width 14 height 9
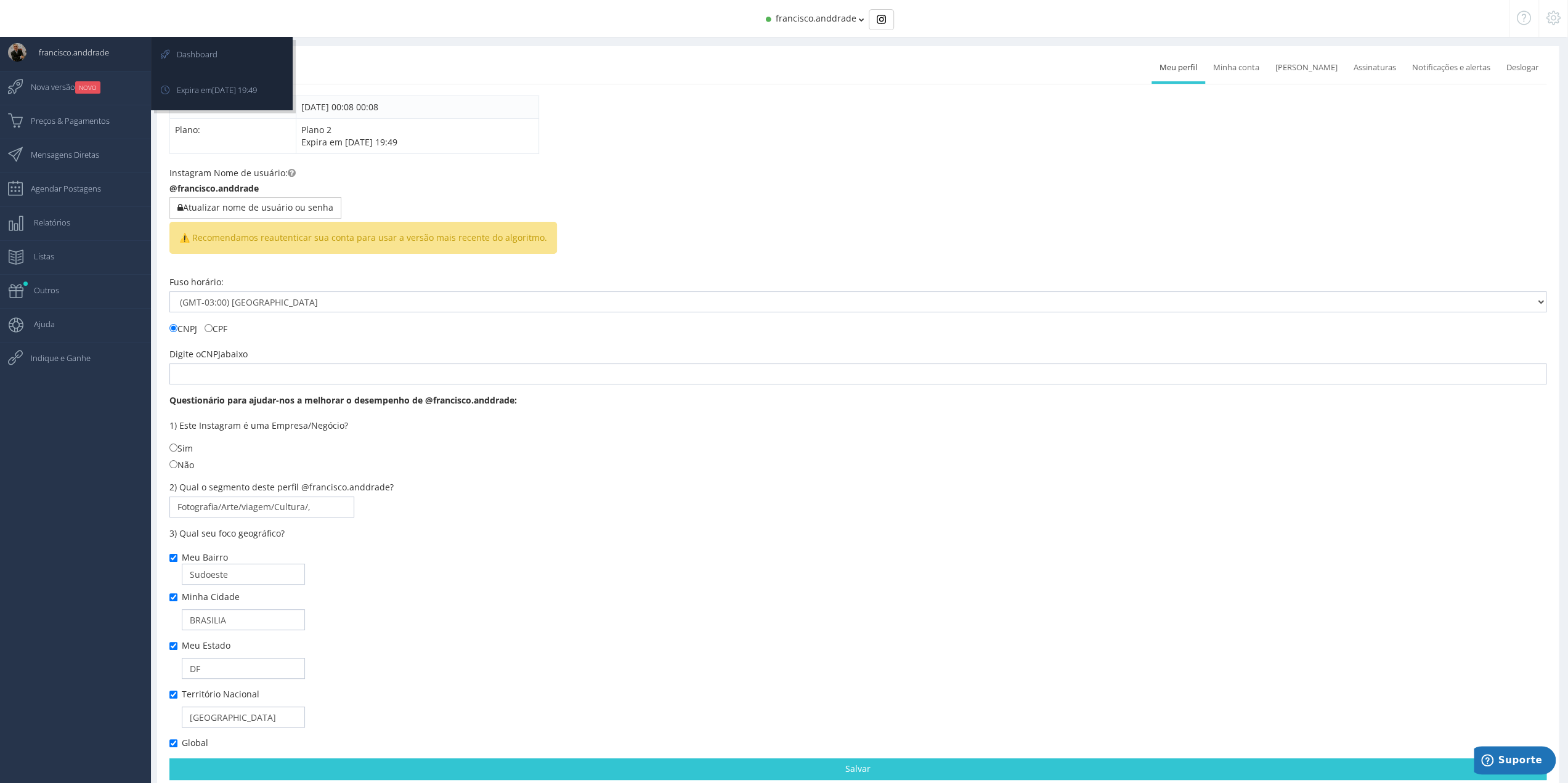
click at [20, 54] on img at bounding box center [17, 52] width 19 height 19
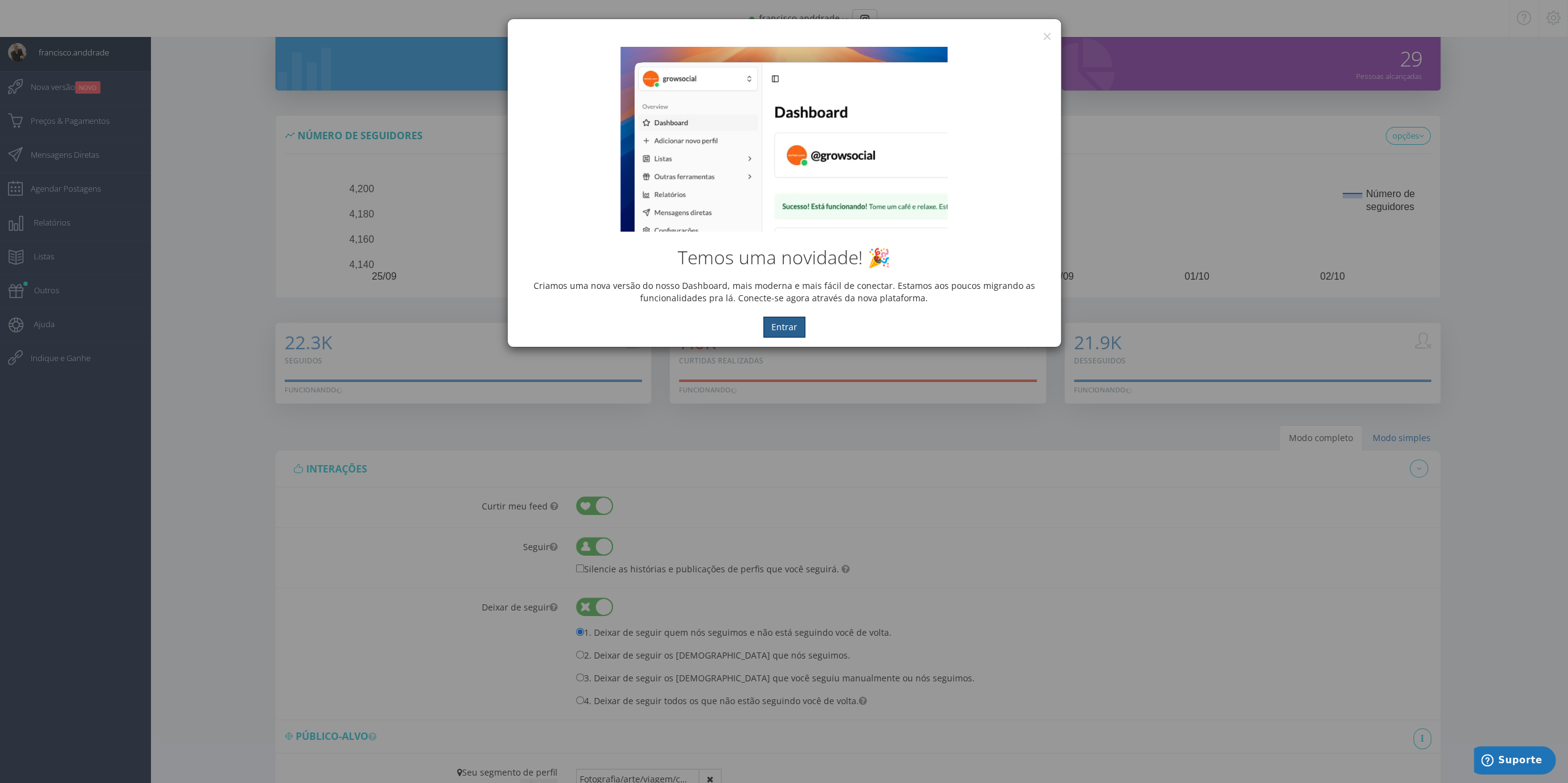
scroll to position [184, 0]
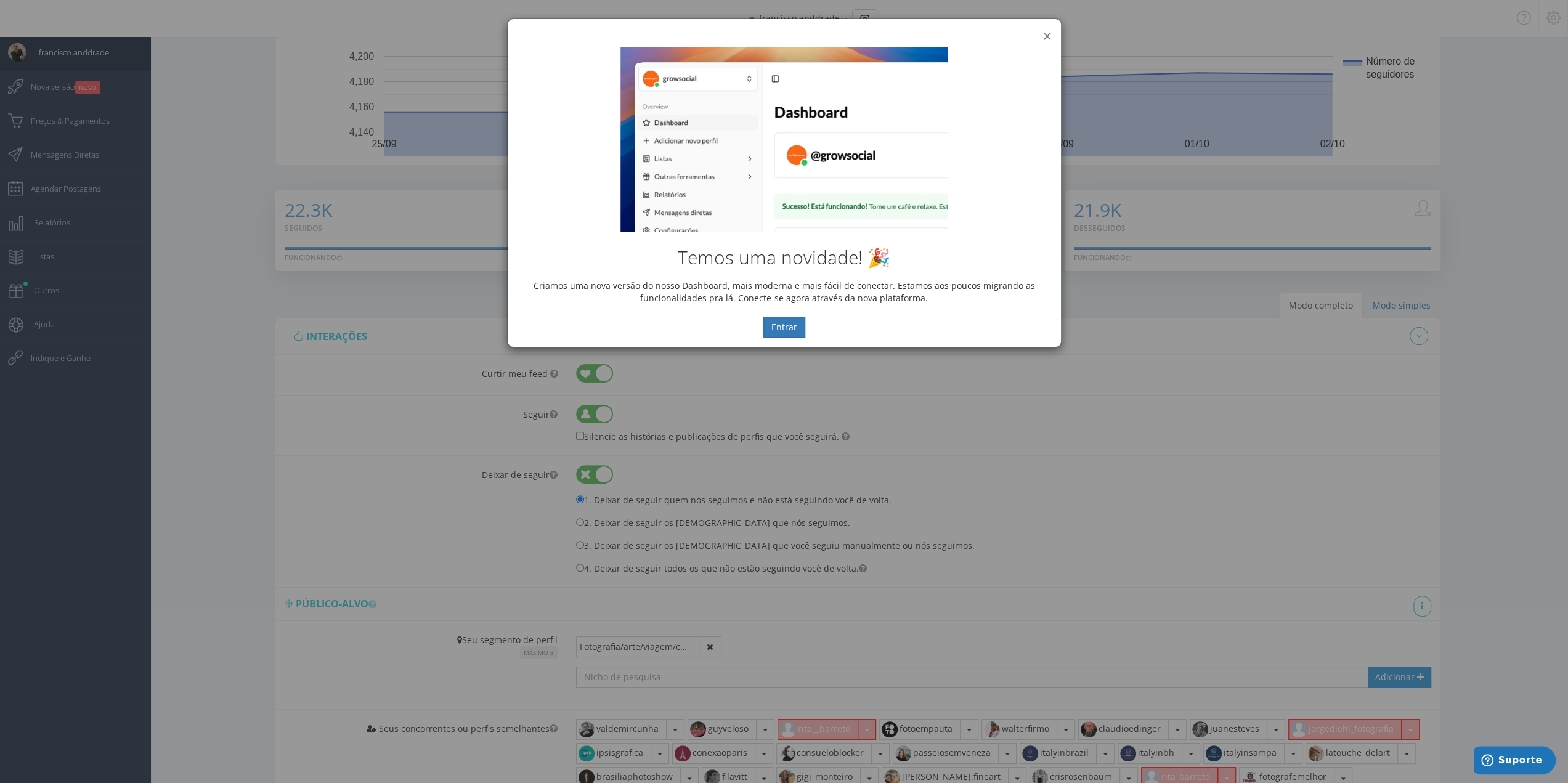
click at [1043, 36] on button "×" at bounding box center [1047, 36] width 9 height 16
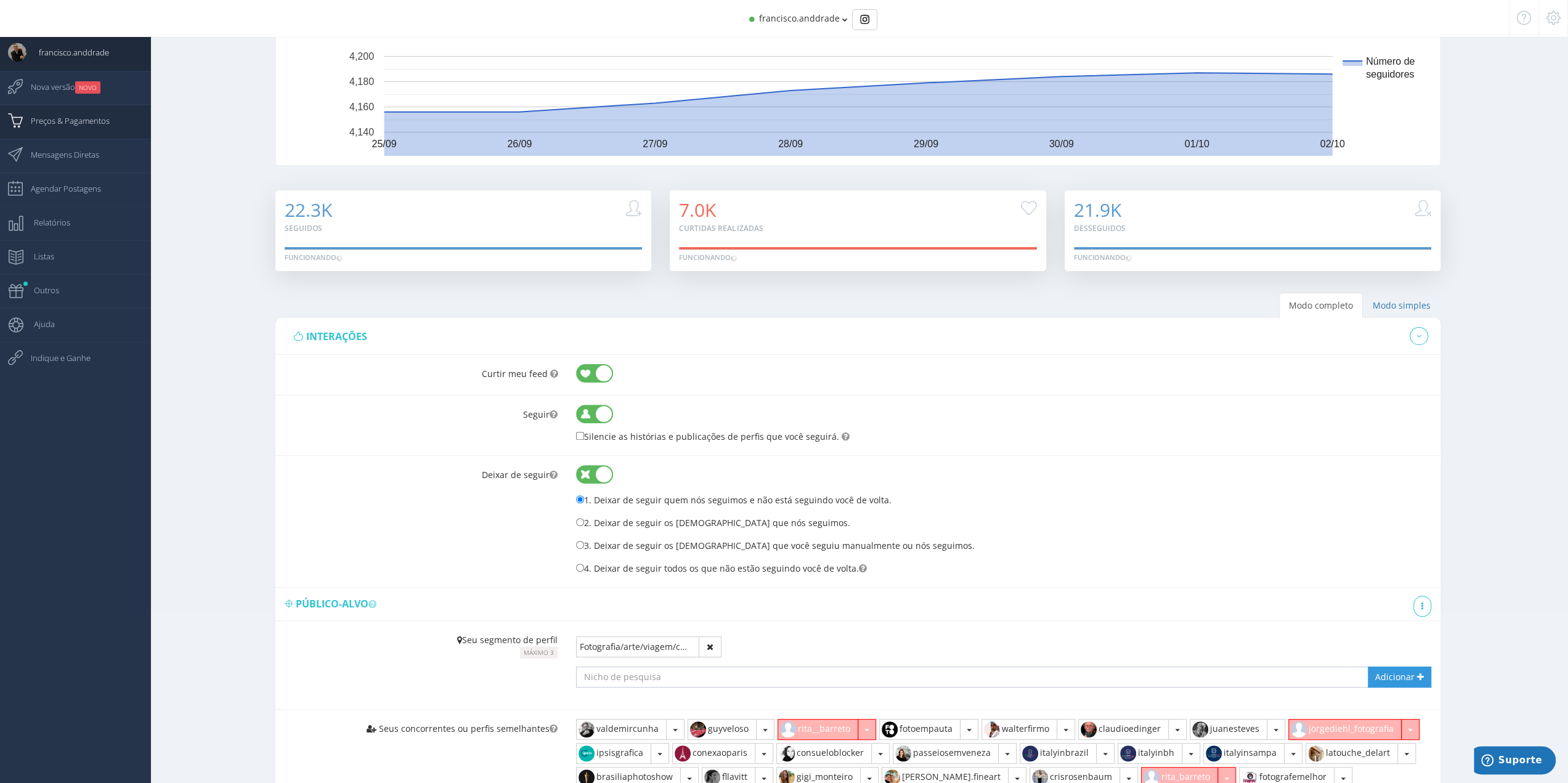
click at [98, 124] on span "Preços & Pagamentos" at bounding box center [64, 120] width 92 height 31
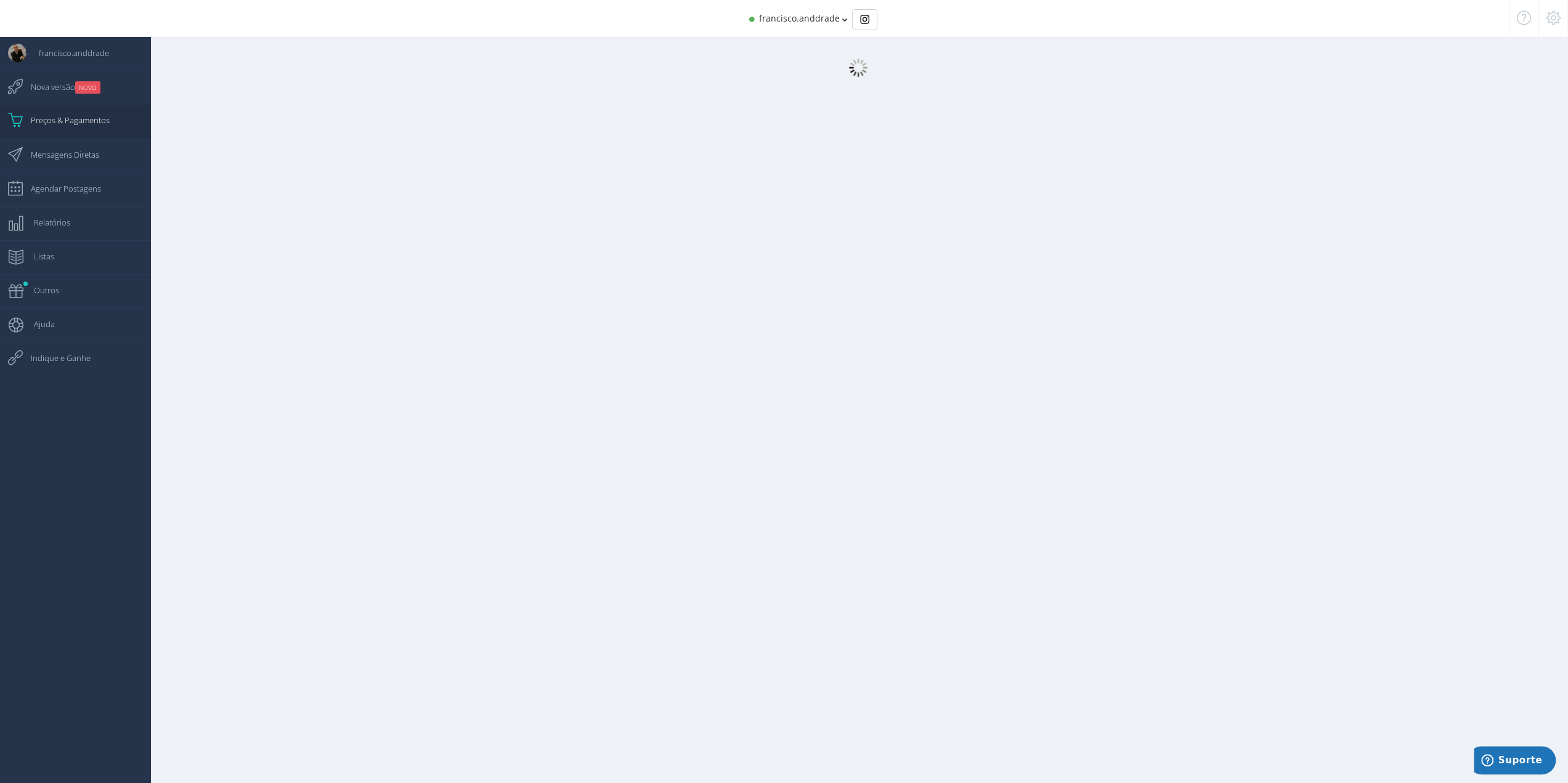
scroll to position [12, 0]
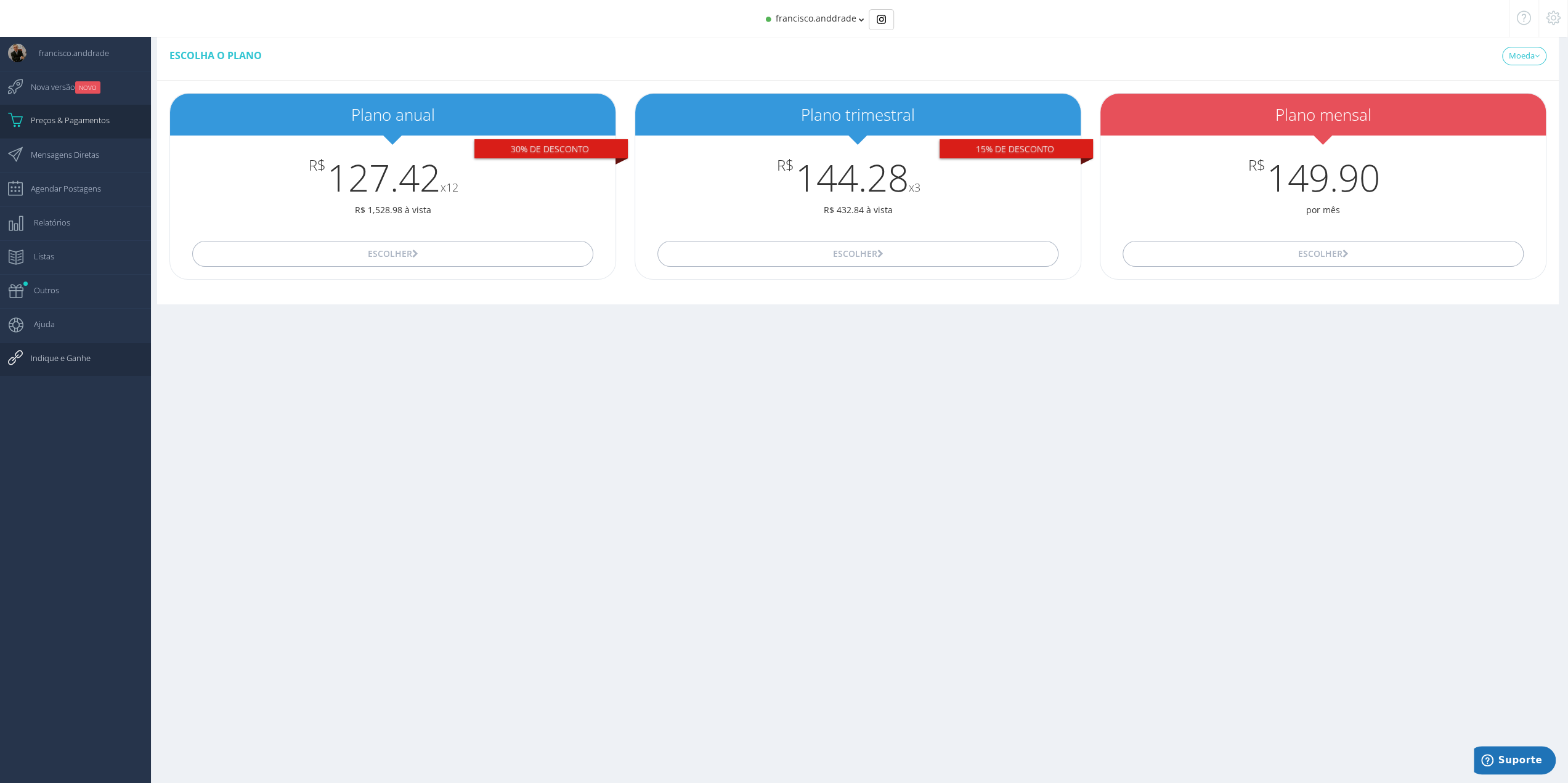
click at [37, 356] on span "Indique e Ganhe" at bounding box center [54, 358] width 72 height 31
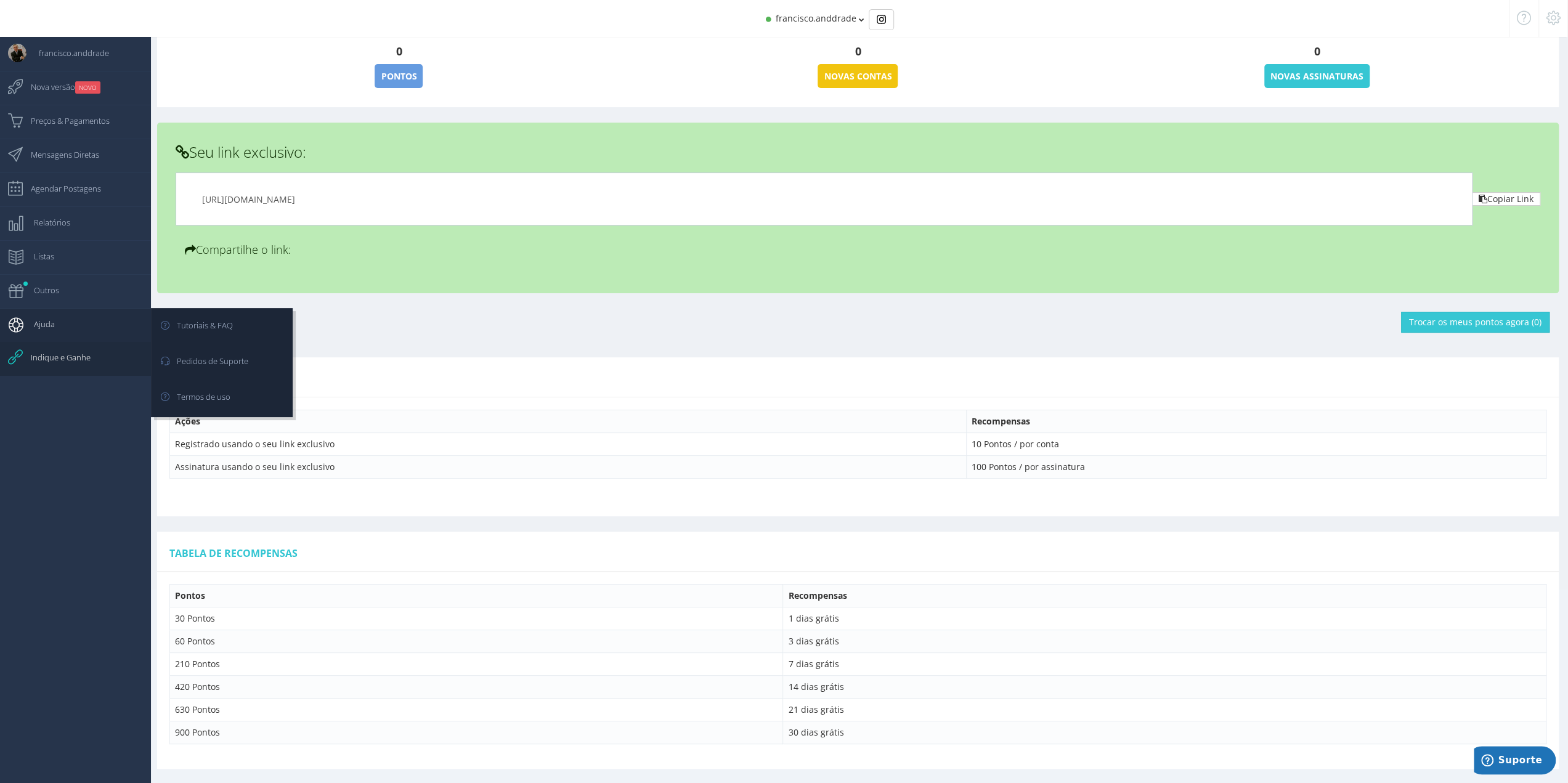
scroll to position [97, 0]
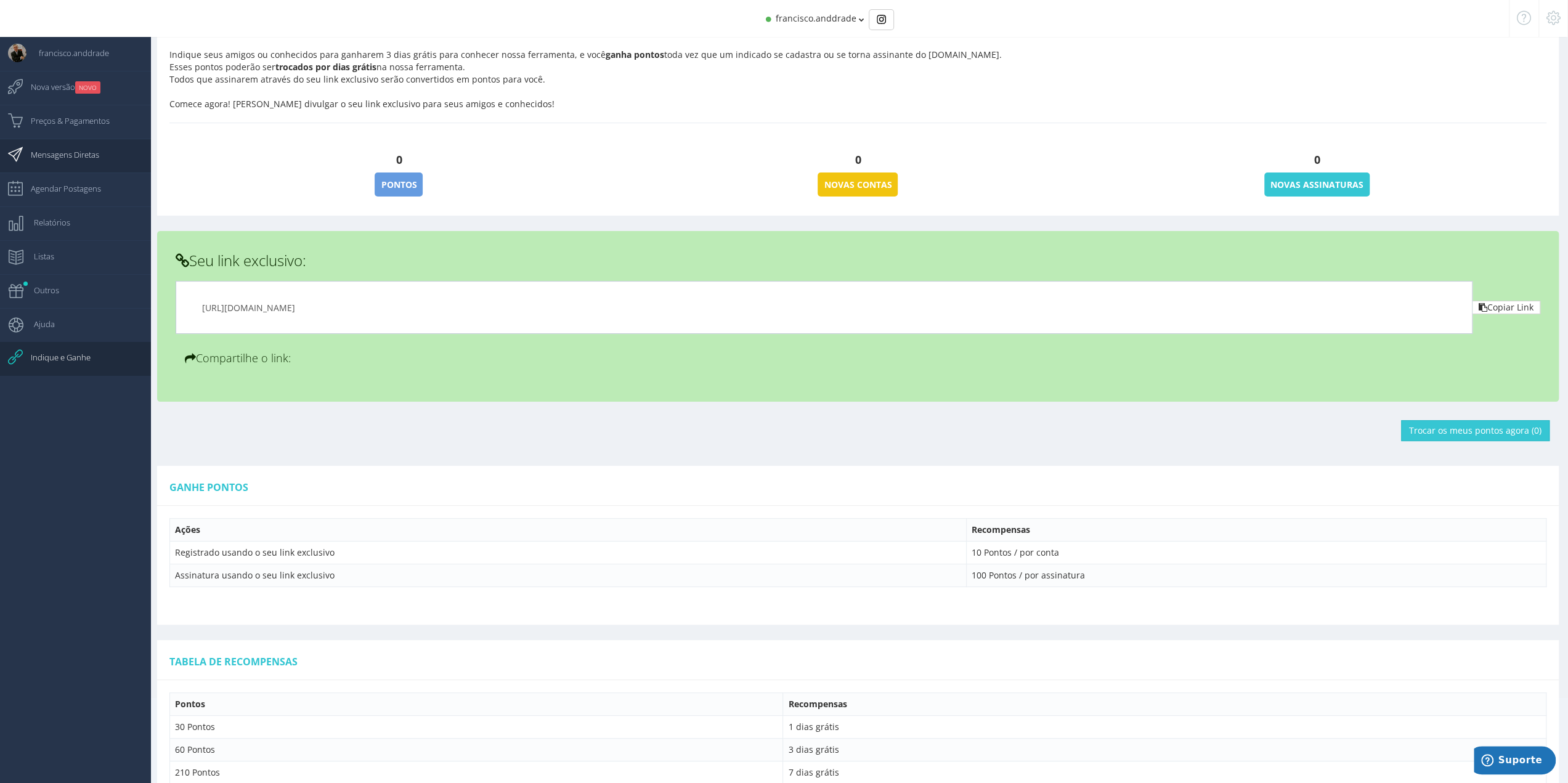
click at [87, 162] on span "Mensagens Diretas" at bounding box center [59, 154] width 81 height 31
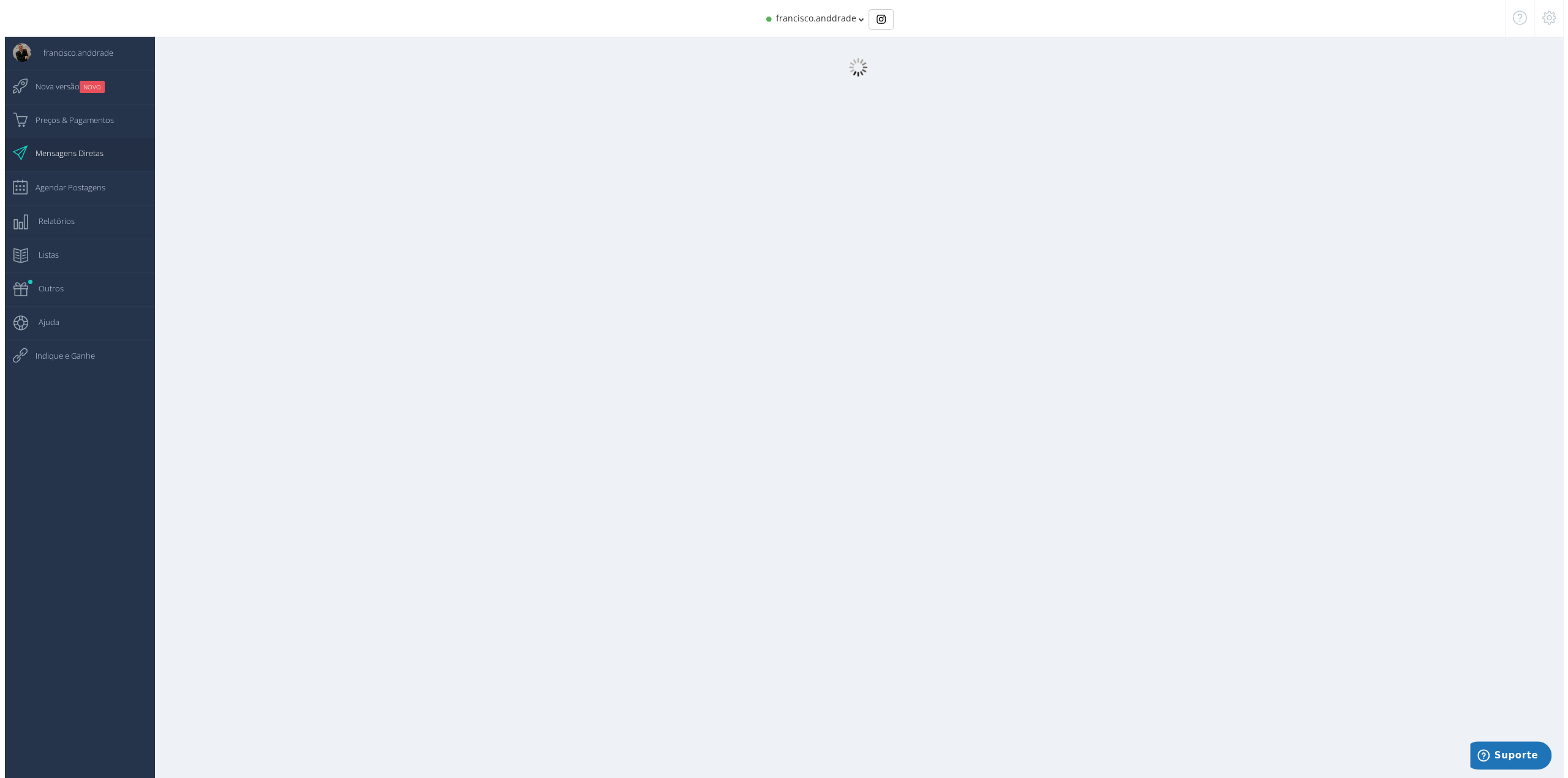
scroll to position [12, 0]
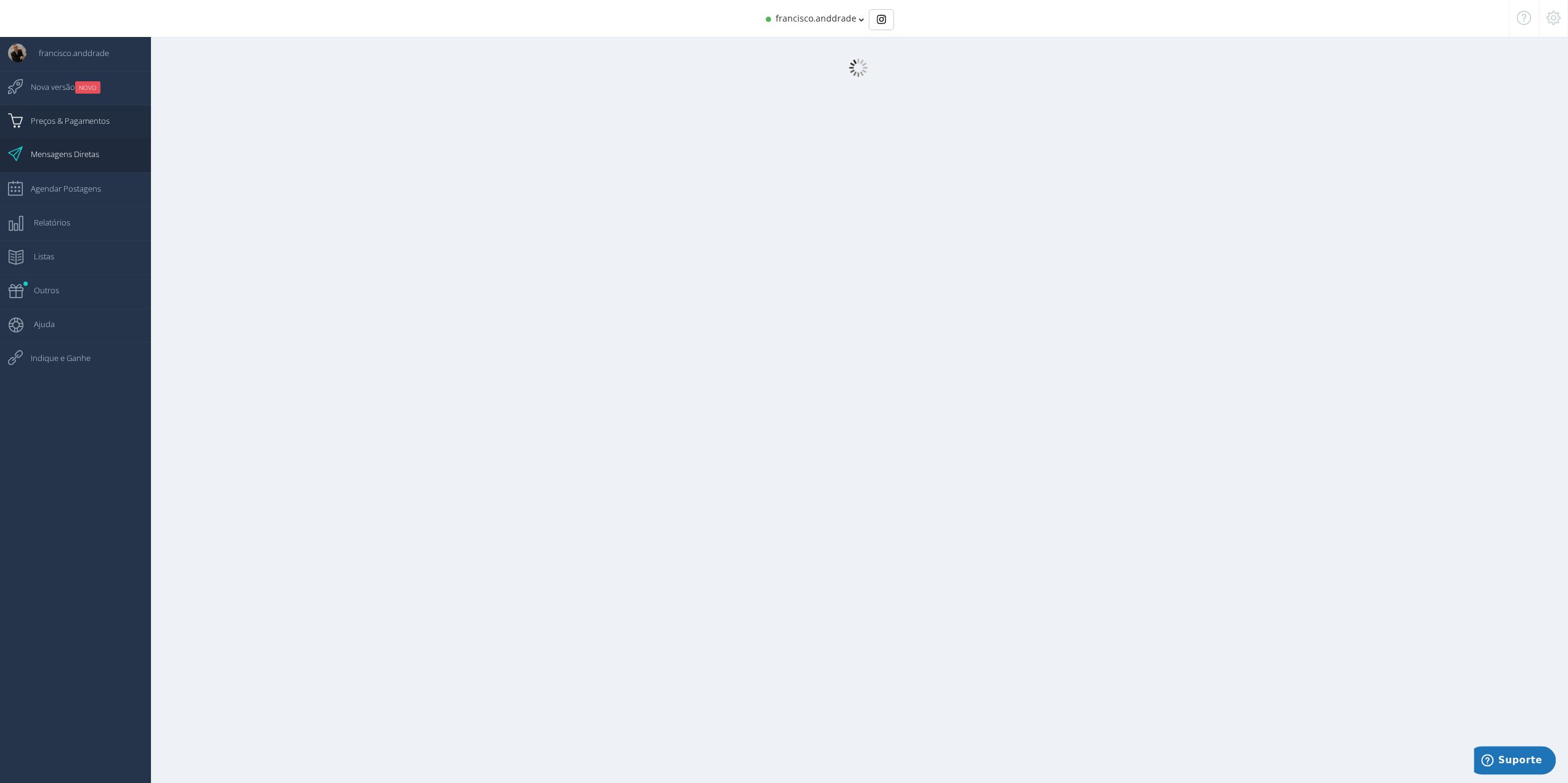
click at [92, 124] on span "Preços & Pagamentos" at bounding box center [64, 120] width 92 height 31
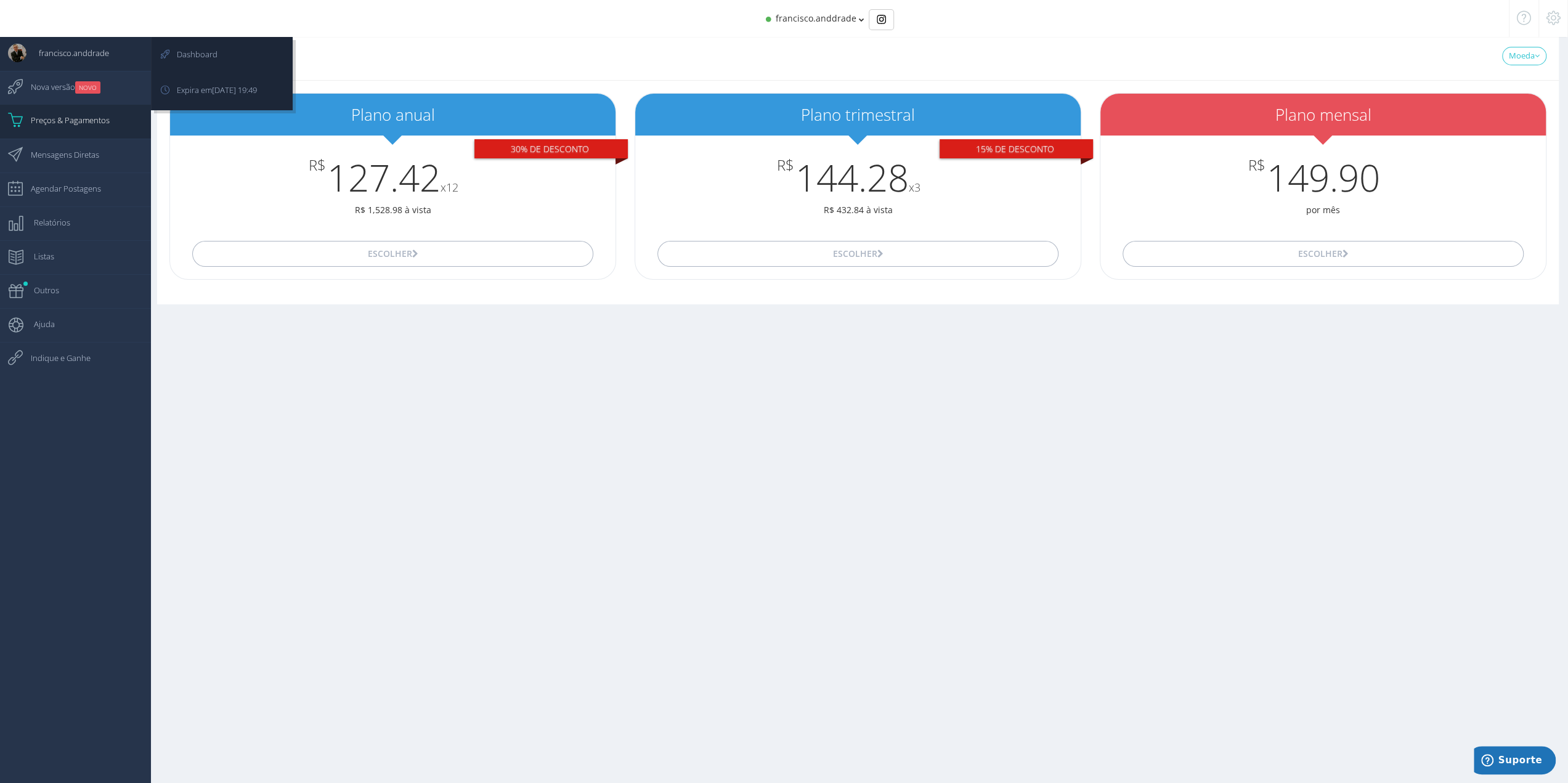
click at [55, 59] on span "francisco.anddrade" at bounding box center [67, 53] width 82 height 31
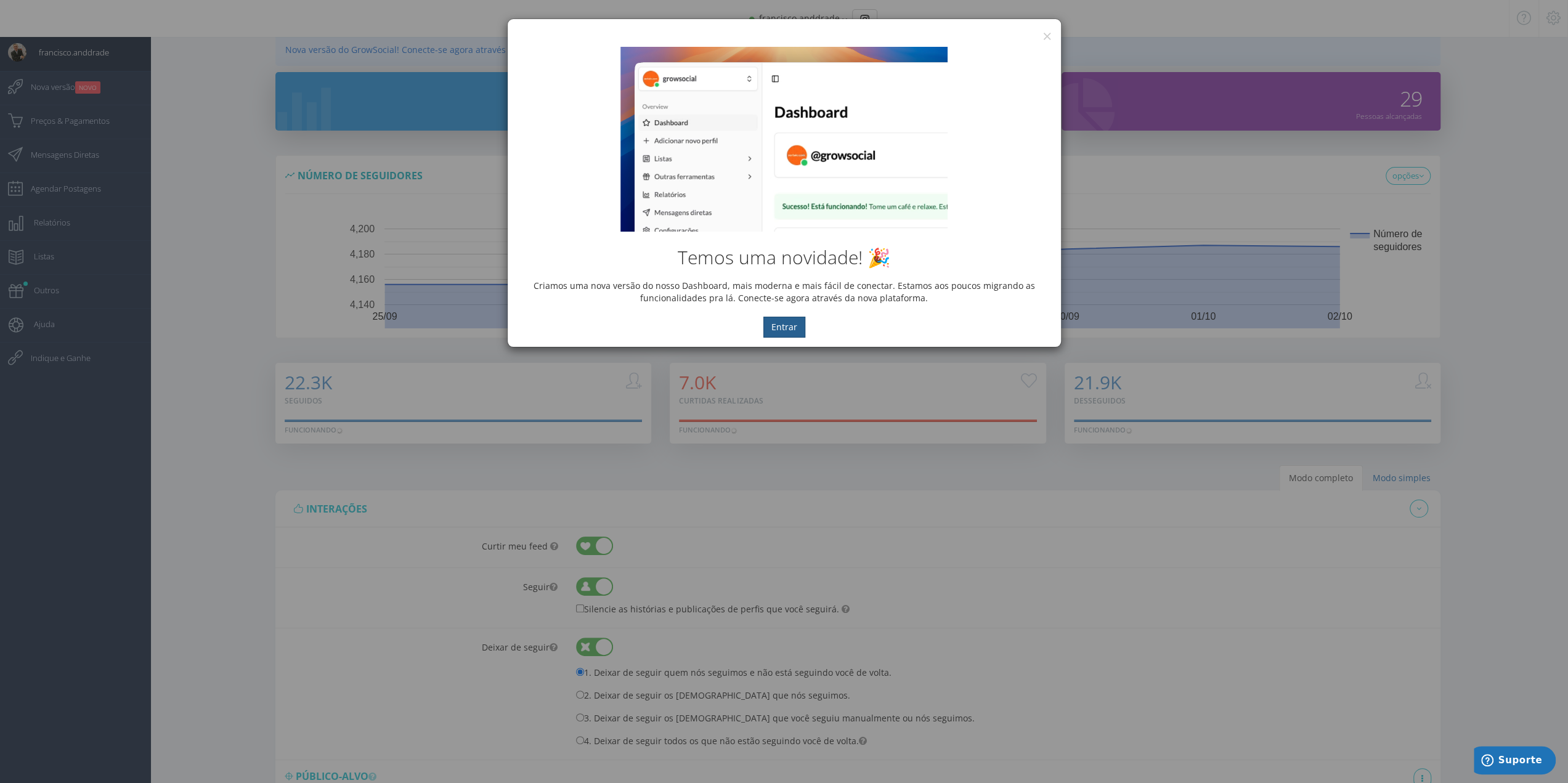
click at [782, 323] on button "Entrar" at bounding box center [784, 327] width 42 height 21
click at [1045, 36] on button "×" at bounding box center [1047, 36] width 9 height 16
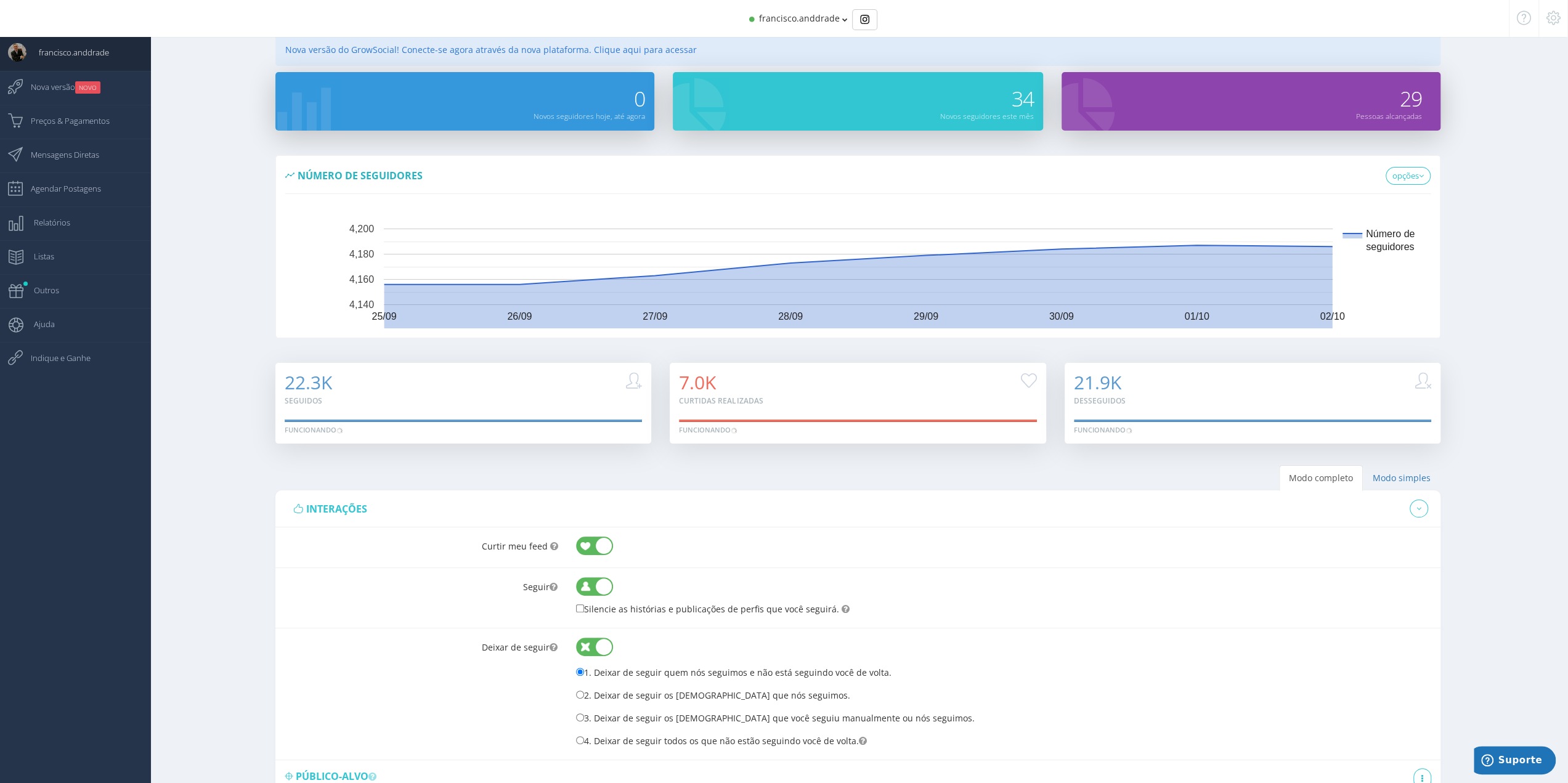
click at [1556, 21] on icon at bounding box center [1554, 18] width 14 height 9
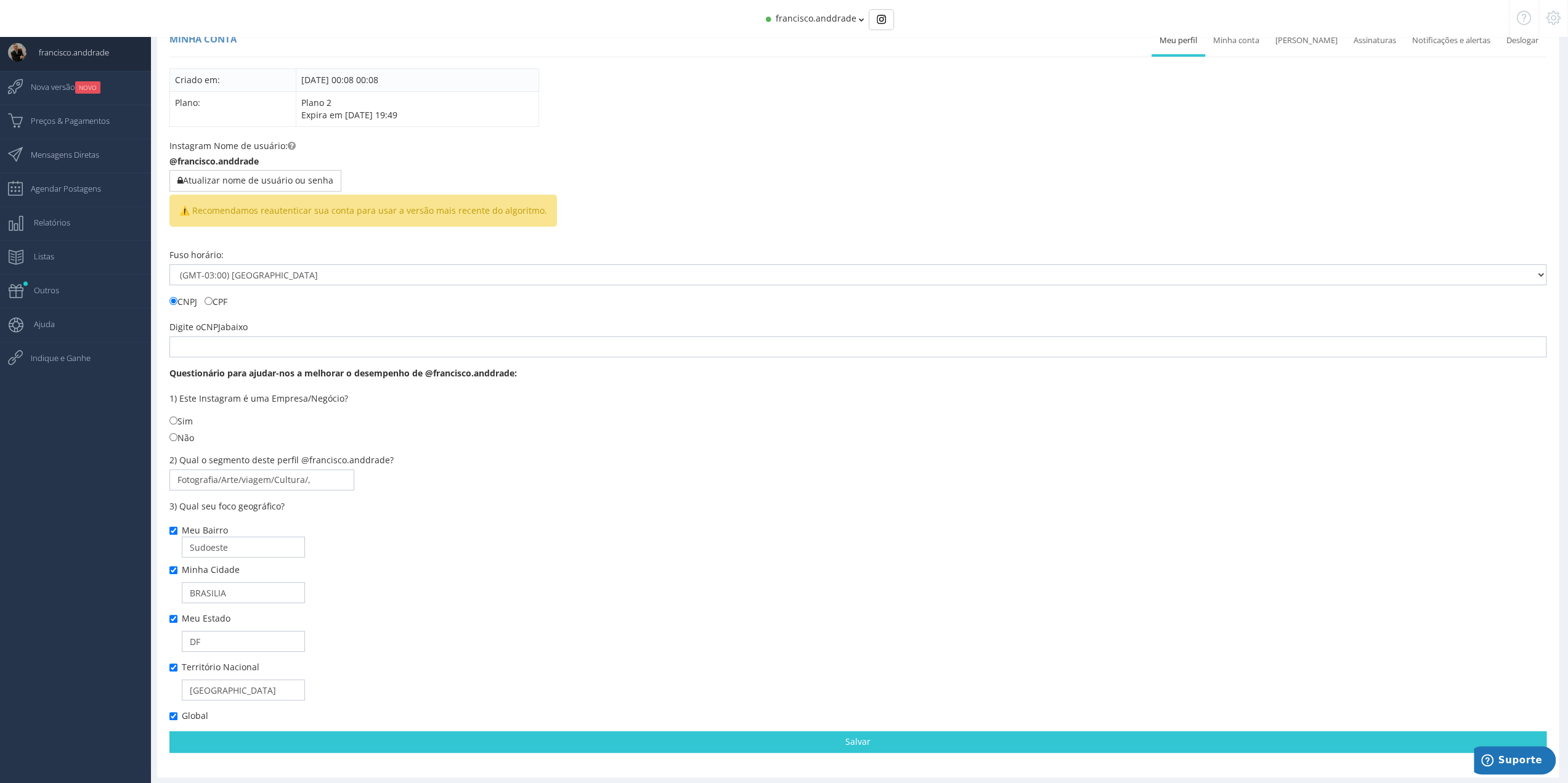
scroll to position [35, 0]
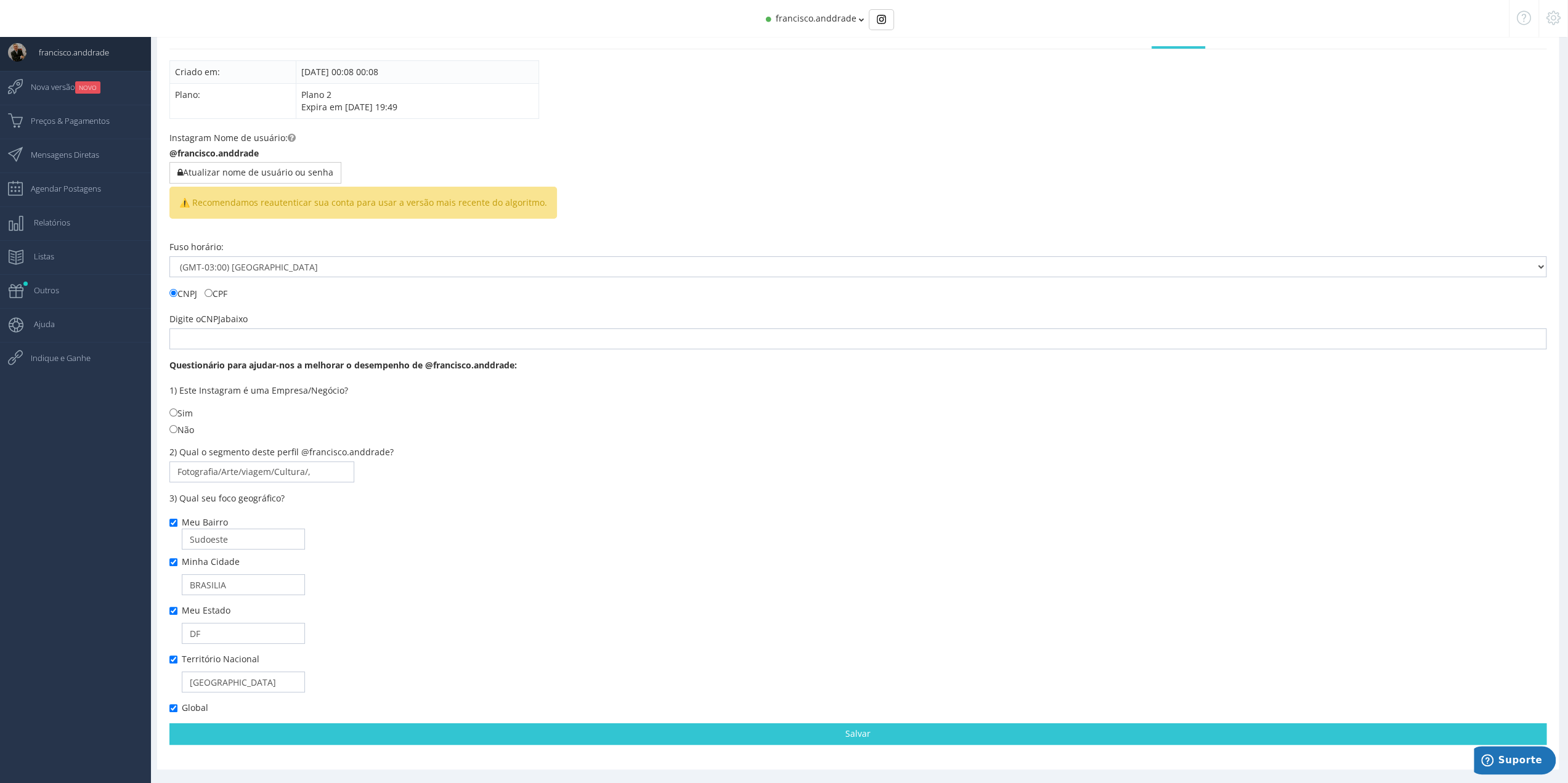
click at [1547, 19] on icon at bounding box center [1554, 18] width 14 height 9
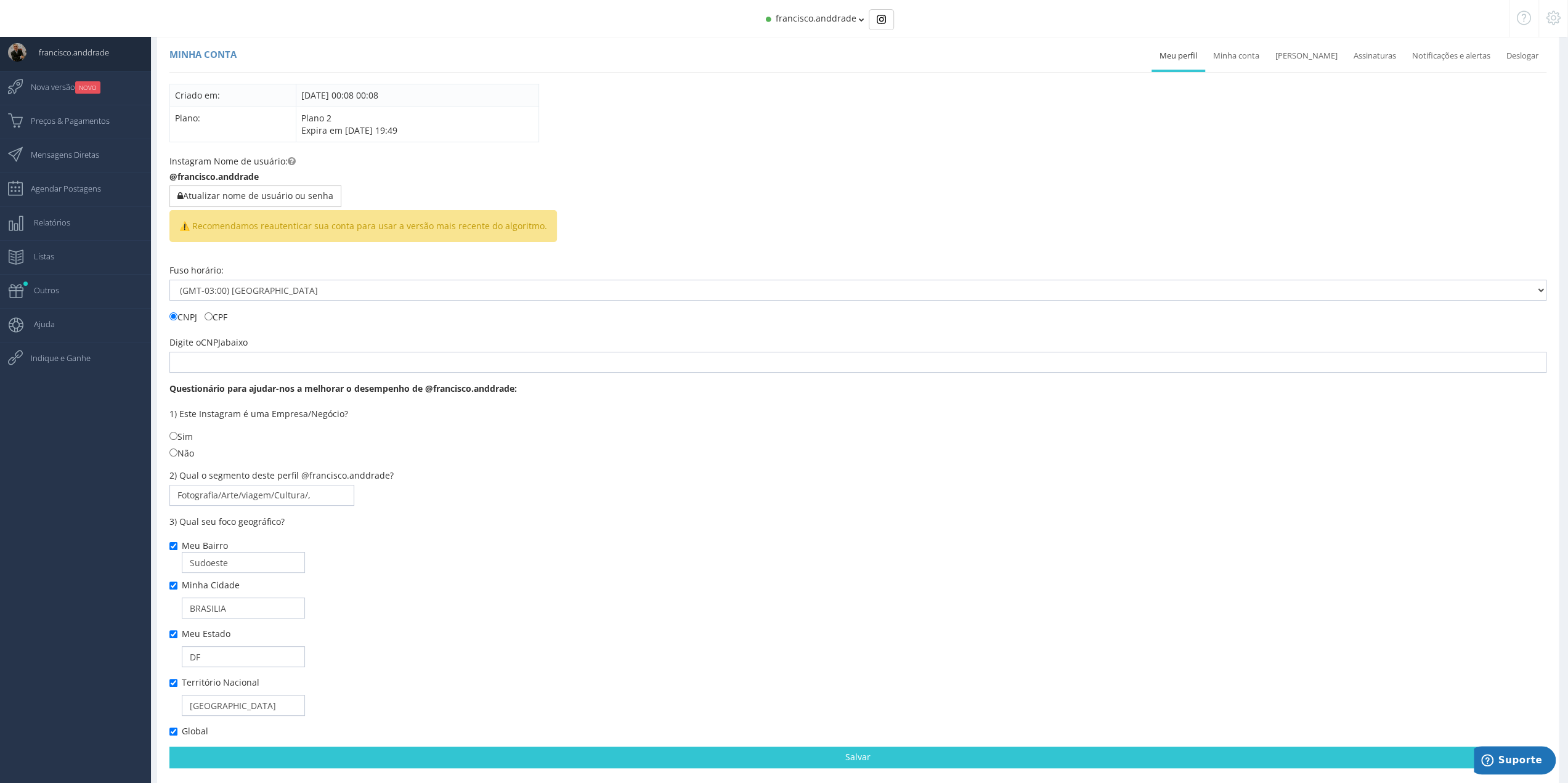
scroll to position [0, 0]
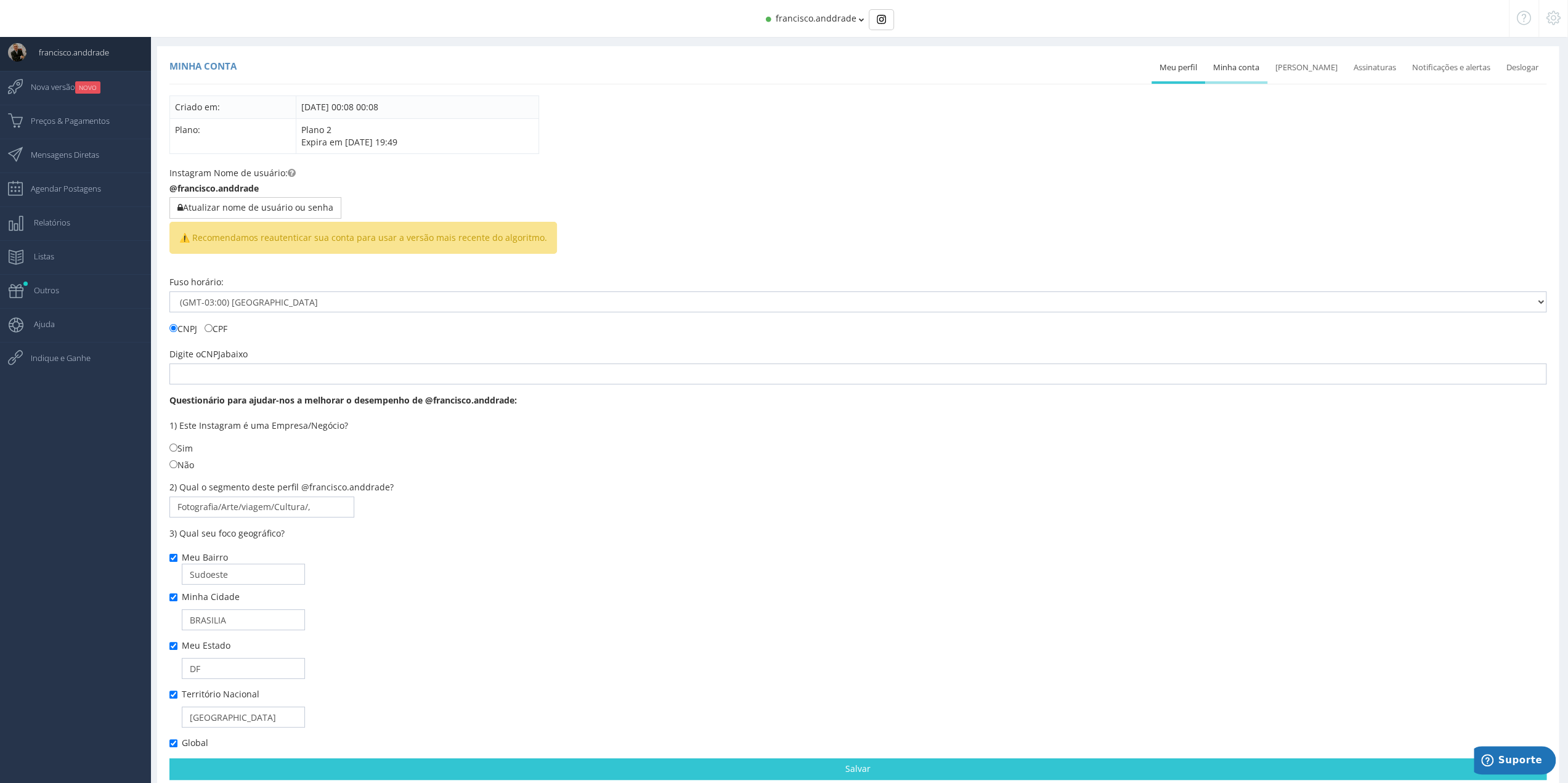
click at [1267, 71] on link "Minha conta" at bounding box center [1236, 68] width 62 height 27
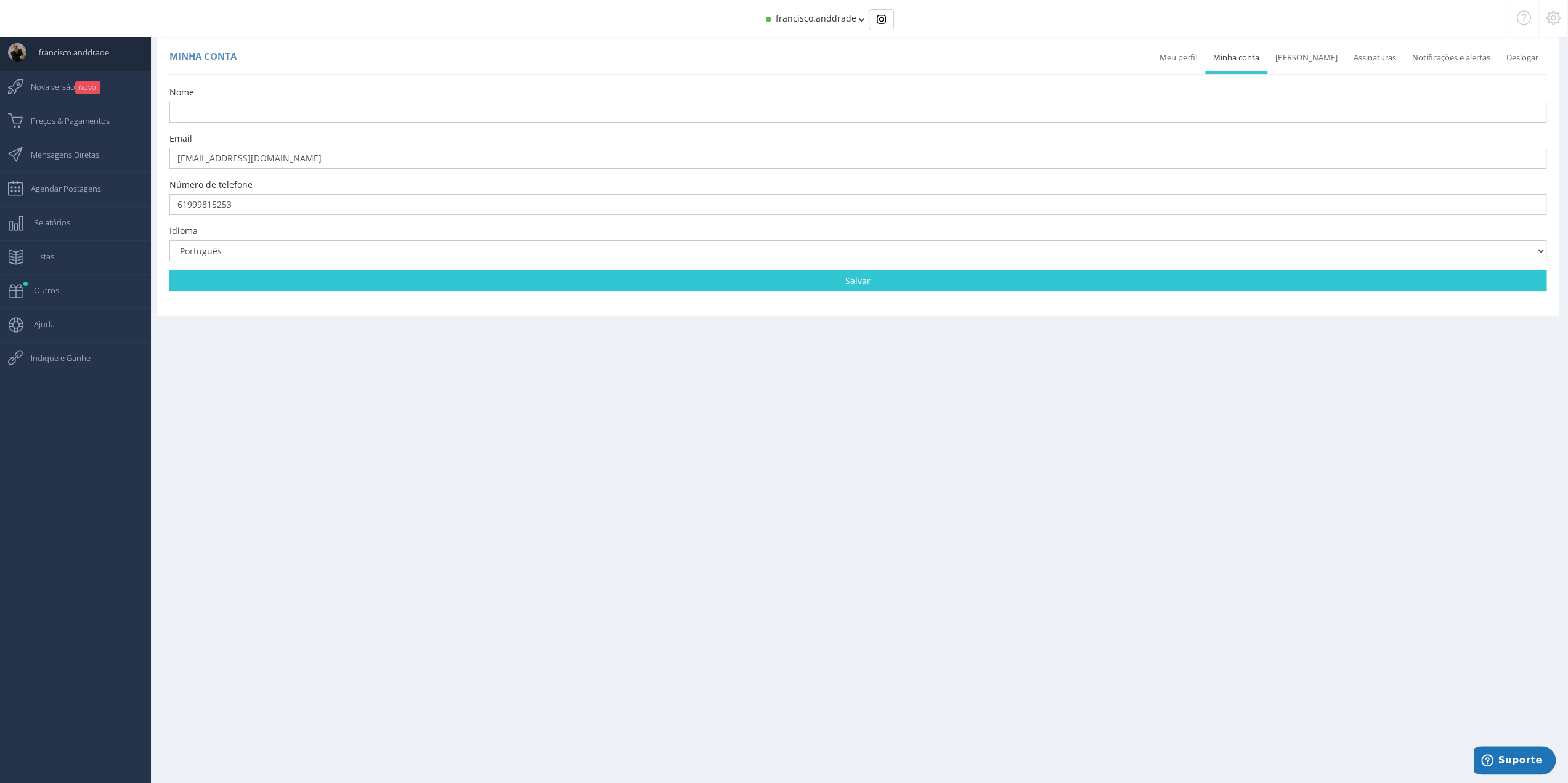
scroll to position [12, 0]
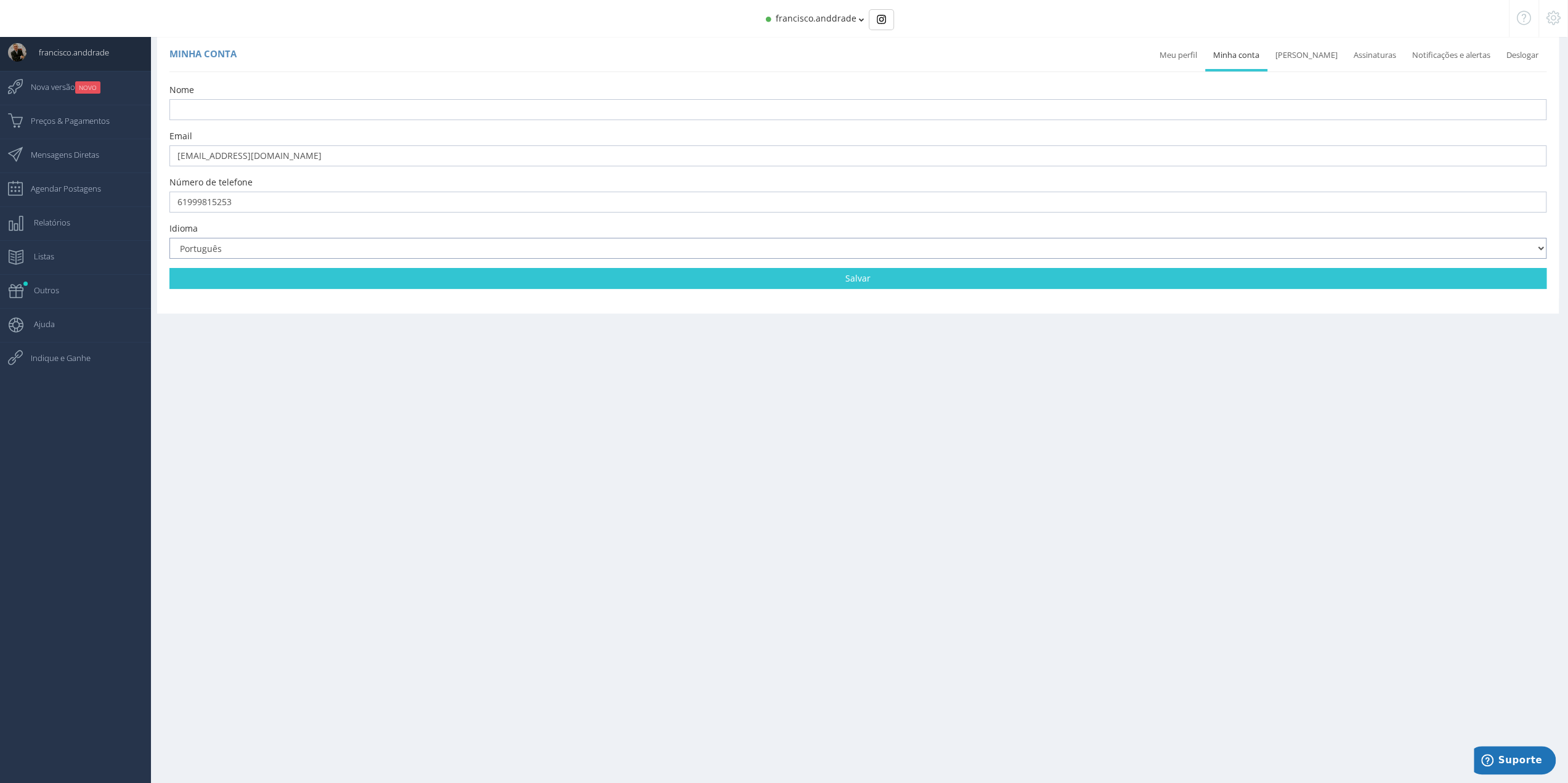
click at [1520, 252] on select "Português English Español Russian Français" at bounding box center [858, 248] width 1377 height 21
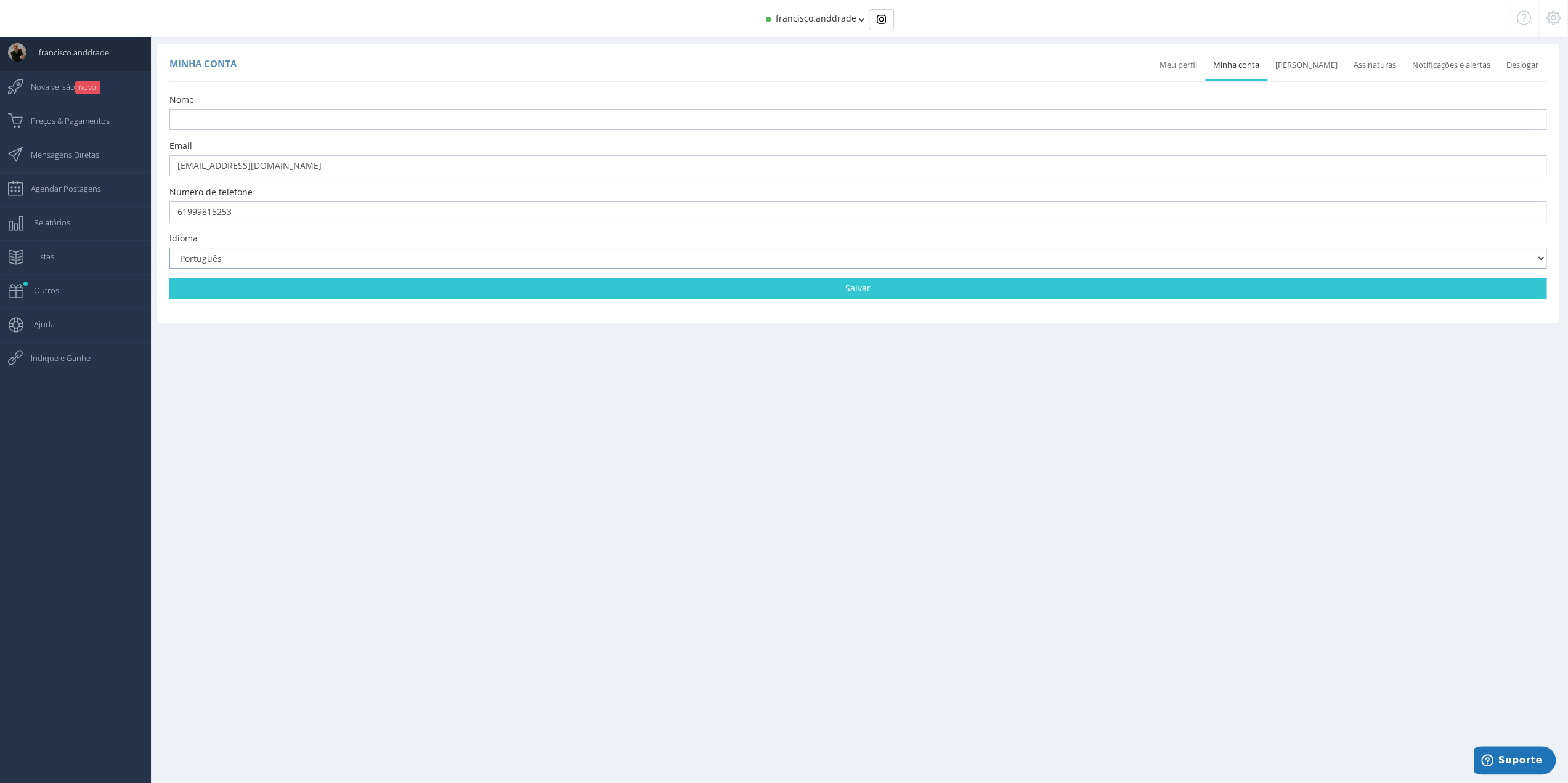
scroll to position [0, 0]
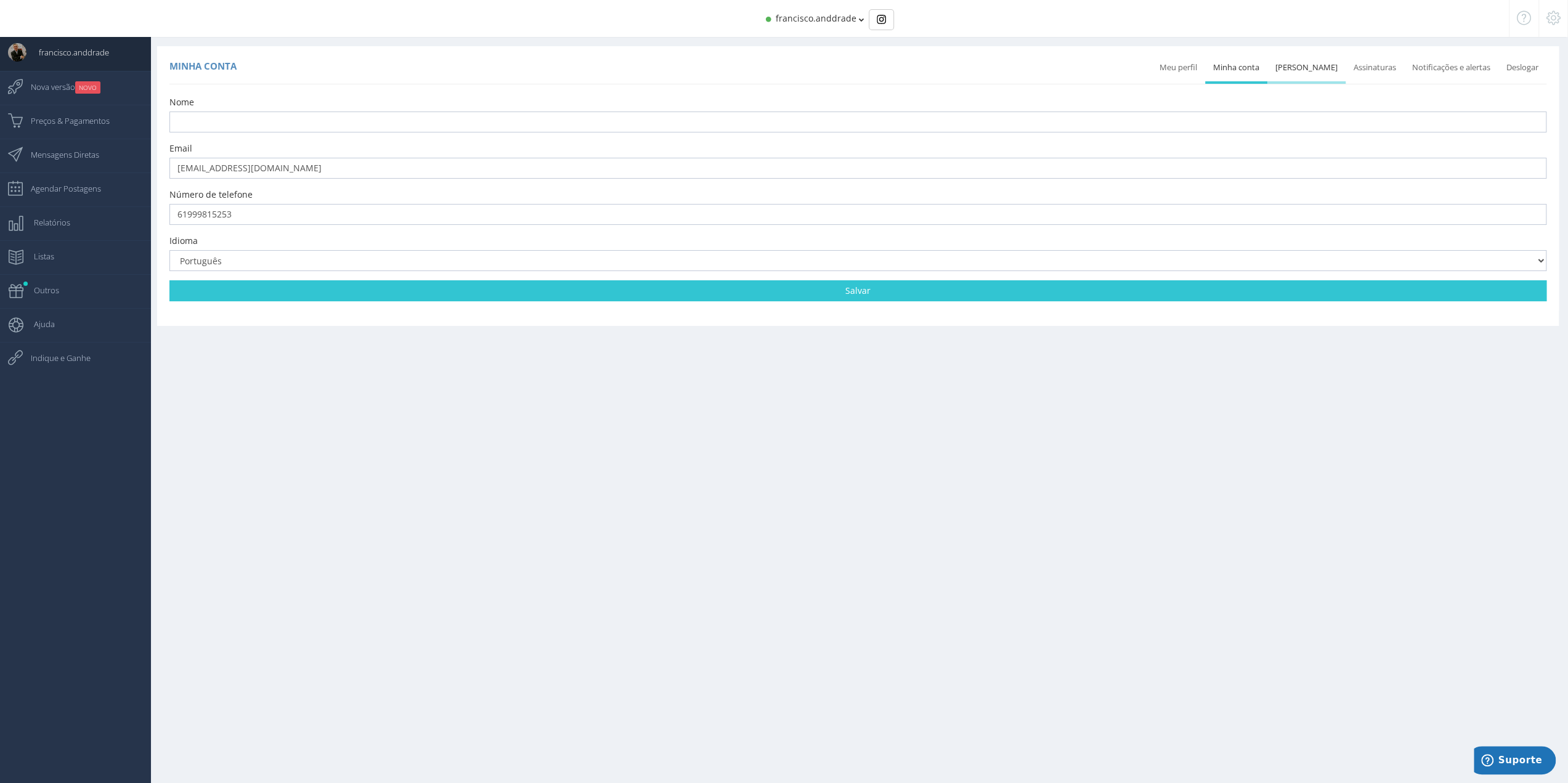
click at [1301, 72] on link "[PERSON_NAME]" at bounding box center [1306, 68] width 78 height 27
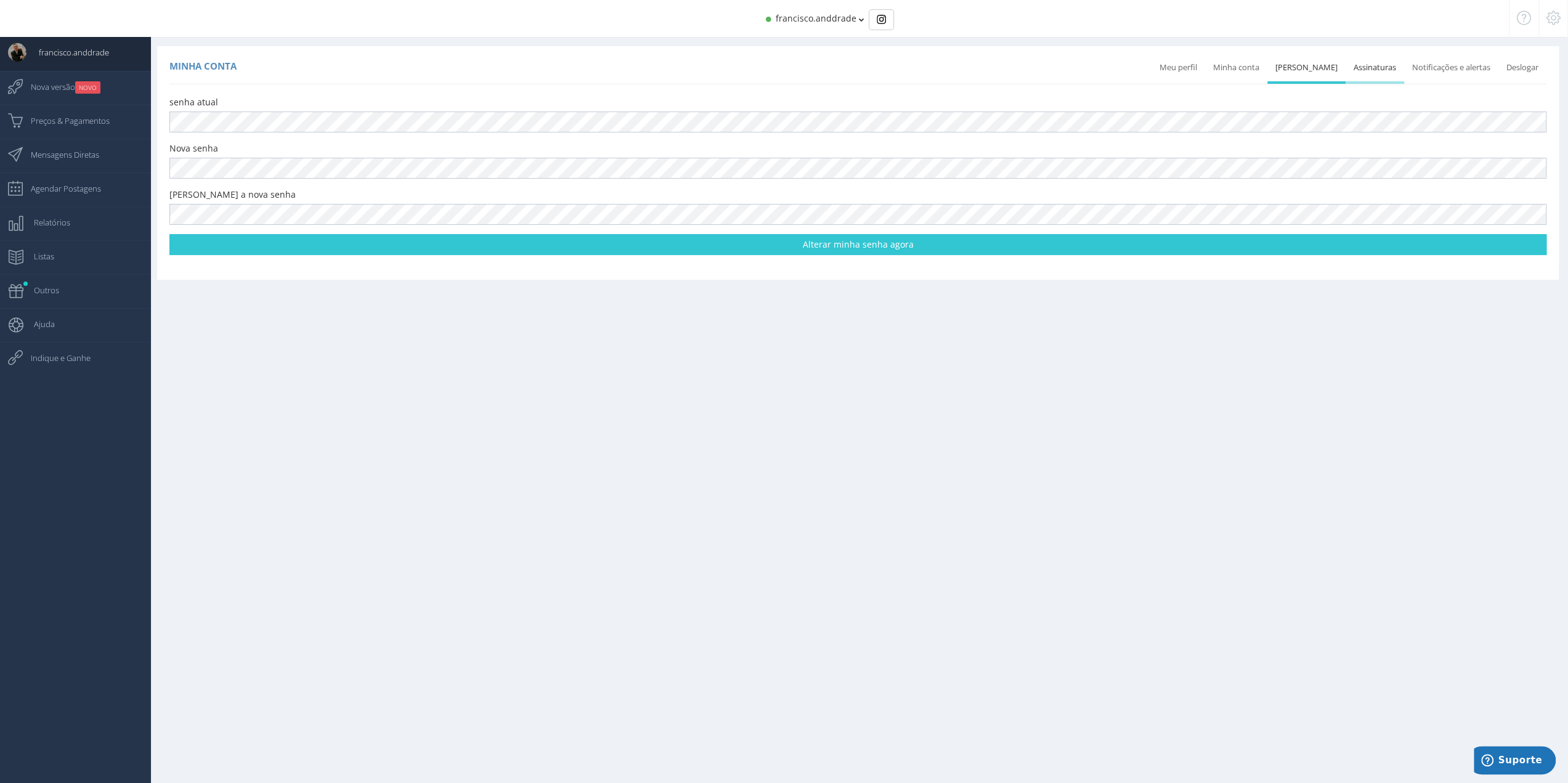
click at [1373, 74] on link "Assinaturas" at bounding box center [1375, 68] width 59 height 27
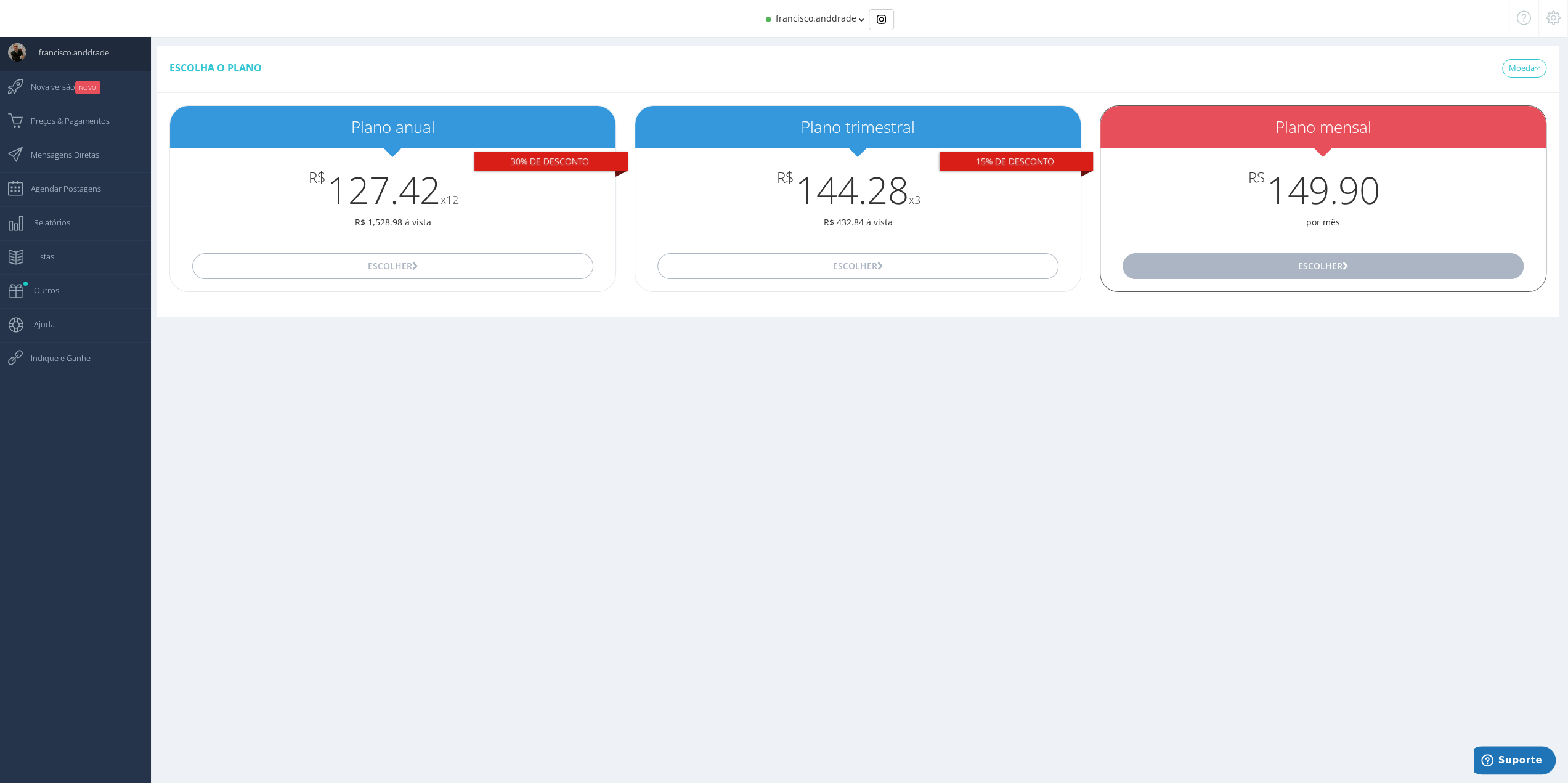
click at [1318, 273] on button "Escolher" at bounding box center [1323, 266] width 401 height 26
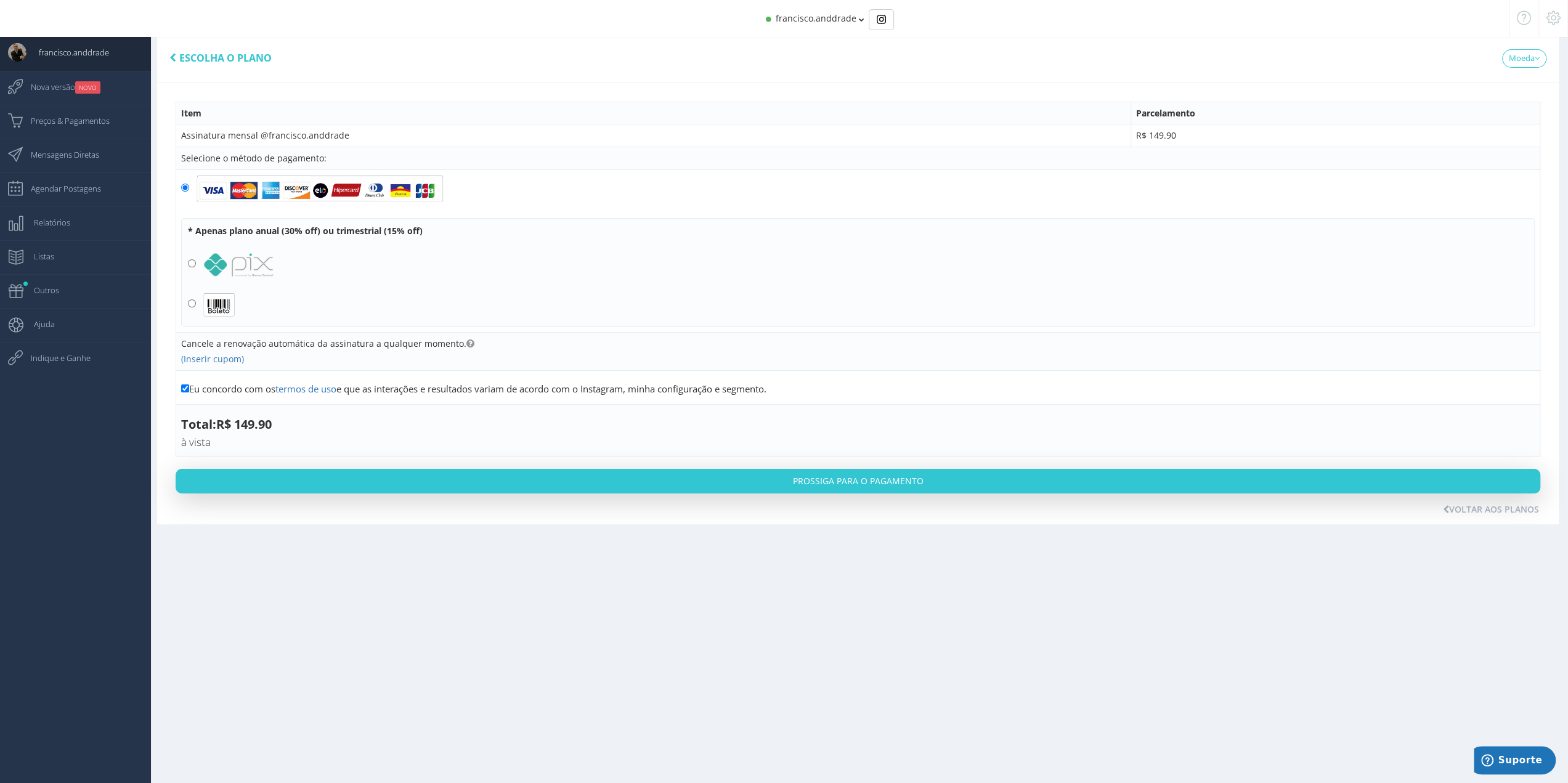
scroll to position [12, 0]
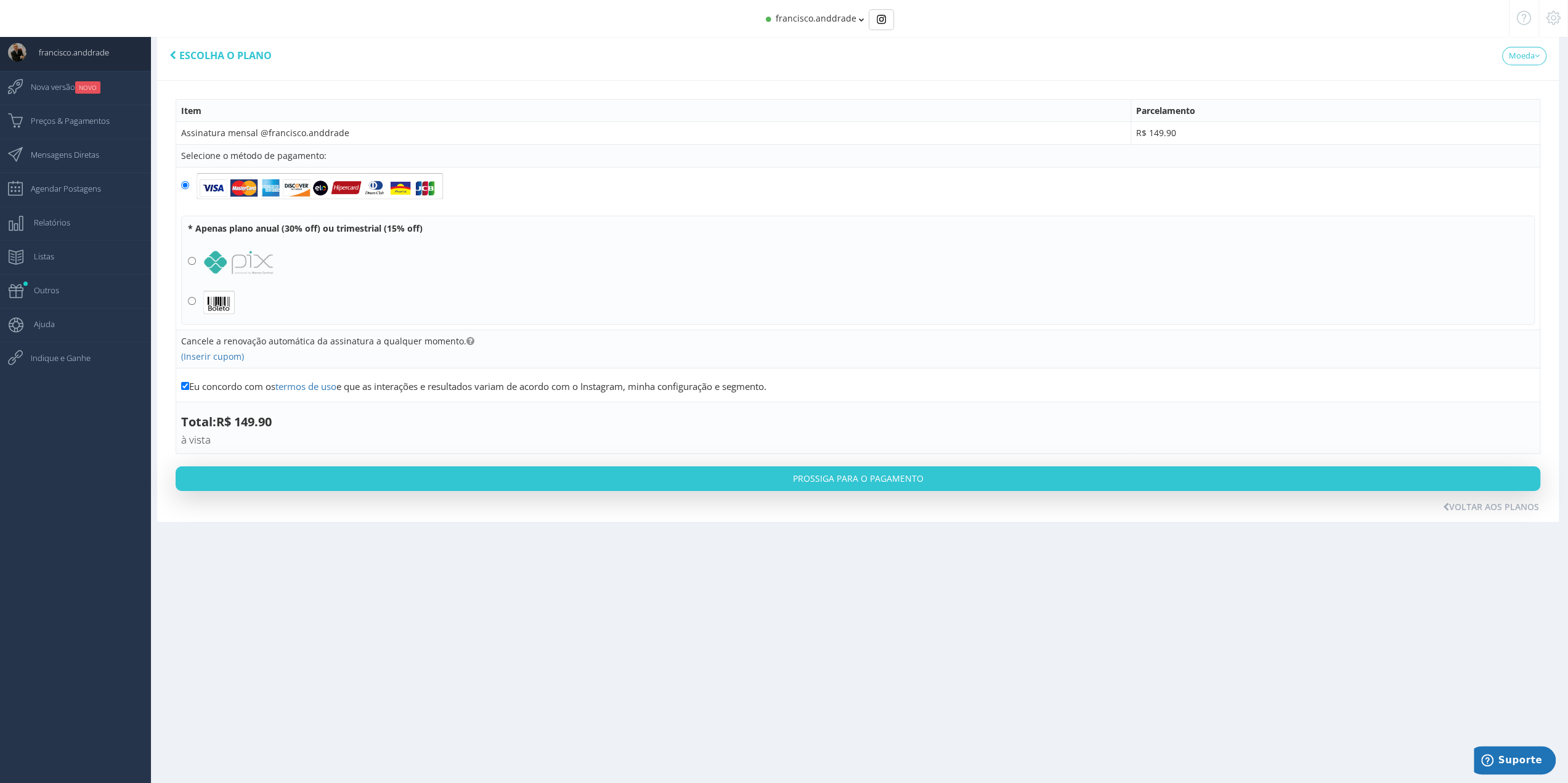
click at [891, 130] on td "Assinatura mensal @francisco.anddrade" at bounding box center [653, 134] width 955 height 23
click at [870, 125] on td "Assinatura mensal @francisco.anddrade" at bounding box center [653, 134] width 955 height 23
click at [824, 133] on td "Assinatura mensal @francisco.anddrade" at bounding box center [653, 134] width 955 height 23
click at [1186, 133] on td "R$ 149.90" at bounding box center [1335, 134] width 409 height 23
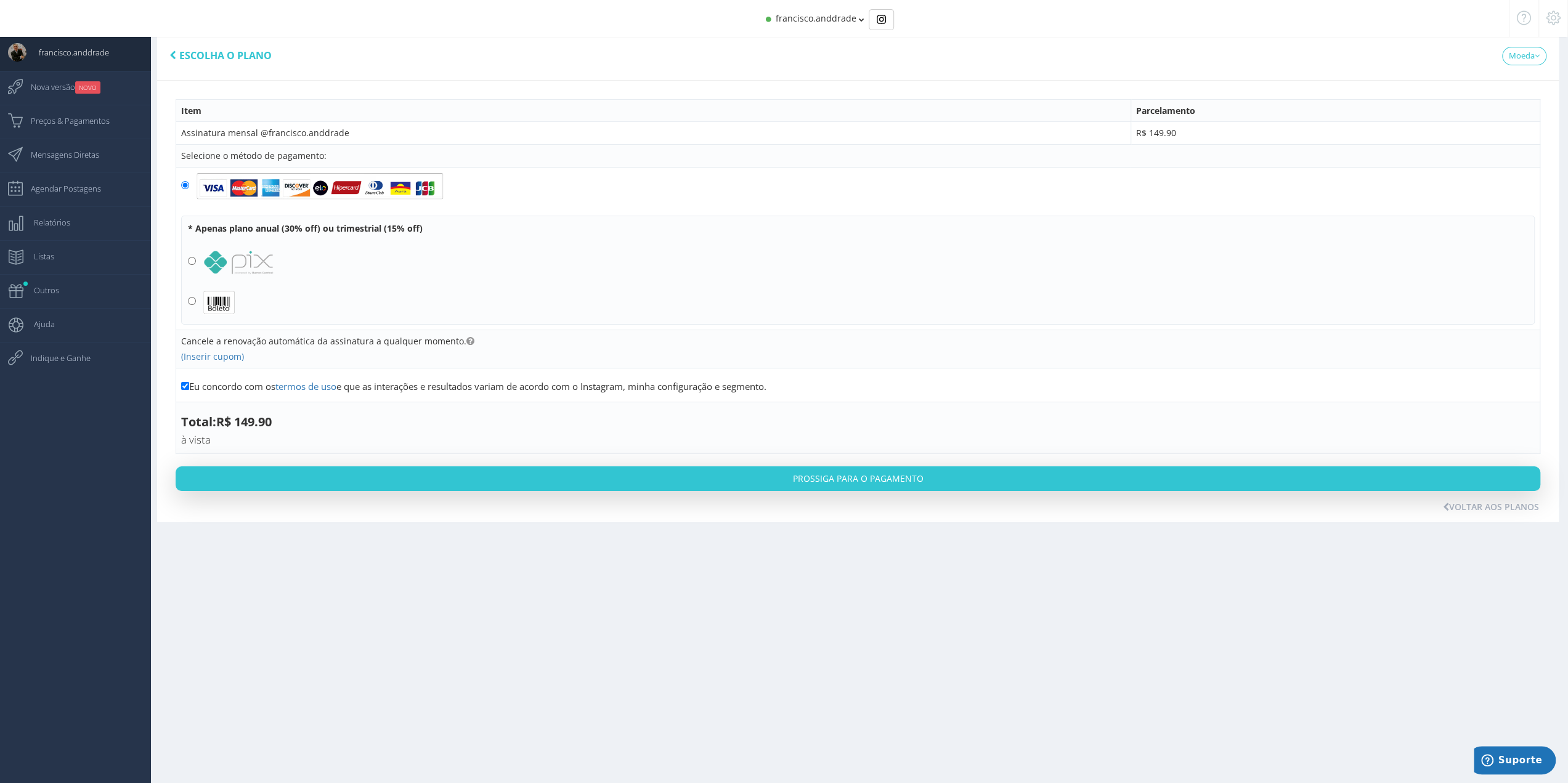
click at [1174, 134] on td "R$ 149.90" at bounding box center [1335, 134] width 409 height 23
click at [1164, 136] on span "R$ 149.90" at bounding box center [1156, 132] width 40 height 11
click at [1163, 136] on span "R$ 149.90" at bounding box center [1156, 132] width 40 height 11
click at [466, 338] on icon at bounding box center [470, 341] width 8 height 9
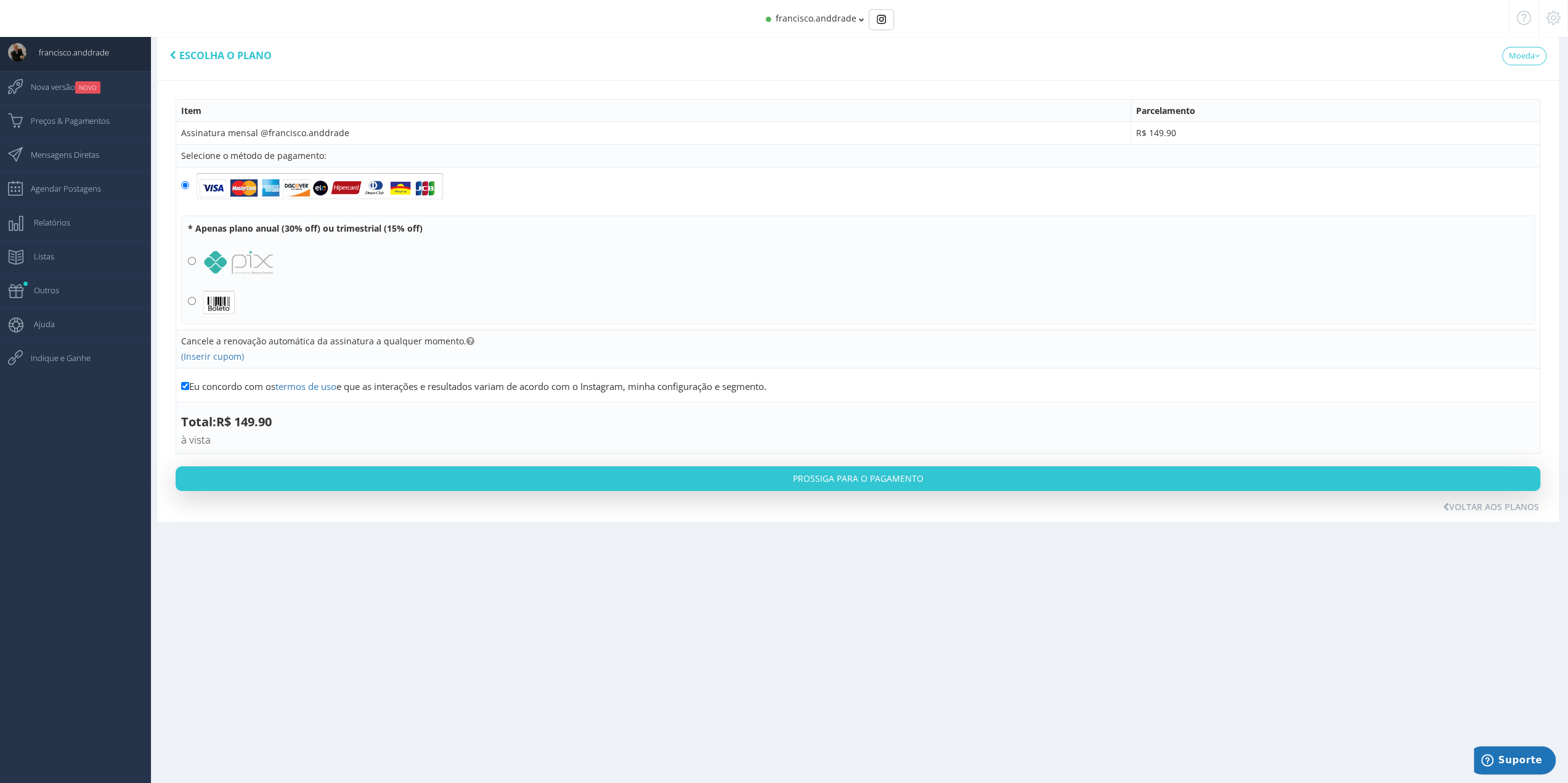
click at [466, 338] on icon at bounding box center [470, 341] width 8 height 9
click at [466, 340] on icon at bounding box center [470, 341] width 8 height 9
click at [285, 132] on td "Assinatura mensal @francisco.anddrade" at bounding box center [653, 134] width 955 height 23
click at [250, 149] on div "Selecione o método de pagamento:" at bounding box center [857, 155] width 1353 height 12
click at [247, 150] on div "Selecione o método de pagamento:" at bounding box center [857, 155] width 1353 height 12
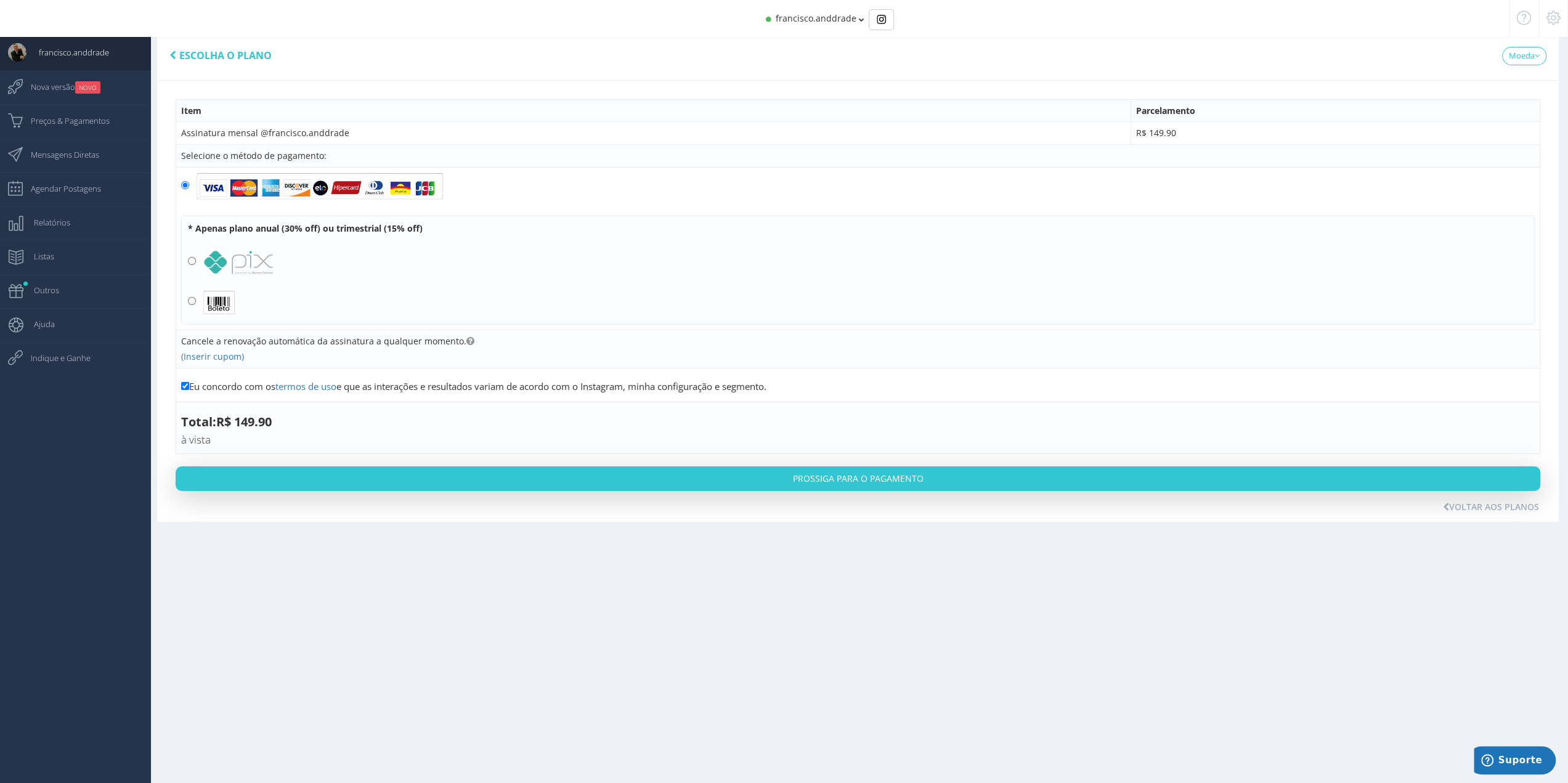
click at [218, 300] on img at bounding box center [219, 302] width 31 height 24
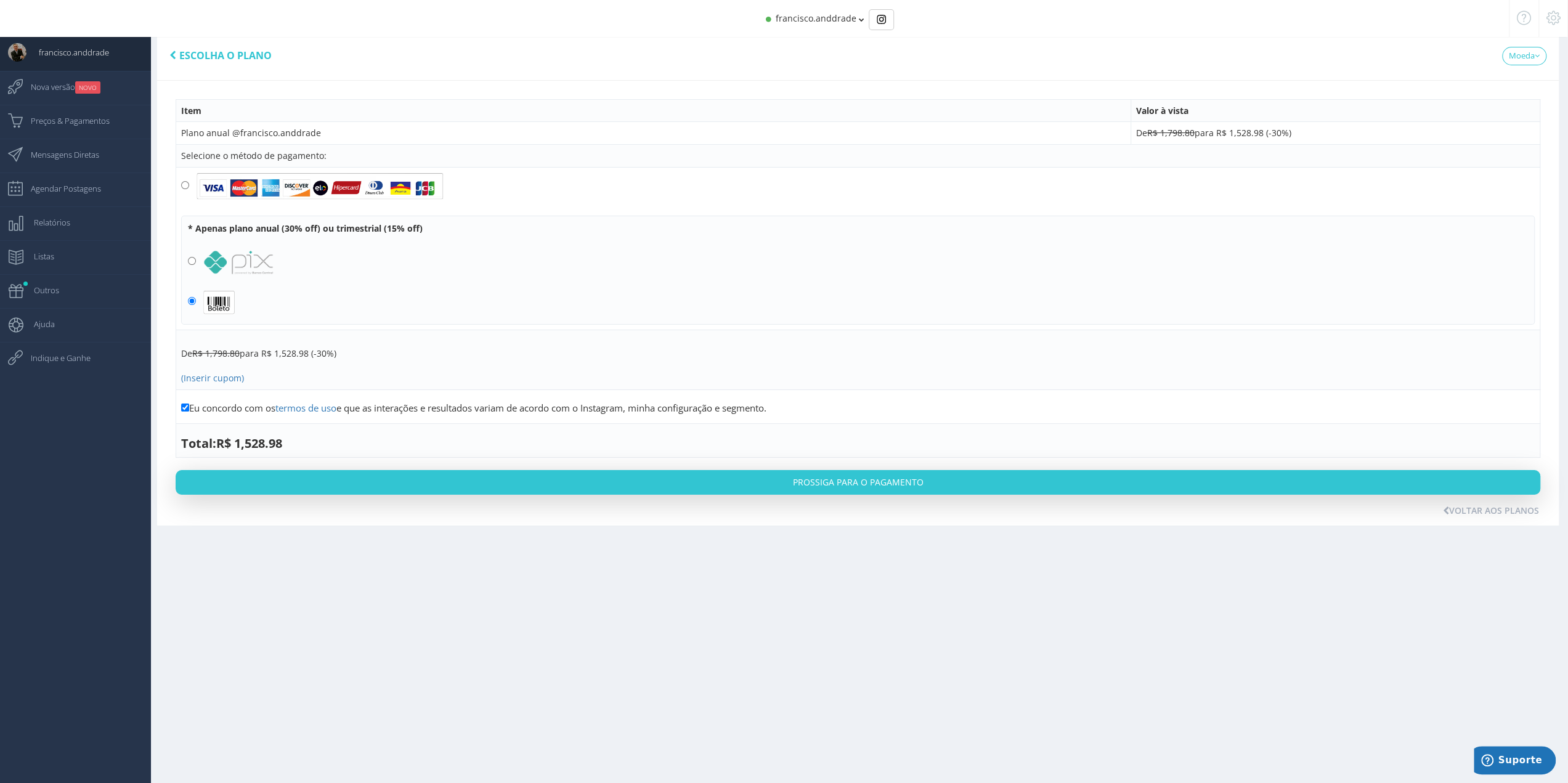
click at [218, 302] on img at bounding box center [219, 302] width 31 height 24
click at [183, 184] on input "radio" at bounding box center [184, 184] width 8 height 8
radio input "true"
click at [270, 139] on td "Plano anual @francisco.anddrade" at bounding box center [653, 134] width 955 height 23
click at [1551, 26] on div at bounding box center [1552, 19] width 29 height 37
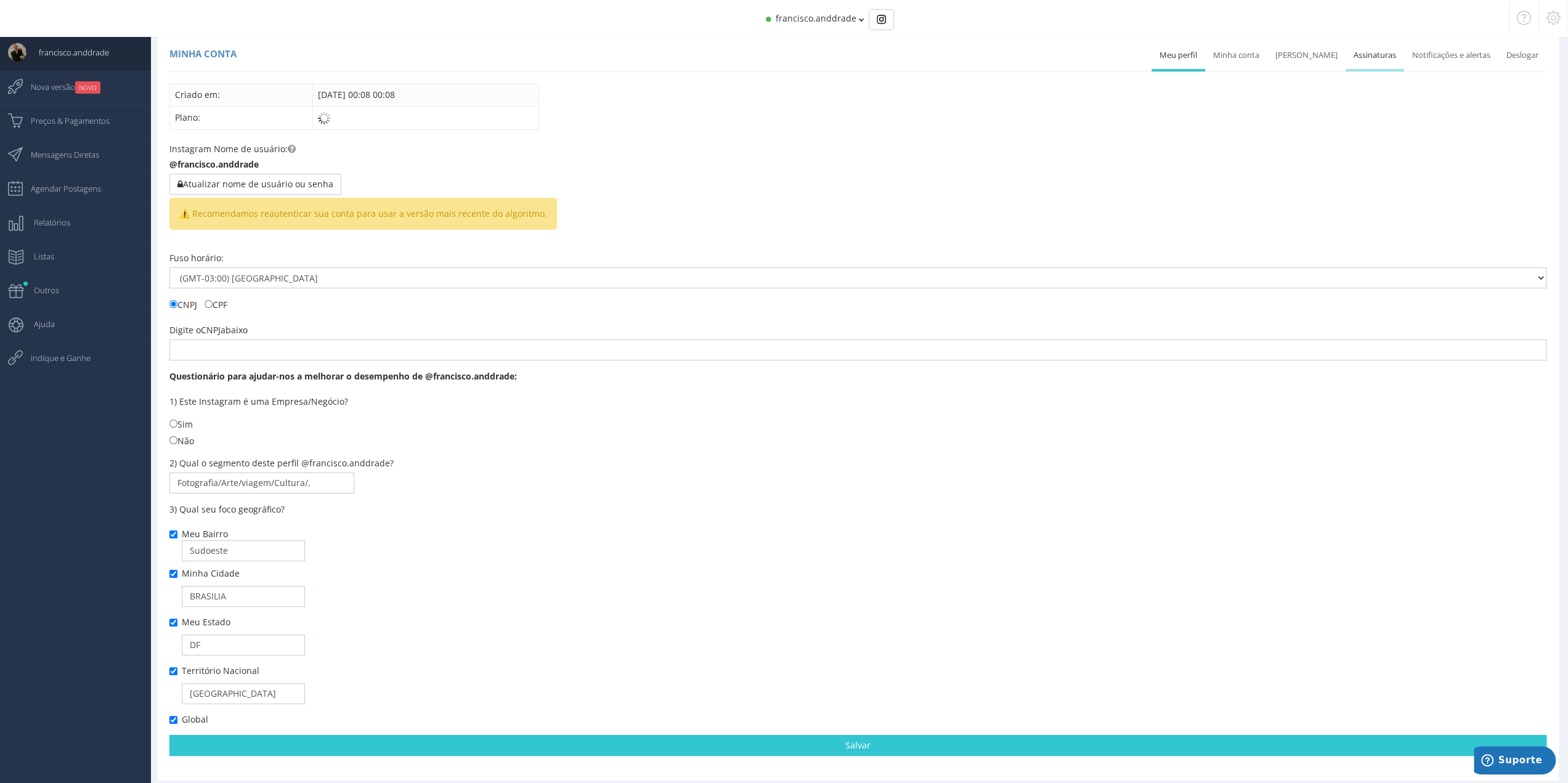
click at [1395, 59] on link "Assinaturas" at bounding box center [1375, 56] width 59 height 27
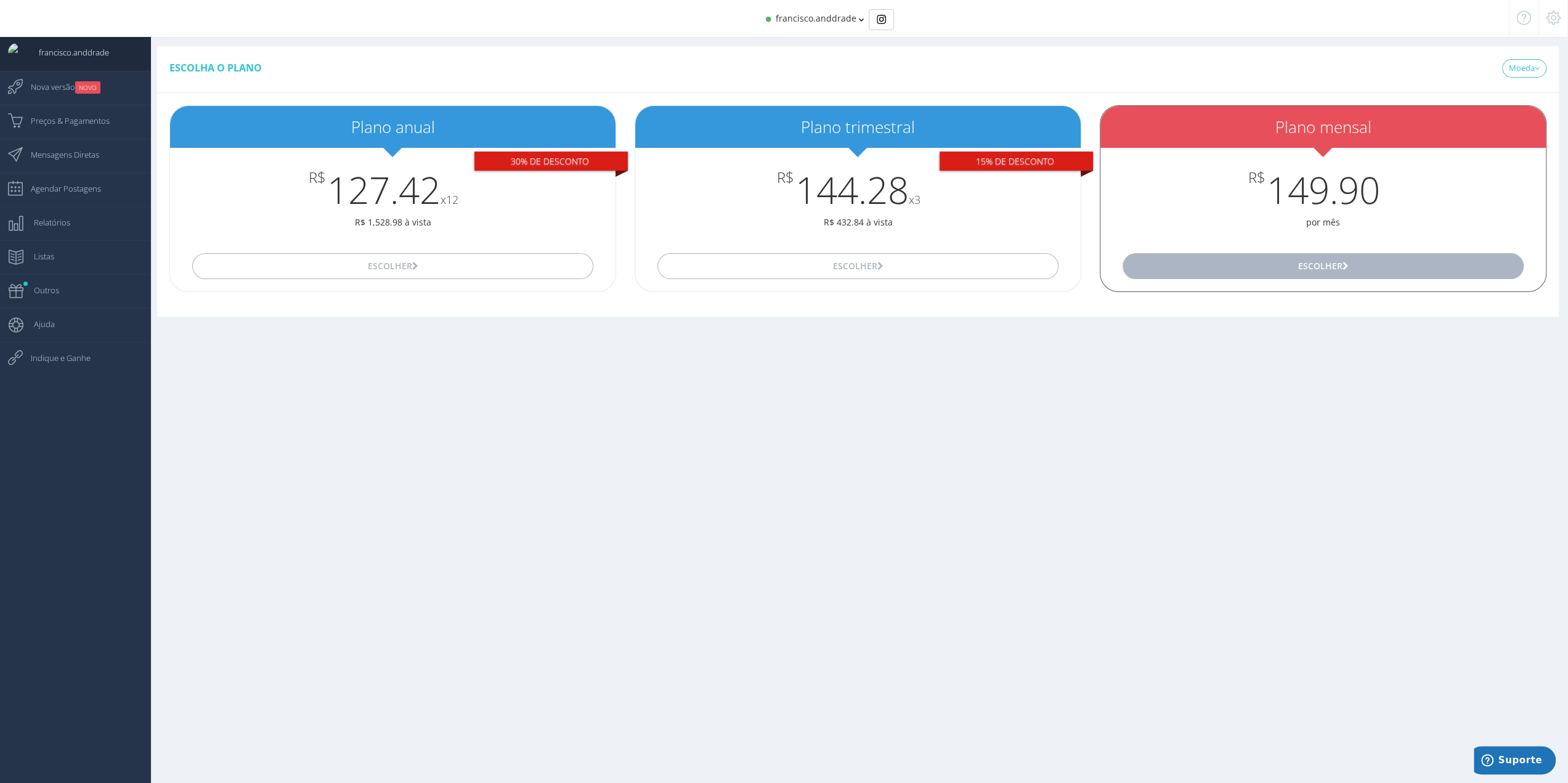
click at [1322, 253] on button "Escolher" at bounding box center [1323, 266] width 401 height 26
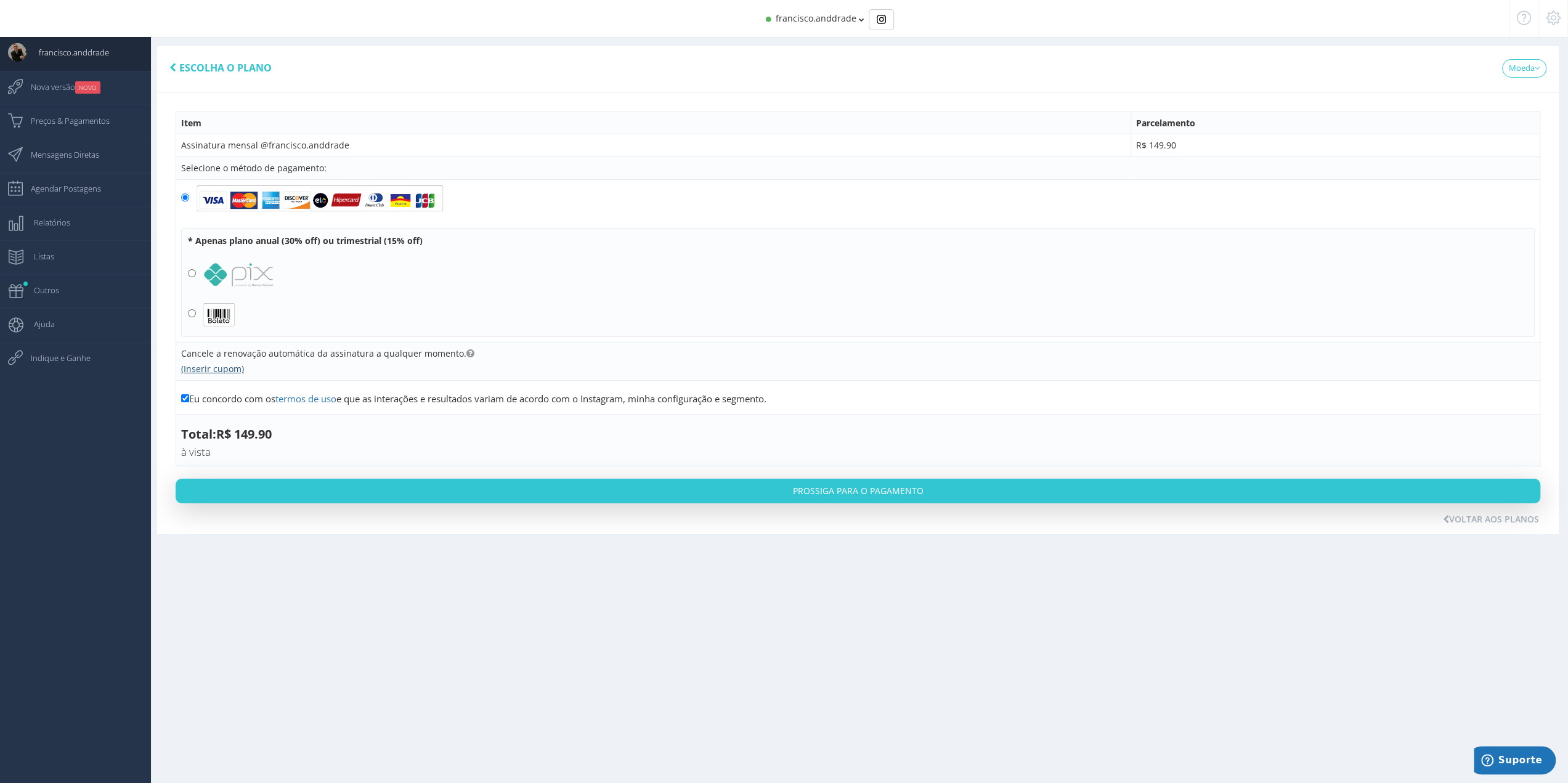
click at [207, 369] on link "(Inserir cupom)" at bounding box center [212, 368] width 63 height 11
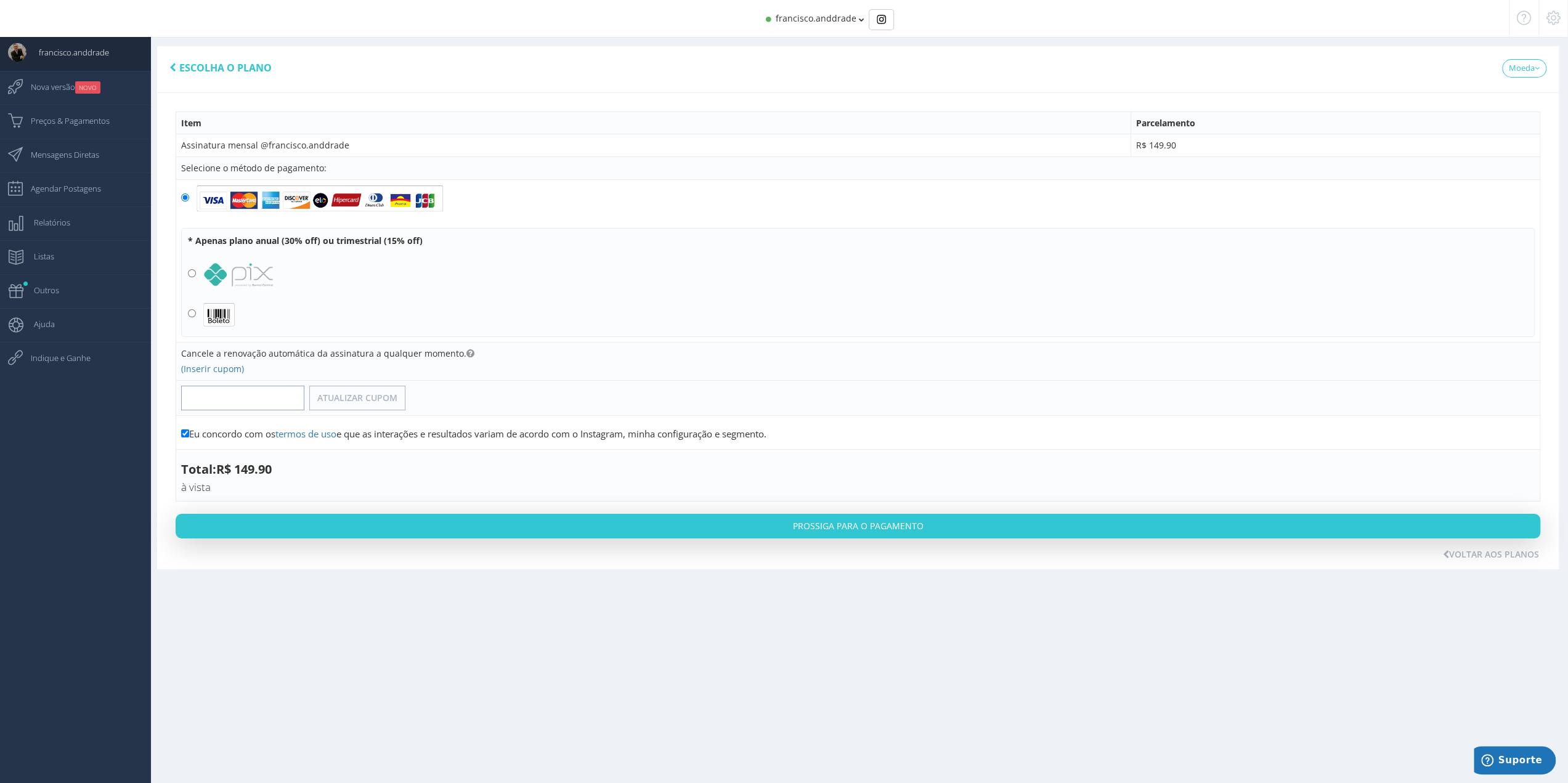
click at [205, 394] on input "text" at bounding box center [242, 398] width 123 height 24
click at [466, 353] on icon at bounding box center [470, 354] width 8 height 9
click at [408, 362] on td "Cancele a renovação automática da assinatura a qualquer momento. De R$ 149.90 p…" at bounding box center [858, 361] width 1364 height 38
click at [185, 430] on input "Eu concordo com os termos de uso e que as interações e resultados variam de aco…" at bounding box center [184, 433] width 8 height 8
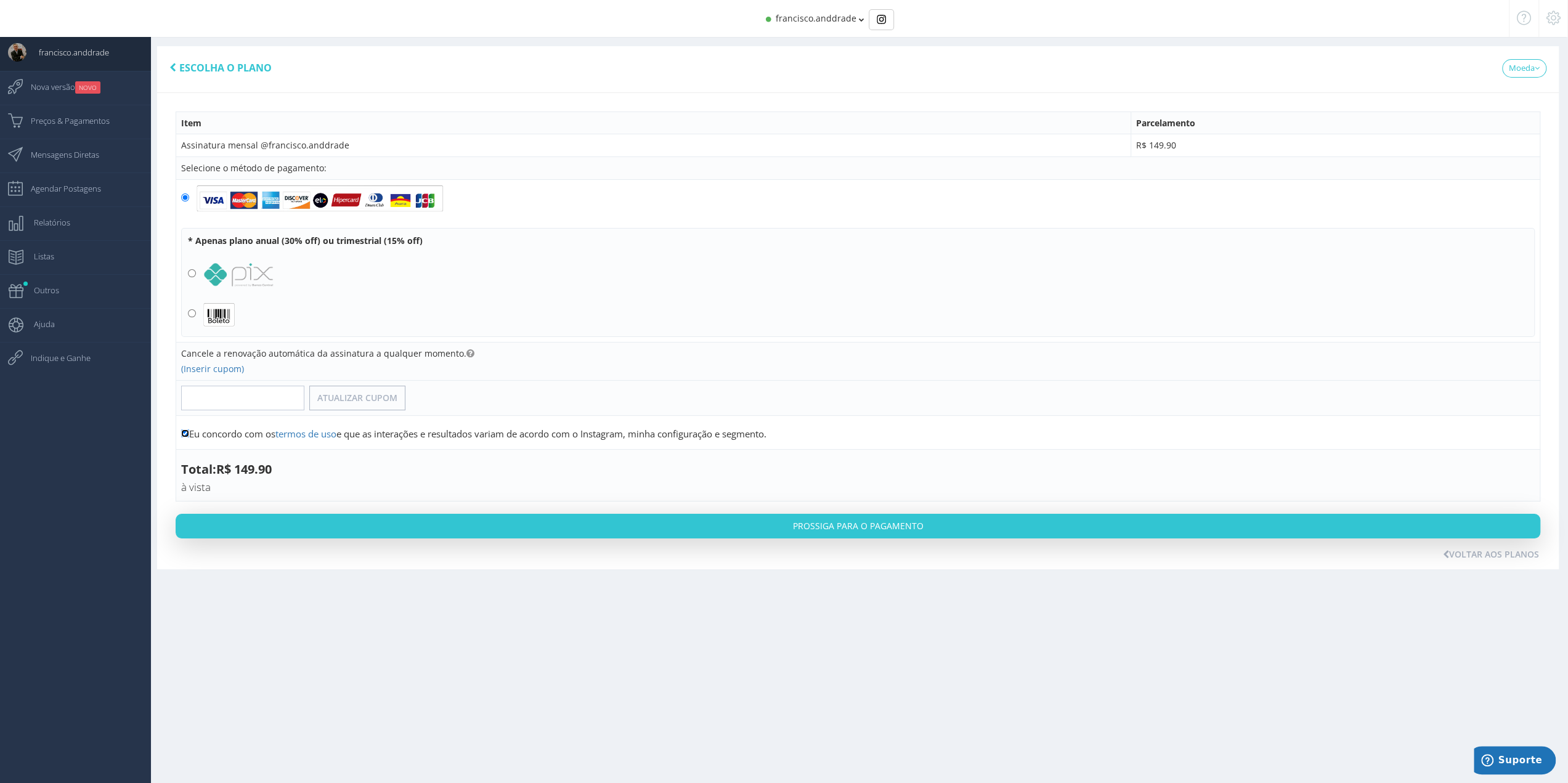
checkbox input "false"
click at [1549, 20] on icon at bounding box center [1554, 18] width 14 height 9
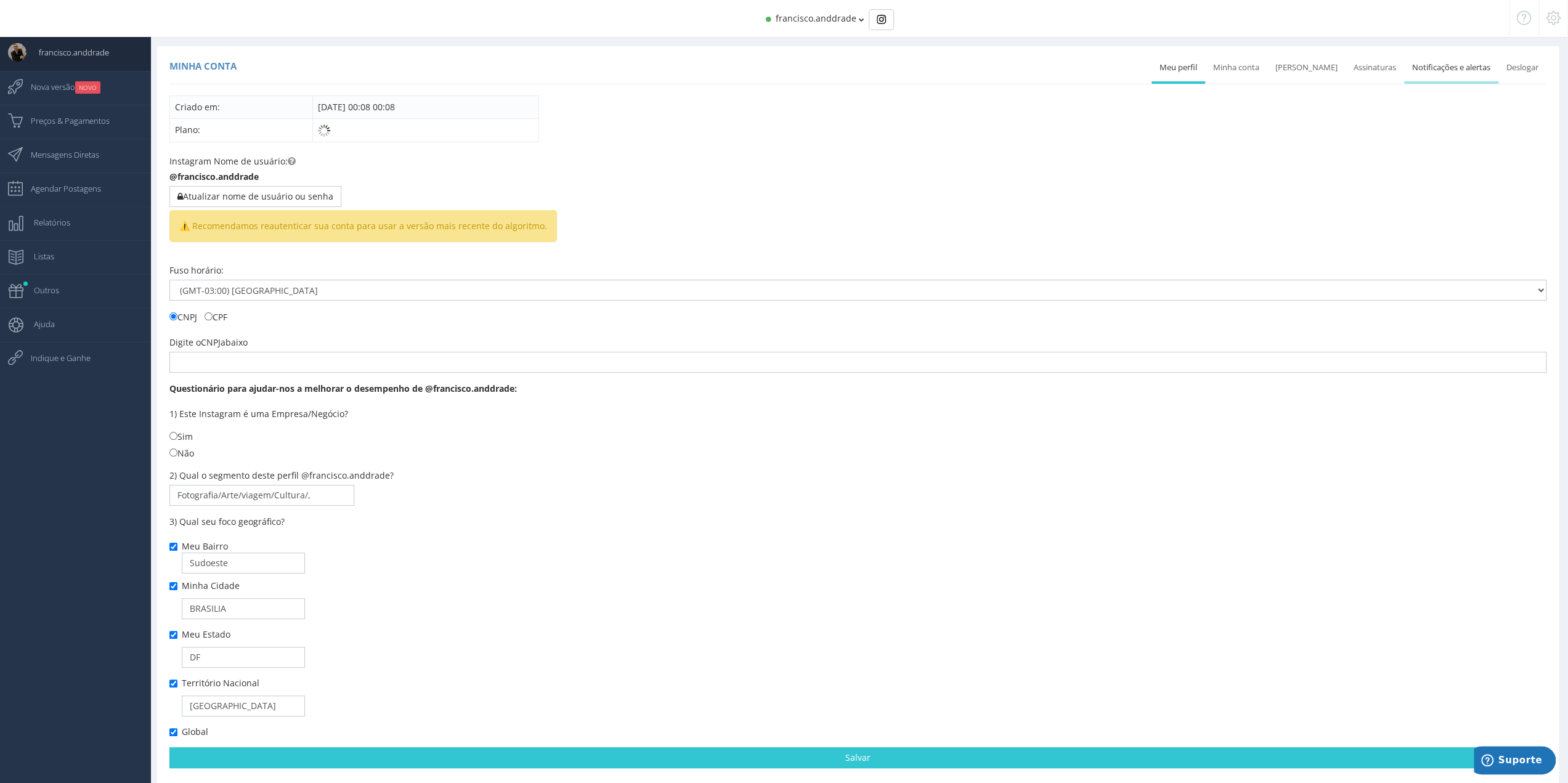
click at [1473, 72] on link "Notificações e alertas" at bounding box center [1451, 68] width 94 height 27
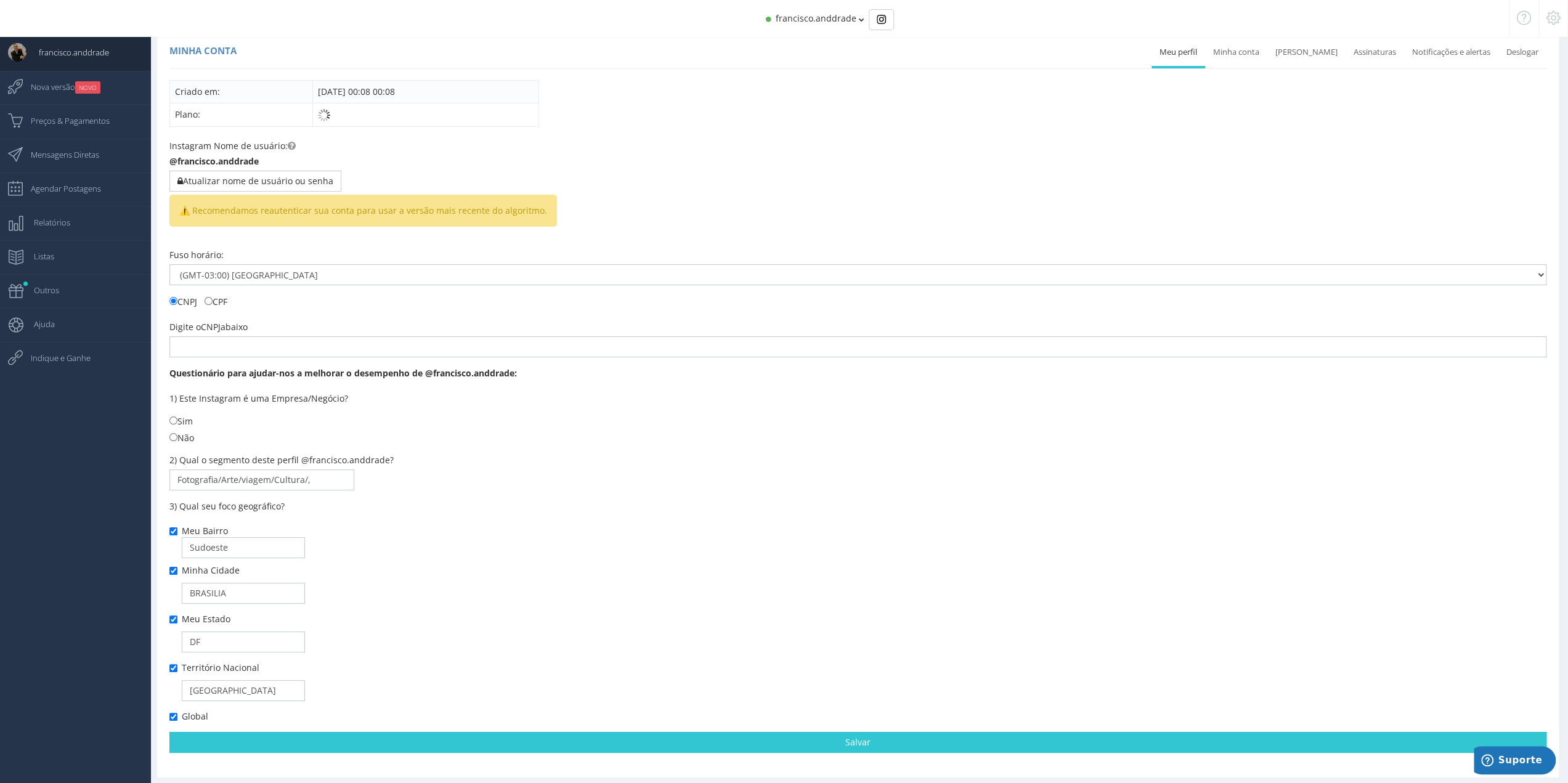
scroll to position [24, 0]
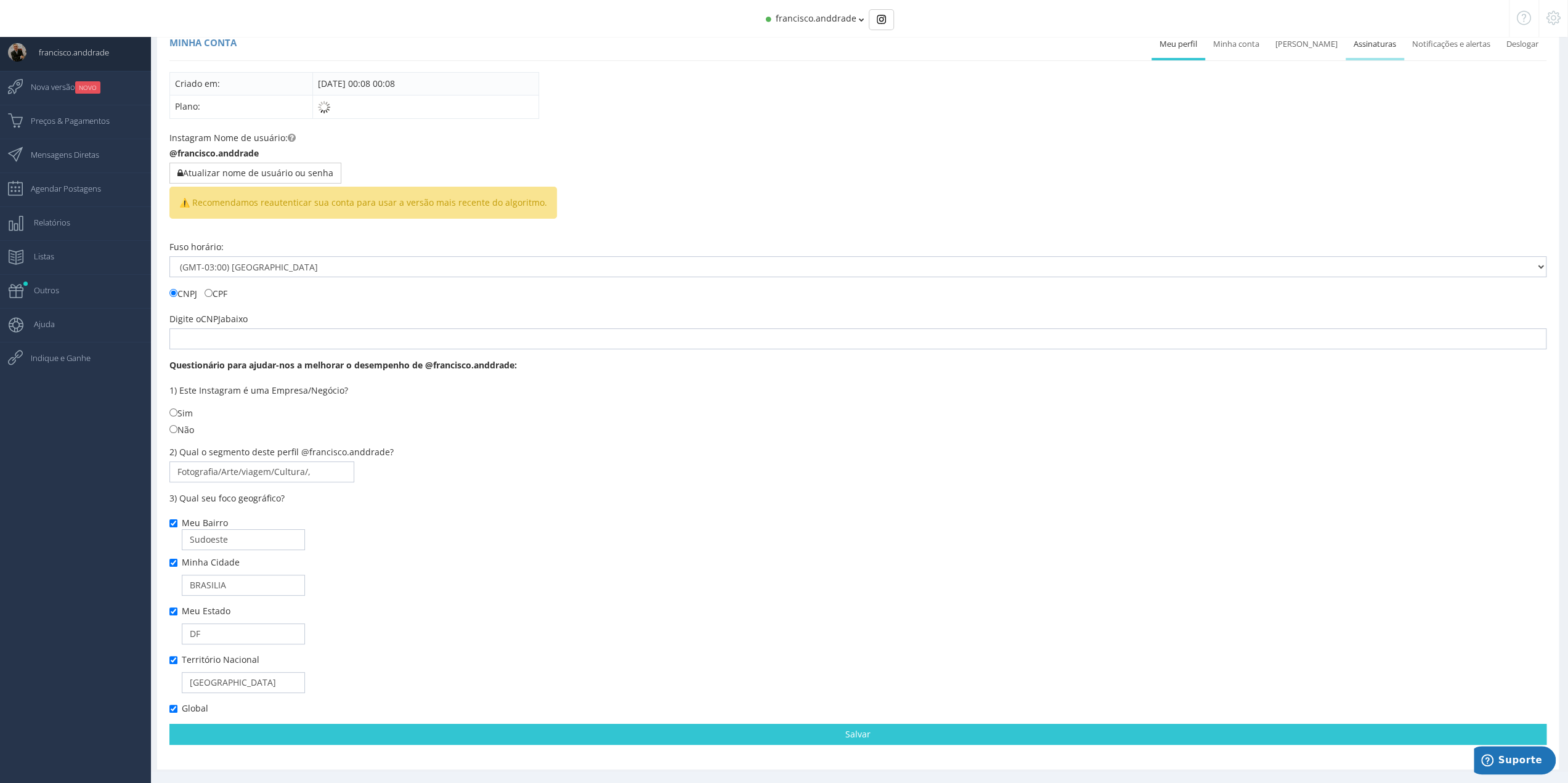
click at [1386, 45] on link "Assinaturas" at bounding box center [1375, 44] width 59 height 27
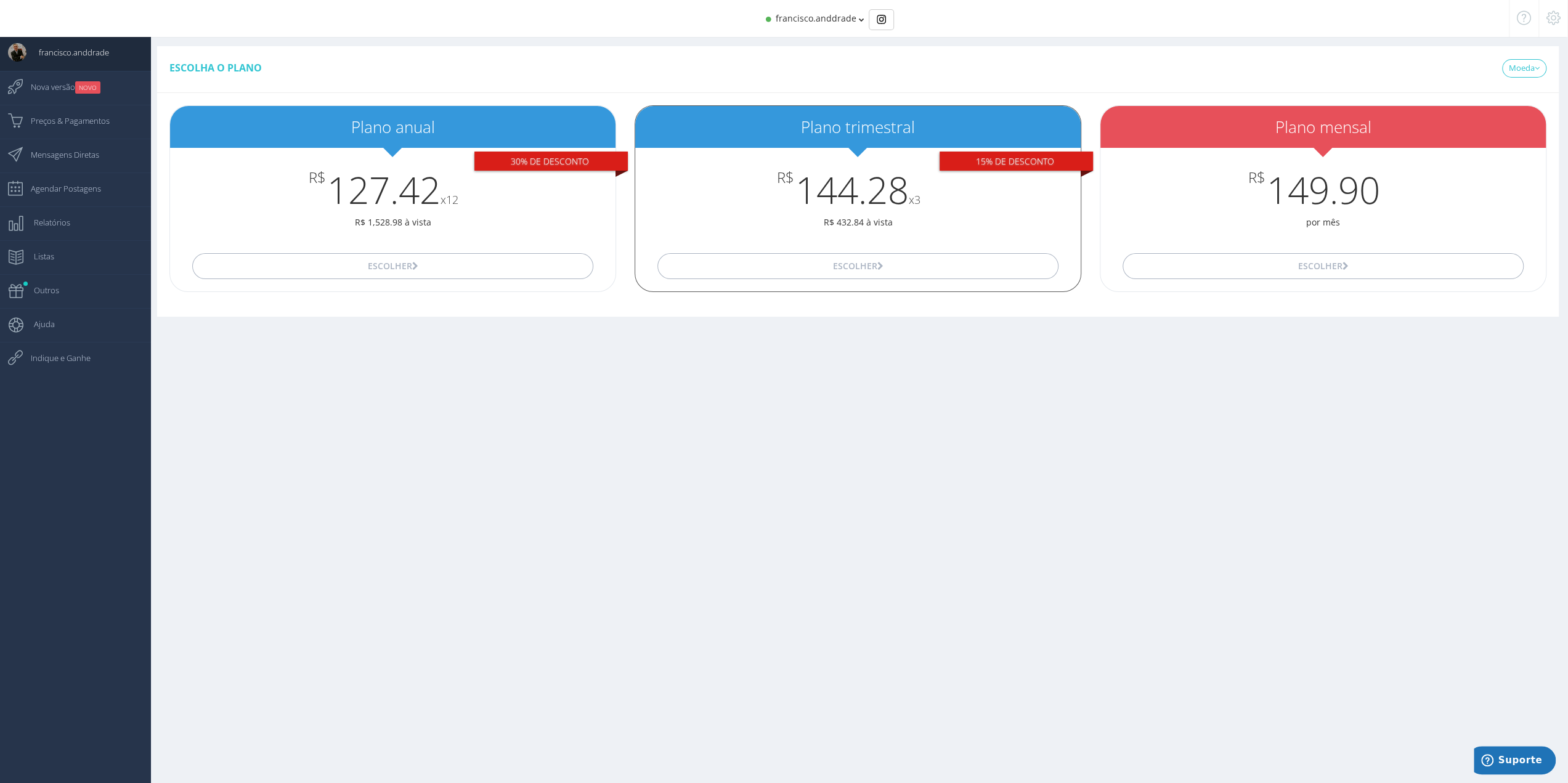
click at [839, 118] on h2 "Plano trimestral" at bounding box center [857, 127] width 445 height 18
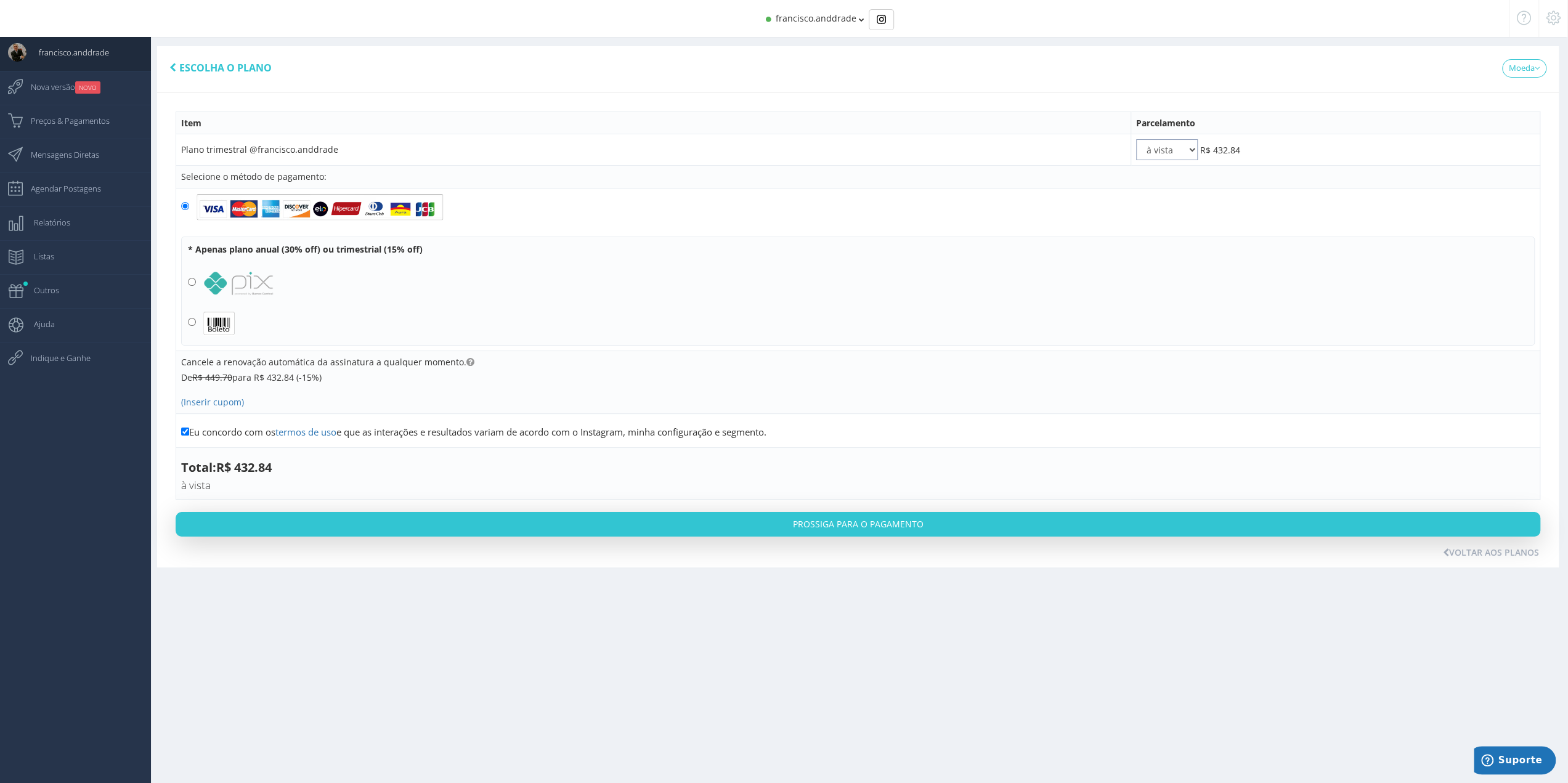
click at [1183, 152] on select "à vista 2x 3x" at bounding box center [1167, 149] width 61 height 21
click at [1052, 127] on th "Item" at bounding box center [653, 123] width 955 height 23
click at [1153, 148] on select "à vista 2x 3x" at bounding box center [1167, 149] width 61 height 21
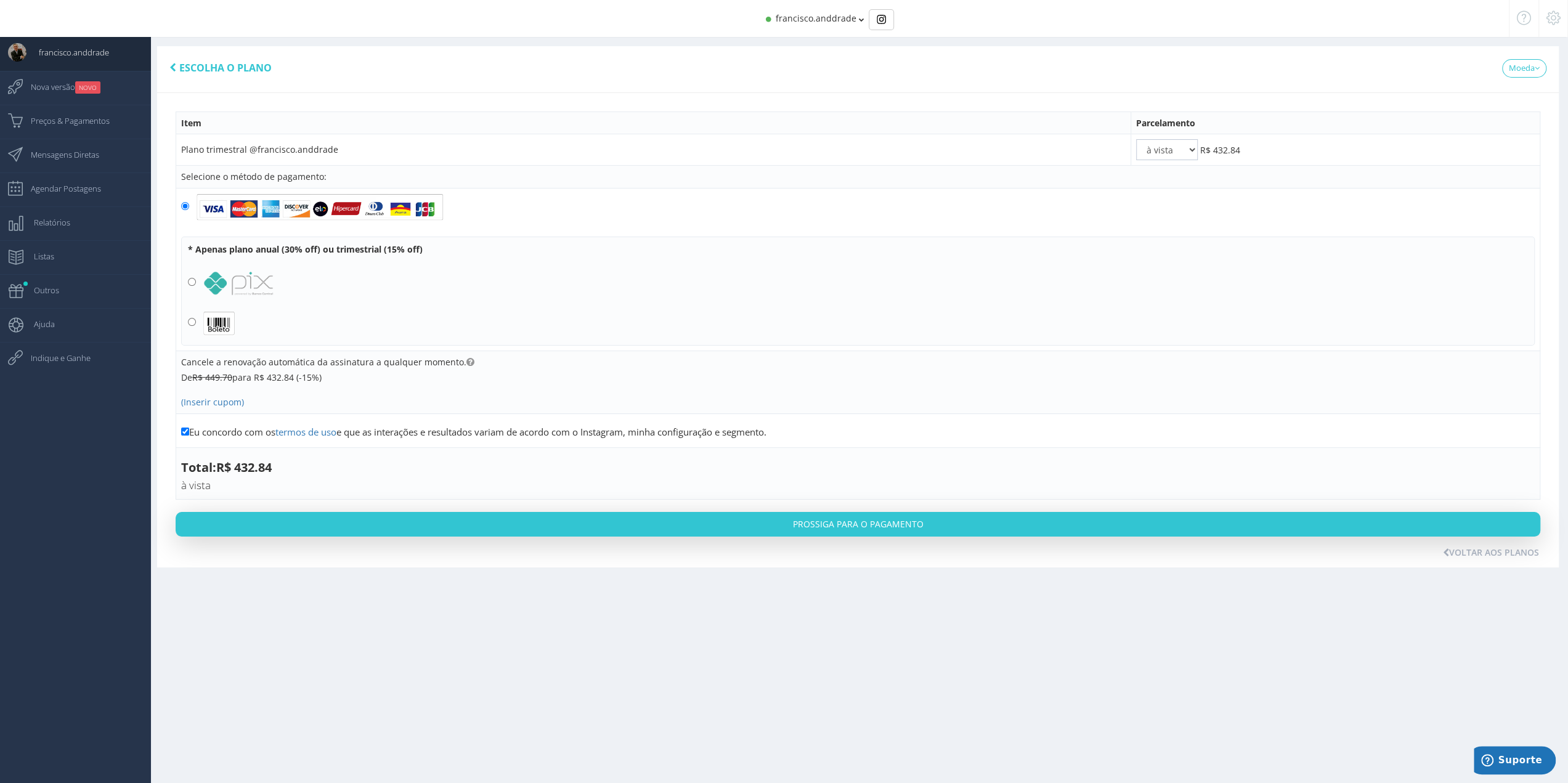
click at [1084, 136] on td "Plano trimestral @francisco.anddrade" at bounding box center [653, 150] width 955 height 31
drag, startPoint x: 1052, startPoint y: 133, endPoint x: 465, endPoint y: 358, distance: 628.6
click at [466, 358] on icon at bounding box center [470, 363] width 8 height 9
click at [188, 71] on span "Escolha o plano" at bounding box center [225, 67] width 92 height 14
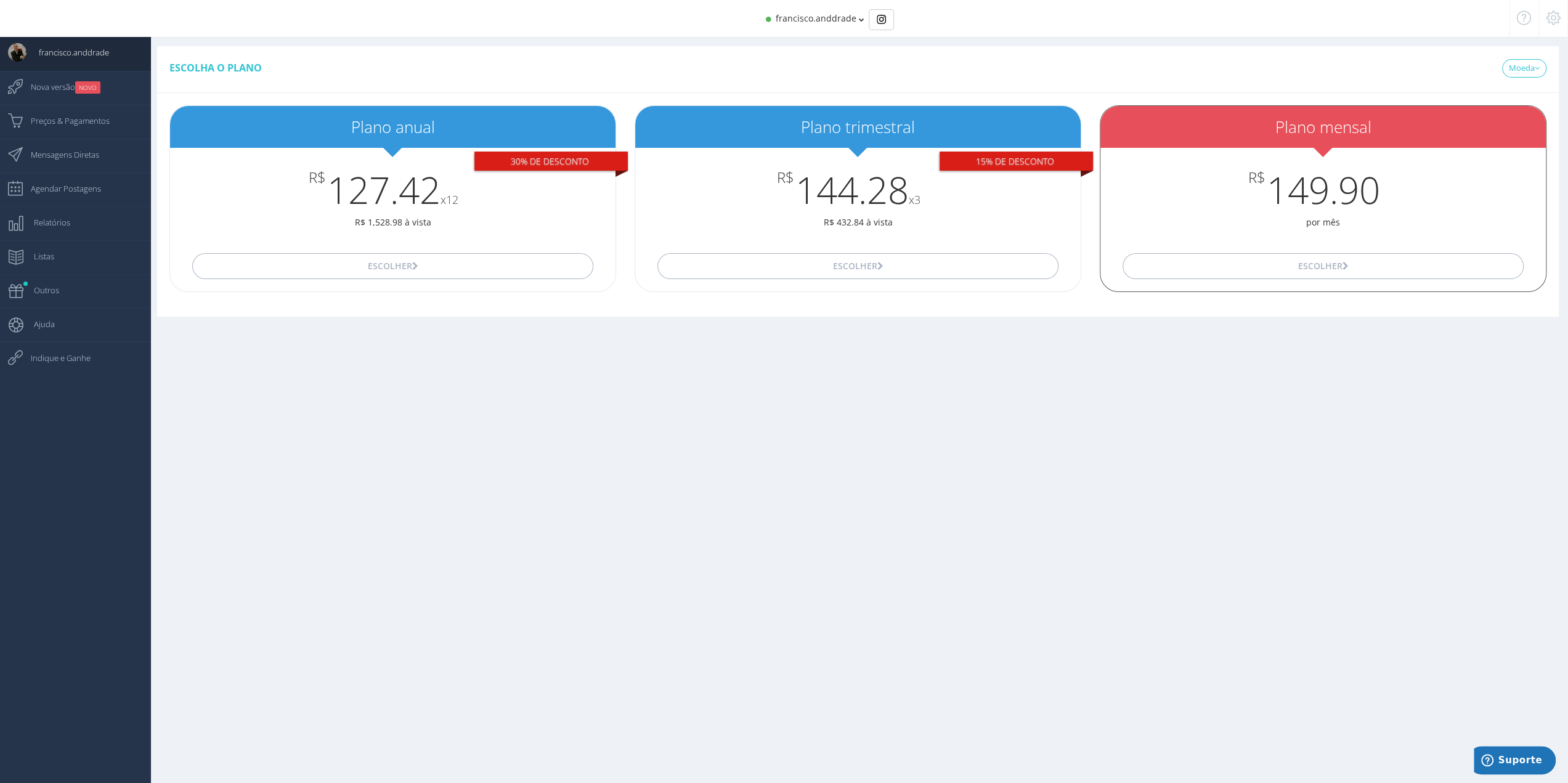
click at [1170, 129] on h2 "Plano mensal" at bounding box center [1323, 127] width 445 height 18
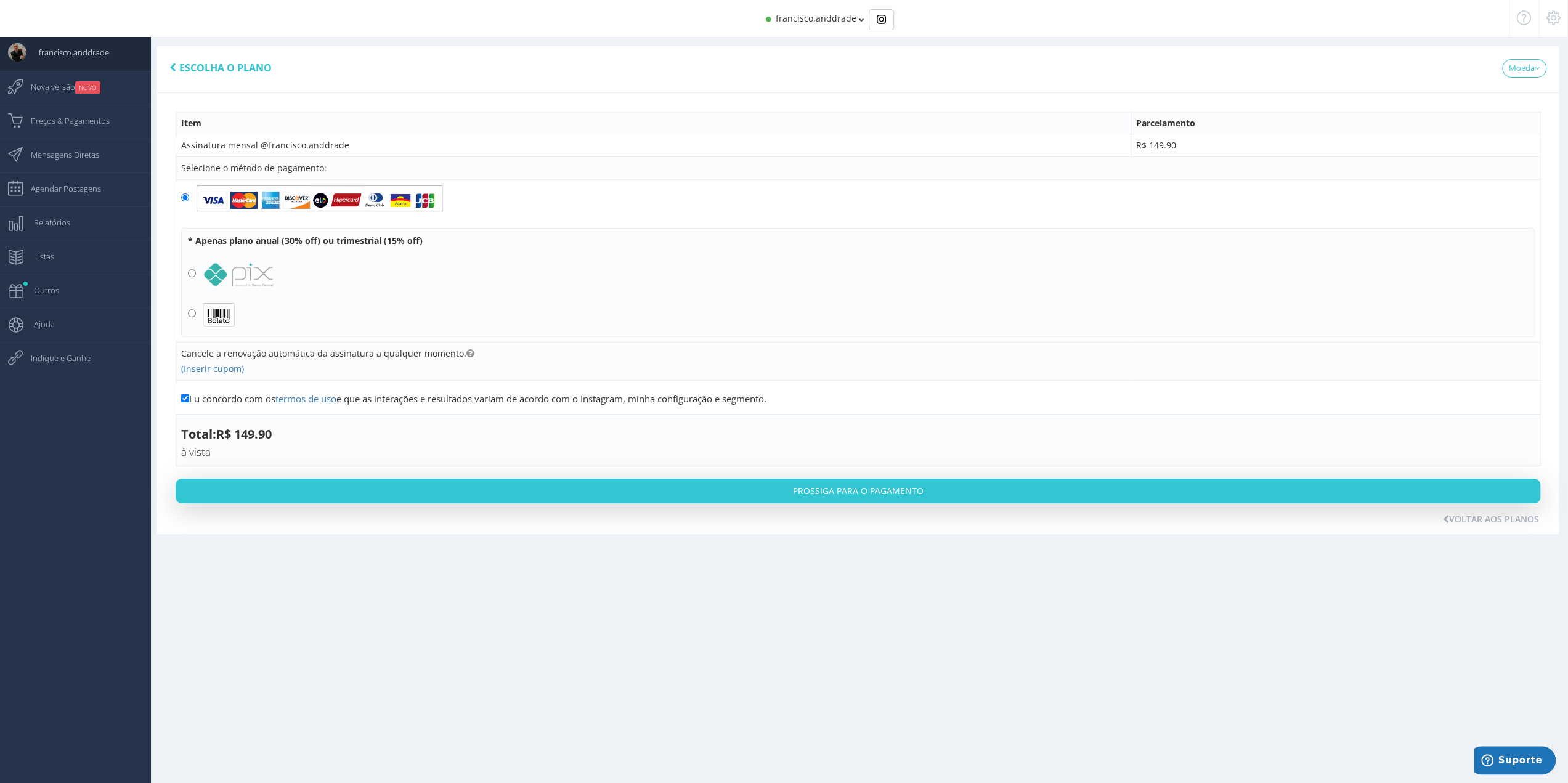
click at [205, 64] on span "Escolha o plano" at bounding box center [225, 67] width 92 height 14
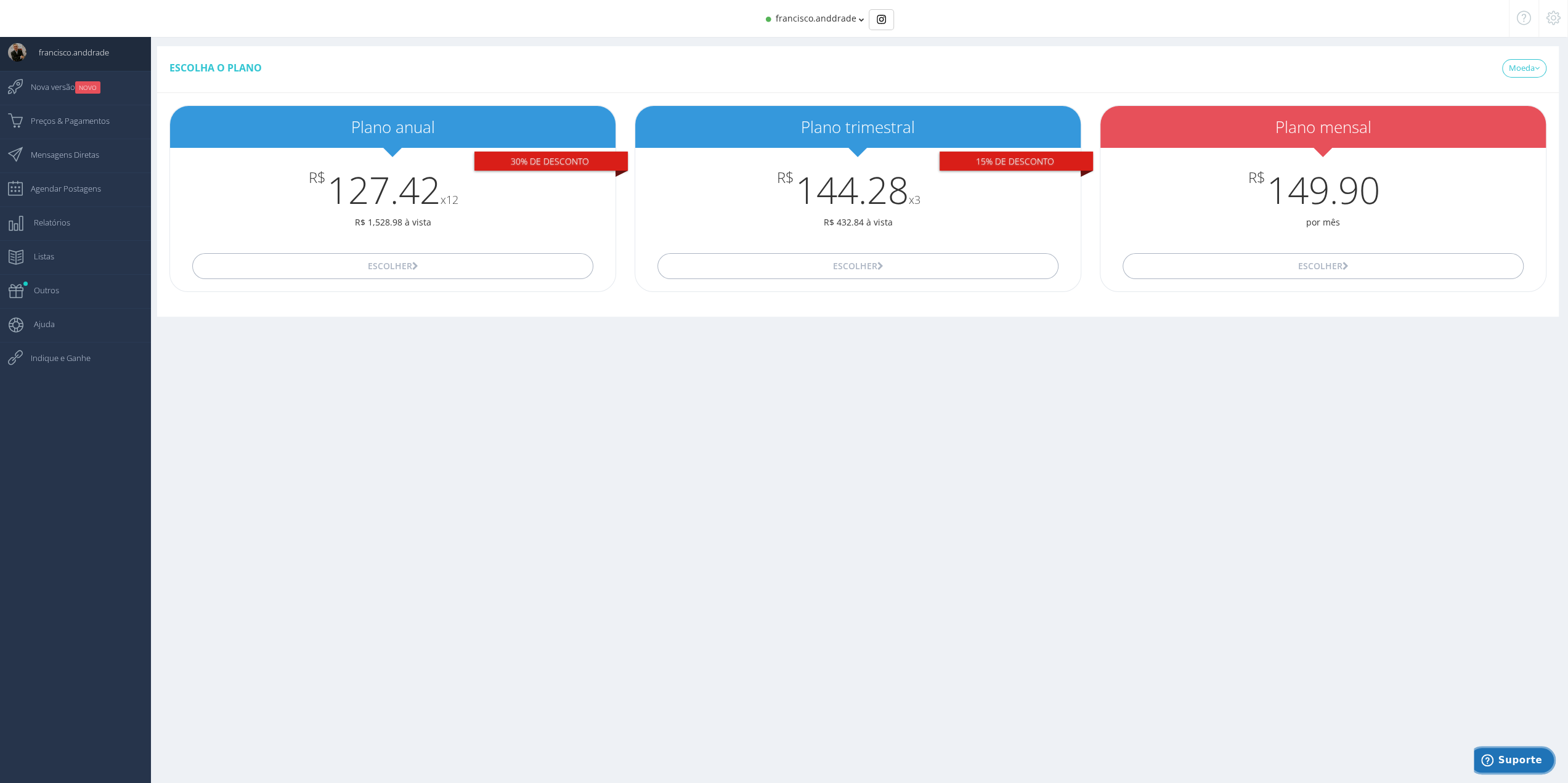
click at [1525, 760] on span "Suporte" at bounding box center [1519, 760] width 44 height 11
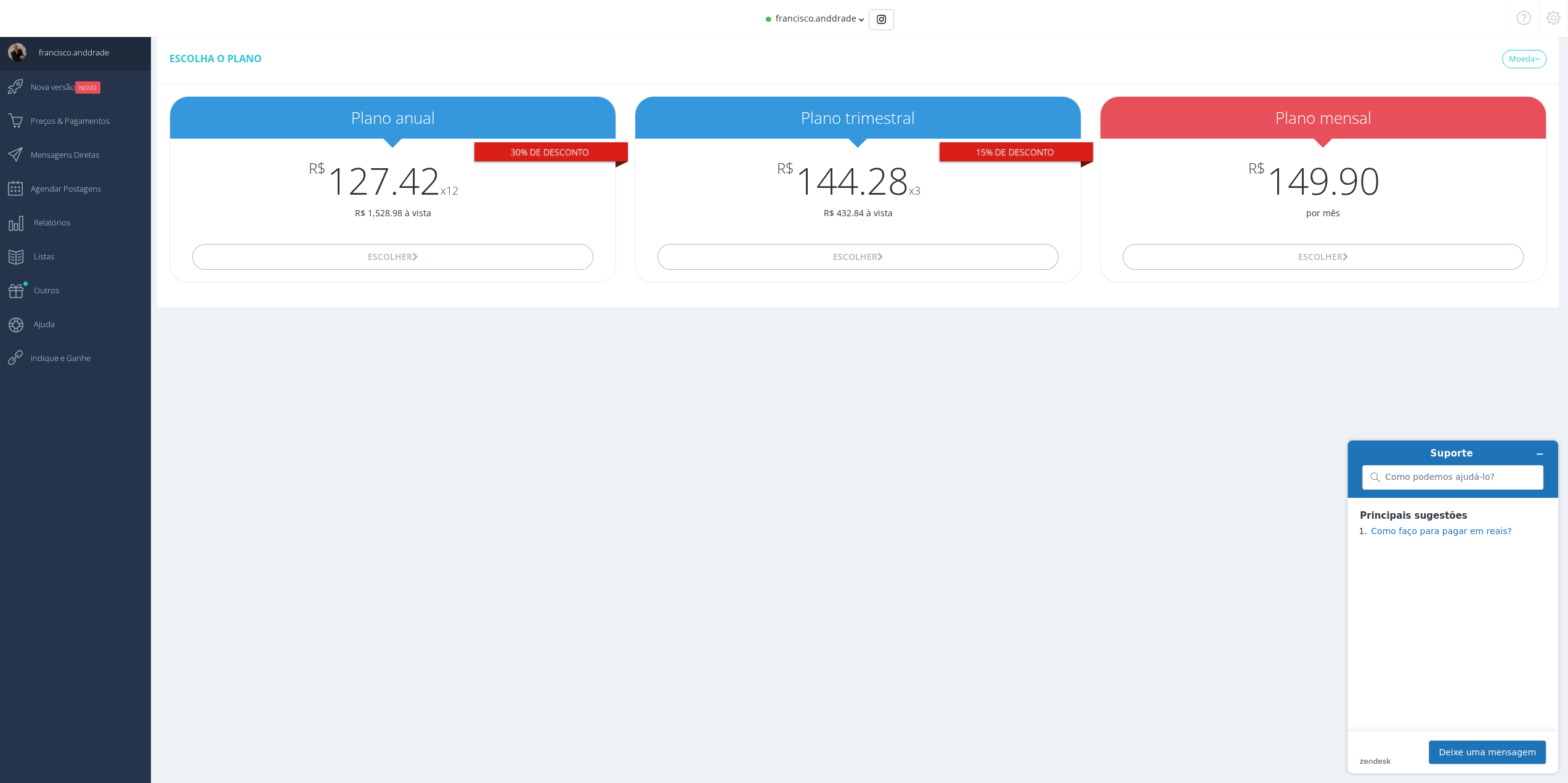
scroll to position [12, 0]
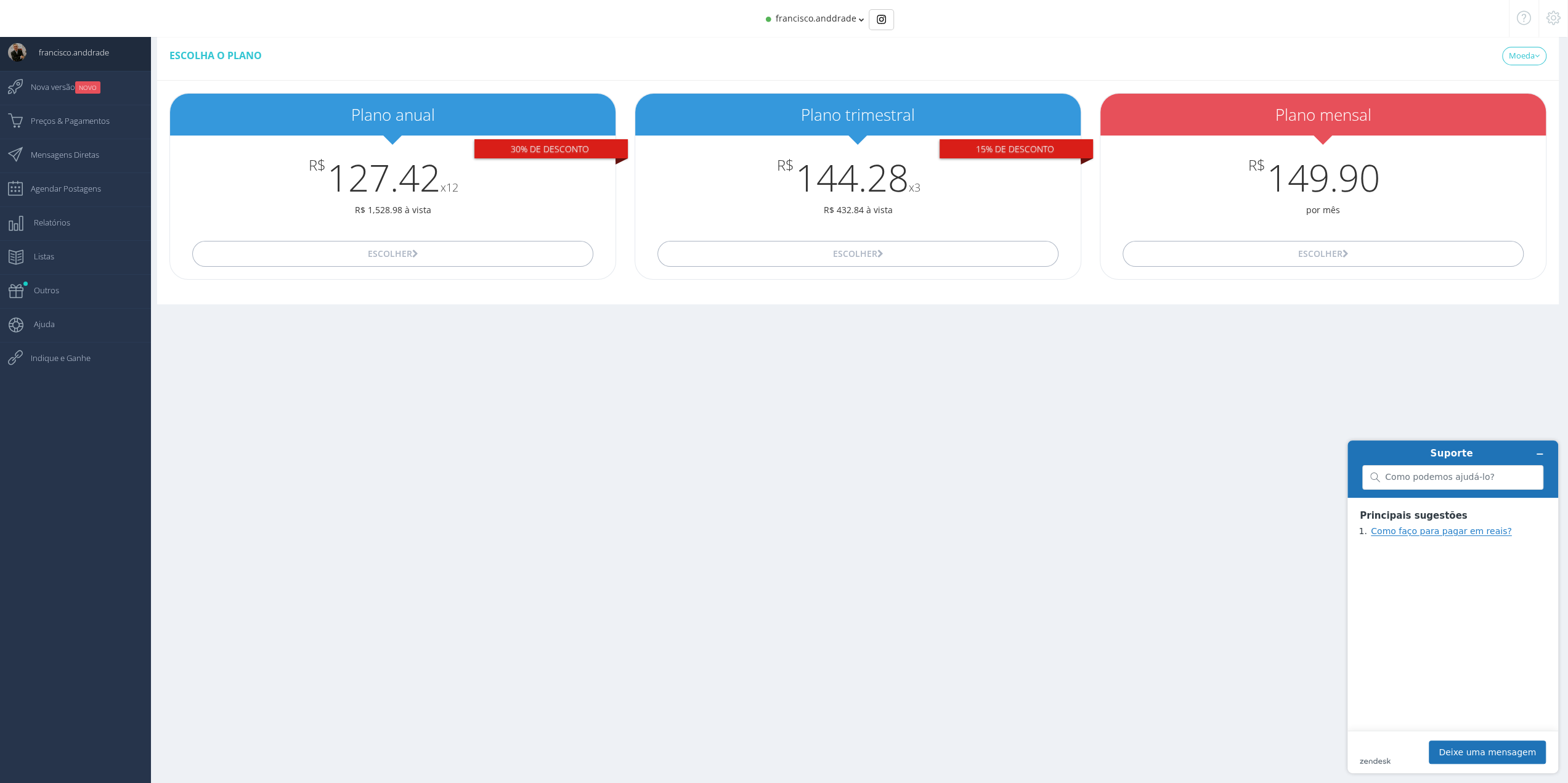
click at [1426, 535] on link "Como faço para pagar em reais?" at bounding box center [1441, 531] width 141 height 10
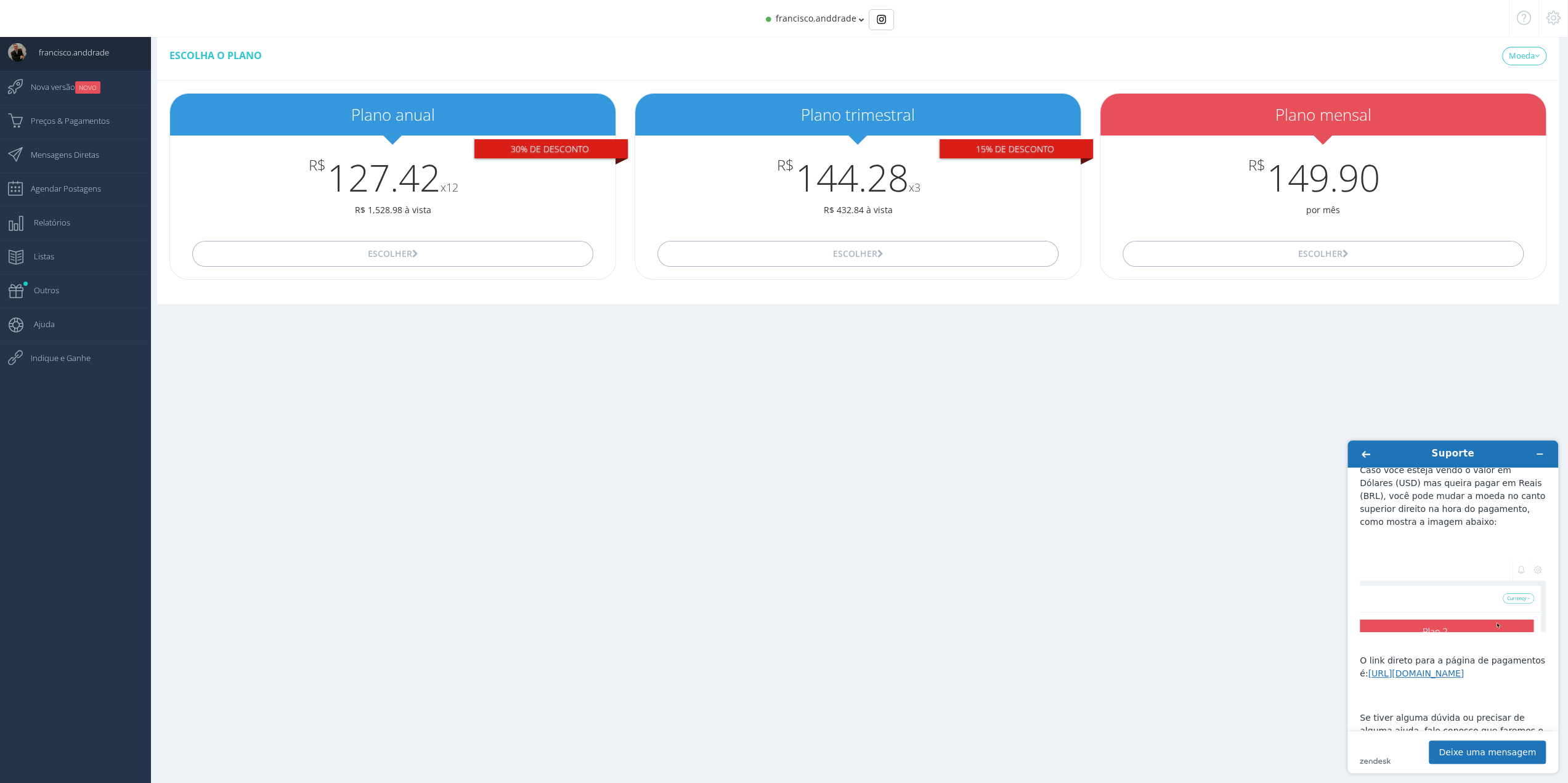
scroll to position [64, 0]
click at [1463, 673] on link "https://growsoci.al/admin/pricing" at bounding box center [1416, 672] width 96 height 10
click at [82, 151] on span "Mensagens Diretas" at bounding box center [59, 154] width 81 height 31
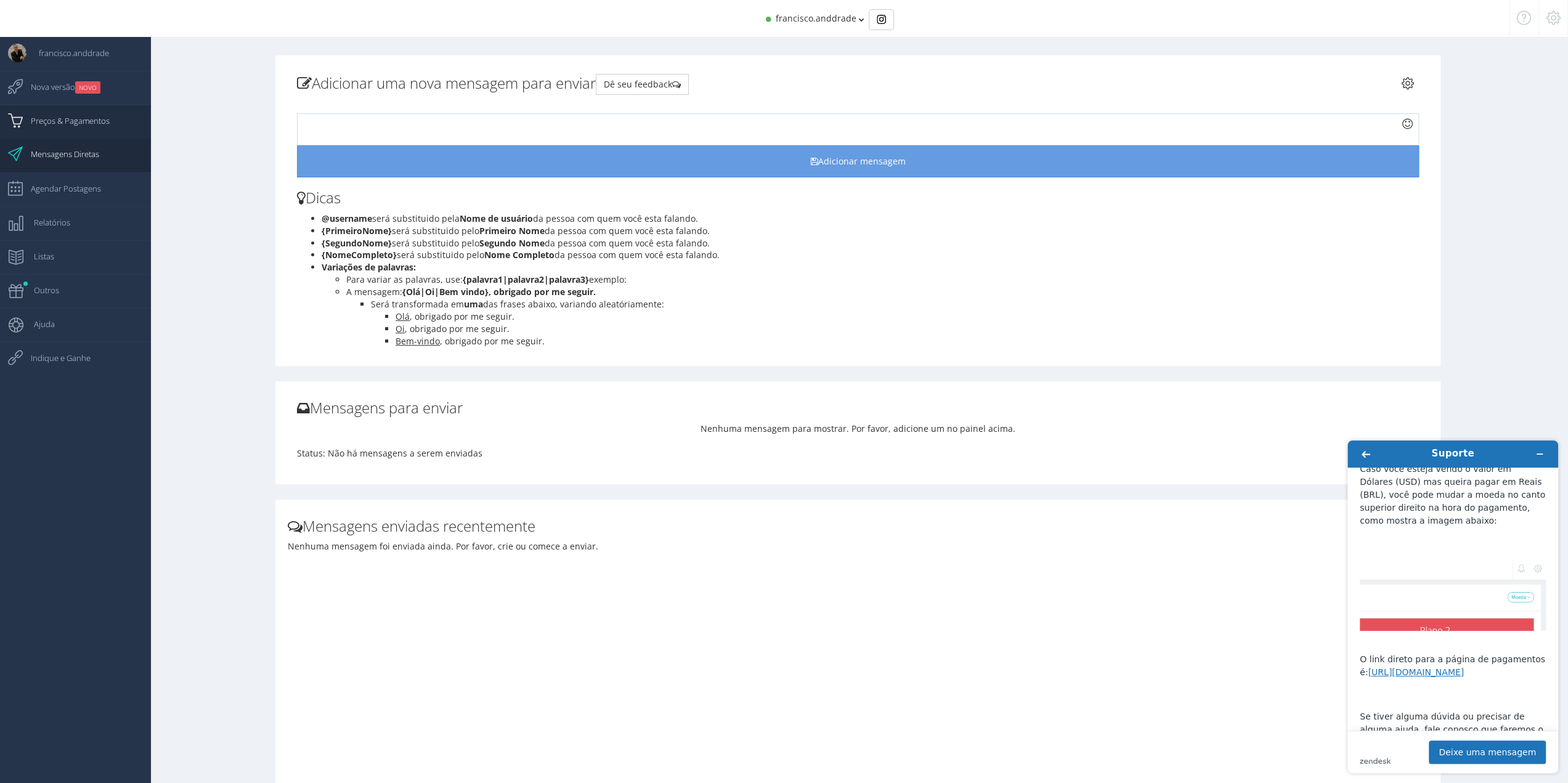
click at [66, 117] on span "Preços & Pagamentos" at bounding box center [64, 120] width 92 height 31
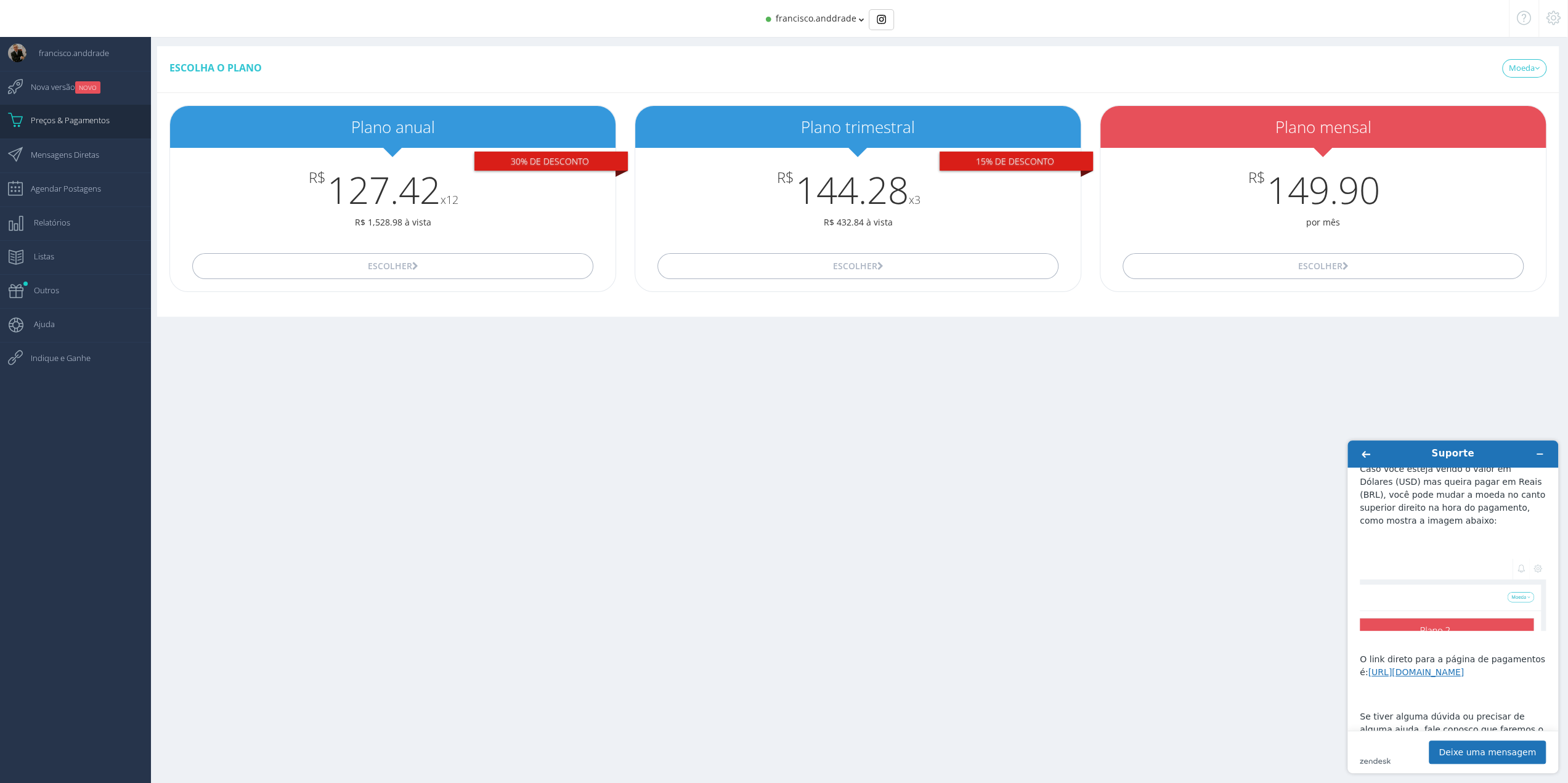
click at [243, 72] on span "Escolha o plano" at bounding box center [215, 67] width 92 height 14
click at [31, 81] on span "Nova versão NOVO" at bounding box center [59, 87] width 82 height 31
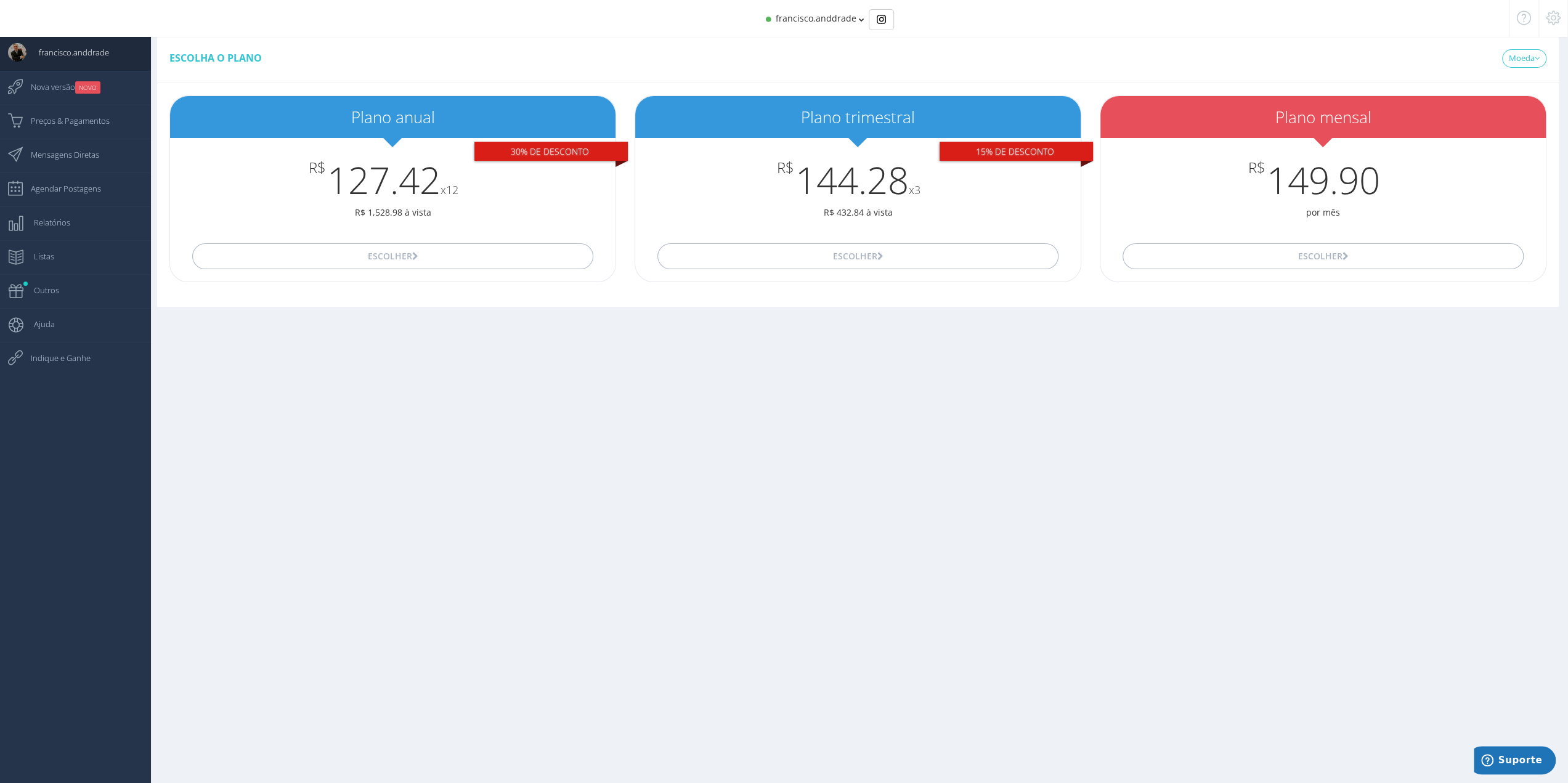
scroll to position [12, 0]
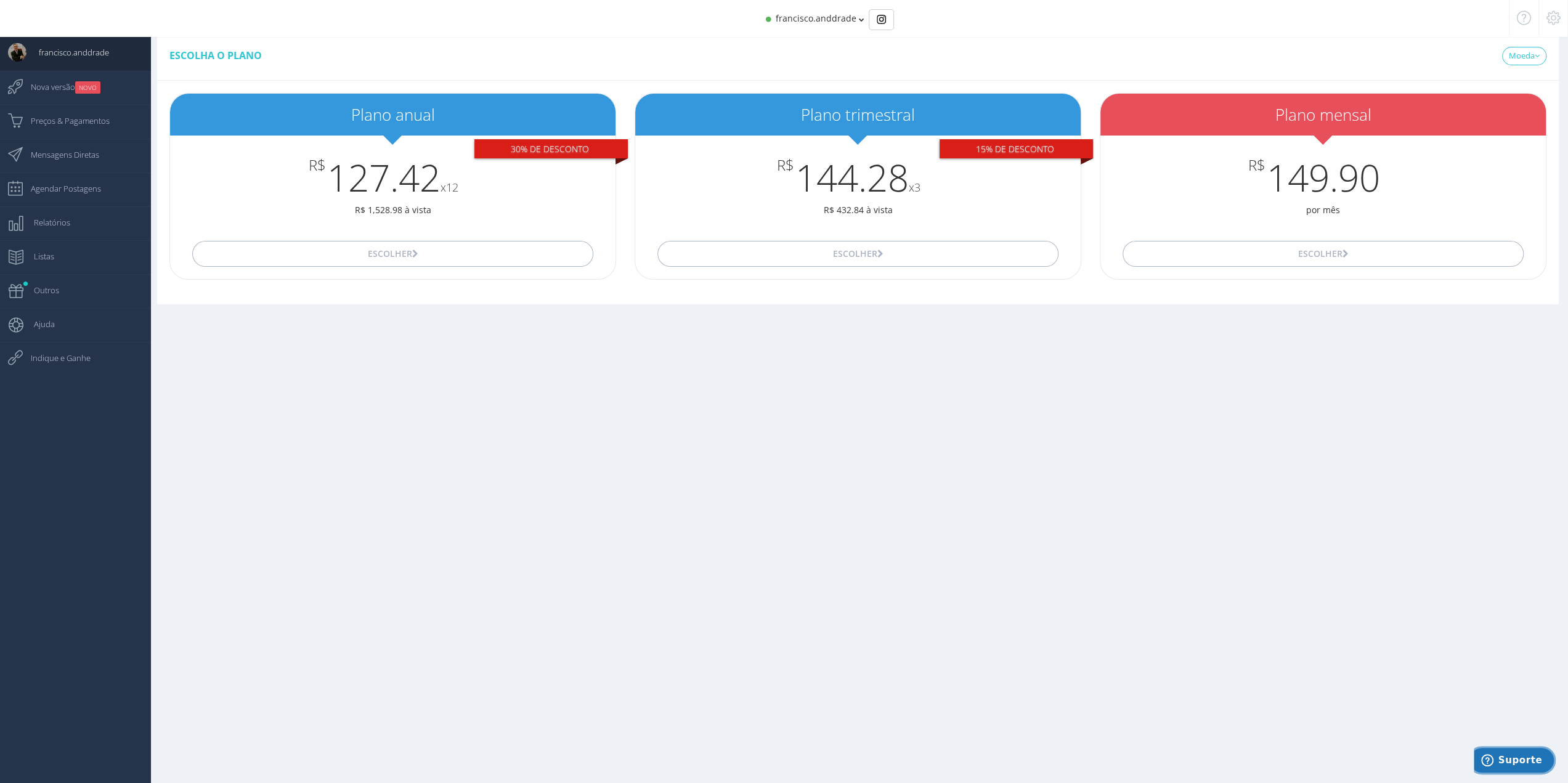
click at [1539, 762] on span "Suporte" at bounding box center [1519, 760] width 44 height 11
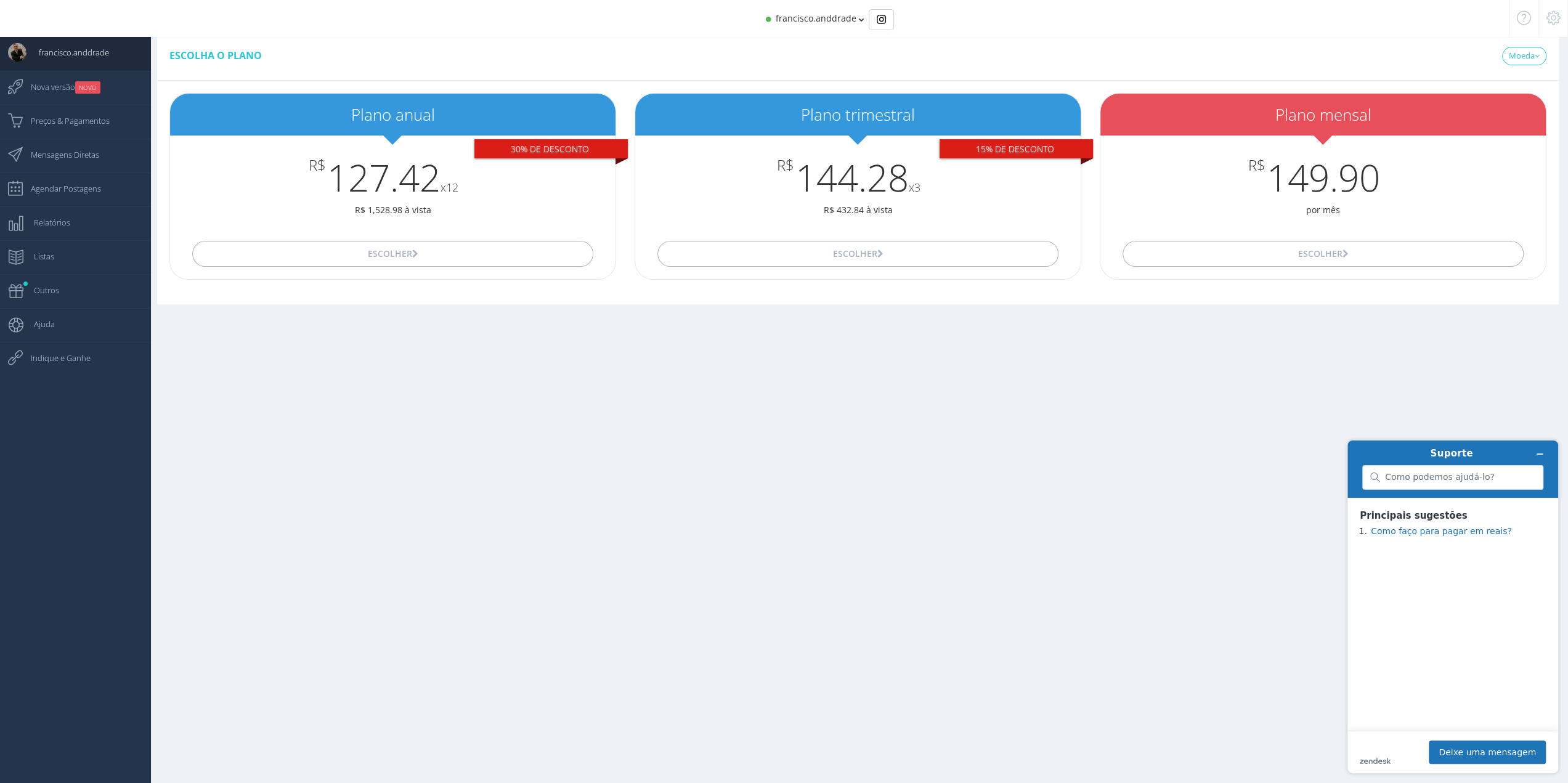
click at [1403, 757] on div "zendesk .cls-1{fill:#03363d;} Deixe uma mensagem" at bounding box center [1453, 752] width 186 height 24
drag, startPoint x: 1389, startPoint y: 754, endPoint x: 1424, endPoint y: 757, distance: 35.1
click at [1391, 755] on div "zendesk .cls-1{fill:#03363d;} Deixe uma mensagem" at bounding box center [1453, 752] width 186 height 24
click at [1462, 753] on button "Deixe uma mensagem" at bounding box center [1487, 752] width 117 height 24
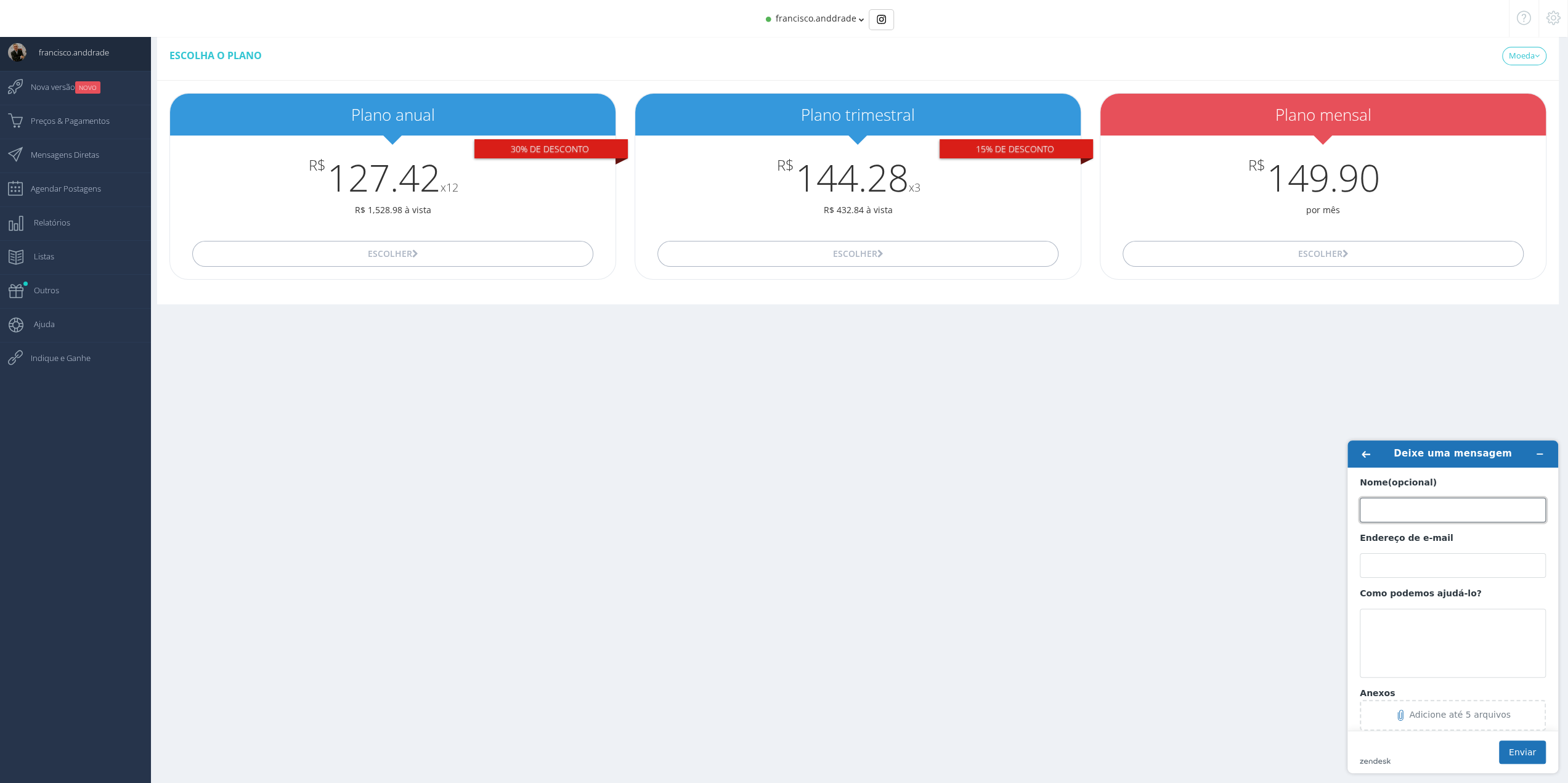
click at [1391, 508] on input "Nome (opcional)" at bounding box center [1453, 510] width 186 height 24
click at [1389, 622] on textarea "Como podemos ajudá-lo?" at bounding box center [1453, 643] width 186 height 69
paste textarea "Assunto: Solicitação de Exclusão Definitiva da Conta Prezados, Venho por meio d…"
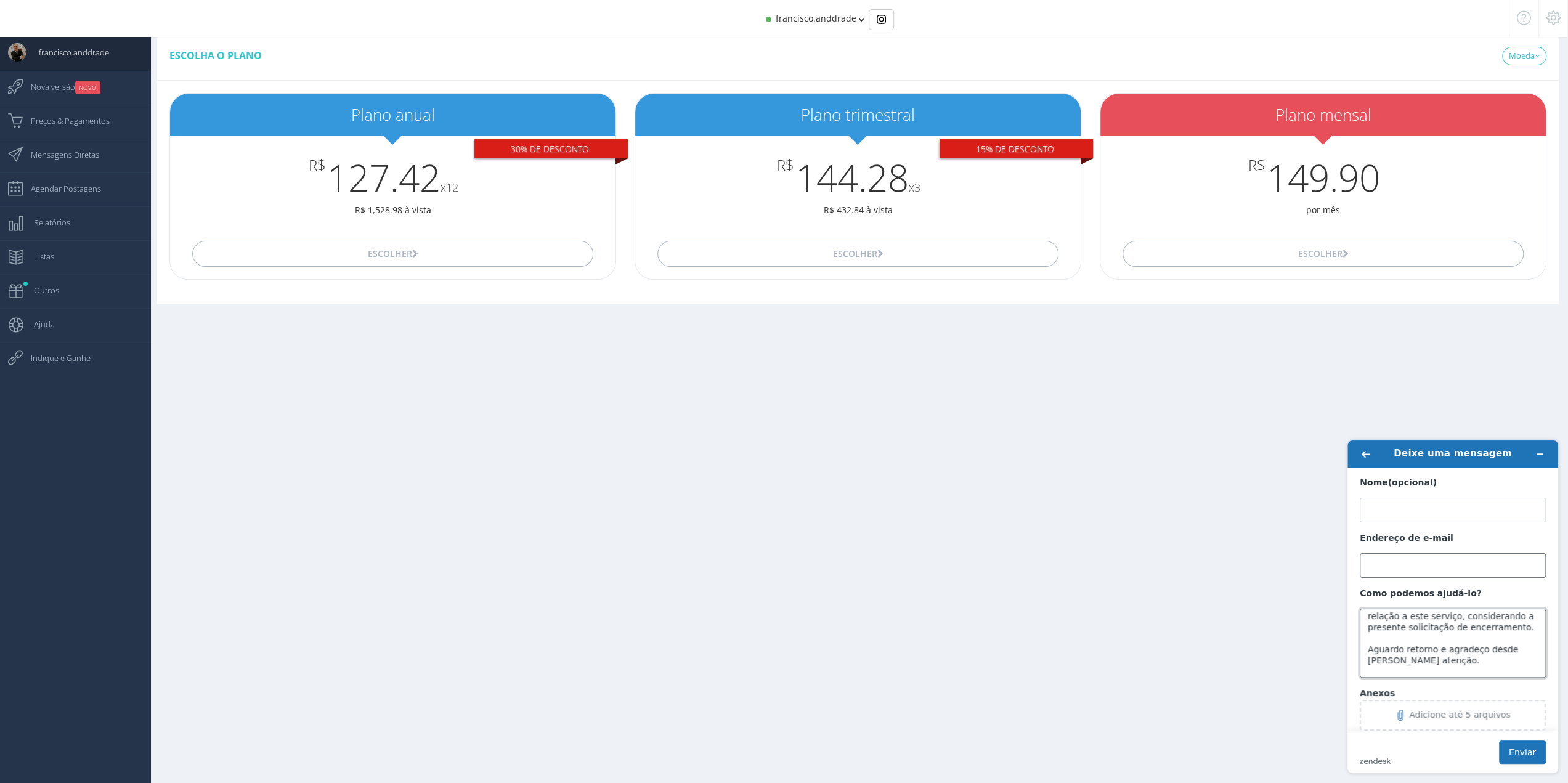
type textarea "Assunto: Solicitação de Exclusão Definitiva da Conta Prezados, Venho por meio d…"
click at [1410, 566] on input "Endereço de e-mail" at bounding box center [1453, 566] width 186 height 24
type input "[EMAIL_ADDRESS][DOMAIN_NAME]"
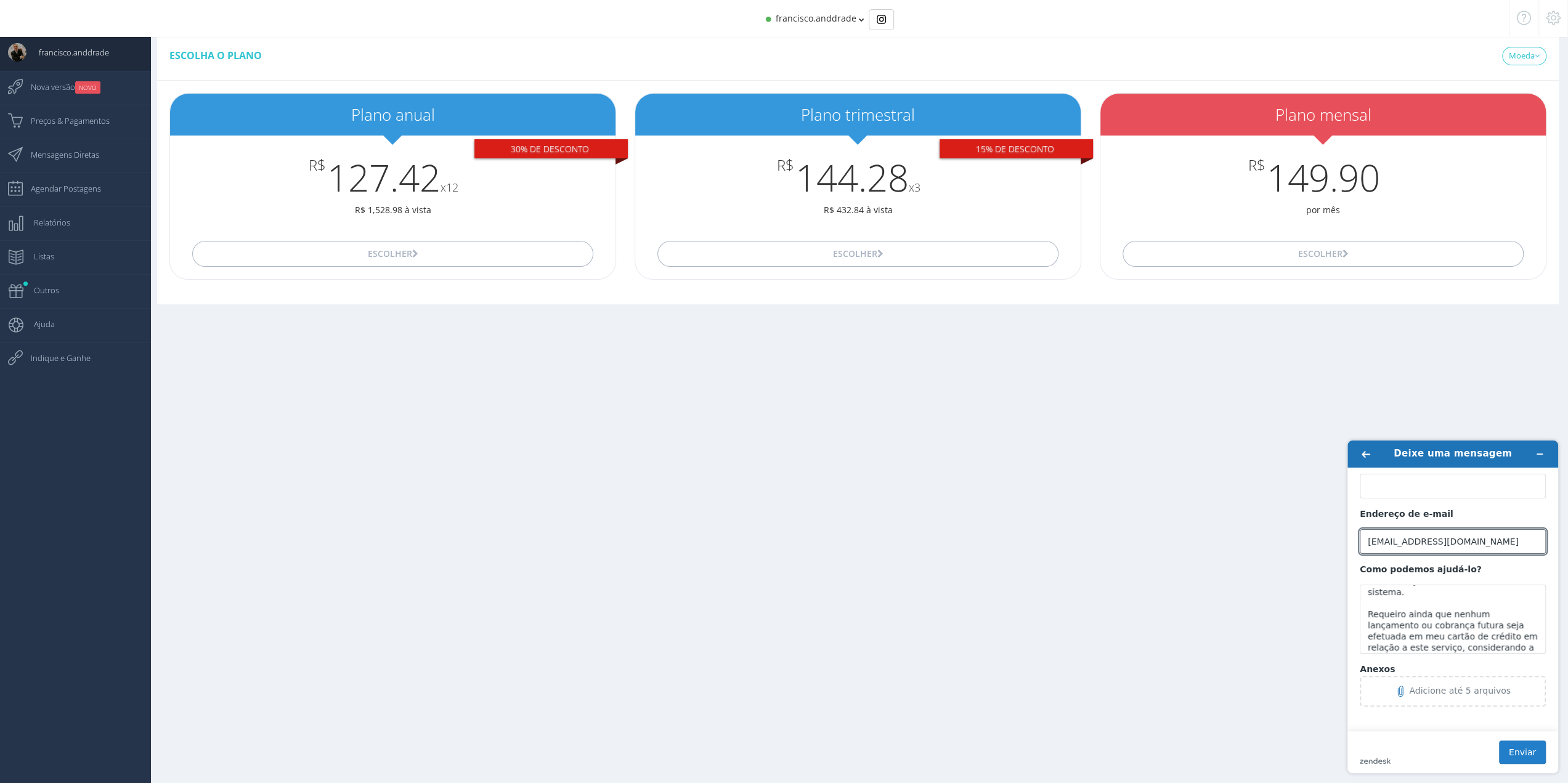
click at [1522, 749] on button "Enviar" at bounding box center [1522, 752] width 46 height 24
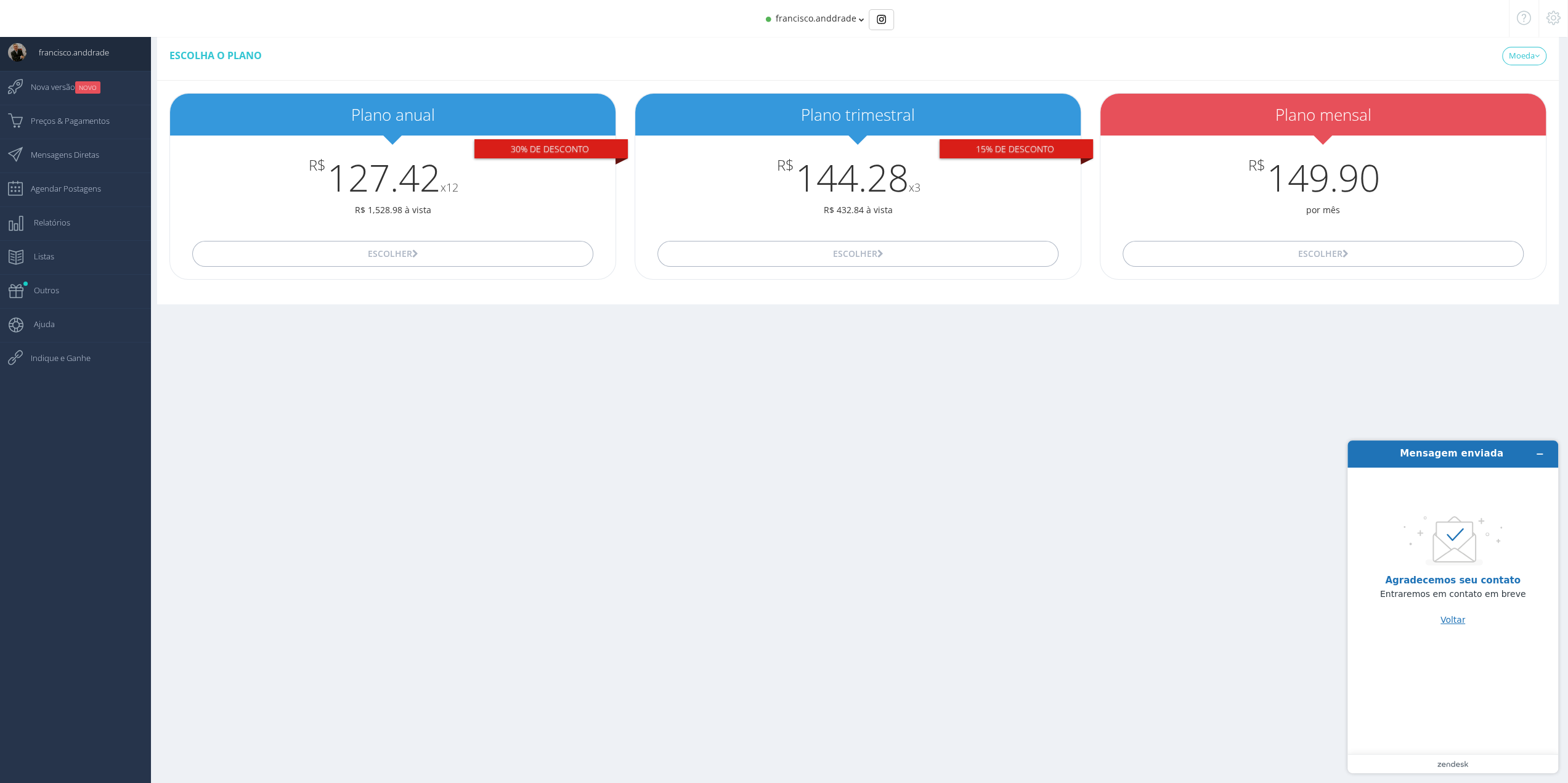
click at [1456, 620] on button "Voltar" at bounding box center [1452, 619] width 25 height 24
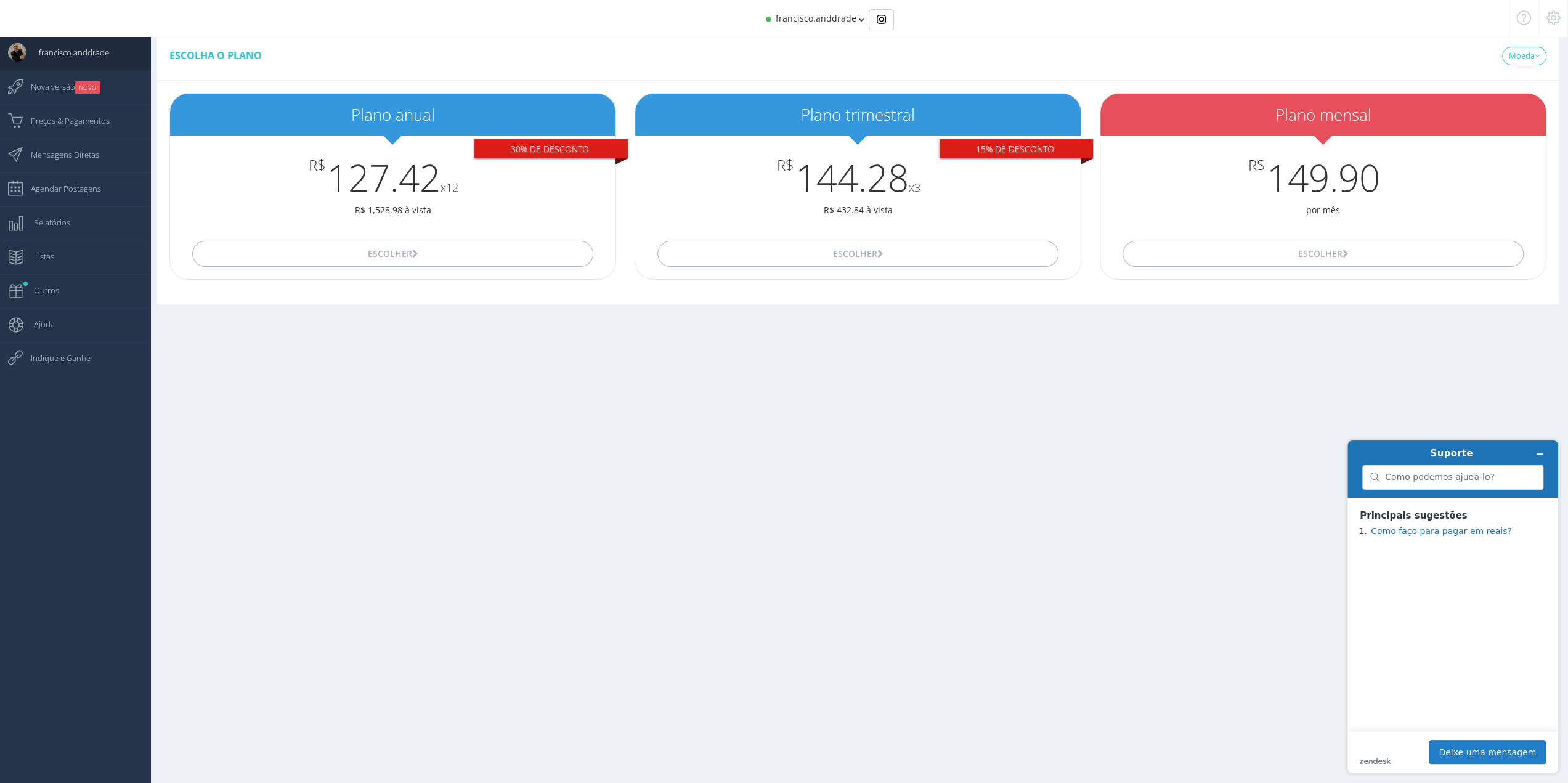
click at [1485, 752] on button "Deixe uma mensagem" at bounding box center [1487, 752] width 117 height 24
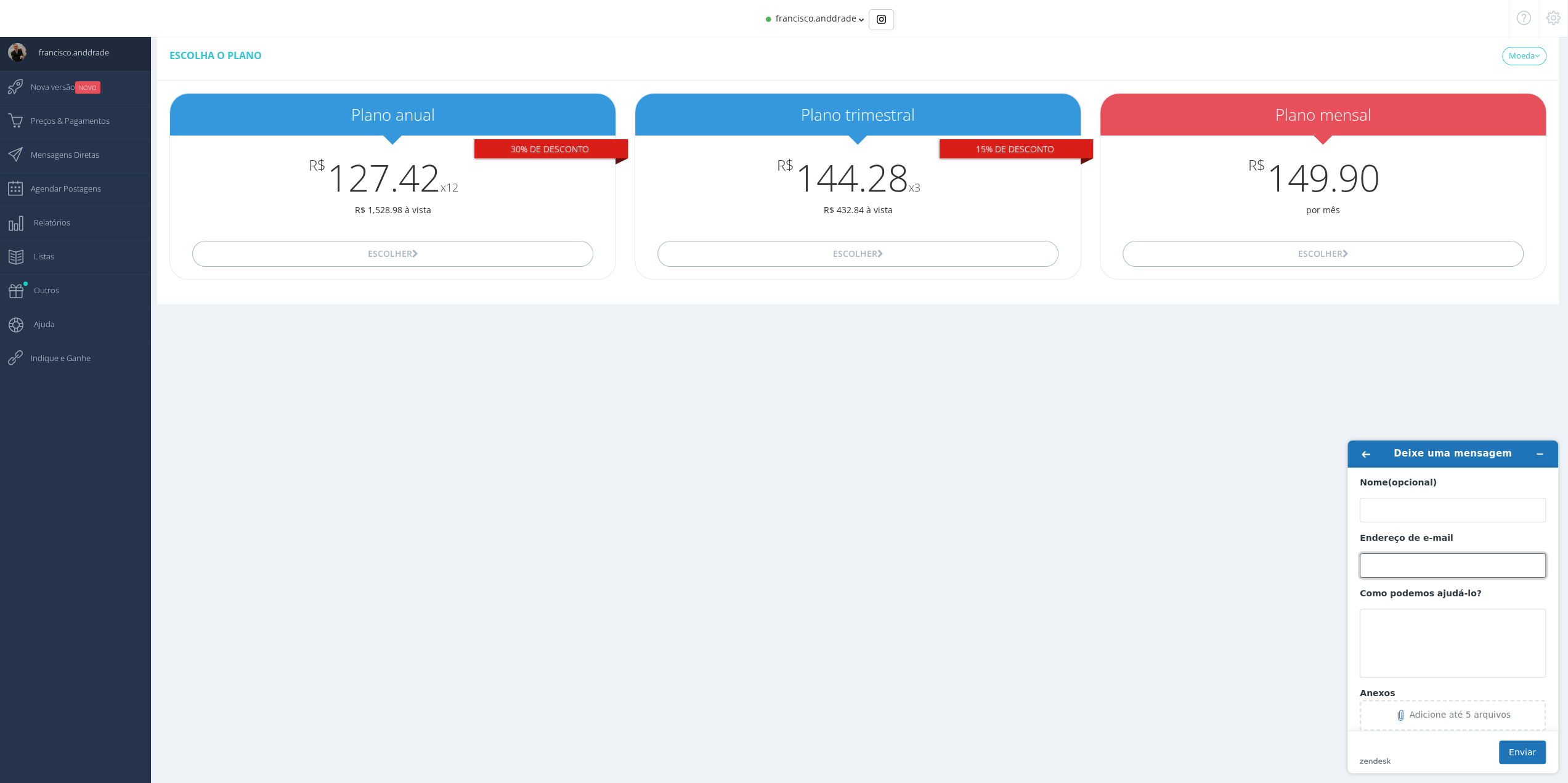
click at [1400, 561] on input "Endereço de e-mail" at bounding box center [1453, 566] width 186 height 24
type input "[EMAIL_ADDRESS][DOMAIN_NAME]"
click at [1432, 643] on textarea "Como podemos ajudá-lo?" at bounding box center [1453, 643] width 186 height 69
paste textarea "Assunto: Solicitação de Exclusão Definitiva da Conta Prezados, Venho por meio d…"
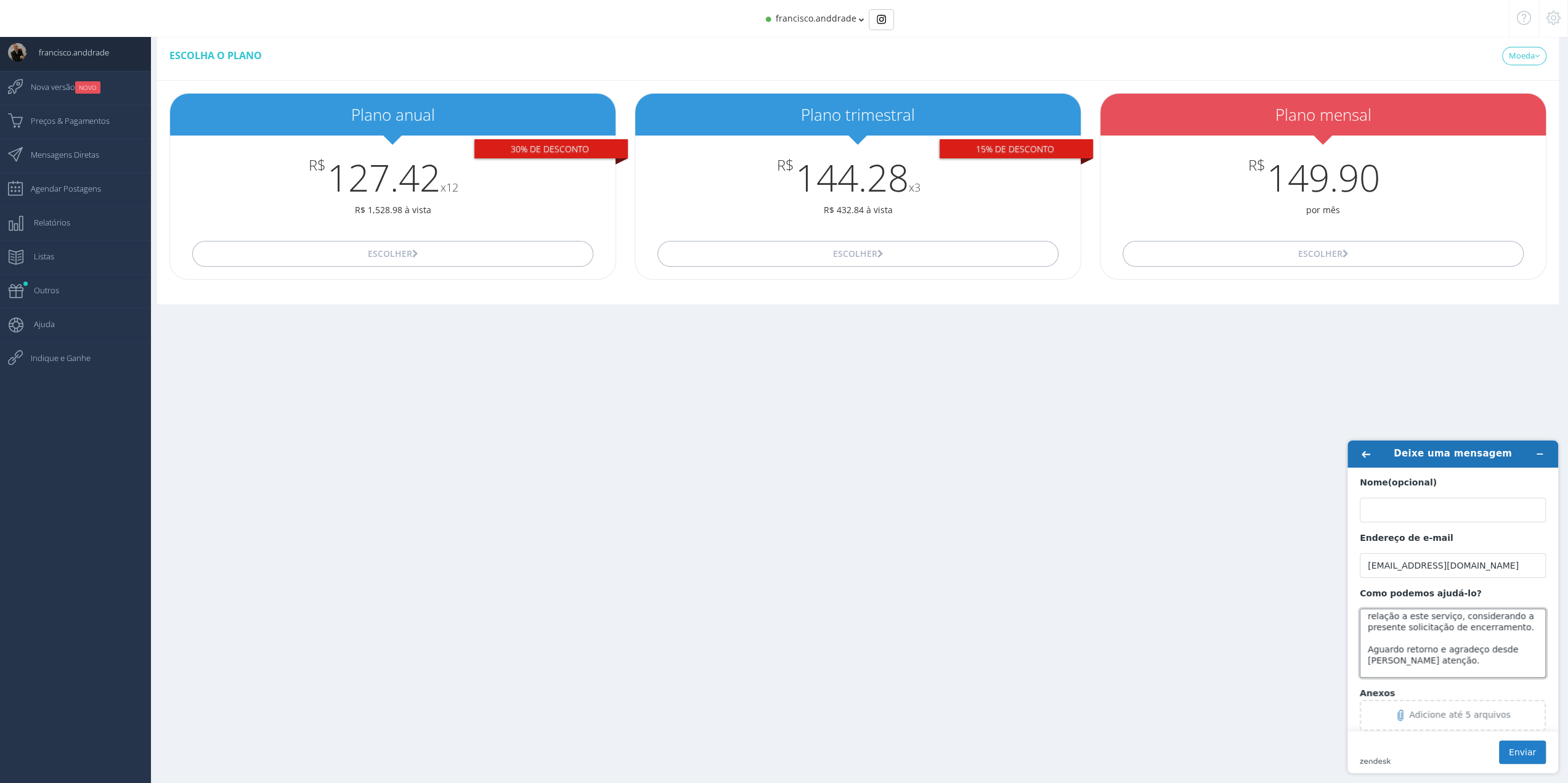
type textarea "Assunto: Solicitação de Exclusão Definitiva da Conta Prezados, Venho por meio d…"
click at [1516, 750] on button "Enviar" at bounding box center [1522, 752] width 46 height 24
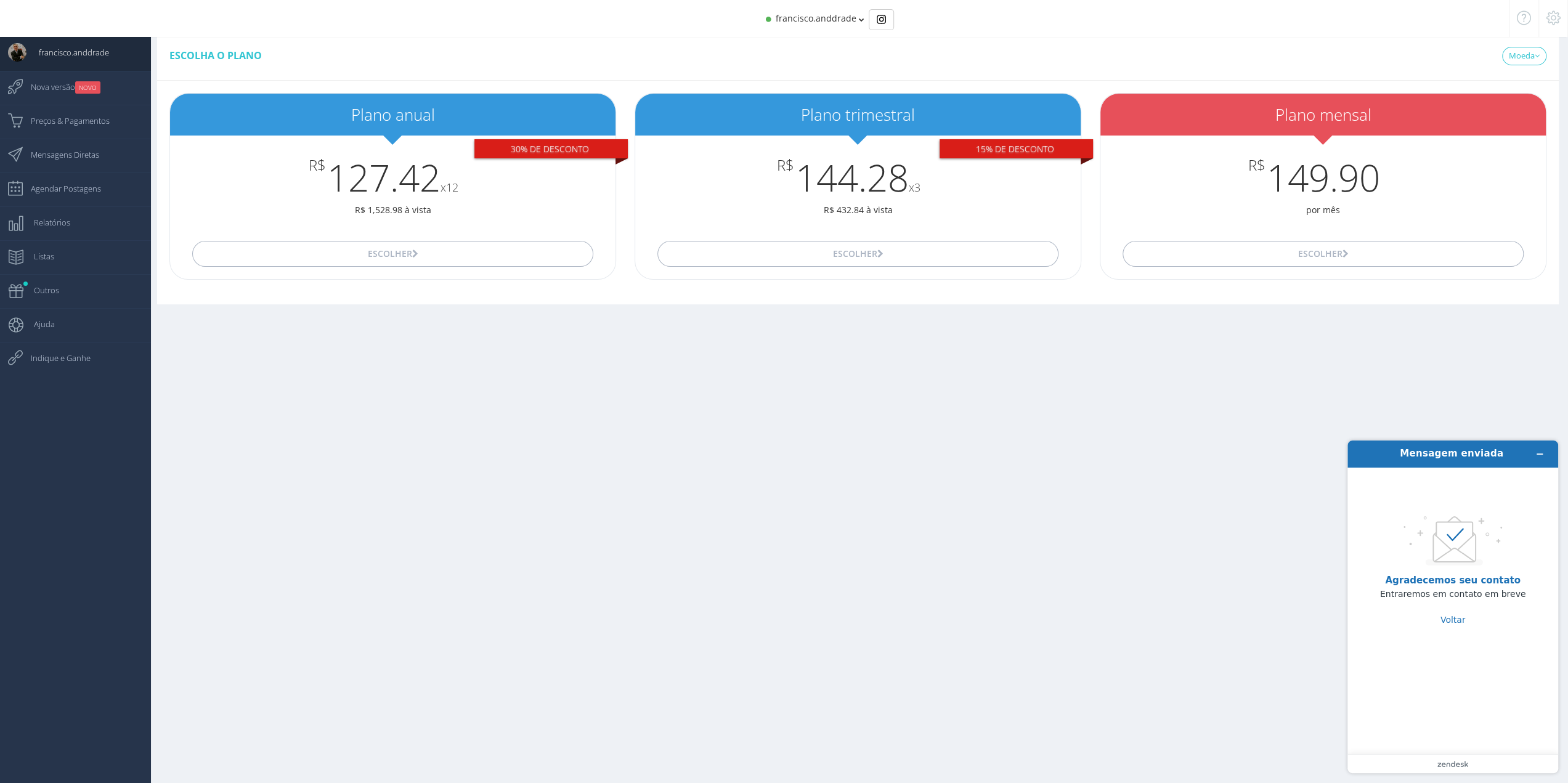
click at [1547, 21] on icon at bounding box center [1554, 18] width 14 height 9
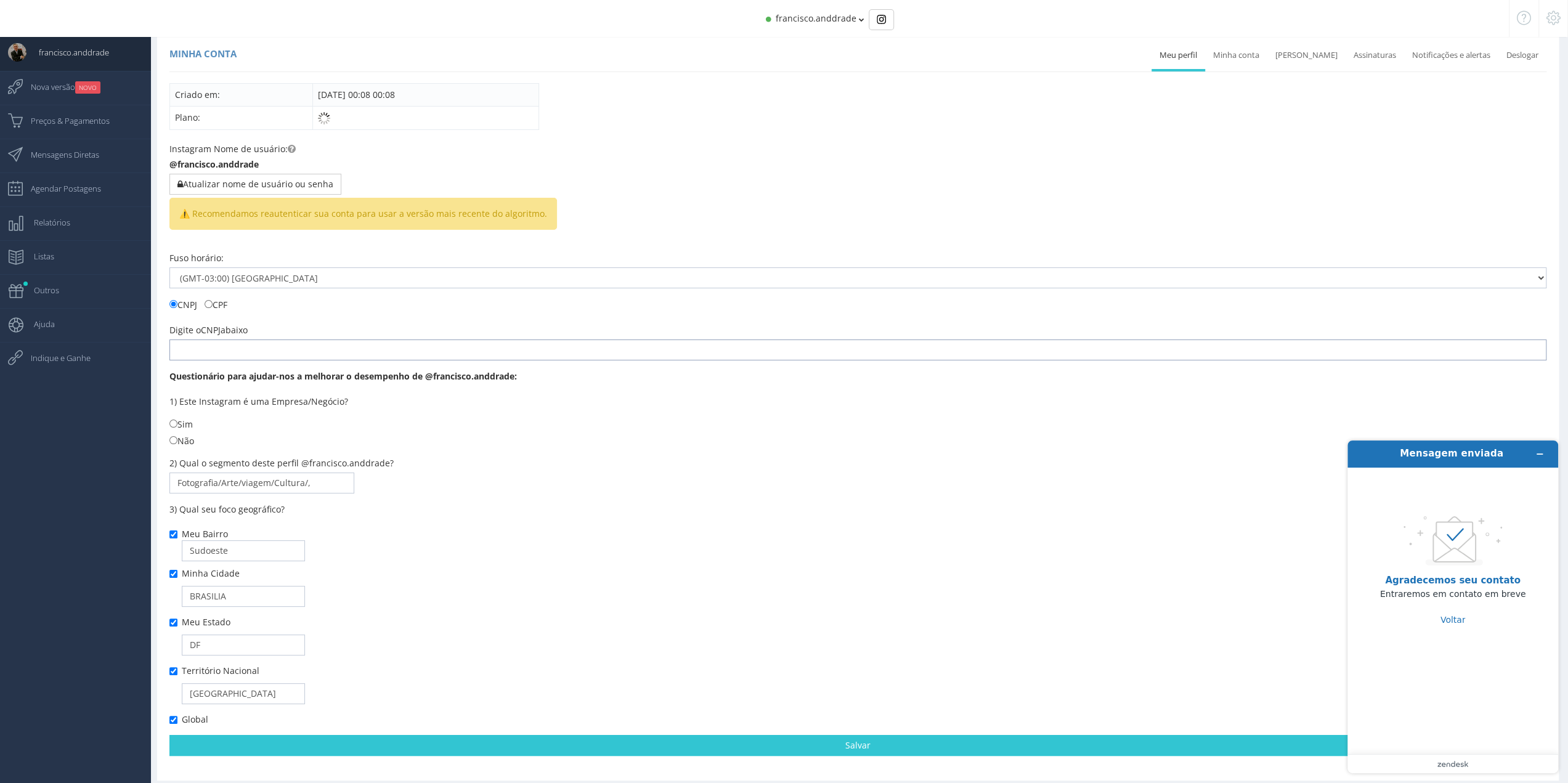
click at [1182, 345] on input "text" at bounding box center [858, 350] width 1377 height 21
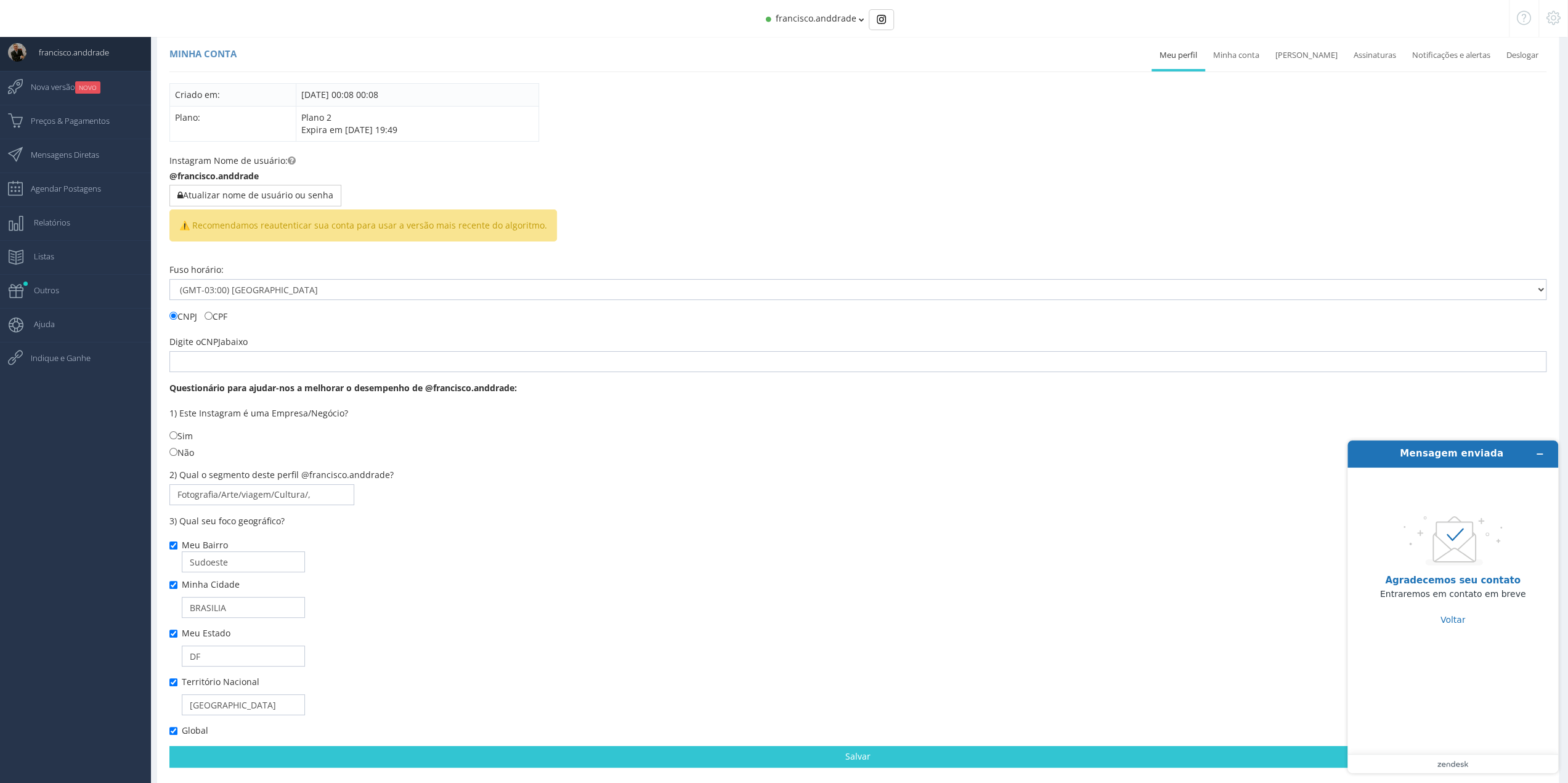
click at [411, 217] on span "⚠️ Recomendamos reautenticar sua conta para usar a versão mais recente do algor…" at bounding box center [363, 225] width 388 height 32
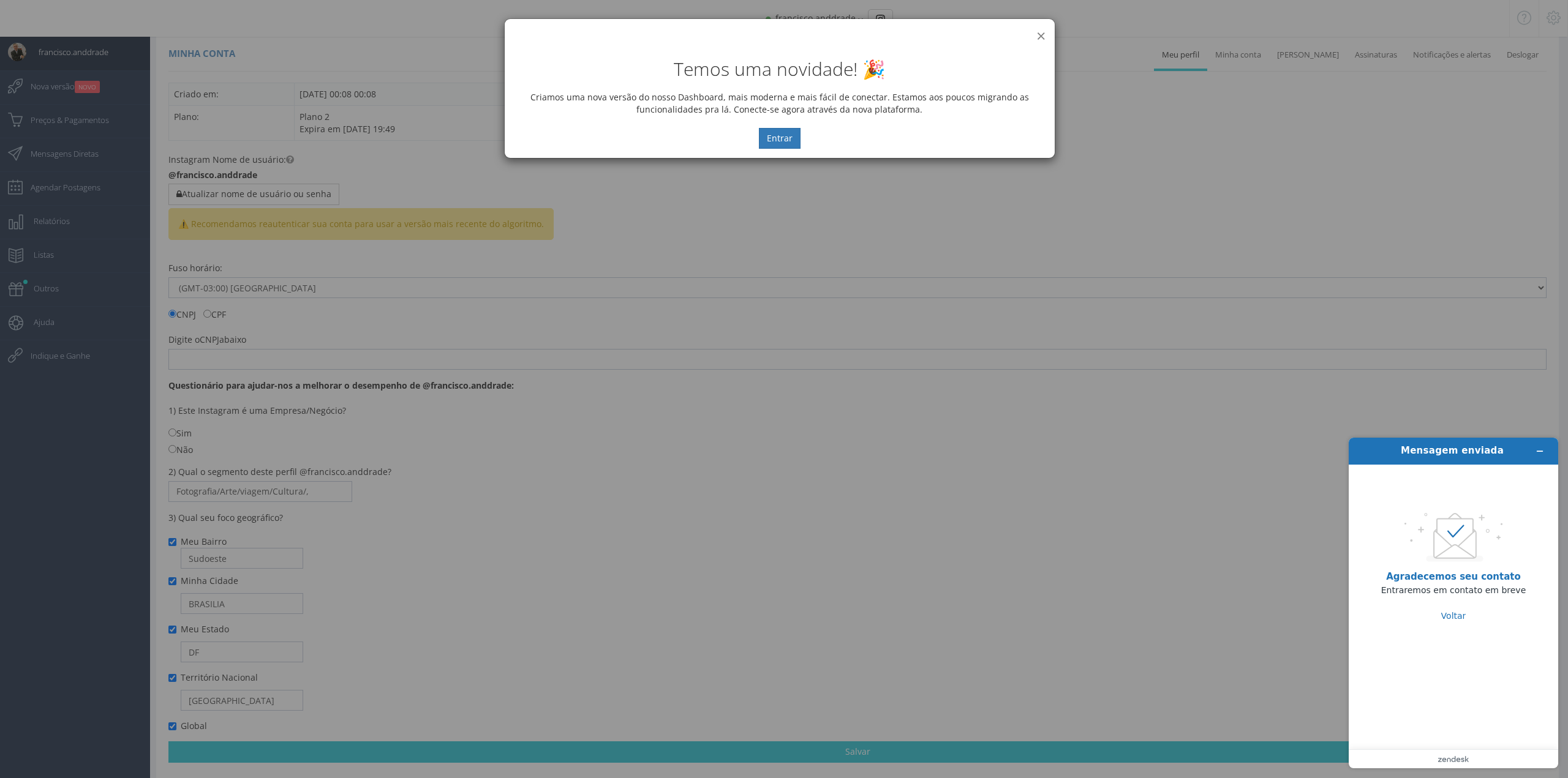
click at [1038, 33] on button "×" at bounding box center [1041, 36] width 9 height 16
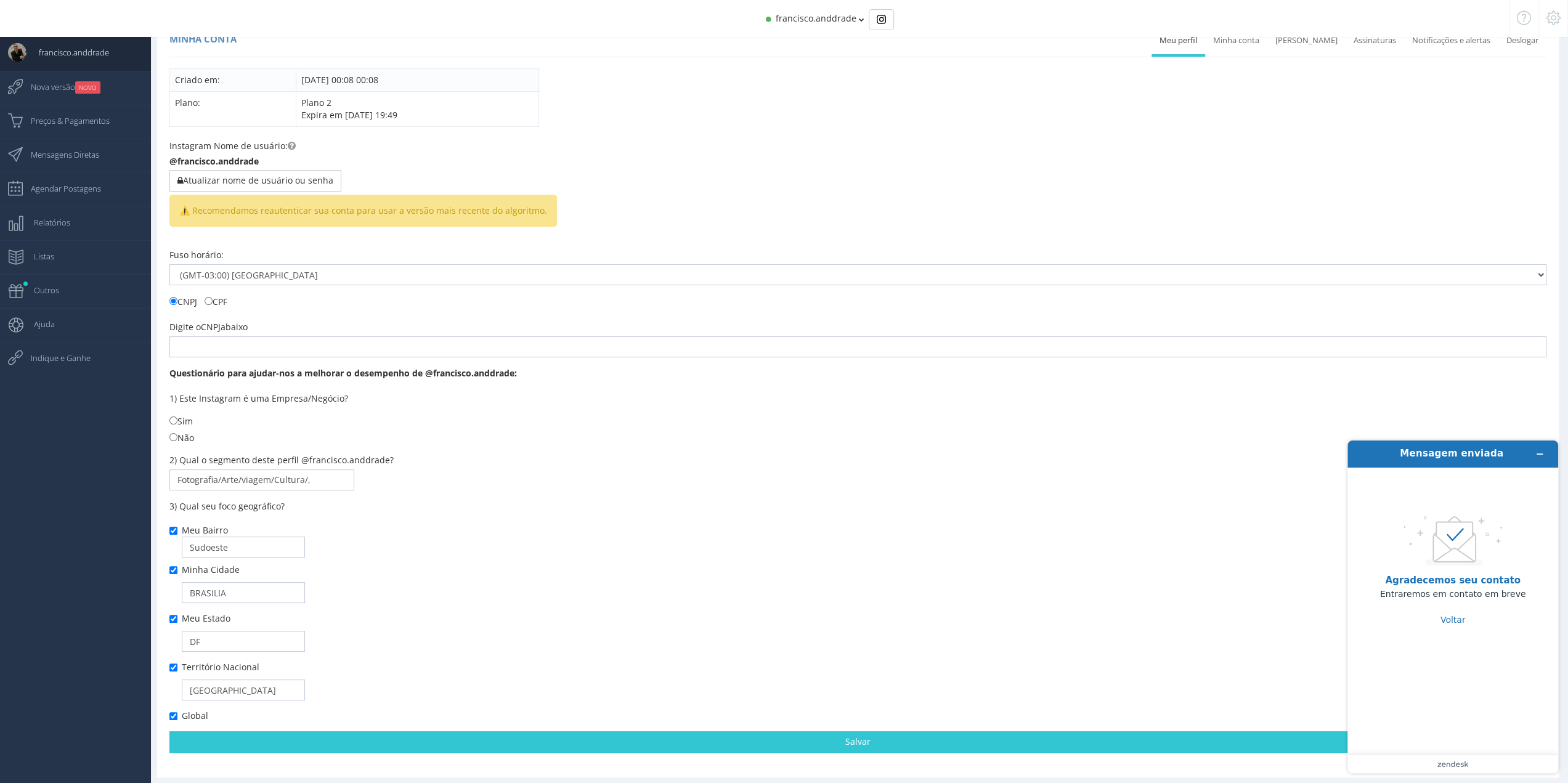
scroll to position [35, 0]
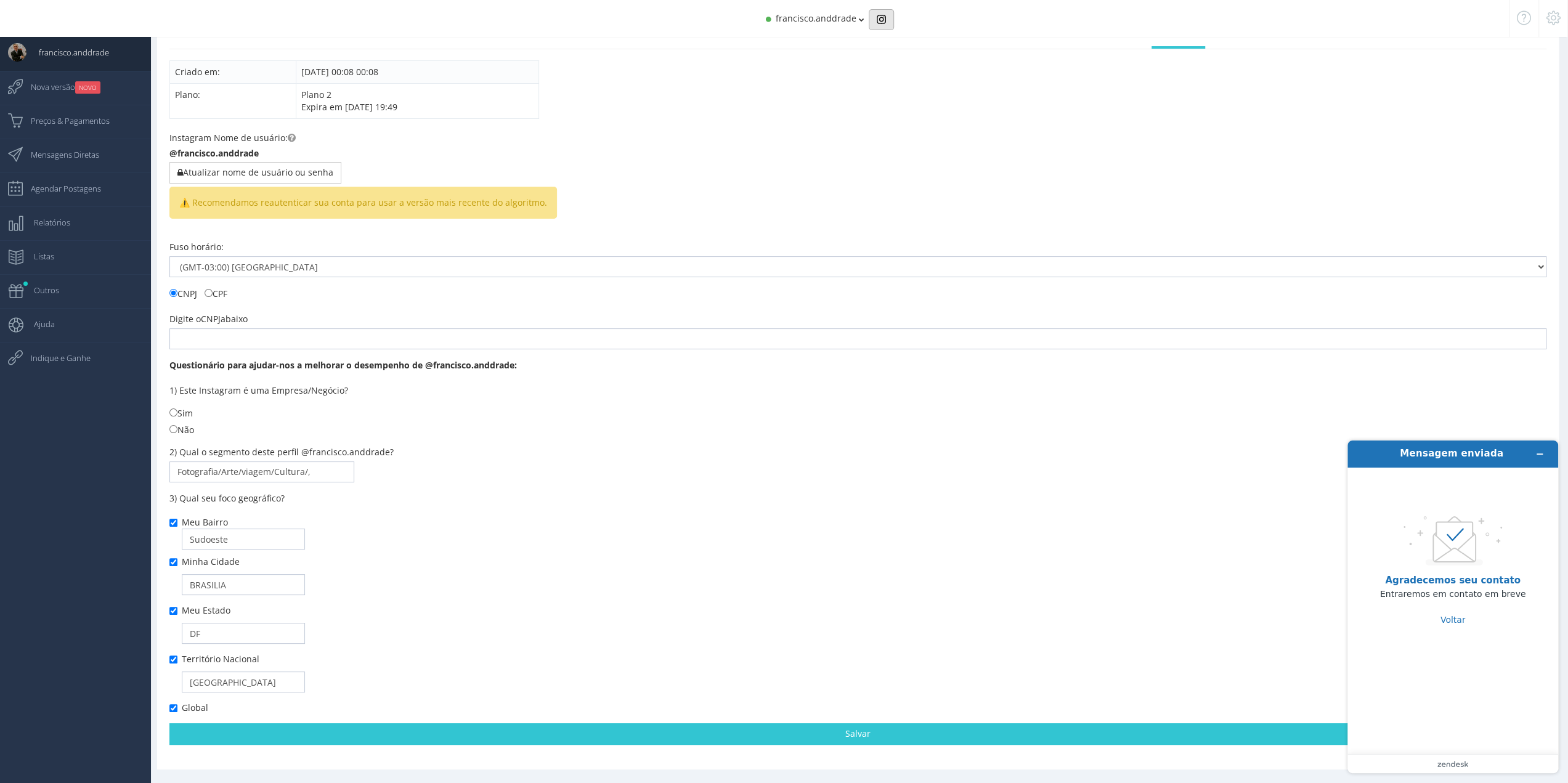
click at [870, 19] on button "Basic example" at bounding box center [881, 19] width 25 height 21
click at [1547, 22] on icon at bounding box center [1554, 18] width 14 height 9
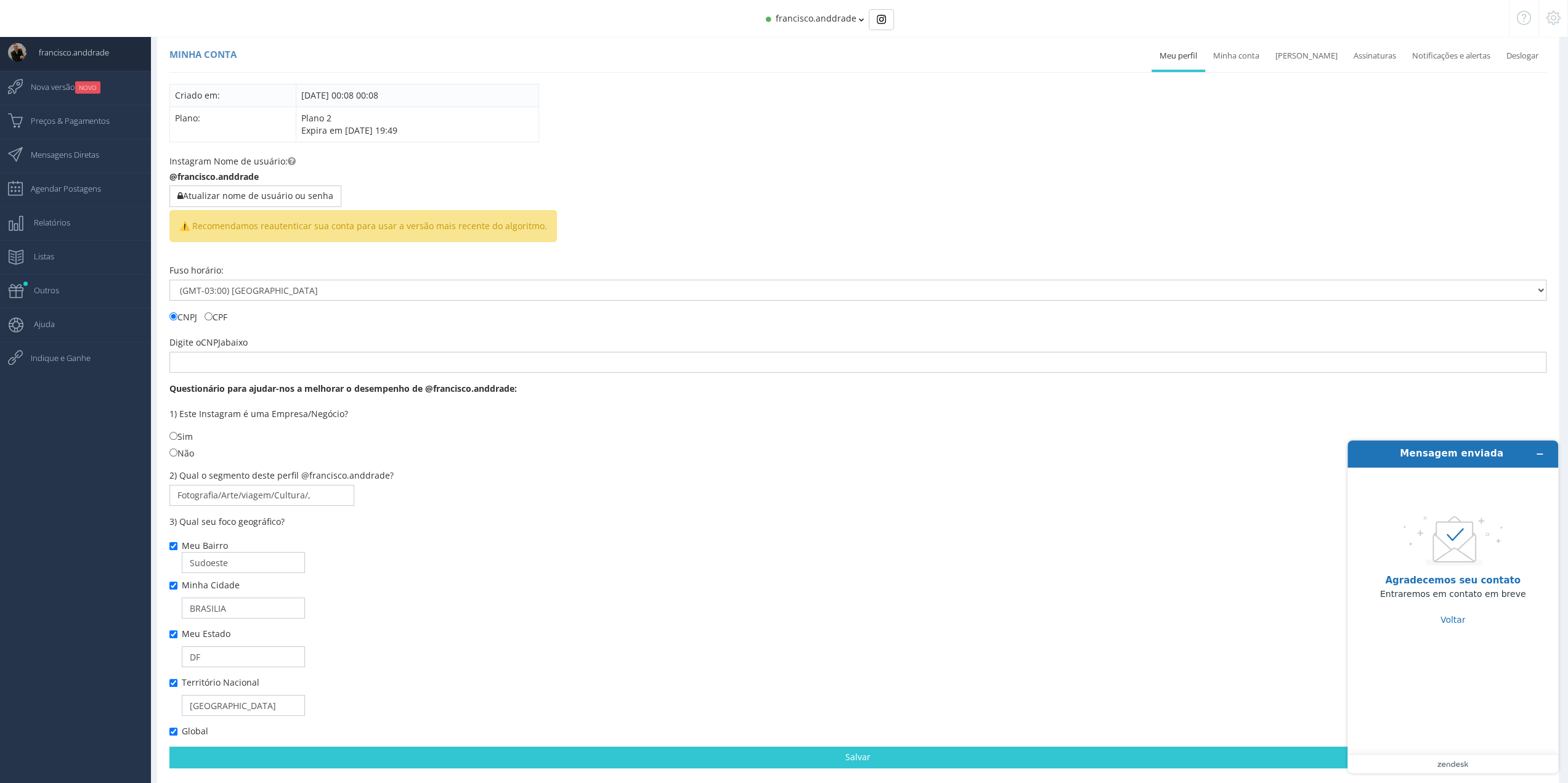
scroll to position [0, 0]
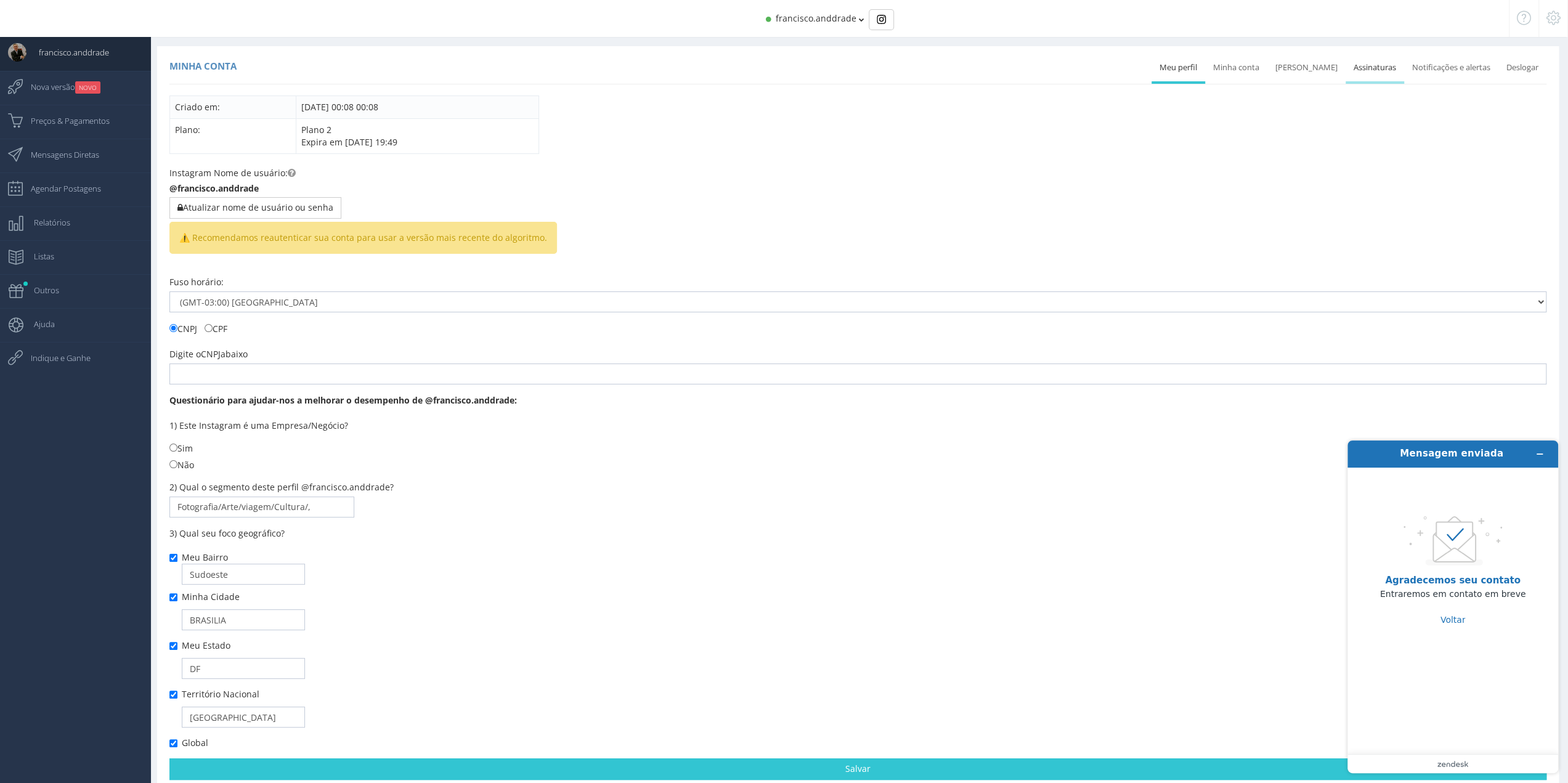
click at [1378, 69] on link "Assinaturas" at bounding box center [1375, 68] width 59 height 27
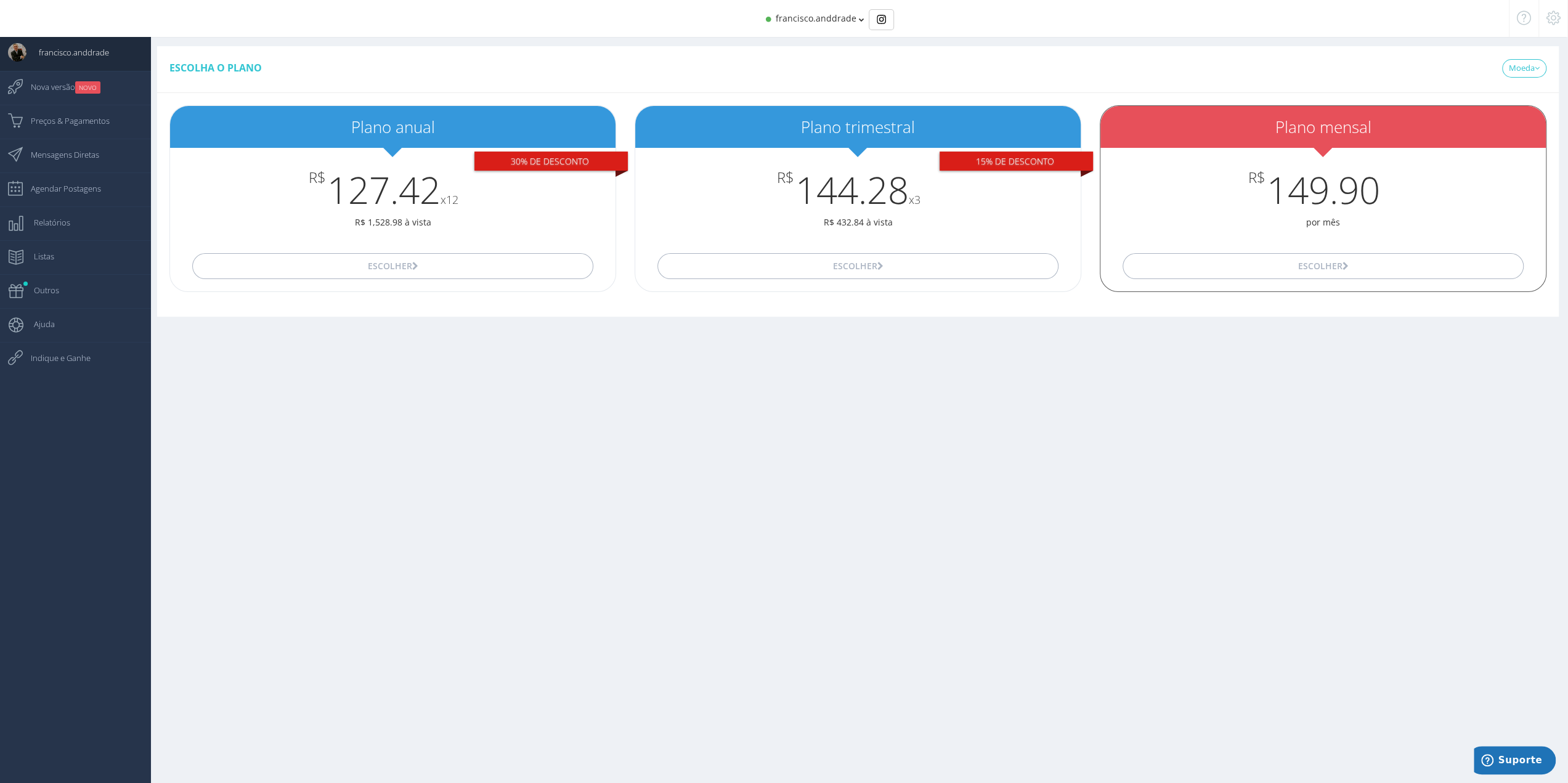
click at [1256, 130] on h2 "Plano mensal" at bounding box center [1323, 127] width 445 height 18
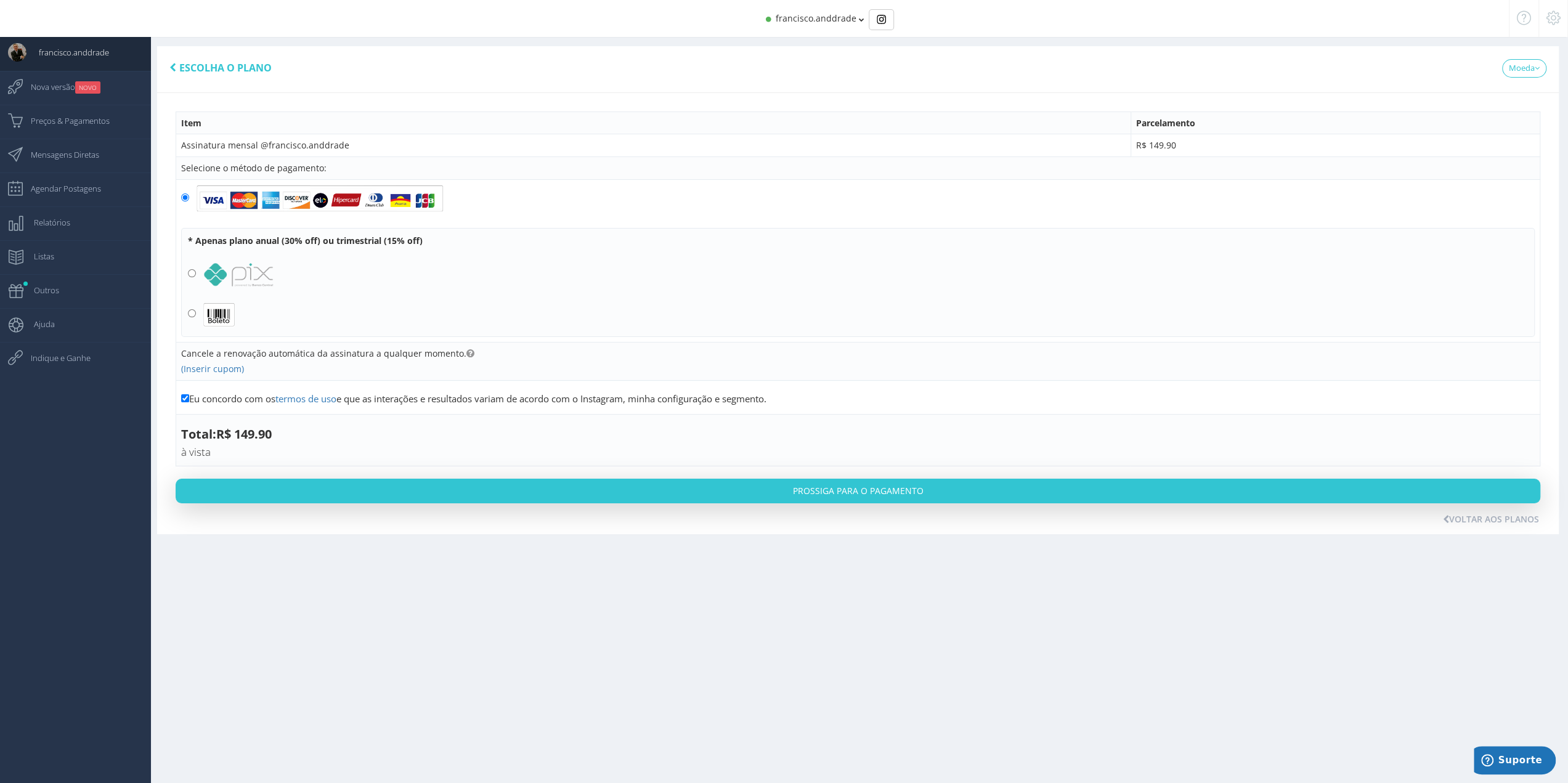
click at [354, 168] on div "Selecione o método de pagamento:" at bounding box center [857, 168] width 1353 height 12
click at [300, 162] on div "Selecione o método de pagamento:" at bounding box center [857, 168] width 1353 height 12
click at [184, 396] on input "Eu concordo com os termos de uso e que as interações e resultados variam de aco…" at bounding box center [184, 398] width 8 height 8
checkbox input "false"
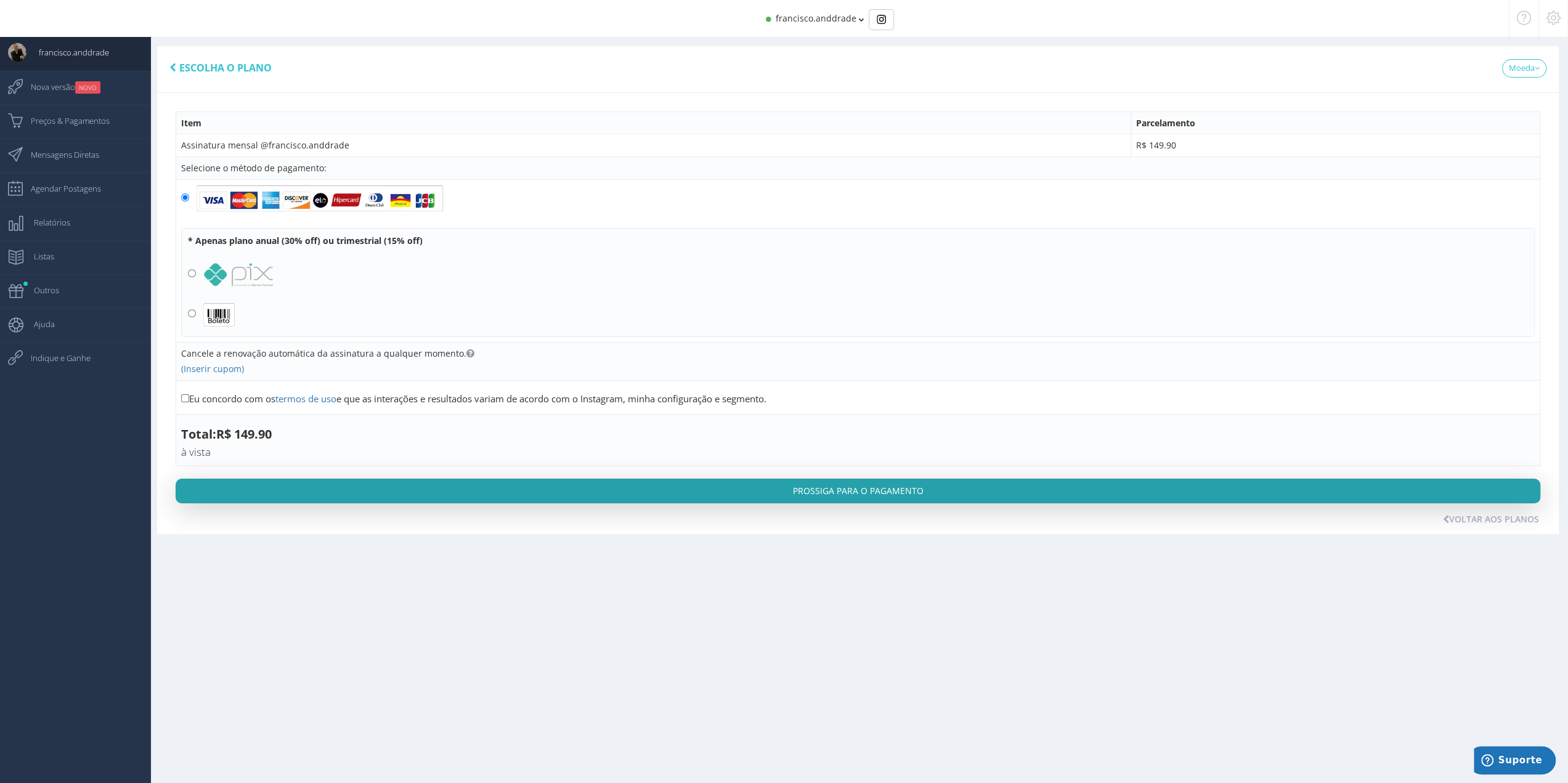
drag, startPoint x: 167, startPoint y: 61, endPoint x: 1121, endPoint y: 492, distance: 1046.8
click at [1121, 492] on div "Escolha o plano Moeda USD BRL Plano 1 R$ 149.90" at bounding box center [858, 290] width 1401 height 488
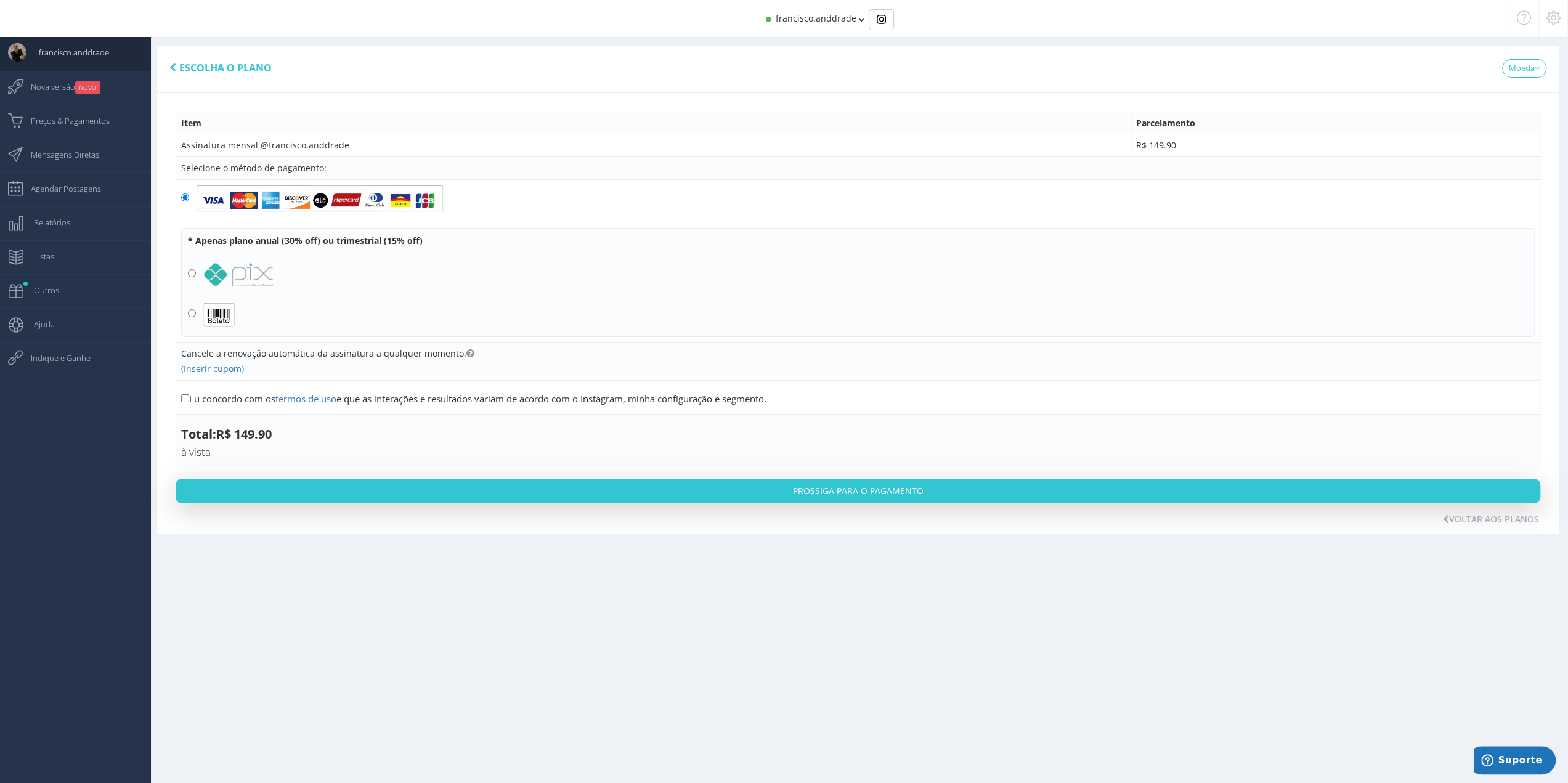
click at [574, 199] on label at bounding box center [857, 198] width 1353 height 28
click at [189, 199] on input "radio" at bounding box center [184, 197] width 8 height 8
drag, startPoint x: 165, startPoint y: 61, endPoint x: 189, endPoint y: 96, distance: 42.4
click at [189, 96] on div "Escolha o plano Moeda USD BRL Plano 1 R$ 149.90" at bounding box center [858, 290] width 1401 height 488
click at [186, 51] on div "Escolha o plano Moeda USD" at bounding box center [858, 69] width 1401 height 46
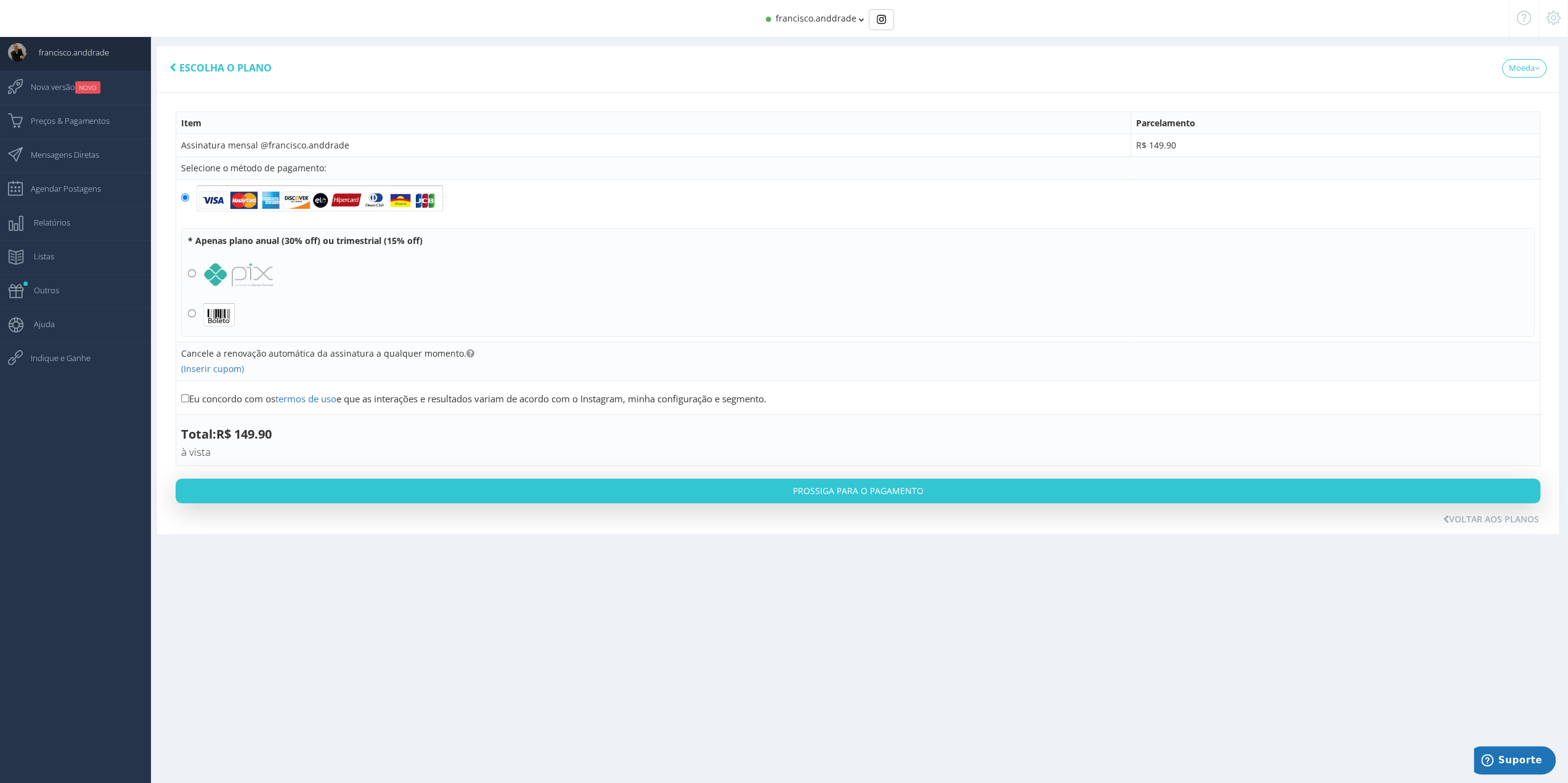
click at [584, 262] on label at bounding box center [858, 275] width 1340 height 24
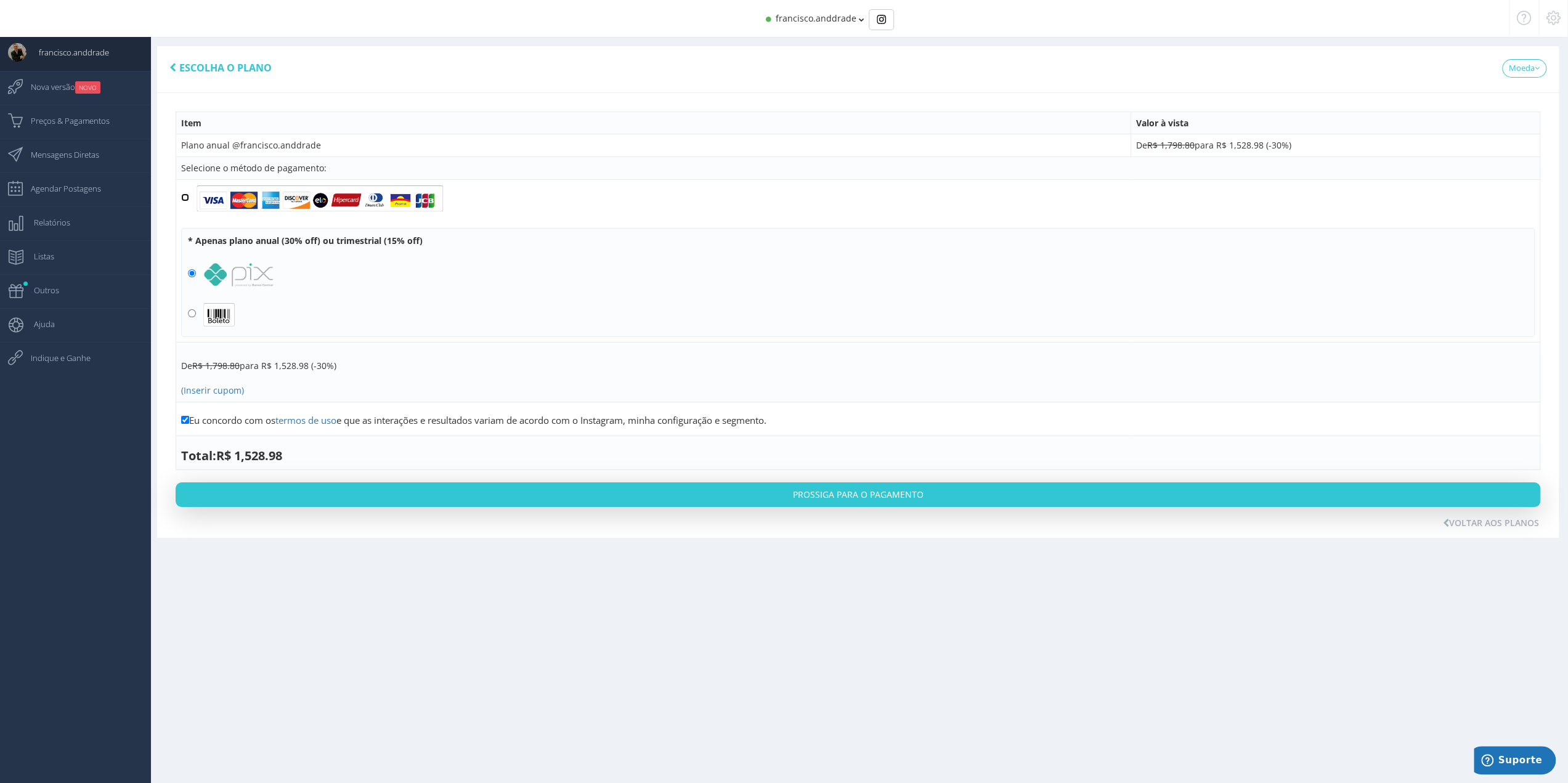
click at [184, 200] on input "radio" at bounding box center [184, 197] width 8 height 8
radio input "true"
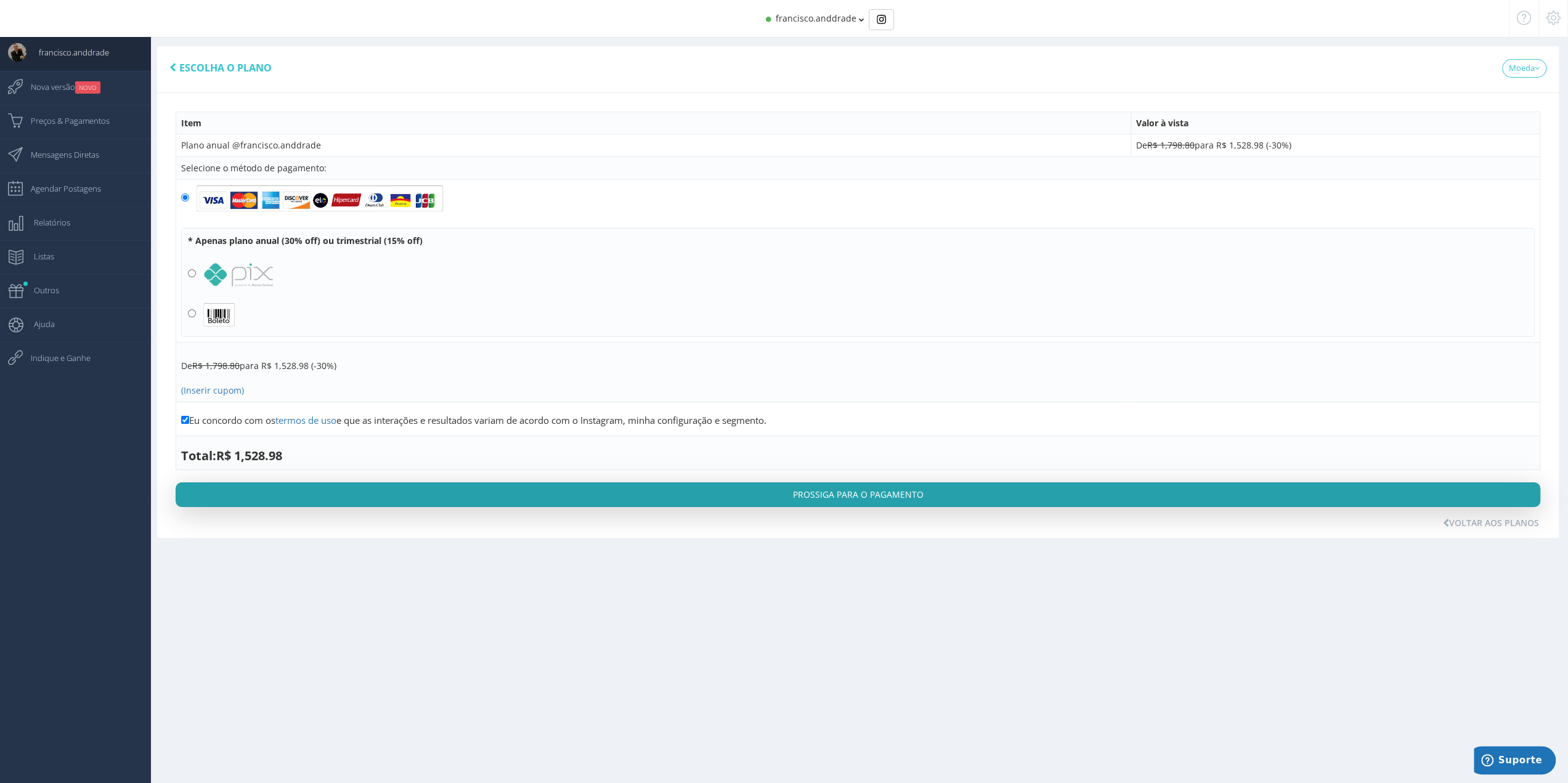
drag, startPoint x: 167, startPoint y: 56, endPoint x: 1016, endPoint y: 491, distance: 954.0
click at [1016, 491] on div "Escolha o plano Moeda USD BRL Plano 1 R$ R$" at bounding box center [858, 292] width 1401 height 492
copy div "Escolha o plano Moeda USD BRL Plano 1 R$ 1,528.98 por mês * 1 perfil Filtro por…"
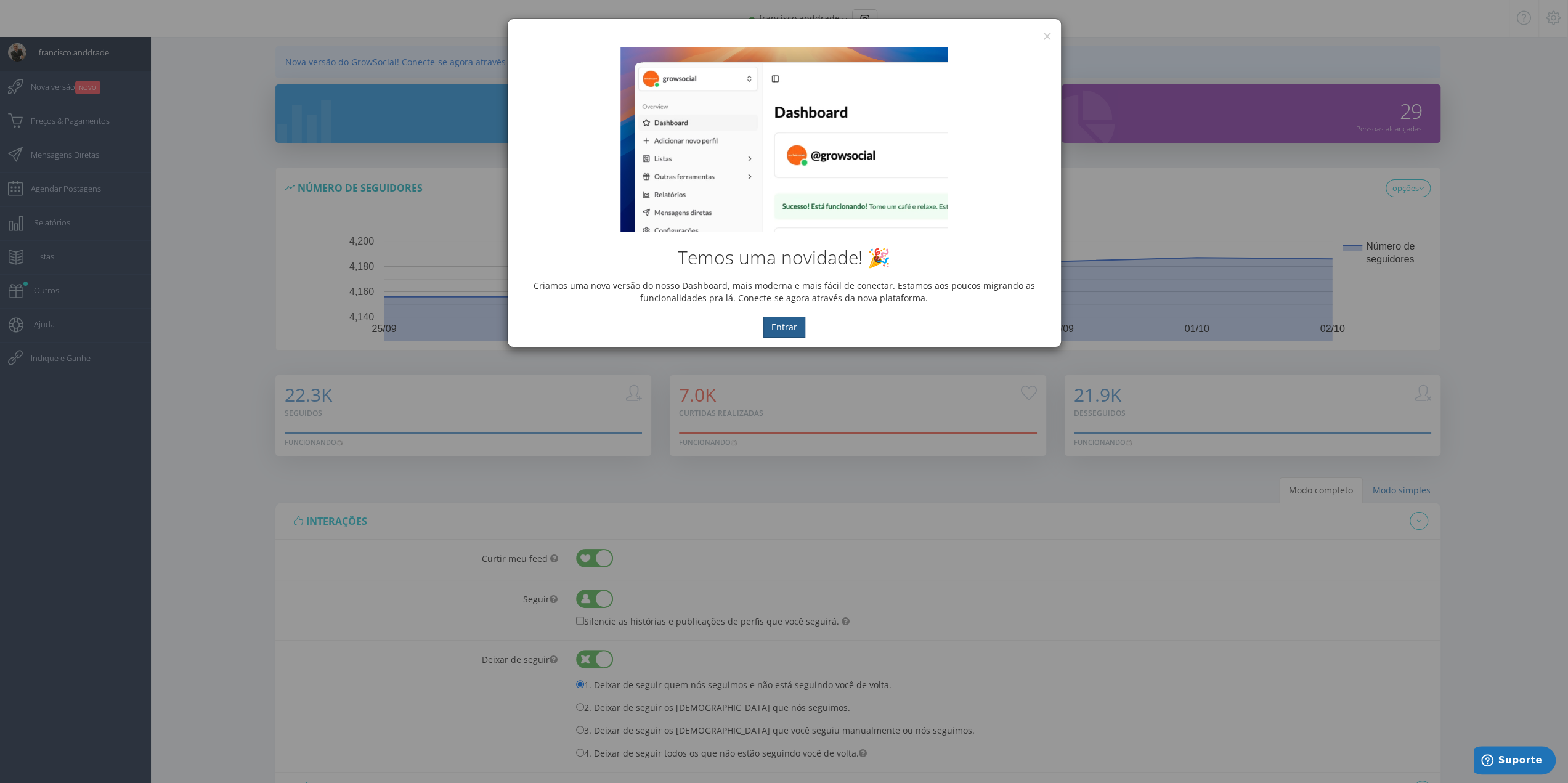
click at [789, 327] on button "Entrar" at bounding box center [784, 327] width 42 height 21
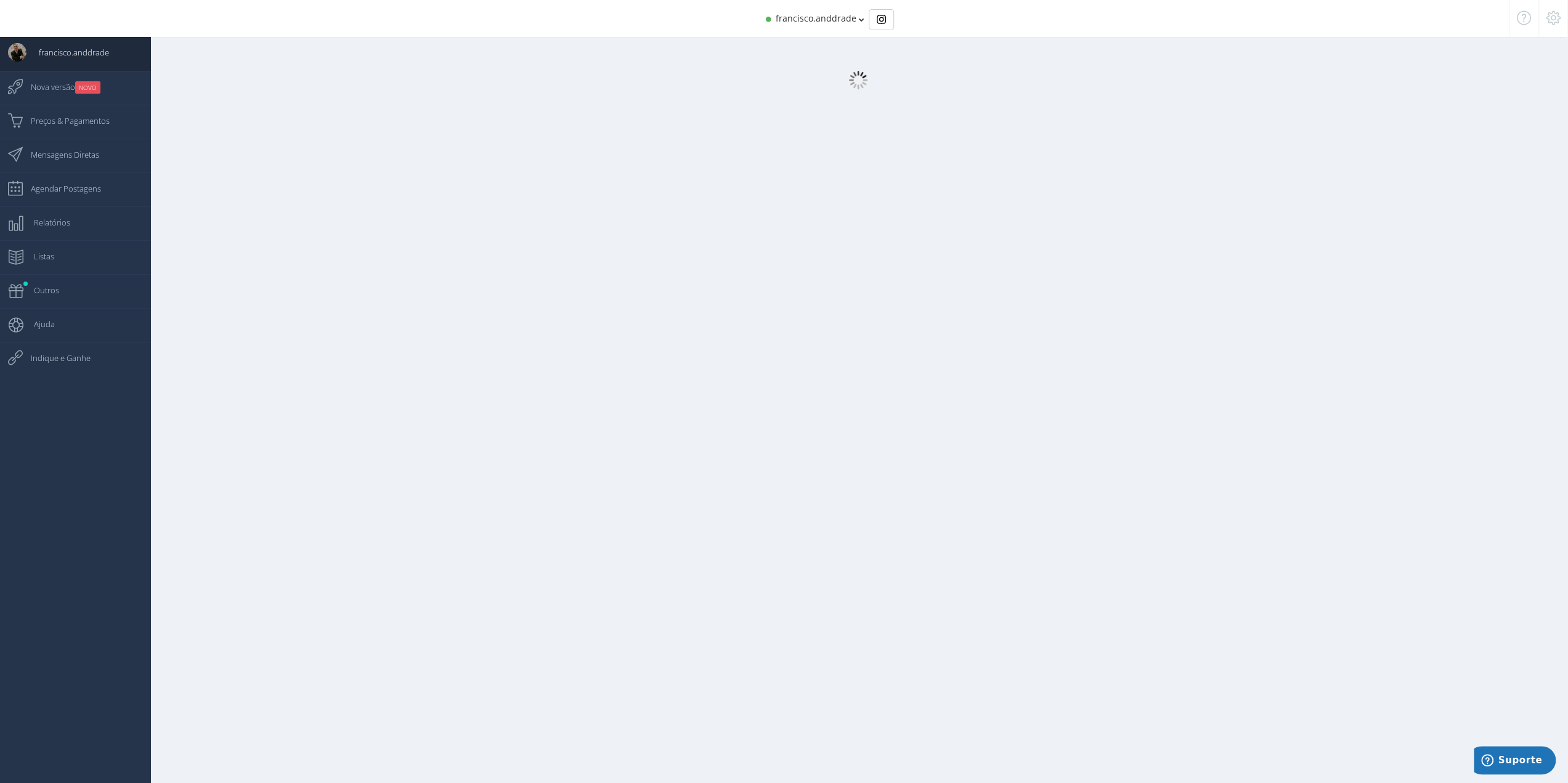
select select "359"
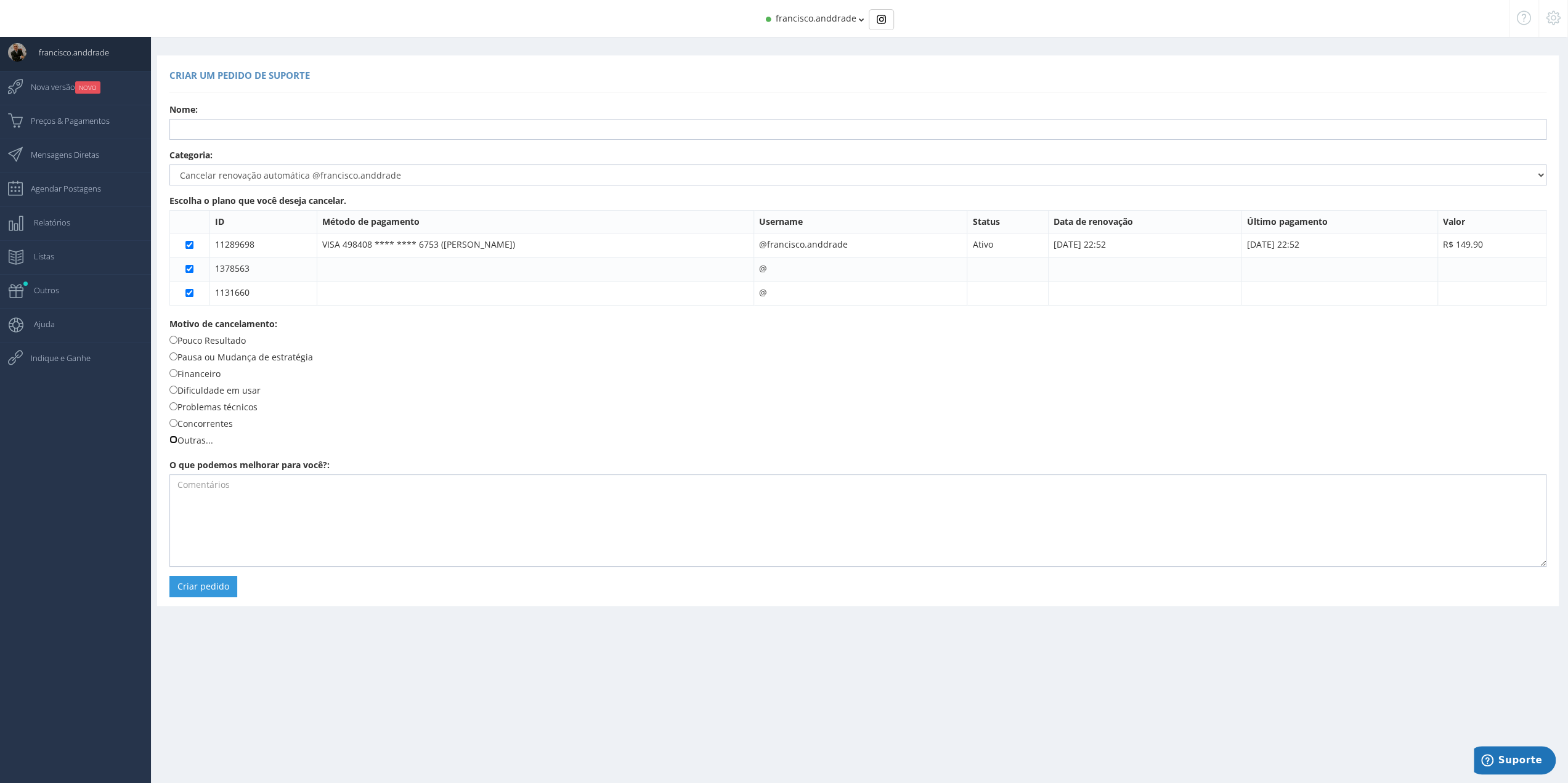
click at [172, 438] on input "Outras..." at bounding box center [173, 439] width 8 height 8
radio input "true"
click at [194, 589] on button "Criar pedido" at bounding box center [203, 586] width 68 height 21
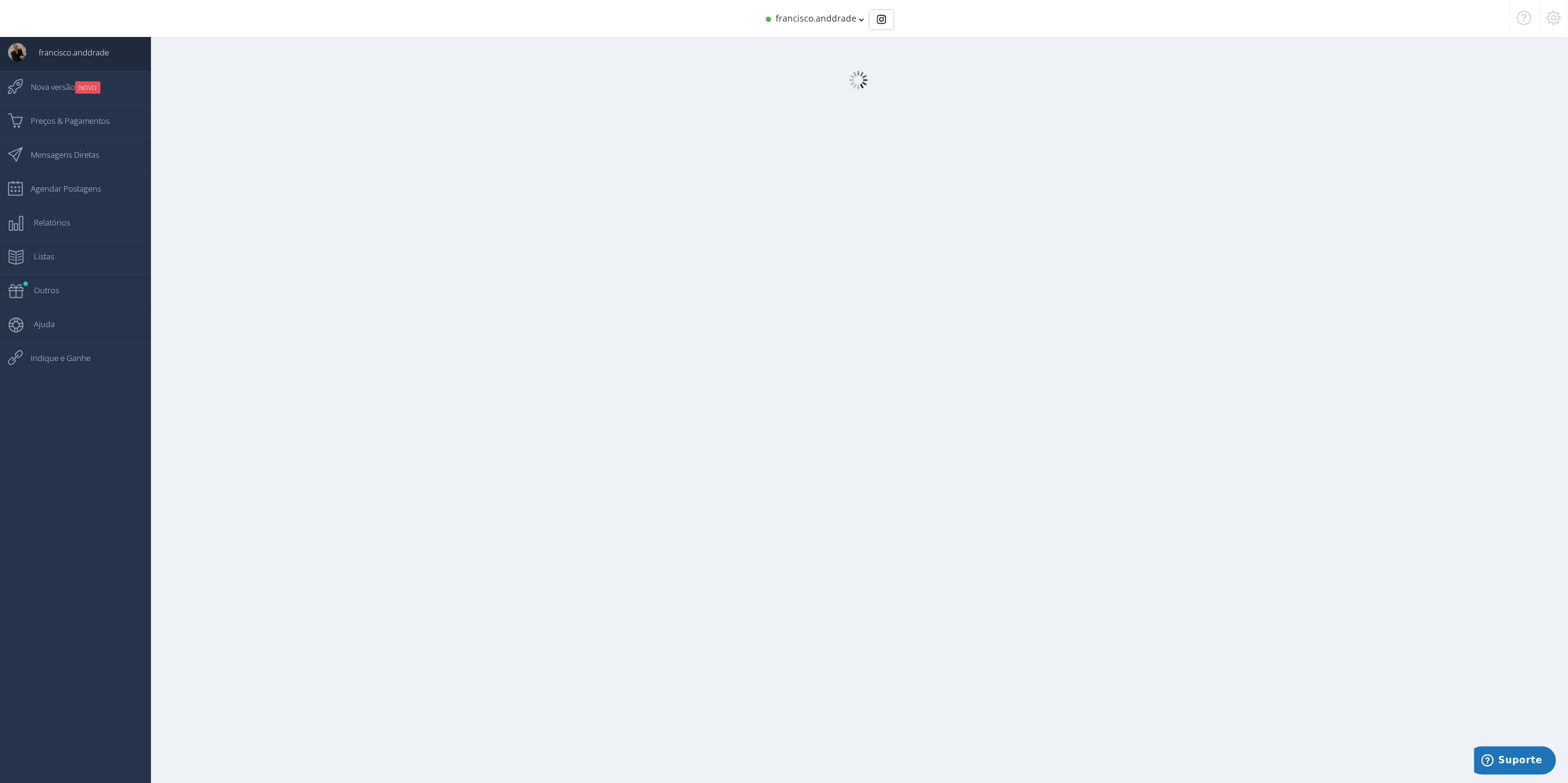
select select "359"
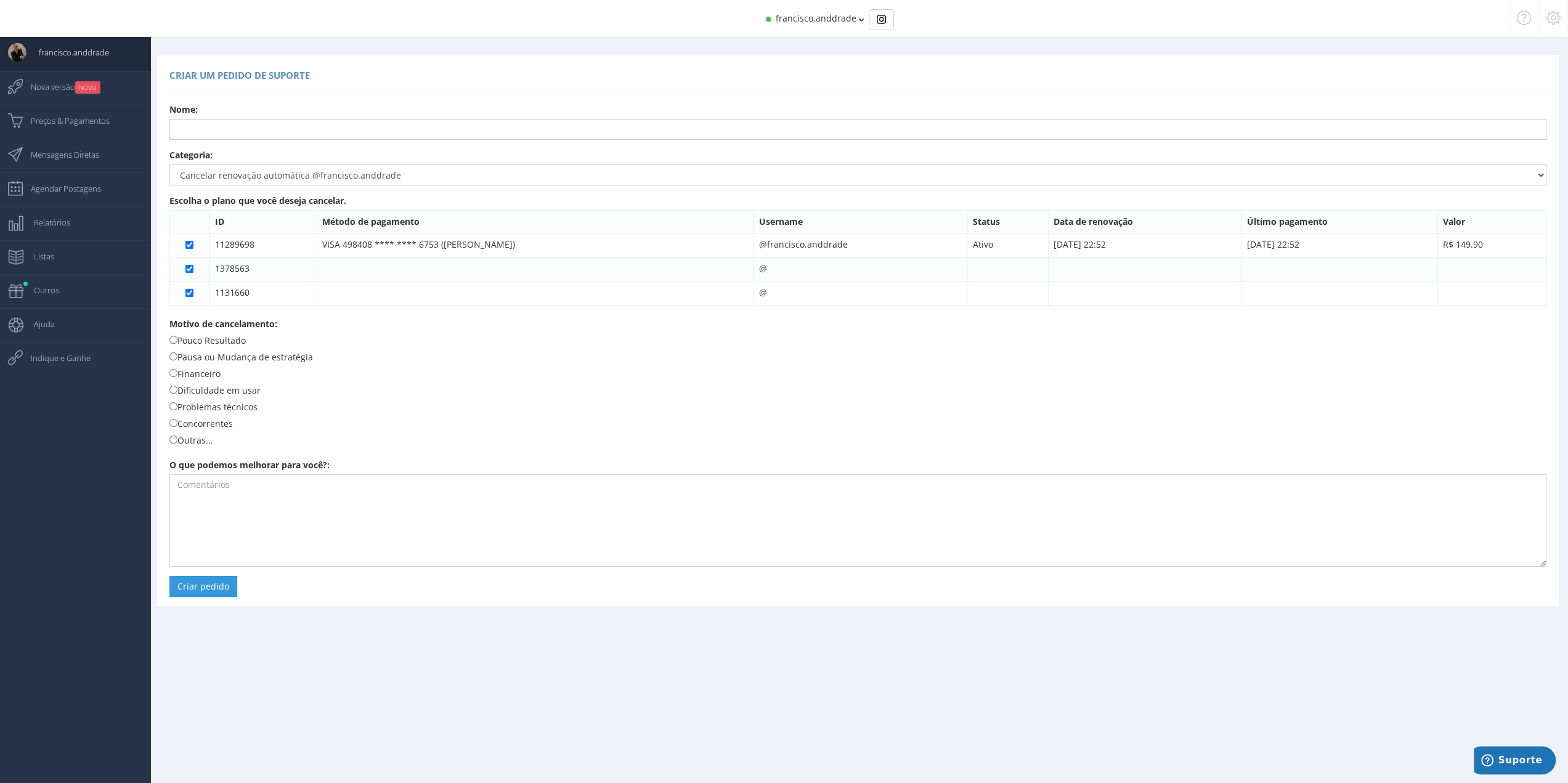
click at [172, 444] on label "Outras..." at bounding box center [191, 440] width 44 height 14
click at [172, 443] on input "Outras..." at bounding box center [173, 439] width 8 height 8
radio input "true"
drag, startPoint x: 241, startPoint y: 497, endPoint x: 211, endPoint y: 496, distance: 30.0
click at [211, 496] on textarea at bounding box center [858, 520] width 1377 height 92
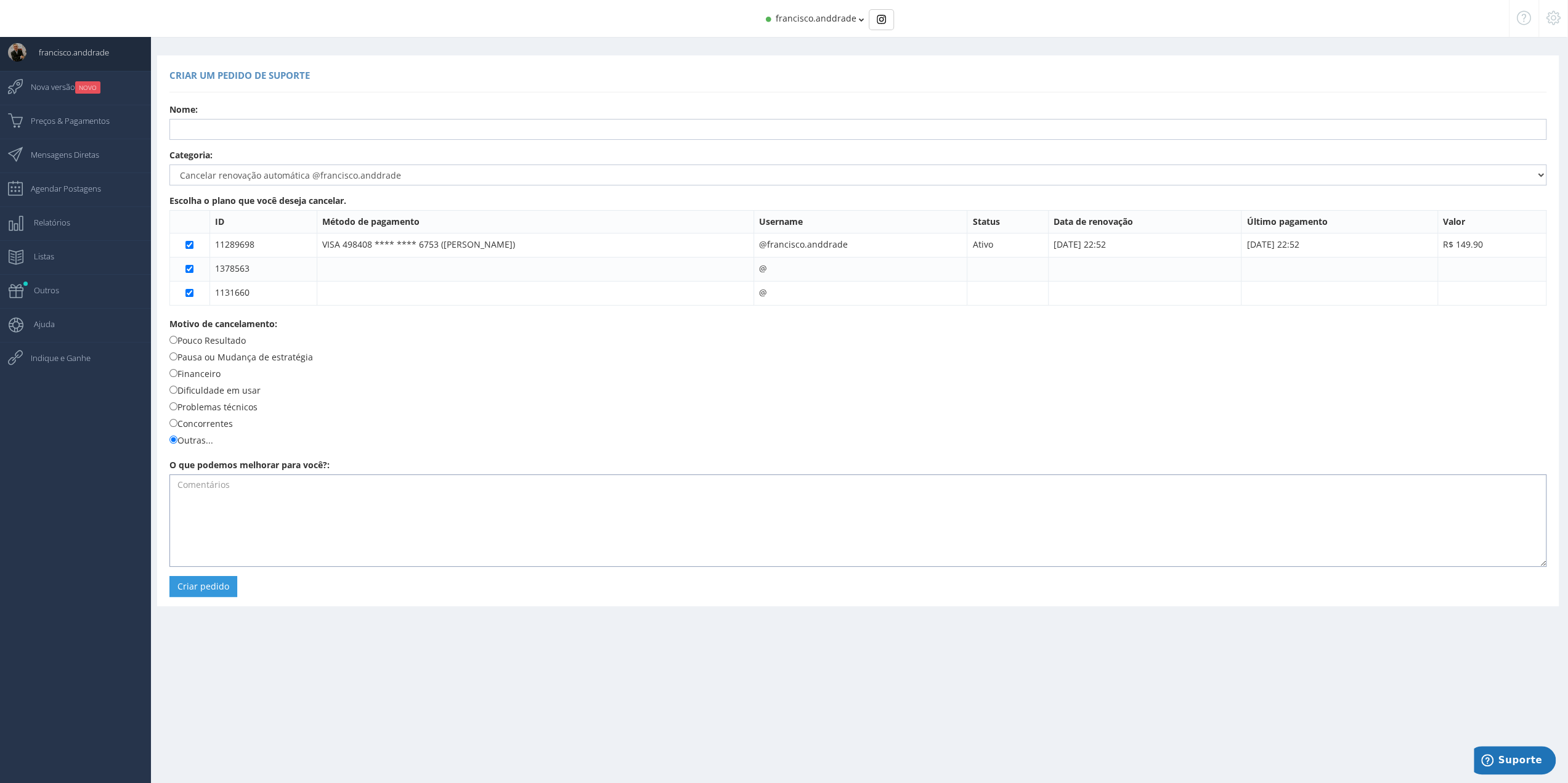
paste textarea "Assunto: Solicitação de Exclusão Definitiva da Conta Prezados, Venho por meio d…"
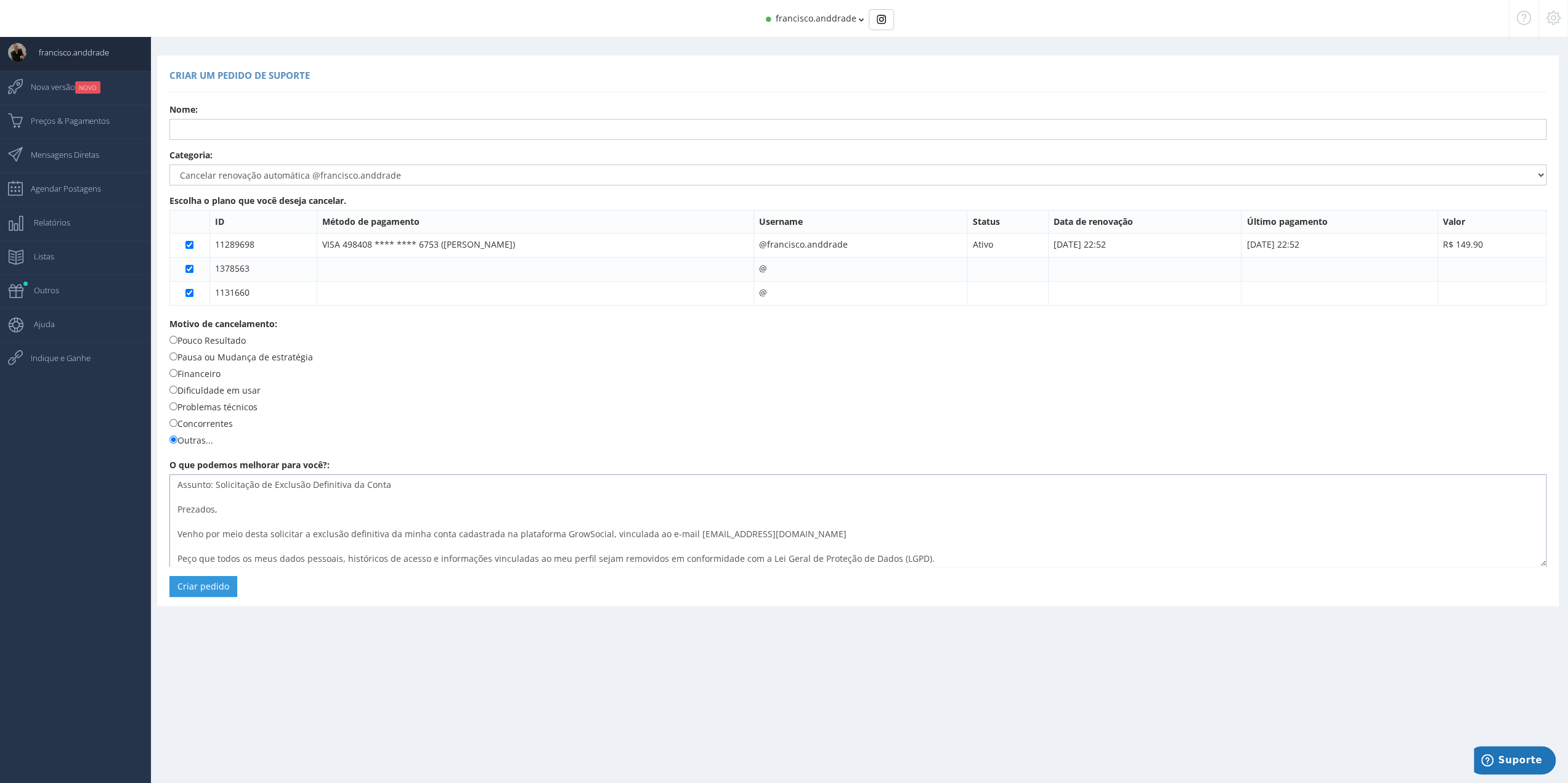
scroll to position [121, 0]
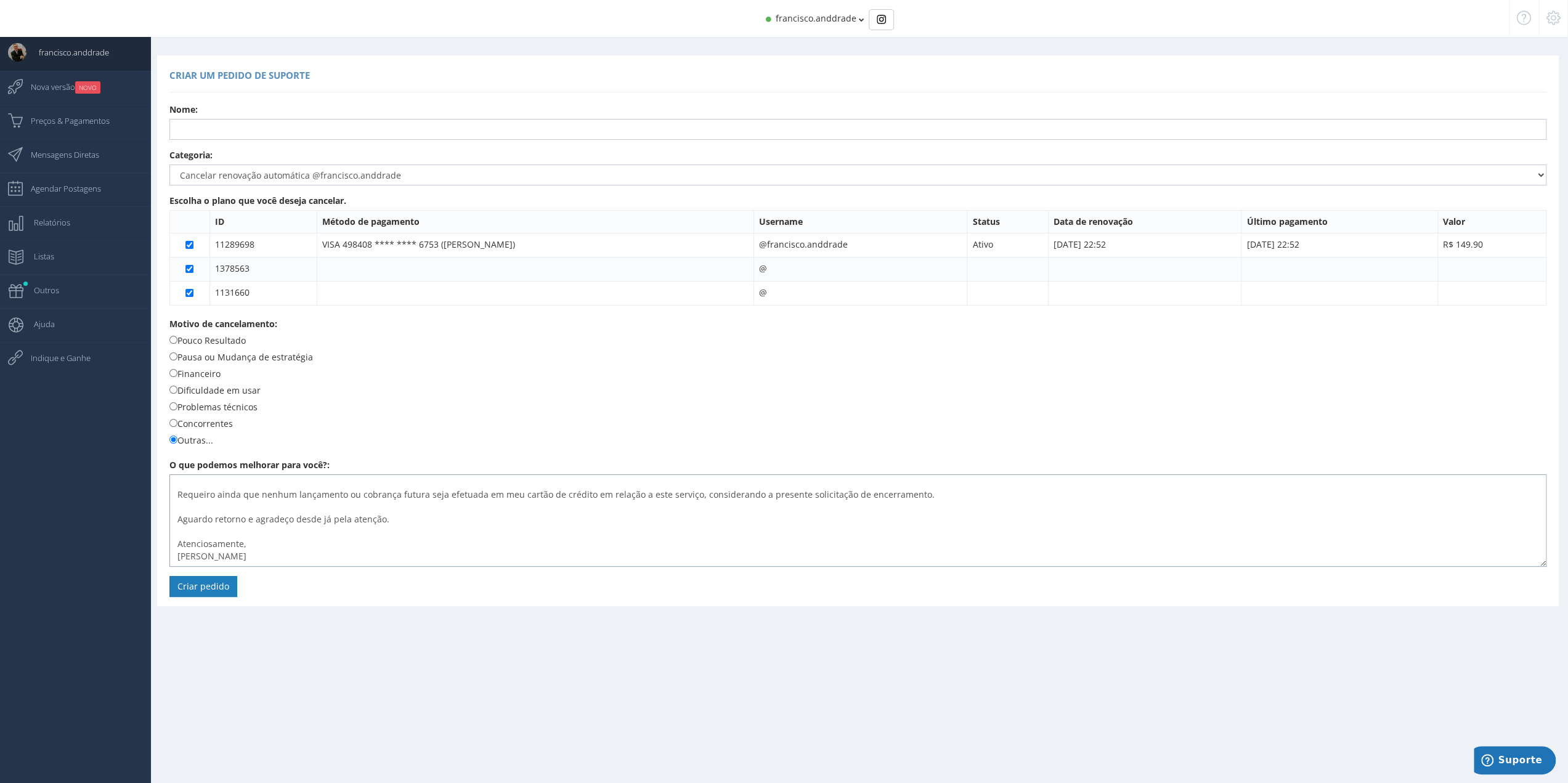
type textarea "Assunto: Solicitação de Exclusão Definitiva da Conta Prezados, Venho por meio d…"
click at [217, 589] on button "Criar pedido" at bounding box center [203, 586] width 68 height 21
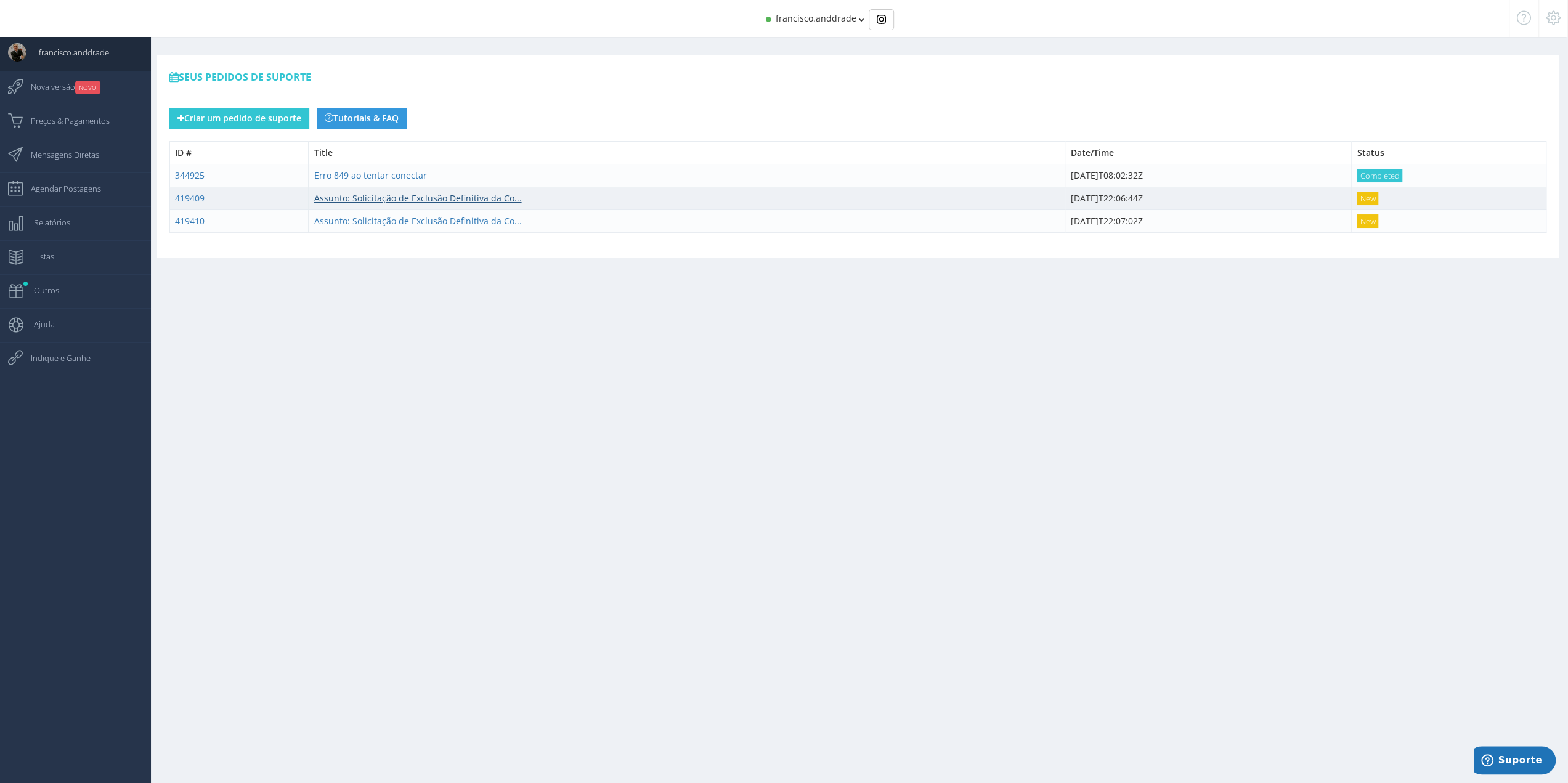
click at [397, 197] on link "Assunto: Solicitação de Exclusão Definitiva da Co..." at bounding box center [418, 198] width 207 height 11
